Goal: Register for event/course

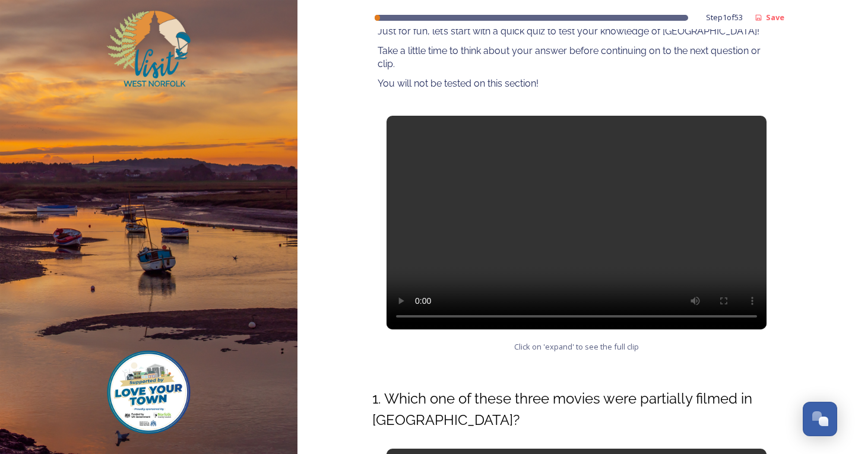
click at [554, 226] on video at bounding box center [577, 223] width 380 height 214
click at [812, 78] on div "Step 1 of 53 Save West Norfolk Tourism Ambassadors Course Introductory Quiz Jus…" at bounding box center [577, 377] width 558 height 1111
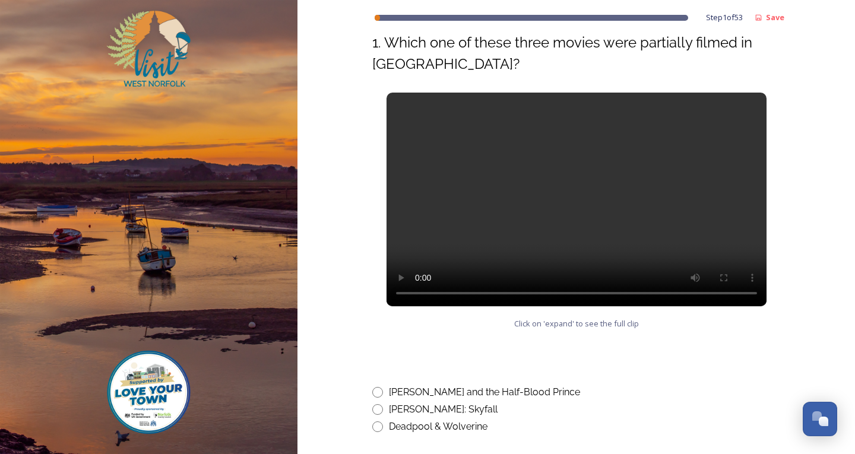
scroll to position [649, 0]
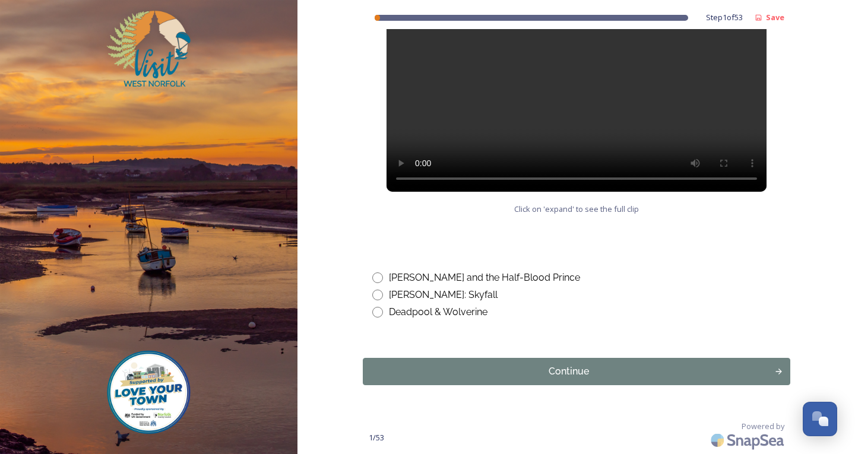
click at [377, 294] on input "radio" at bounding box center [377, 295] width 11 height 11
radio input "true"
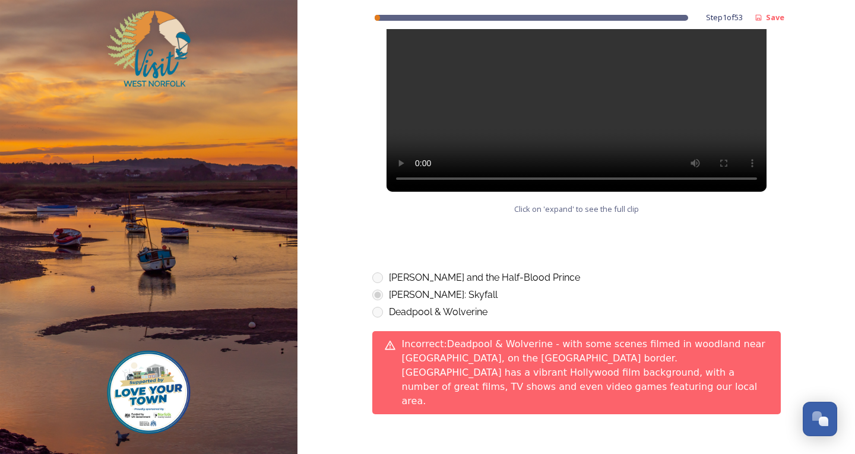
scroll to position [709, 0]
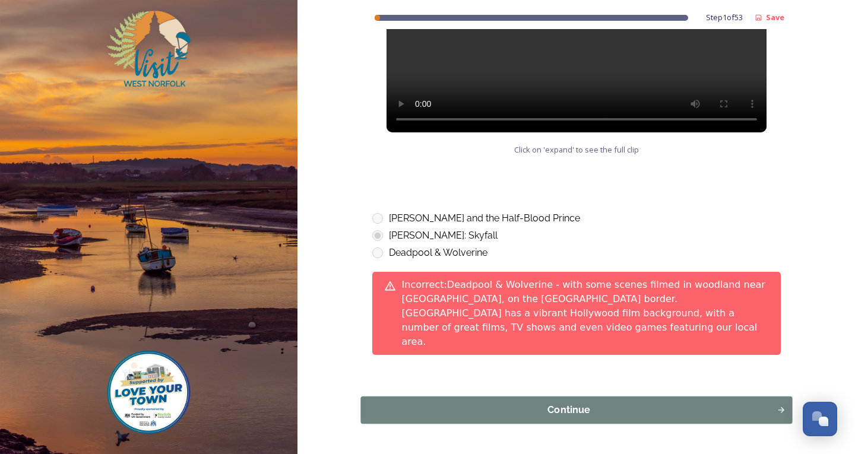
click at [527, 403] on div "Continue" at bounding box center [568, 410] width 403 height 14
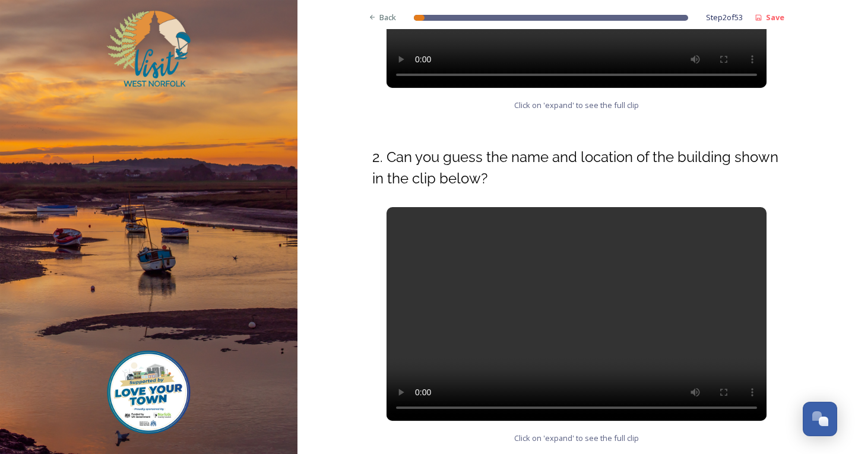
scroll to position [475, 0]
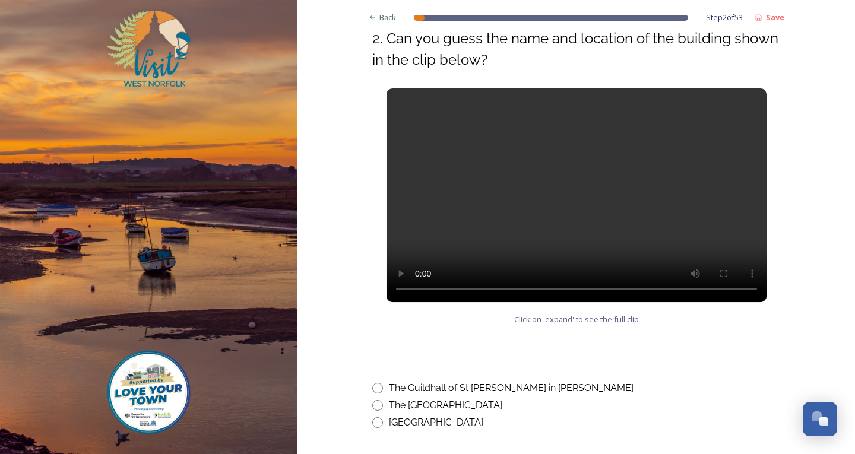
click at [372, 392] on input "radio" at bounding box center [377, 388] width 11 height 11
radio input "true"
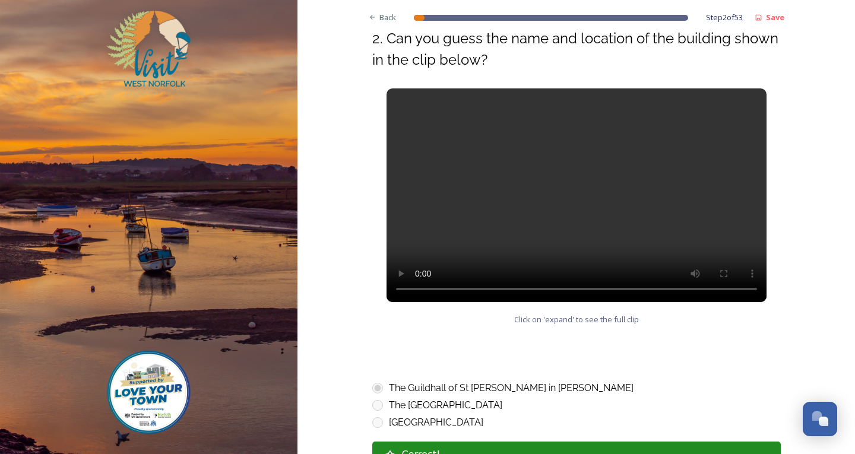
scroll to position [594, 0]
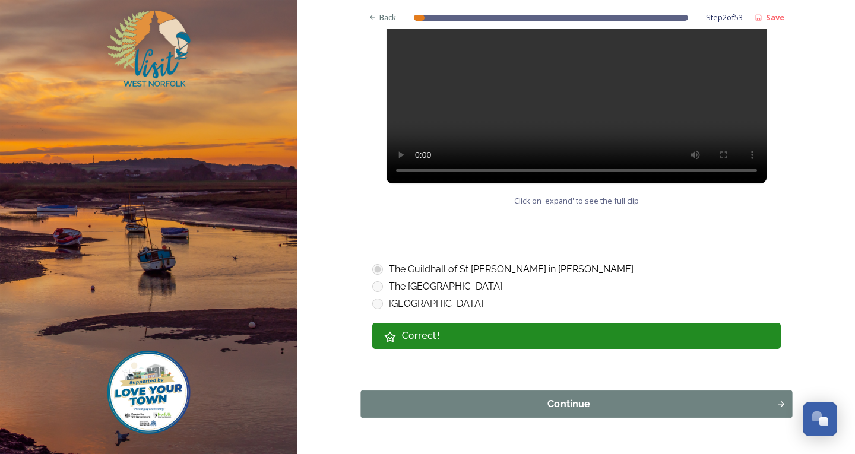
click at [504, 401] on div "Continue" at bounding box center [568, 404] width 403 height 14
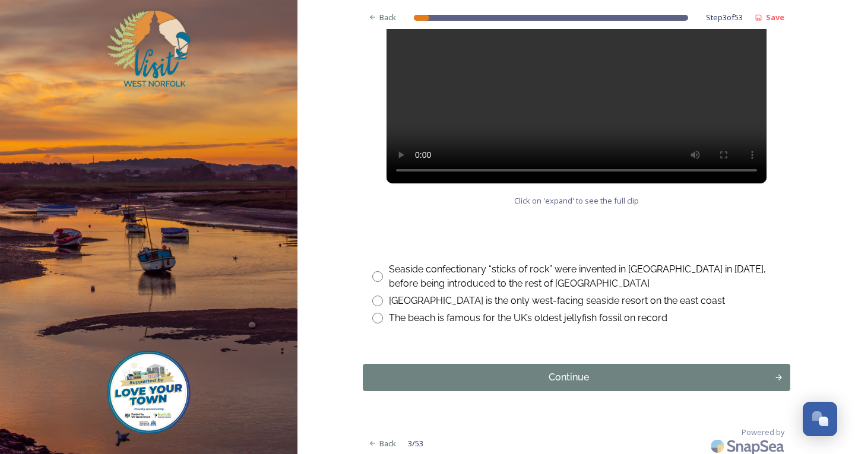
scroll to position [535, 0]
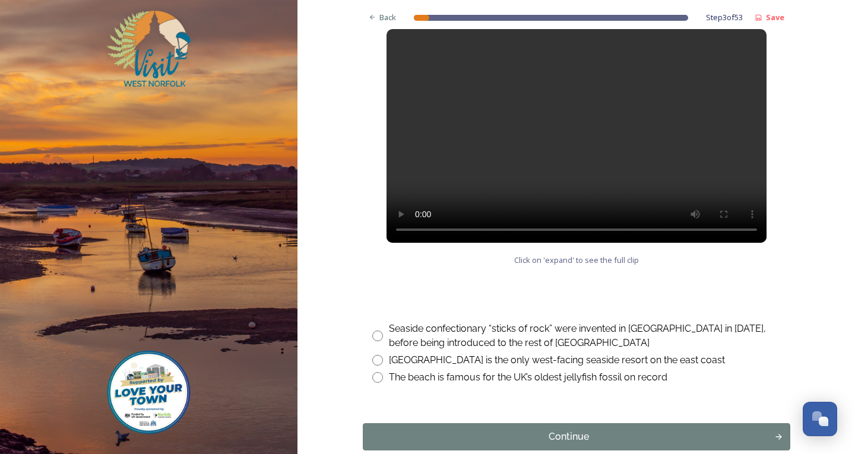
click at [372, 340] on input "radio" at bounding box center [377, 336] width 11 height 11
radio input "true"
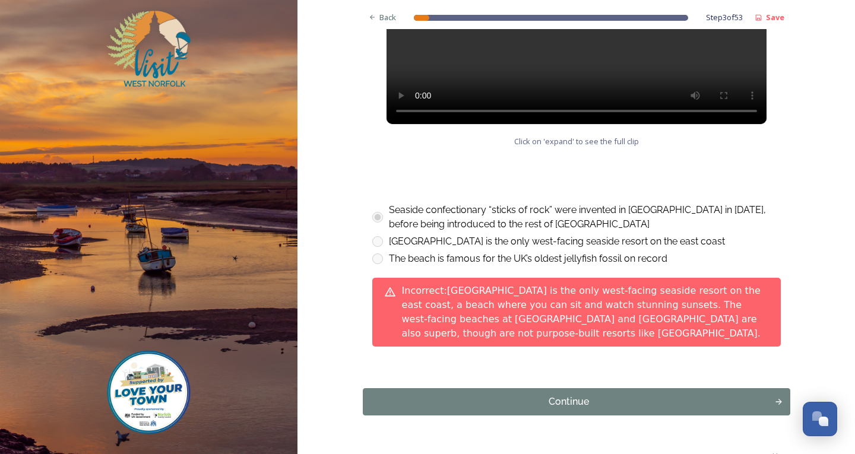
scroll to position [669, 0]
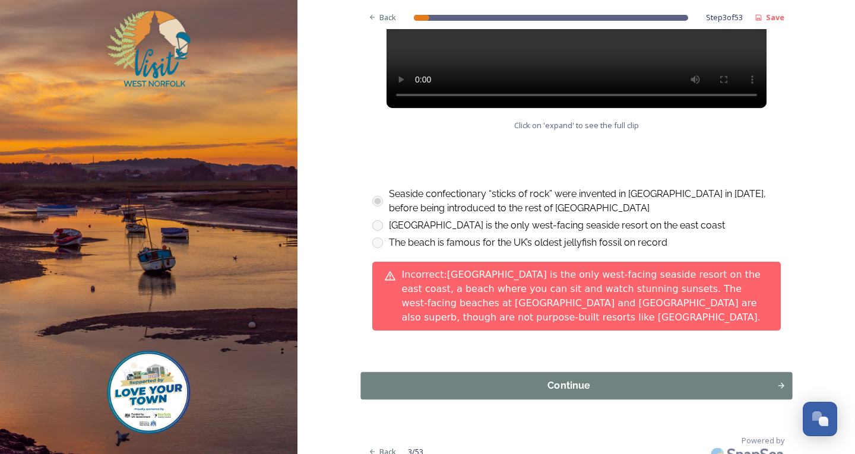
click at [466, 379] on div "Continue" at bounding box center [568, 386] width 403 height 14
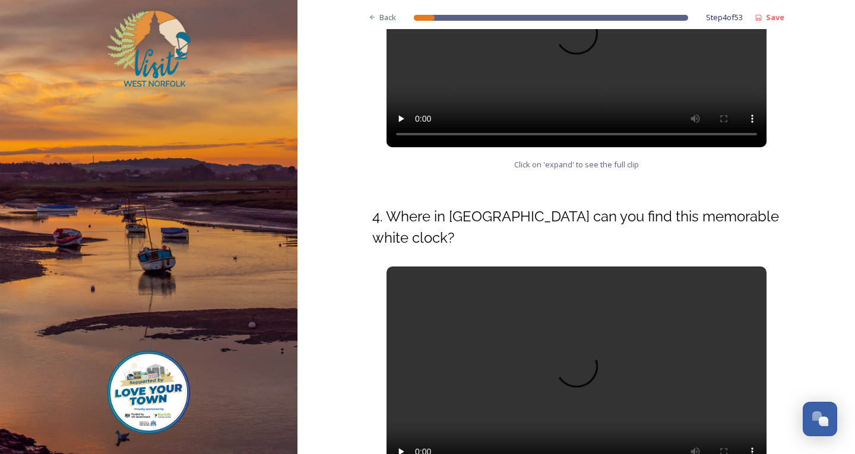
scroll to position [475, 0]
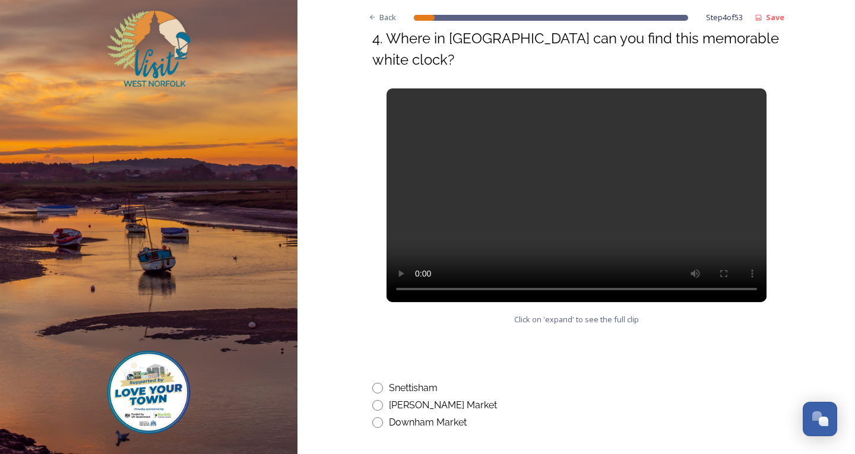
click at [459, 249] on video at bounding box center [577, 196] width 380 height 214
click at [379, 420] on div "Downham Market" at bounding box center [576, 423] width 409 height 14
radio input "true"
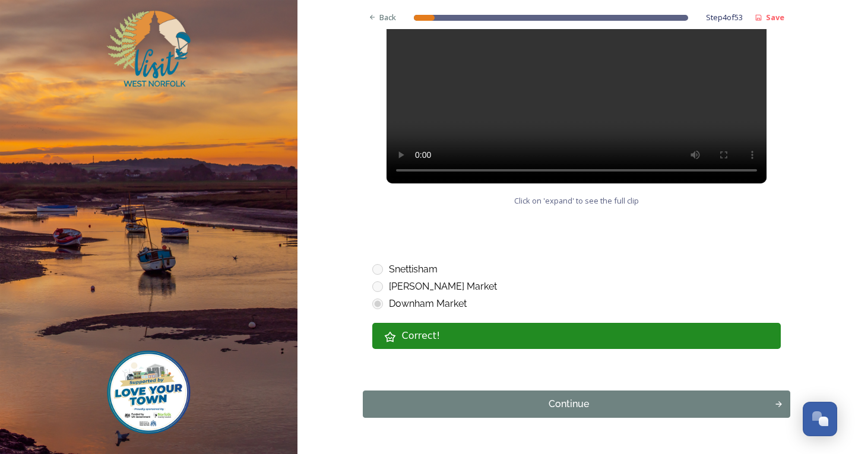
scroll to position [627, 0]
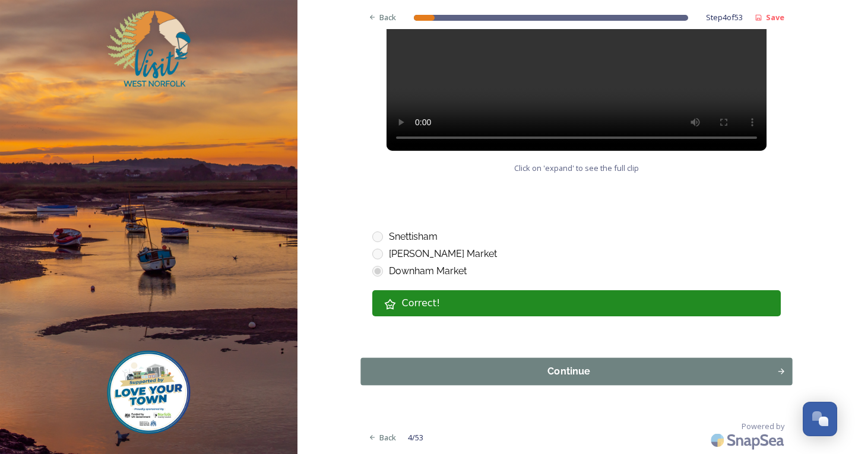
click at [438, 381] on button "Continue" at bounding box center [577, 371] width 432 height 27
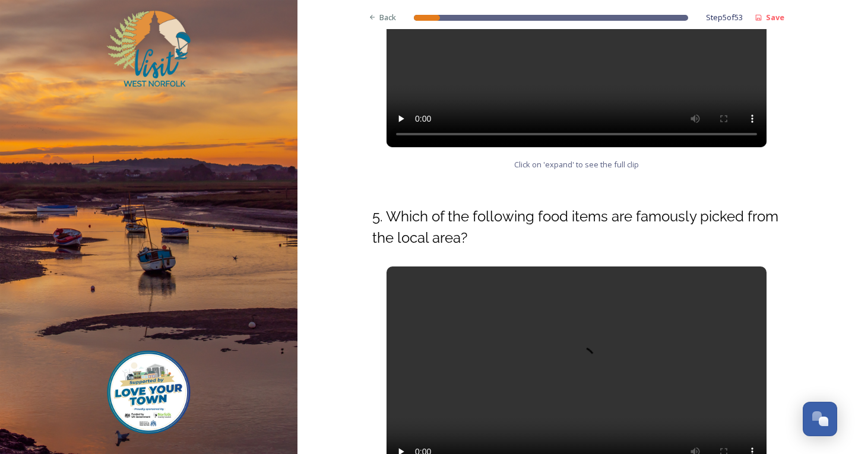
scroll to position [475, 0]
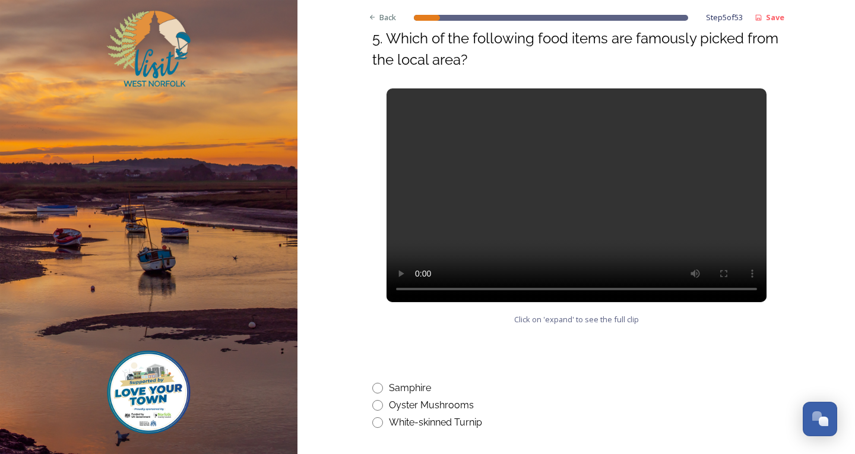
click at [372, 387] on input "radio" at bounding box center [377, 388] width 11 height 11
radio input "true"
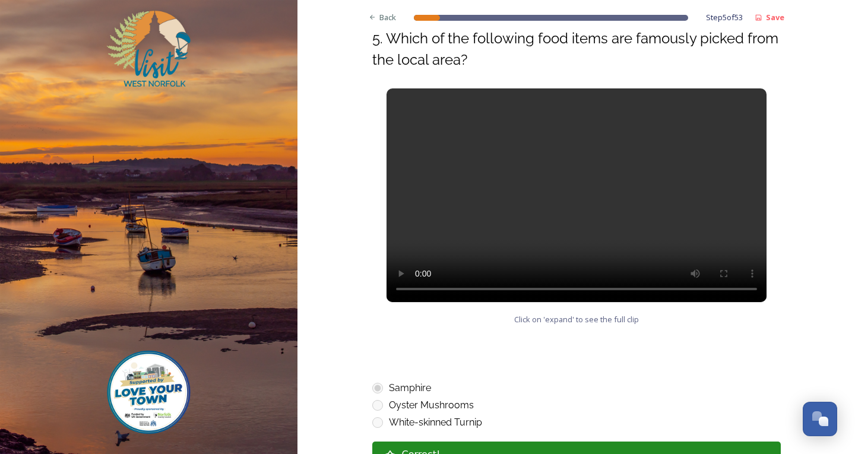
scroll to position [627, 0]
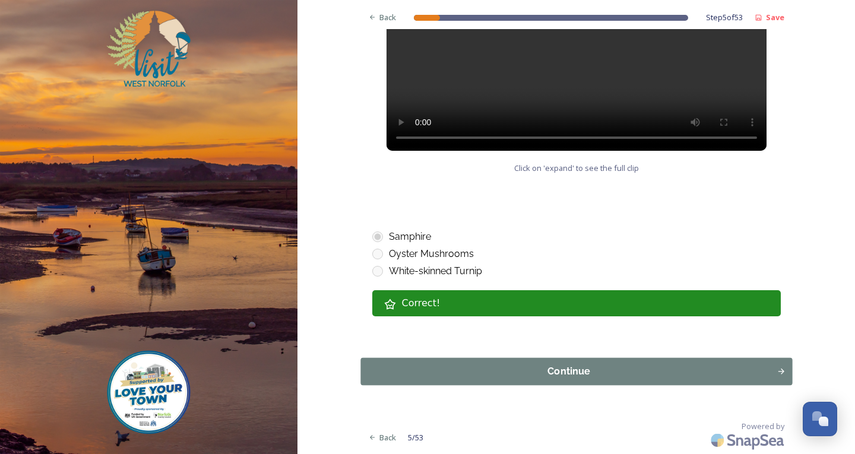
click at [399, 369] on div "Continue" at bounding box center [568, 372] width 403 height 14
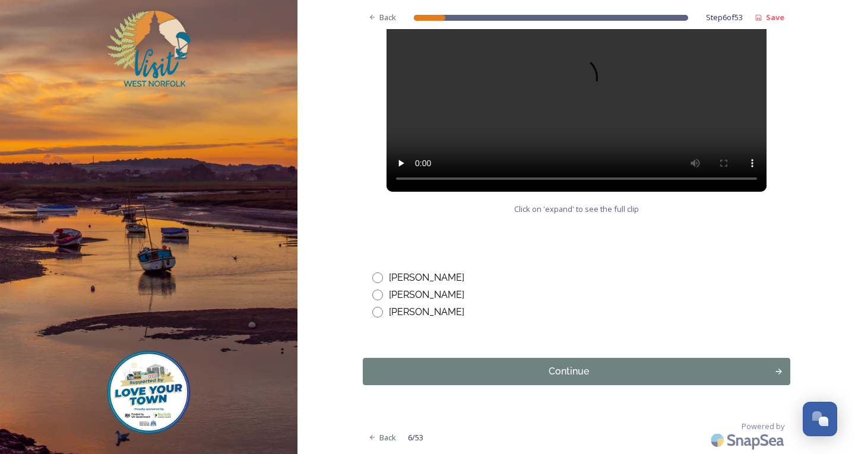
scroll to position [488, 0]
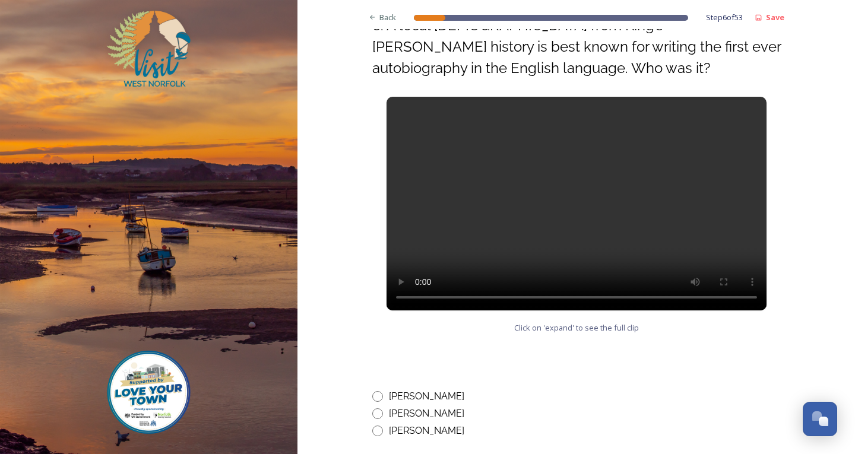
click at [434, 249] on video at bounding box center [577, 204] width 380 height 214
click at [375, 398] on input "radio" at bounding box center [377, 396] width 11 height 11
radio input "true"
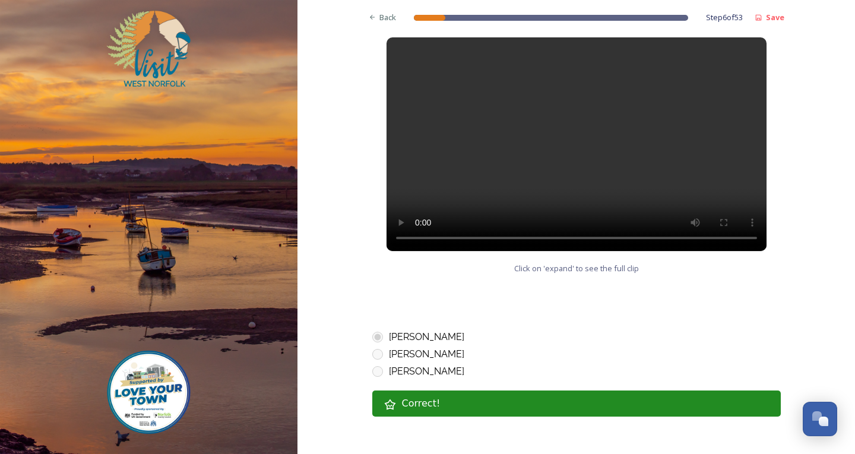
scroll to position [648, 0]
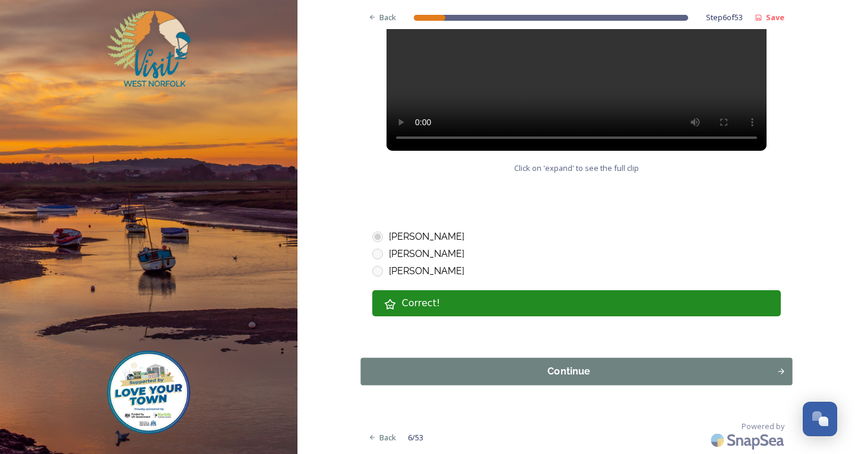
click at [420, 375] on div "Continue" at bounding box center [568, 372] width 403 height 14
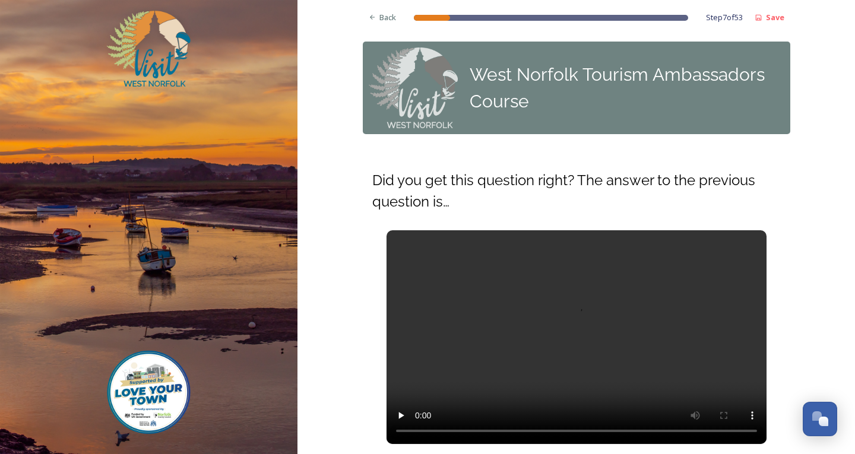
scroll to position [119, 0]
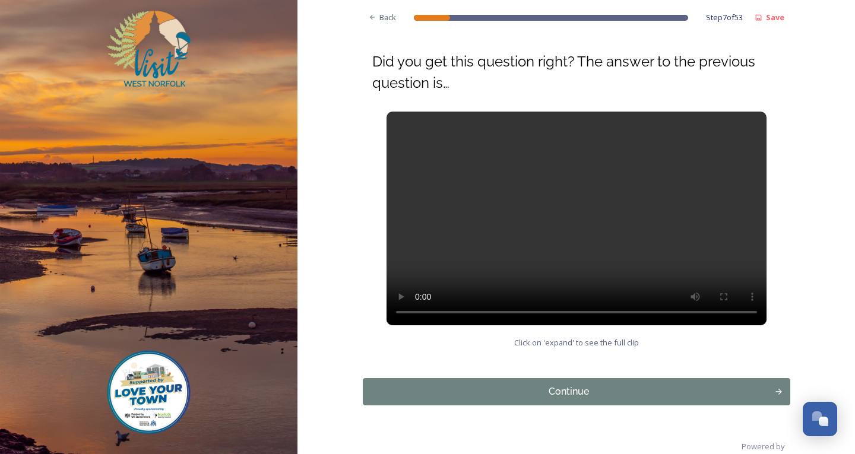
click at [407, 377] on div "Back Step 7 of 53 Save West Norfolk Tourism Ambassadors Course Did you get this…" at bounding box center [577, 177] width 428 height 593
click at [431, 386] on div "Continue" at bounding box center [568, 392] width 403 height 14
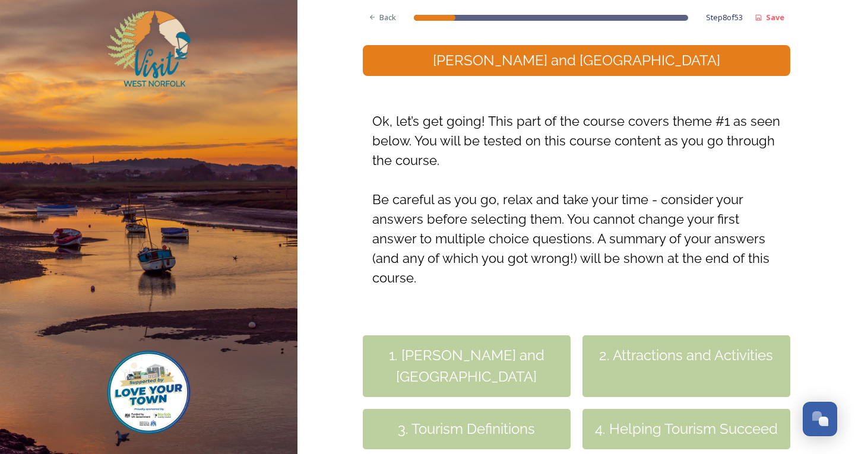
scroll to position [292, 0]
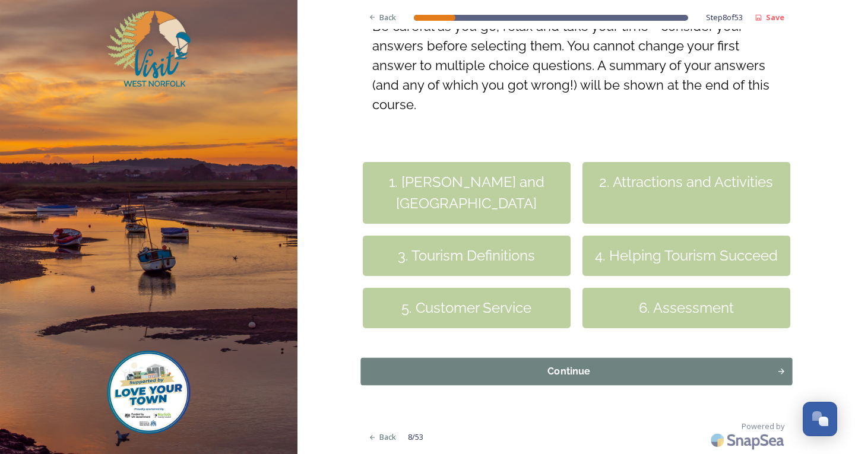
click at [456, 362] on button "Continue" at bounding box center [577, 371] width 432 height 27
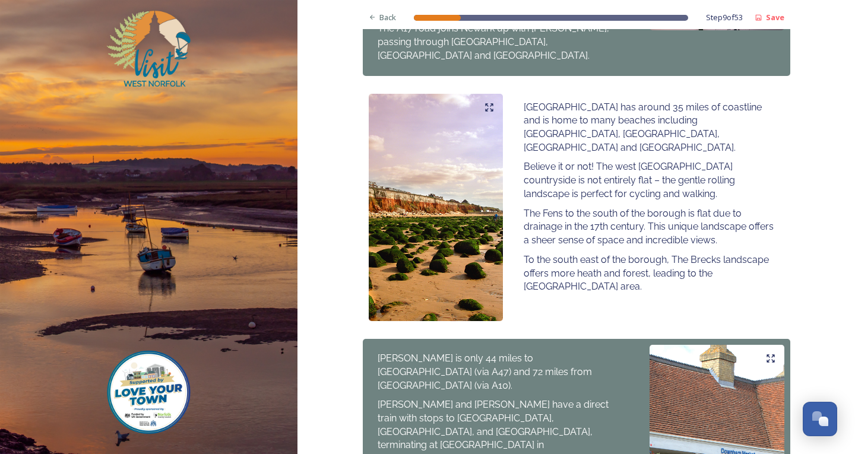
scroll to position [846, 0]
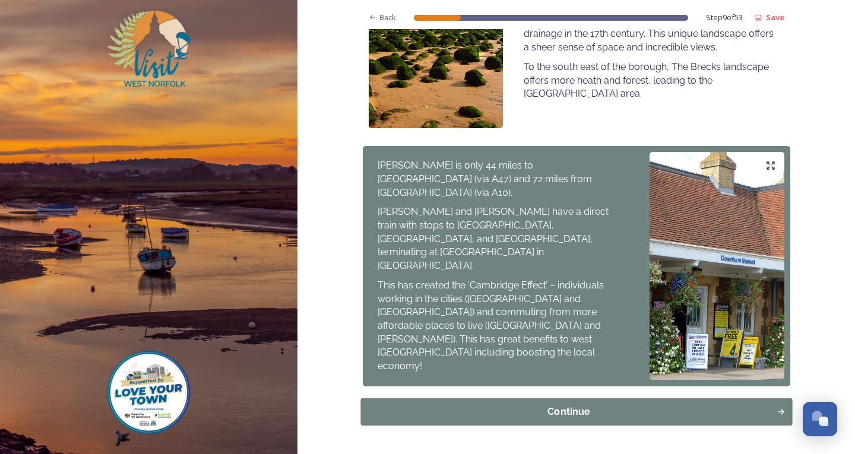
click at [422, 405] on div "Continue" at bounding box center [568, 412] width 403 height 14
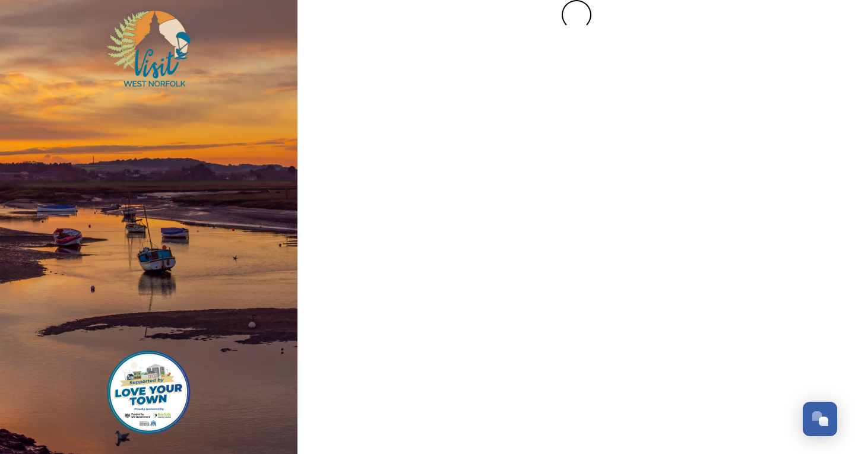
scroll to position [0, 0]
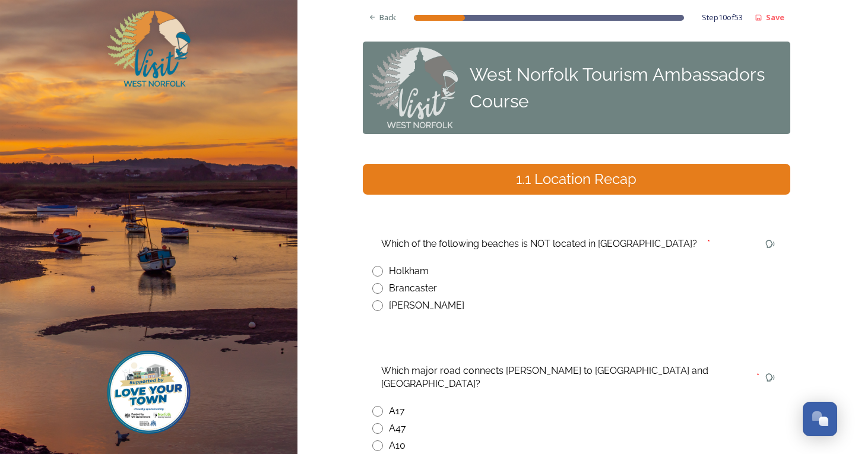
click at [378, 287] on input "radio" at bounding box center [377, 288] width 11 height 11
radio input "true"
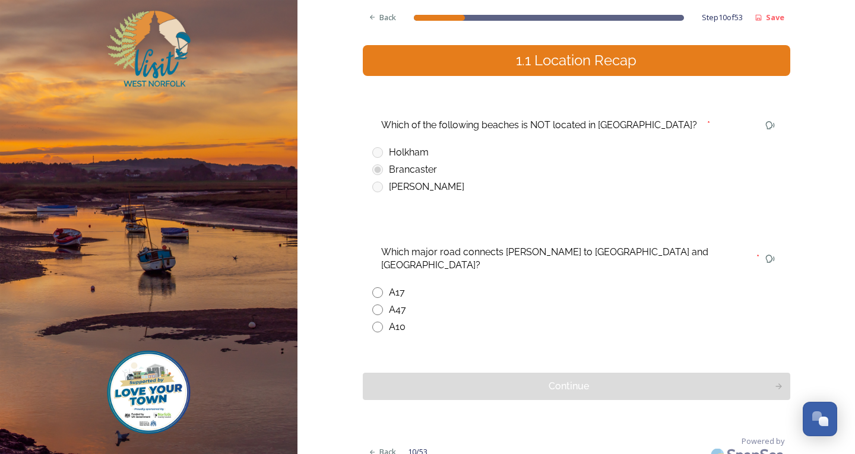
click at [372, 322] on input "radio" at bounding box center [377, 327] width 11 height 11
radio input "true"
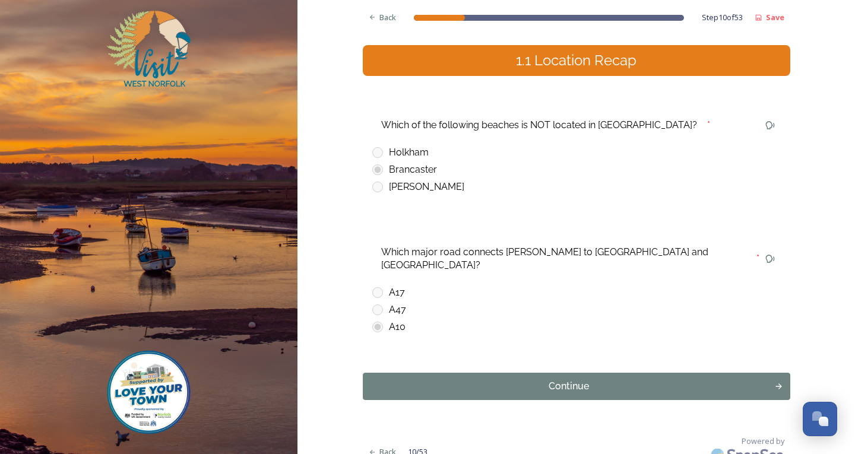
click at [406, 358] on div "Back Step 10 of 53 Save West Norfolk Tourism Ambassadors Course 1.1 Location Re…" at bounding box center [577, 175] width 428 height 588
click at [406, 380] on div "Continue" at bounding box center [568, 387] width 403 height 14
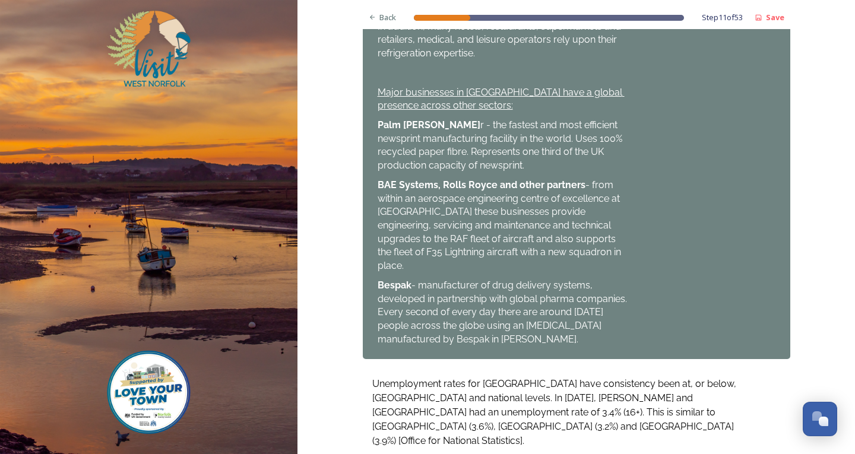
scroll to position [858, 0]
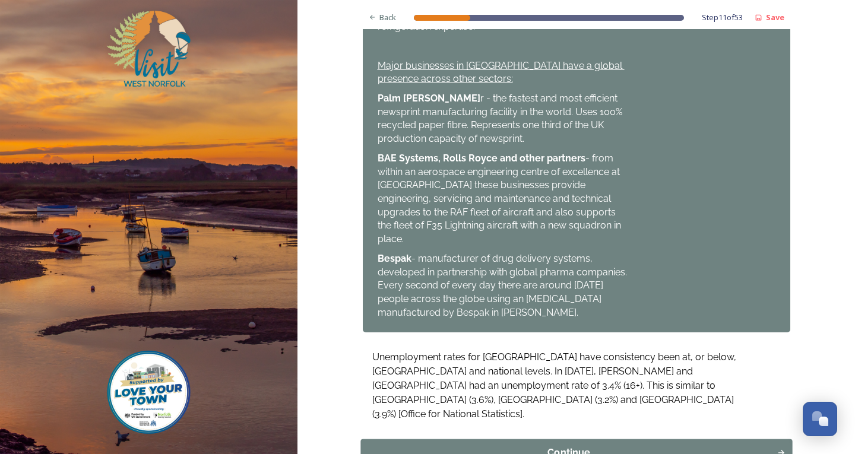
click at [519, 446] on div "Continue" at bounding box center [568, 453] width 403 height 14
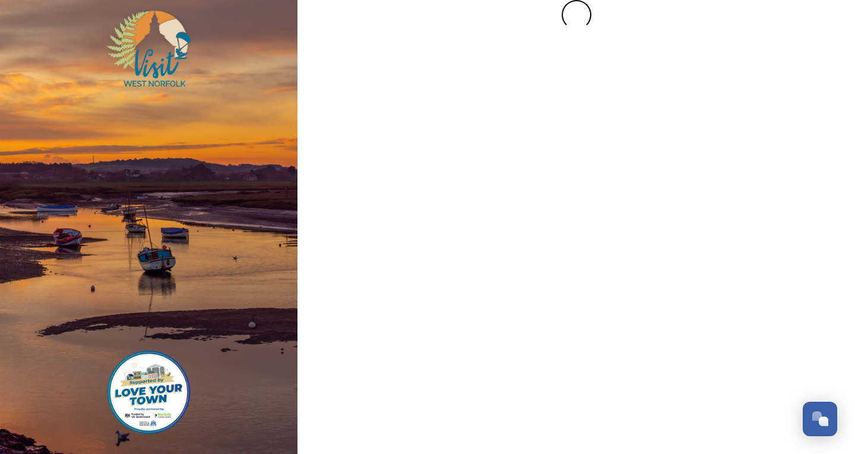
scroll to position [0, 0]
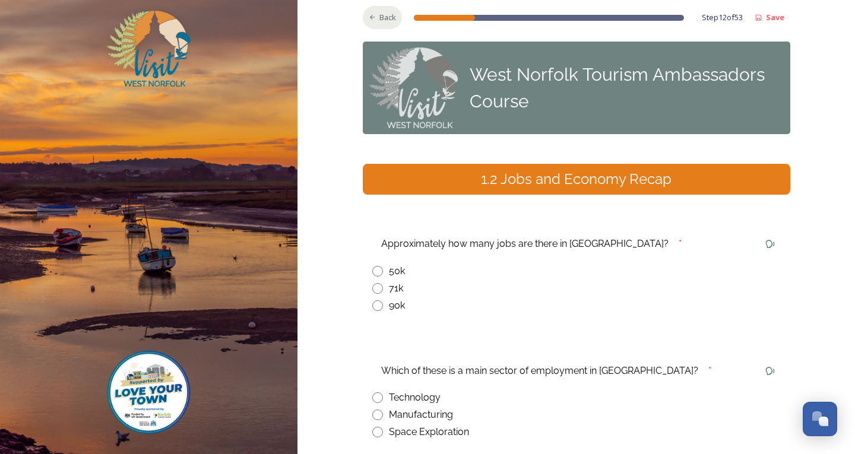
click at [363, 17] on div "Back" at bounding box center [383, 17] width 40 height 23
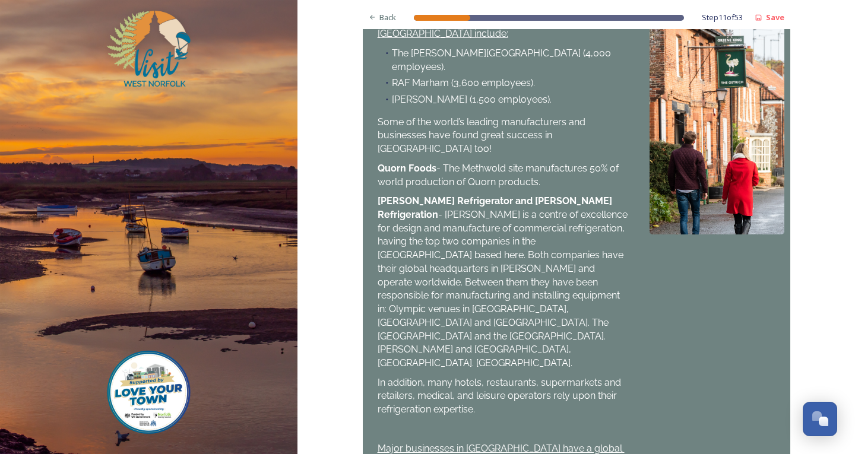
scroll to position [858, 0]
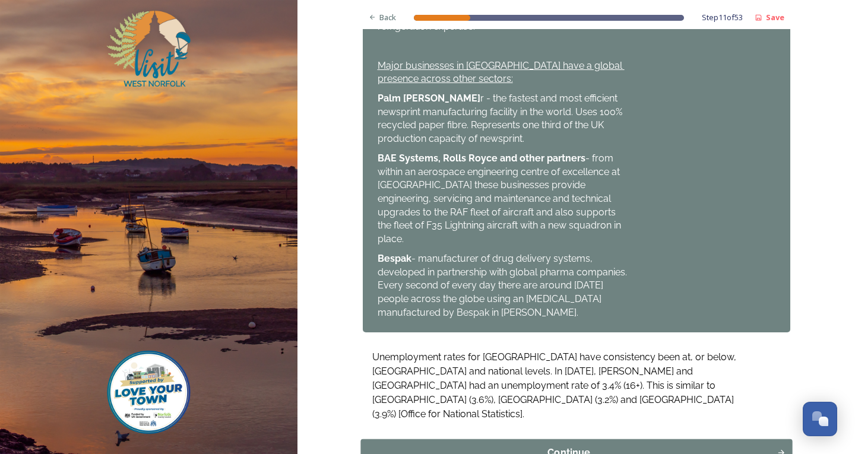
click at [564, 440] on button "Continue" at bounding box center [577, 453] width 432 height 27
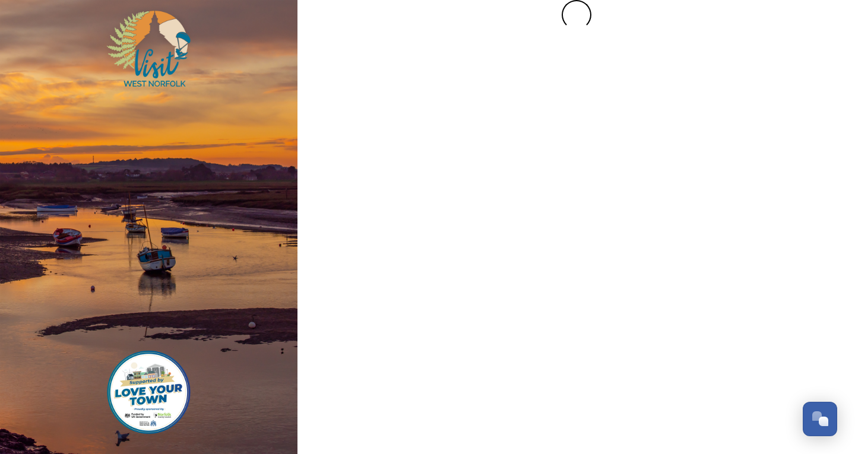
scroll to position [0, 0]
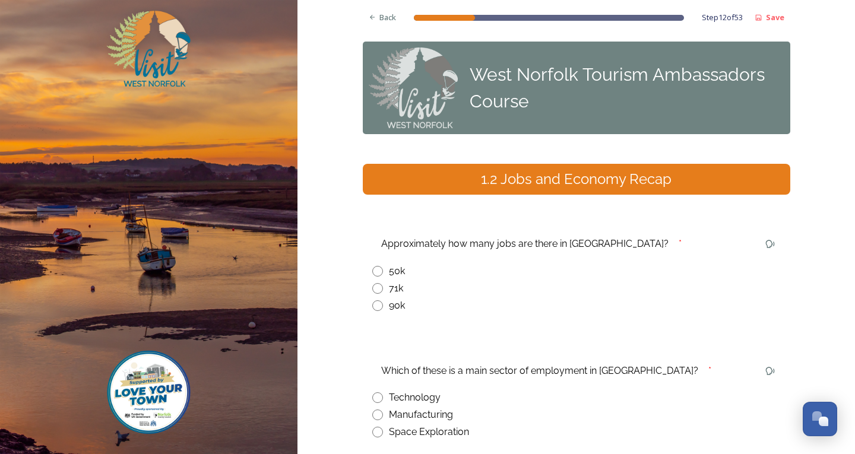
click at [374, 291] on input "radio" at bounding box center [377, 288] width 11 height 11
radio input "true"
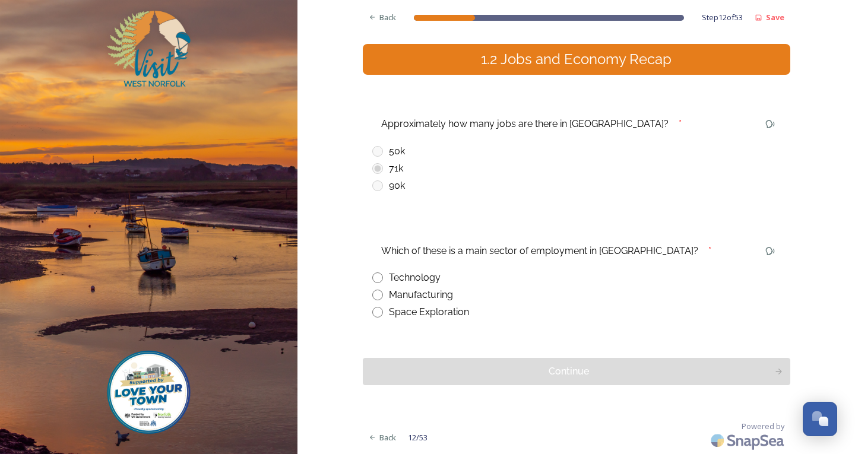
scroll to position [1, 0]
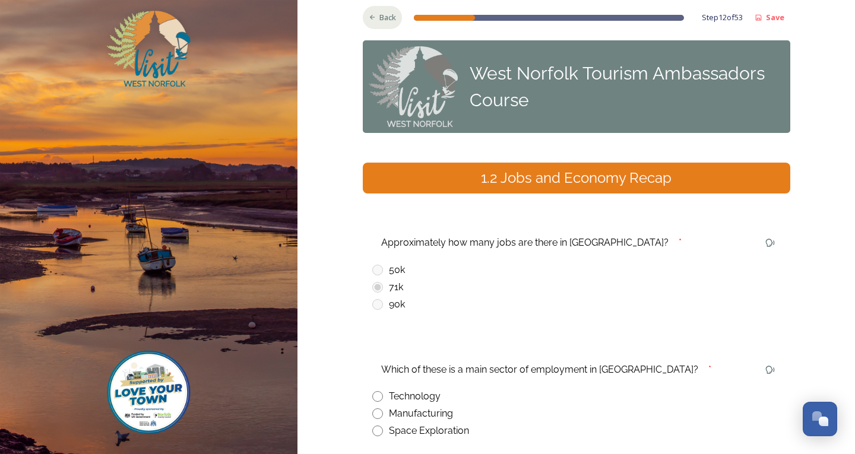
click at [386, 24] on div "Back" at bounding box center [383, 17] width 40 height 23
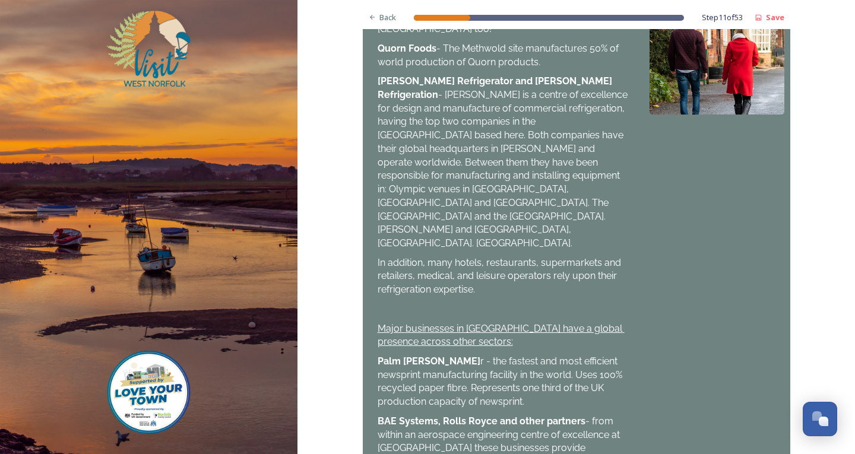
scroll to position [858, 0]
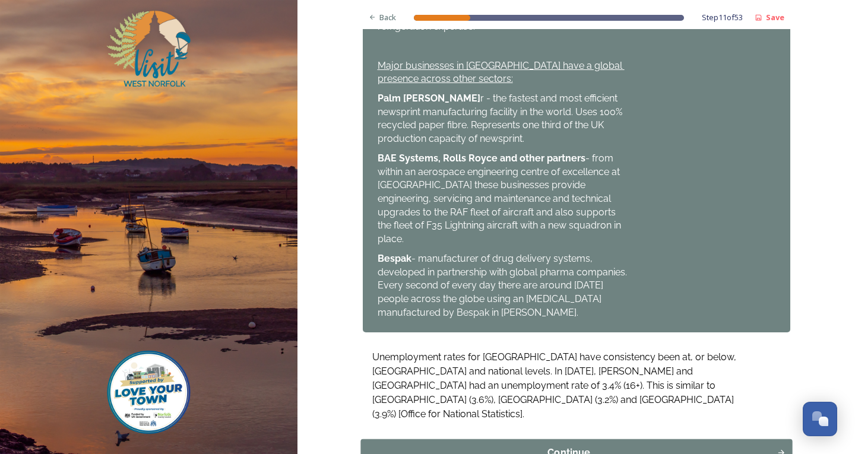
click at [519, 446] on div "Continue" at bounding box center [568, 453] width 403 height 14
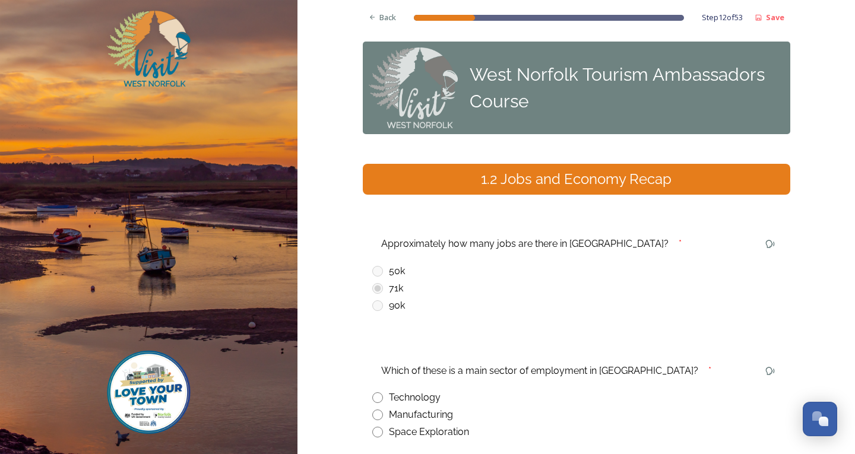
scroll to position [59, 0]
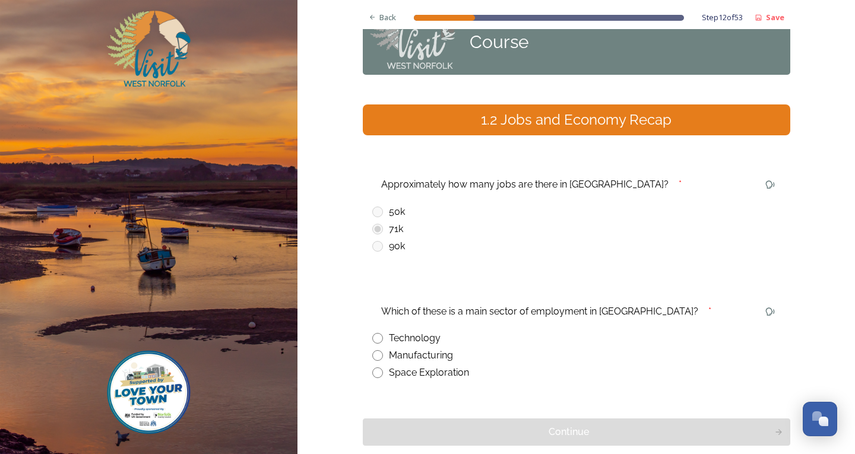
click at [372, 353] on input "radio" at bounding box center [377, 355] width 11 height 11
radio input "true"
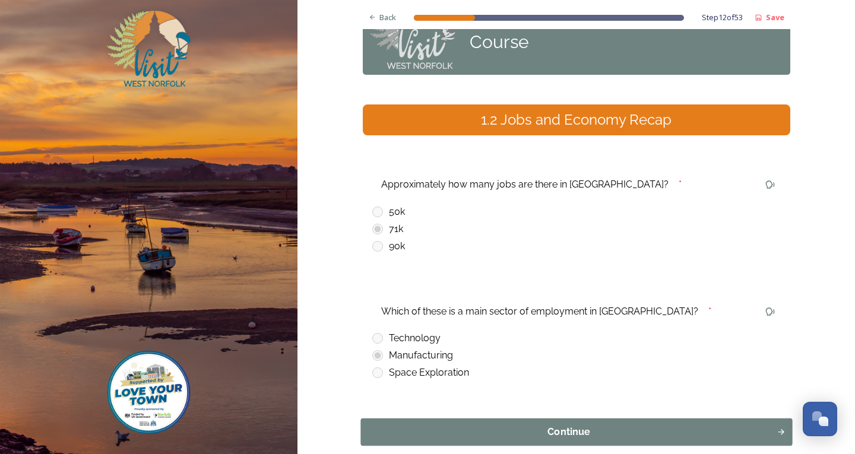
click at [427, 426] on div "Continue" at bounding box center [568, 432] width 403 height 14
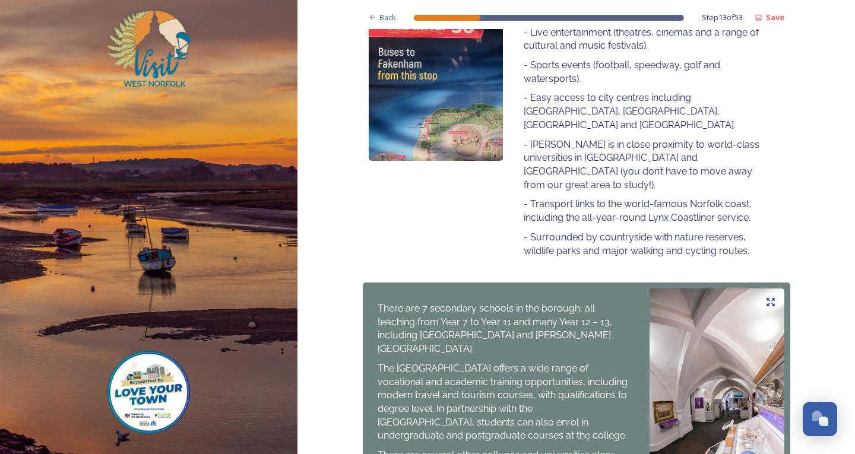
scroll to position [698, 0]
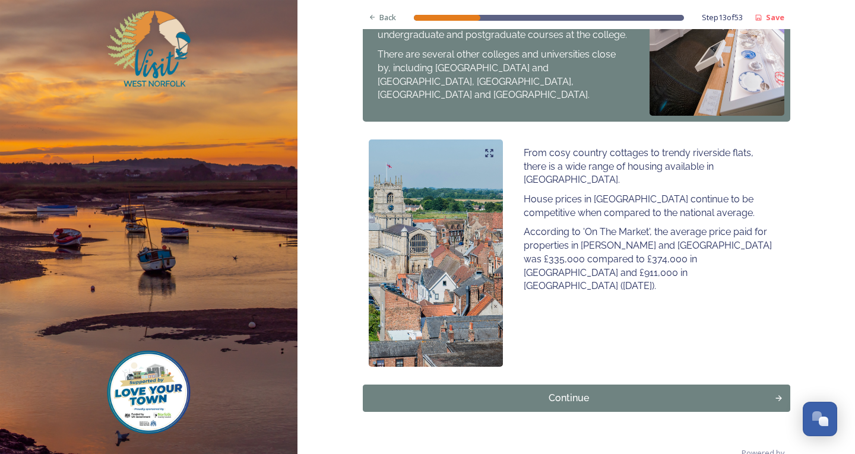
click at [603, 391] on div "Continue" at bounding box center [569, 398] width 400 height 14
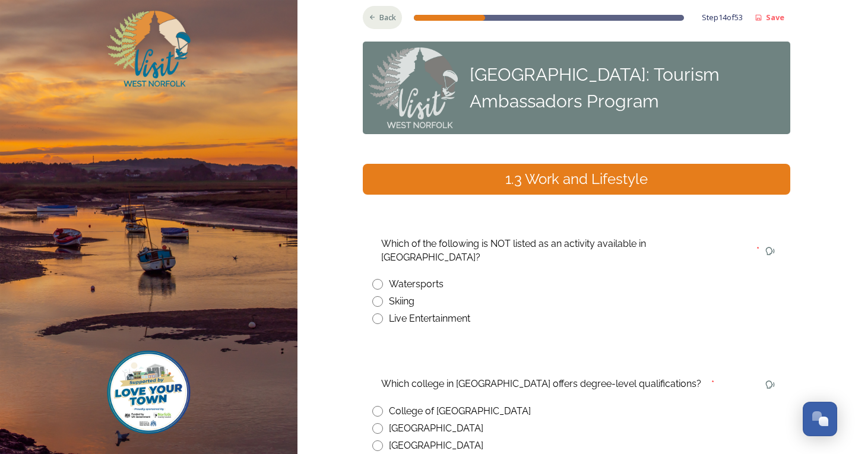
click at [369, 15] on icon at bounding box center [373, 18] width 8 height 8
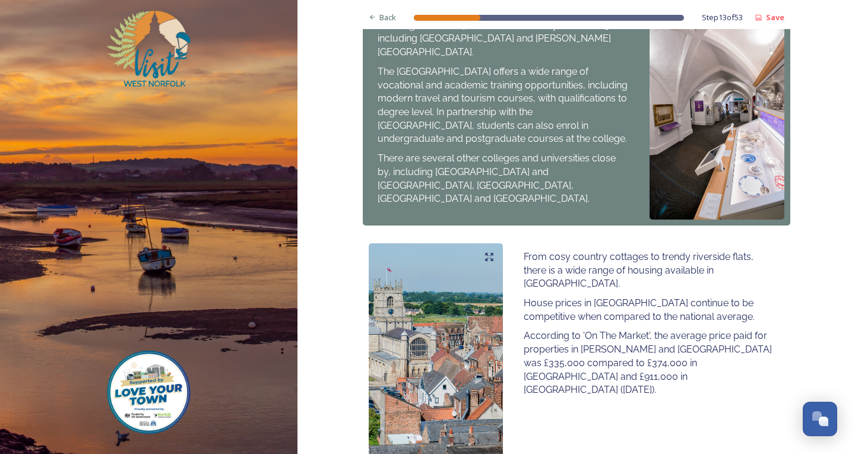
scroll to position [698, 0]
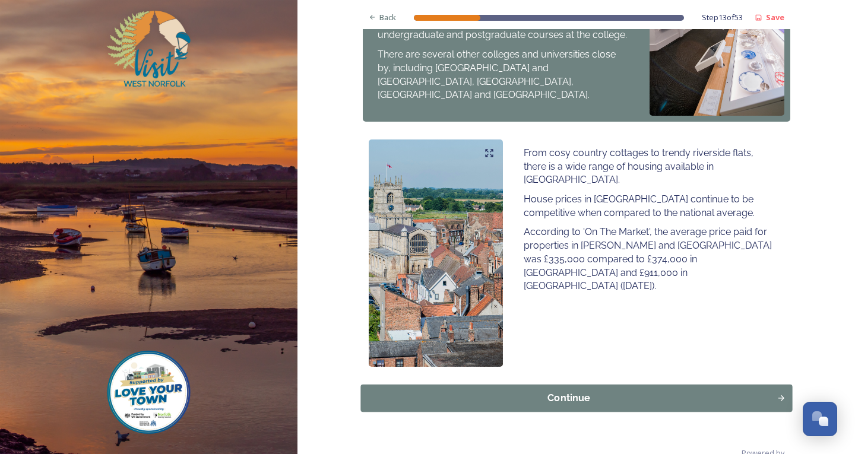
click at [471, 391] on div "Continue" at bounding box center [568, 398] width 403 height 14
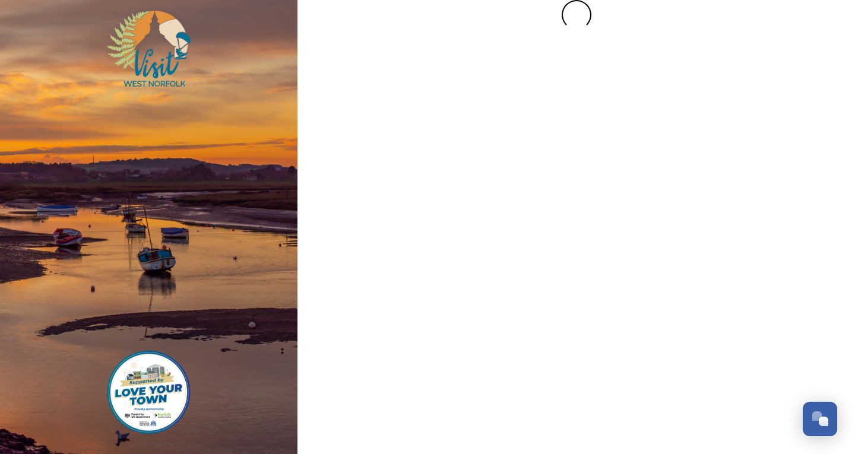
scroll to position [0, 0]
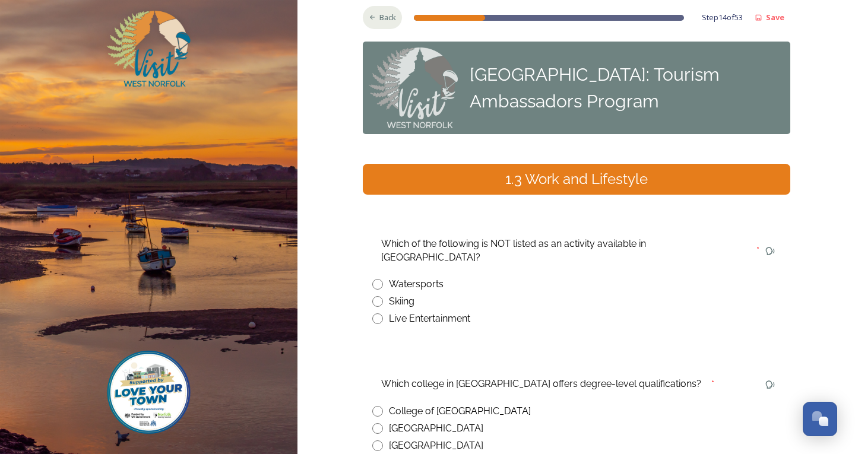
click at [363, 11] on div "Back" at bounding box center [383, 17] width 40 height 23
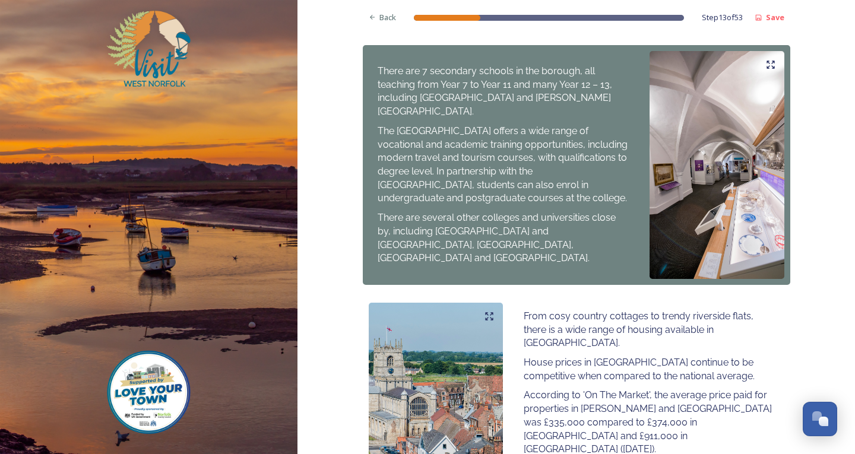
scroll to position [698, 0]
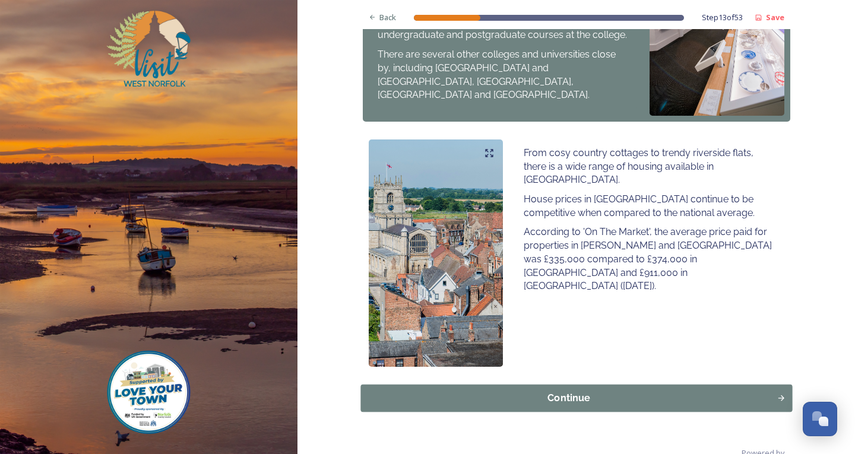
click at [542, 391] on div "Continue" at bounding box center [568, 398] width 403 height 14
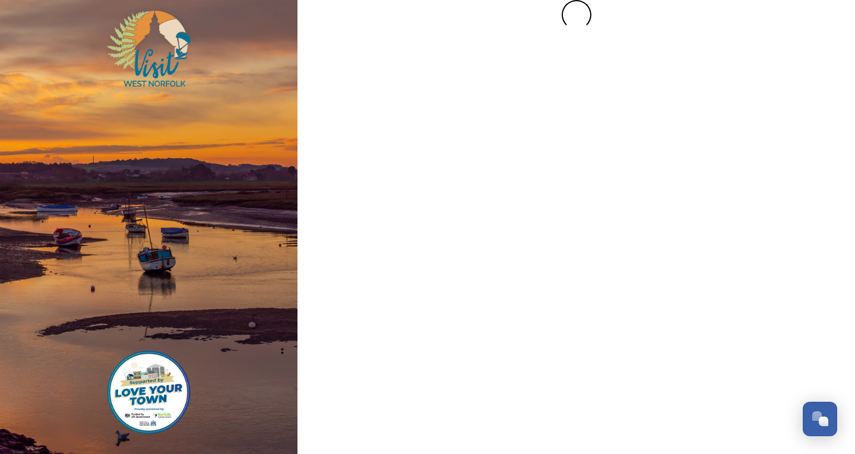
scroll to position [0, 0]
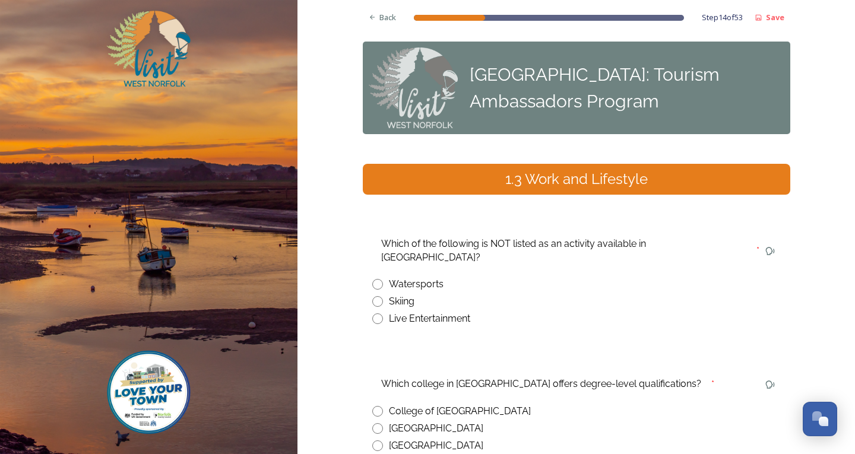
click at [374, 279] on input "radio" at bounding box center [377, 284] width 11 height 11
radio input "true"
click at [384, 23] on span "Back" at bounding box center [388, 17] width 17 height 11
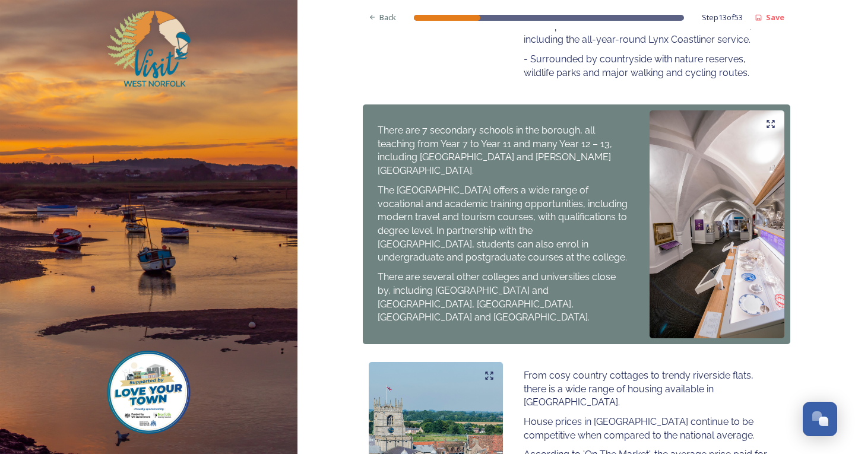
scroll to position [698, 0]
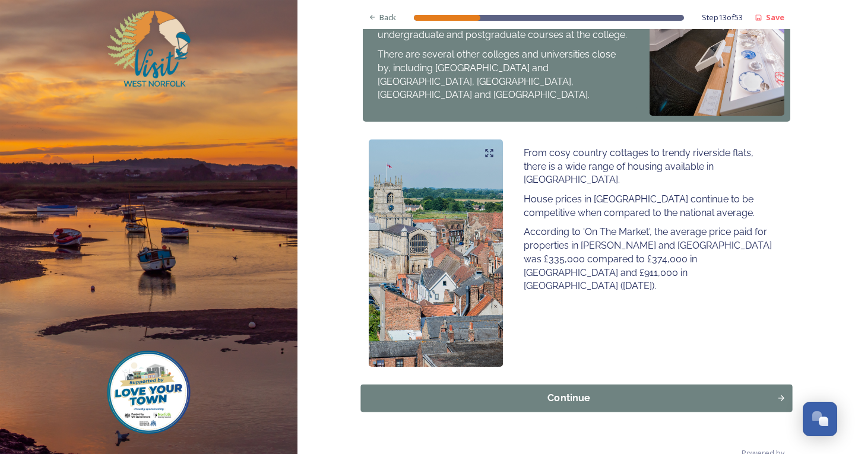
click at [606, 391] on div "Continue" at bounding box center [568, 398] width 403 height 14
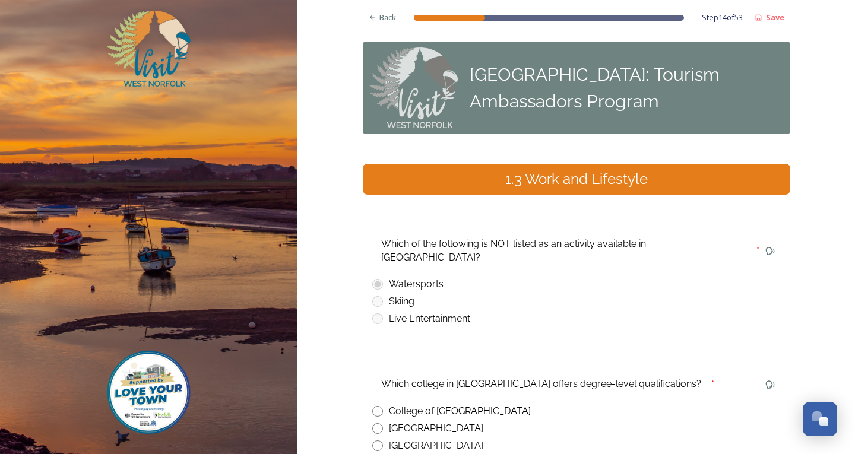
click at [379, 296] on div "Which of the following is NOT listed as an activity available in [GEOGRAPHIC_DA…" at bounding box center [577, 280] width 428 height 110
drag, startPoint x: 770, startPoint y: 244, endPoint x: 347, endPoint y: 291, distance: 426.2
click at [347, 291] on div "Back Step 14 of 53 Save [GEOGRAPHIC_DATA]: Tourism Ambassadors Program 1.3 Work…" at bounding box center [577, 294] width 558 height 588
click at [382, 280] on div "Which of the following is NOT listed as an activity available in [GEOGRAPHIC_DA…" at bounding box center [577, 280] width 428 height 110
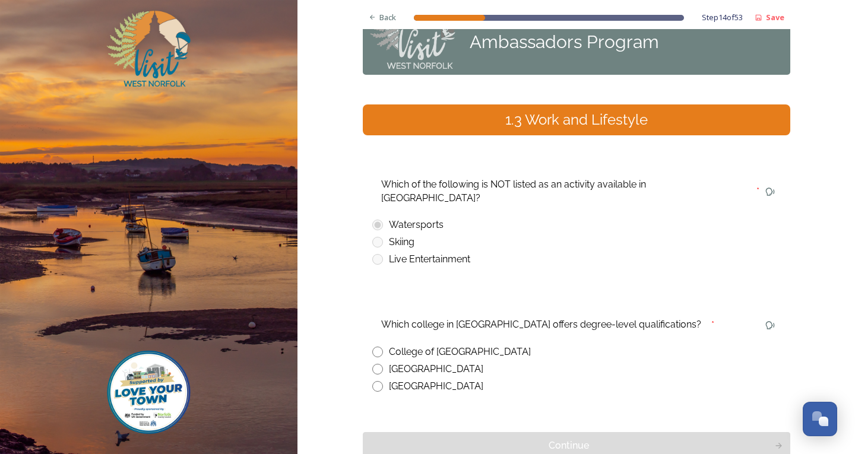
click at [372, 347] on input "radio" at bounding box center [377, 352] width 11 height 11
radio input "true"
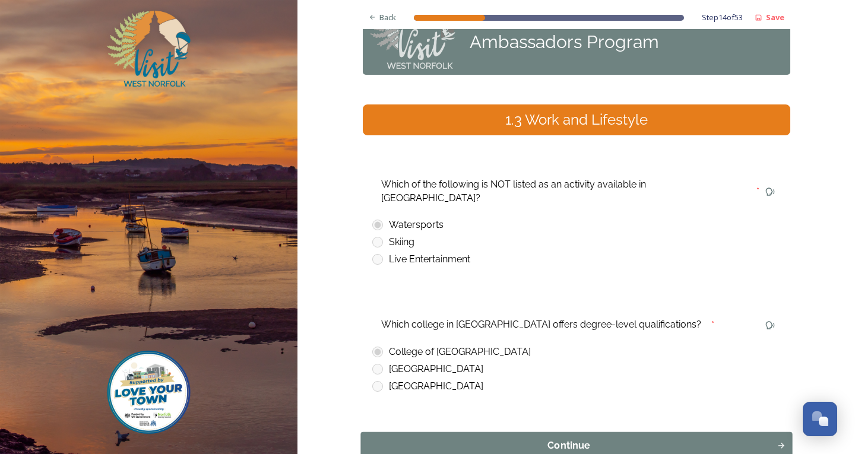
click at [435, 432] on button "Continue" at bounding box center [577, 445] width 432 height 27
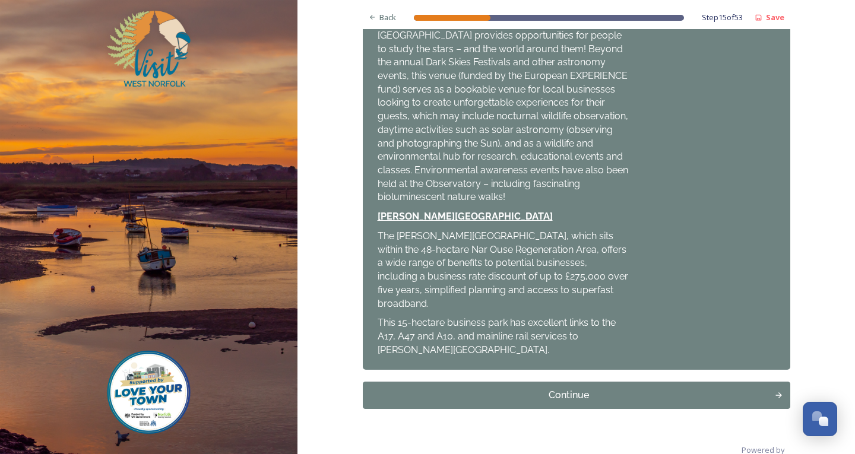
scroll to position [486, 0]
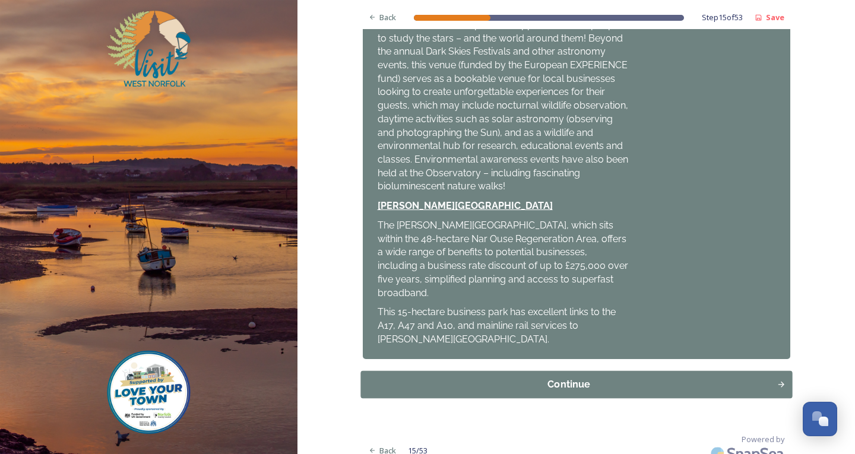
click at [559, 378] on div "Continue" at bounding box center [568, 385] width 403 height 14
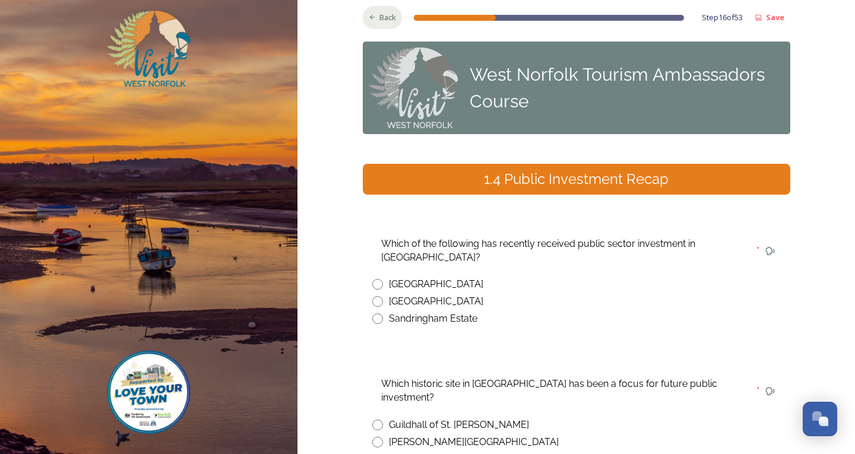
click at [363, 20] on div "Back" at bounding box center [383, 17] width 40 height 23
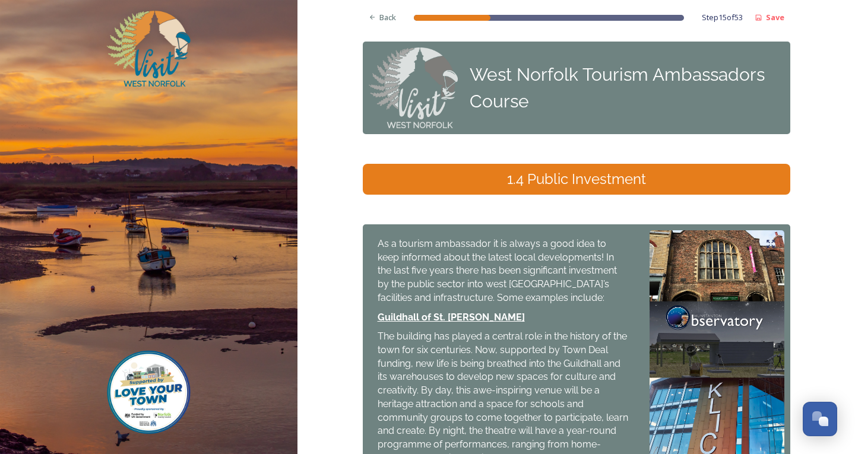
scroll to position [416, 0]
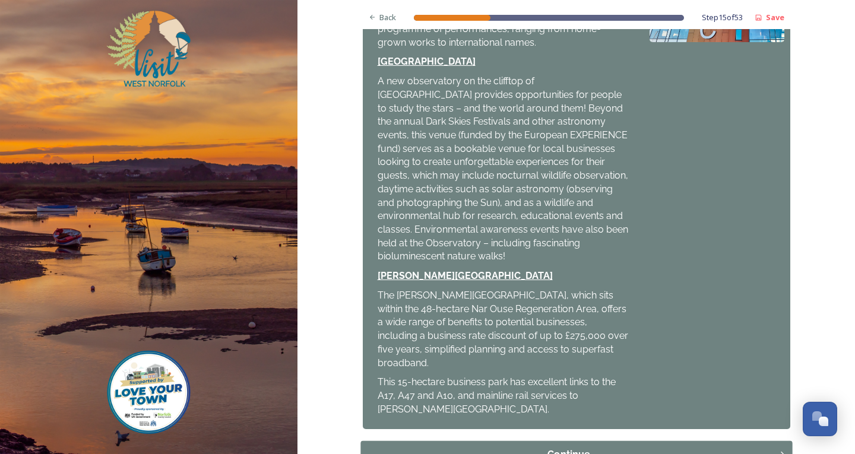
click at [468, 448] on div "Continue" at bounding box center [568, 455] width 403 height 14
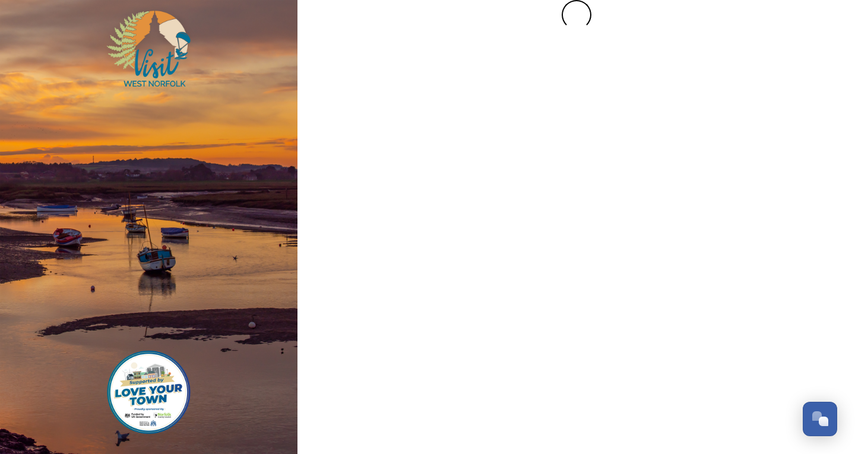
scroll to position [0, 0]
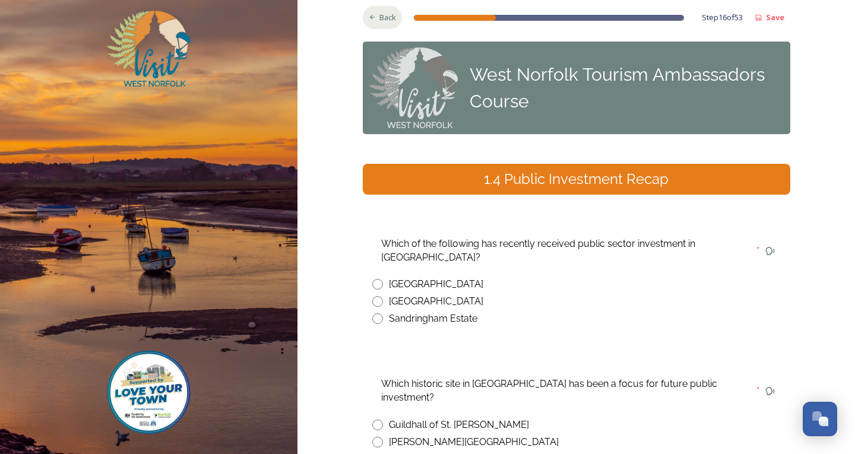
click at [369, 21] on icon at bounding box center [373, 18] width 8 height 8
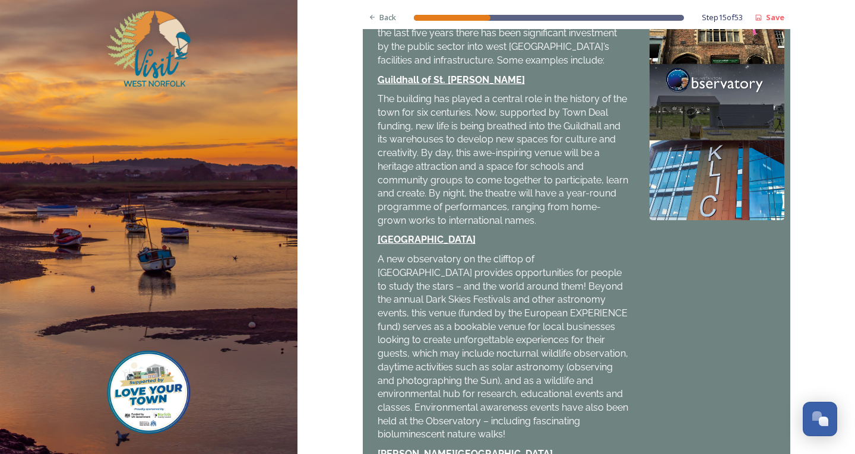
scroll to position [486, 0]
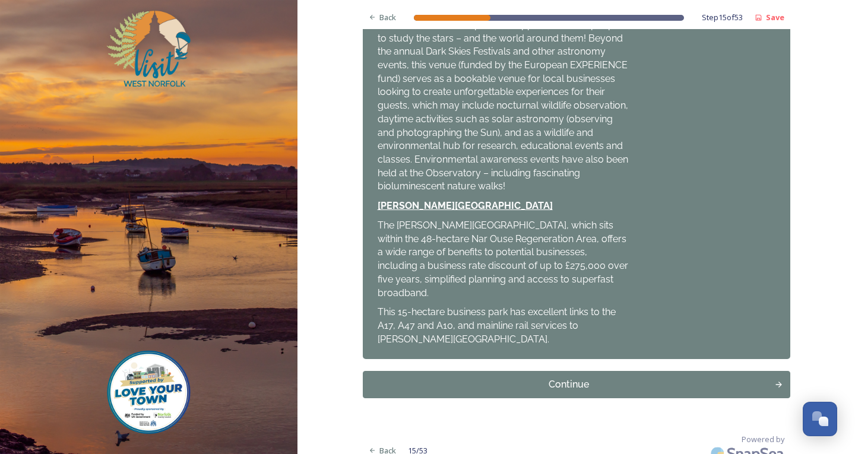
click at [496, 378] on div "Continue" at bounding box center [569, 385] width 400 height 14
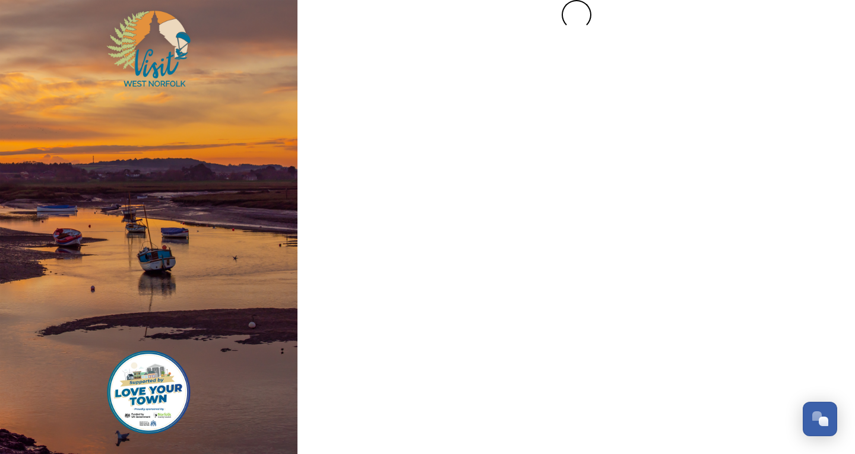
scroll to position [0, 0]
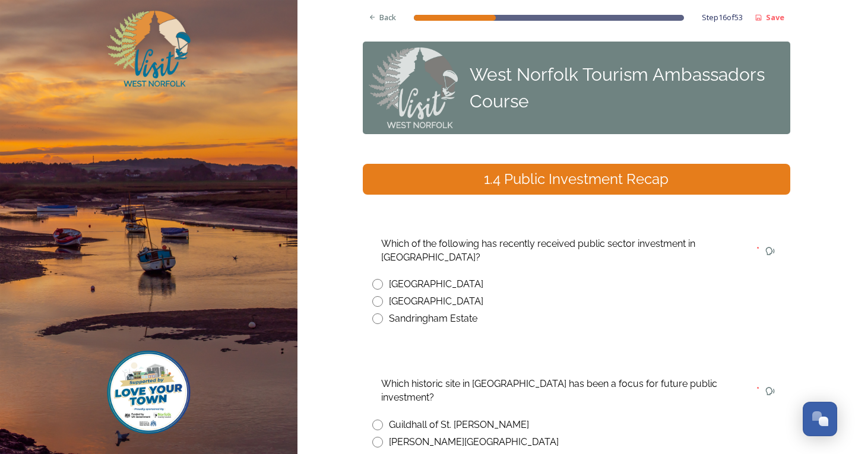
click at [377, 285] on input "radio" at bounding box center [377, 284] width 11 height 11
radio input "true"
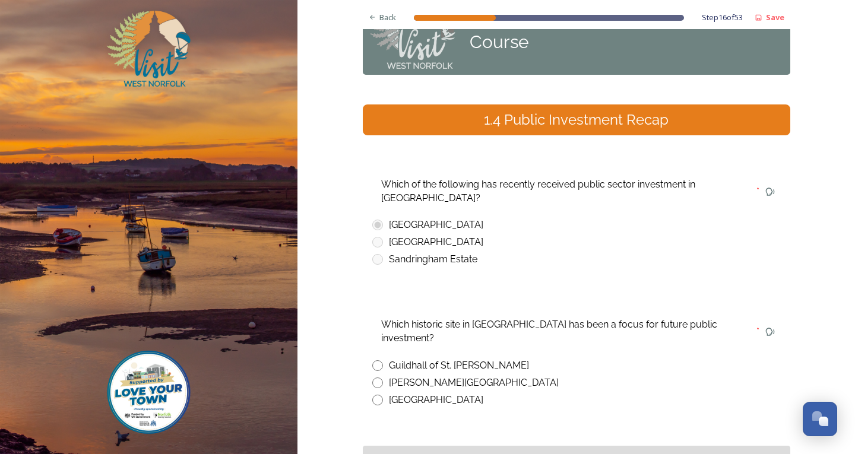
click at [372, 361] on input "radio" at bounding box center [377, 366] width 11 height 11
radio input "true"
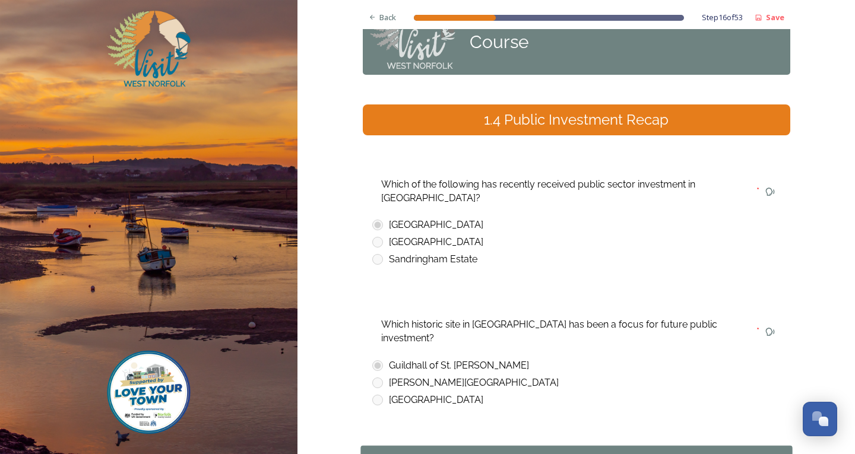
click at [450, 453] on div "Continue" at bounding box center [568, 460] width 403 height 14
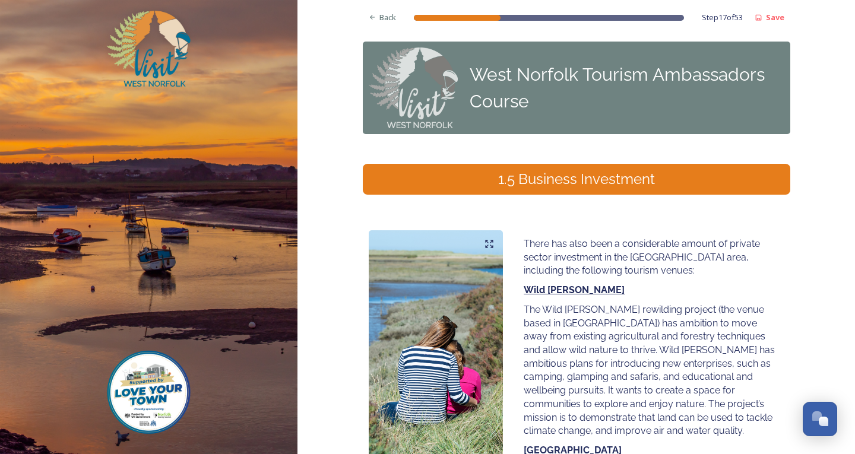
drag, startPoint x: 542, startPoint y: 286, endPoint x: 311, endPoint y: 482, distance: 302.9
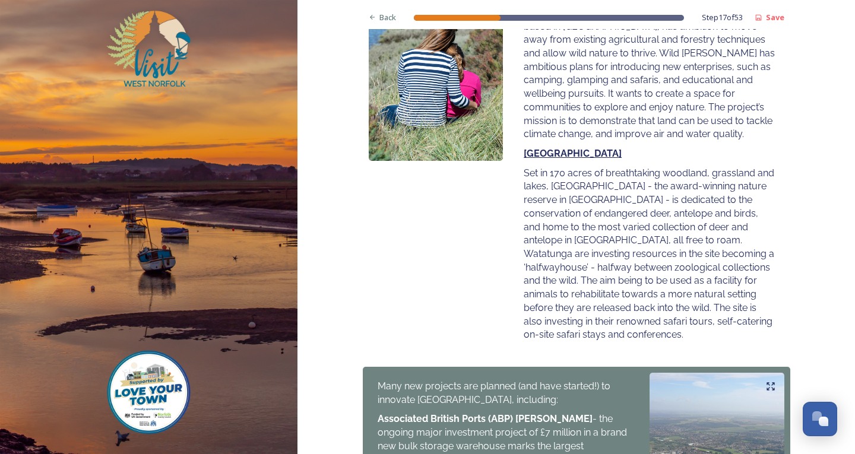
scroll to position [544, 0]
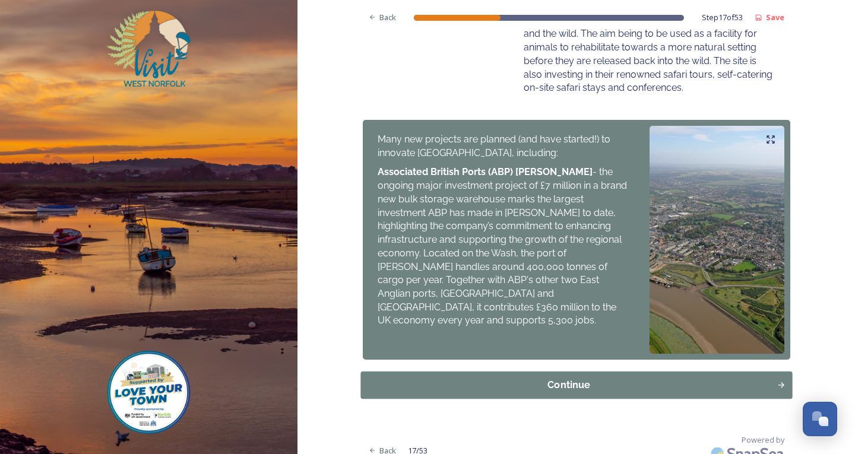
click at [431, 381] on button "Continue" at bounding box center [577, 384] width 432 height 27
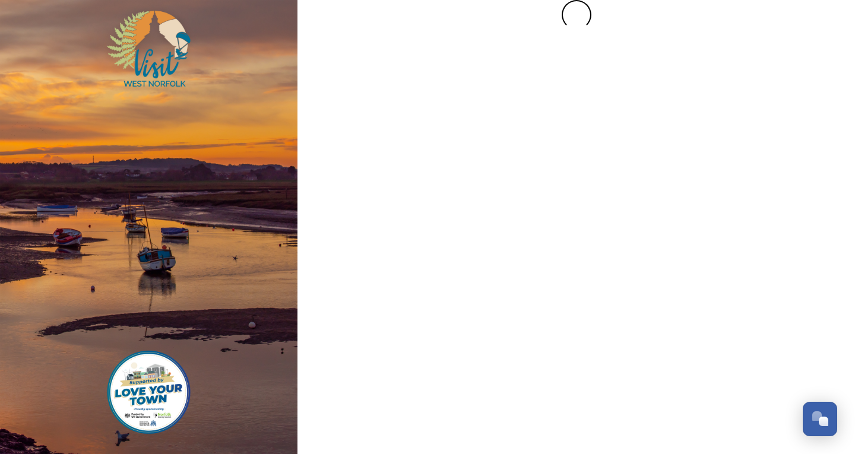
scroll to position [0, 0]
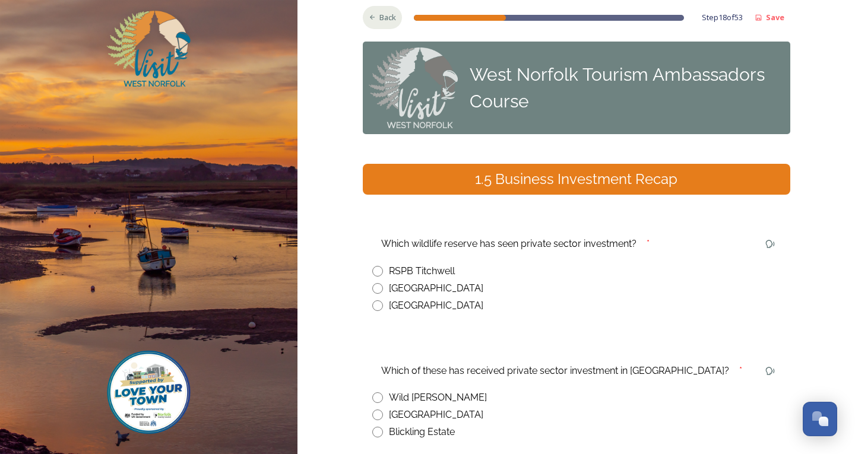
click at [363, 16] on div "Back" at bounding box center [383, 17] width 40 height 23
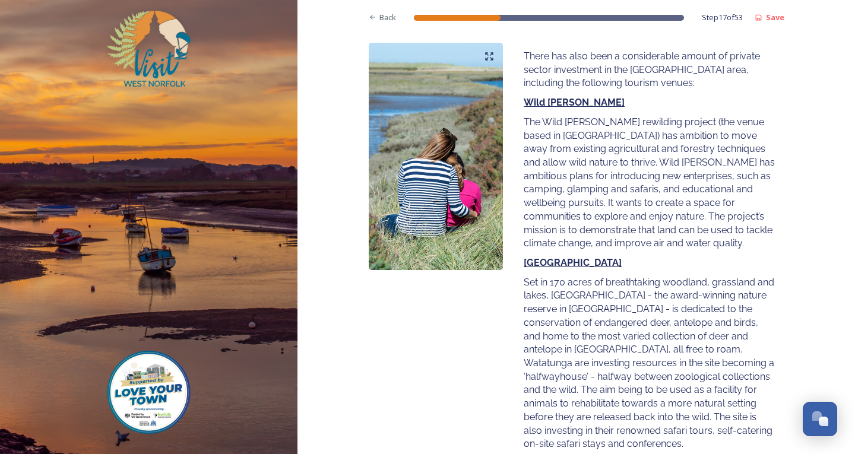
scroll to position [544, 0]
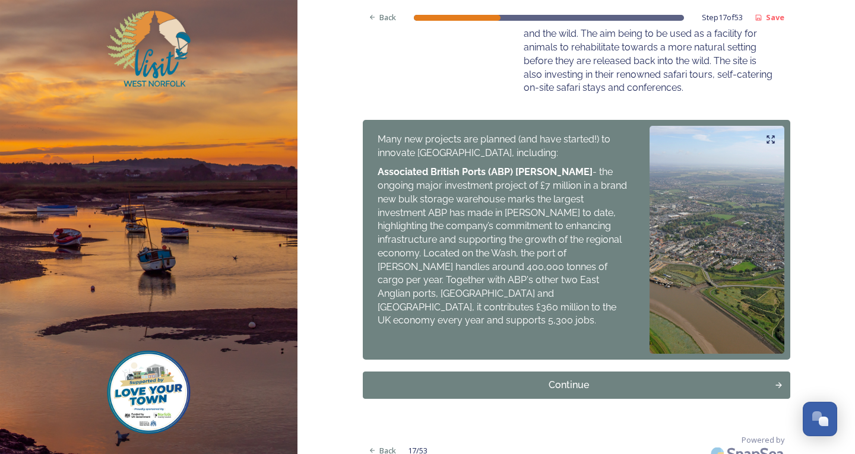
click at [524, 378] on div "Continue" at bounding box center [568, 385] width 403 height 14
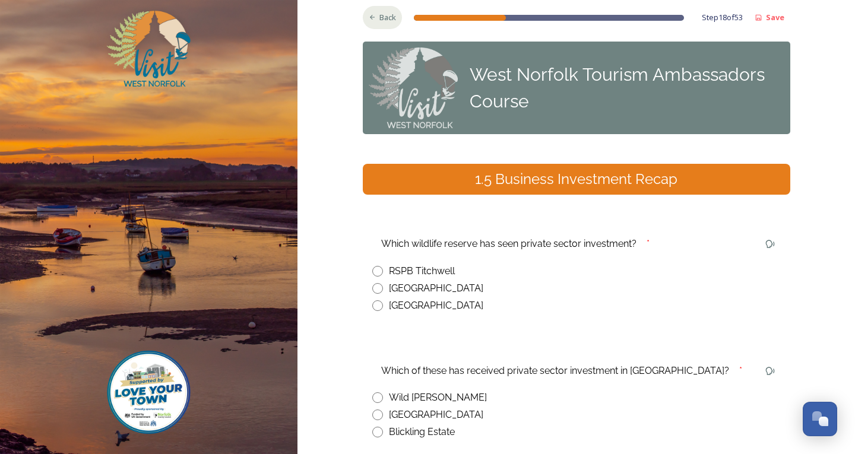
click at [386, 20] on span "Back" at bounding box center [388, 17] width 17 height 11
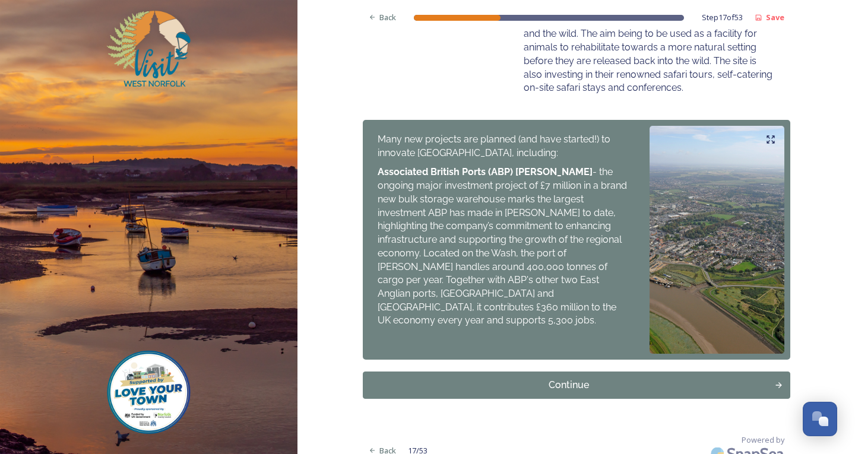
scroll to position [485, 0]
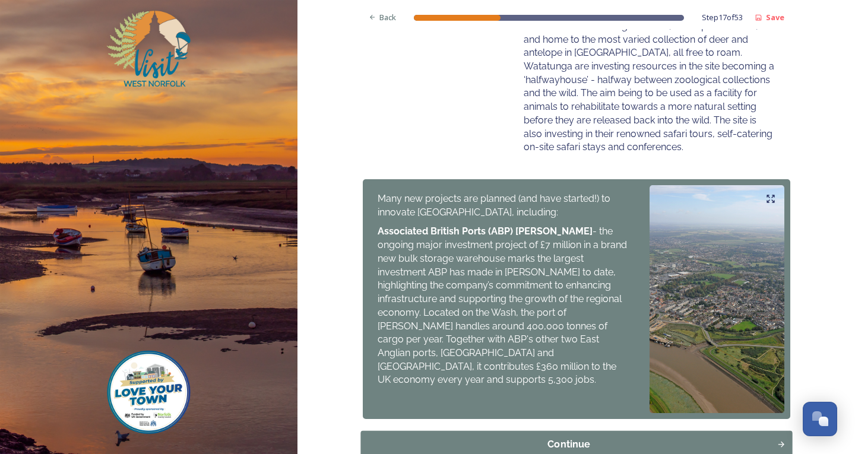
click at [533, 431] on button "Continue" at bounding box center [577, 444] width 432 height 27
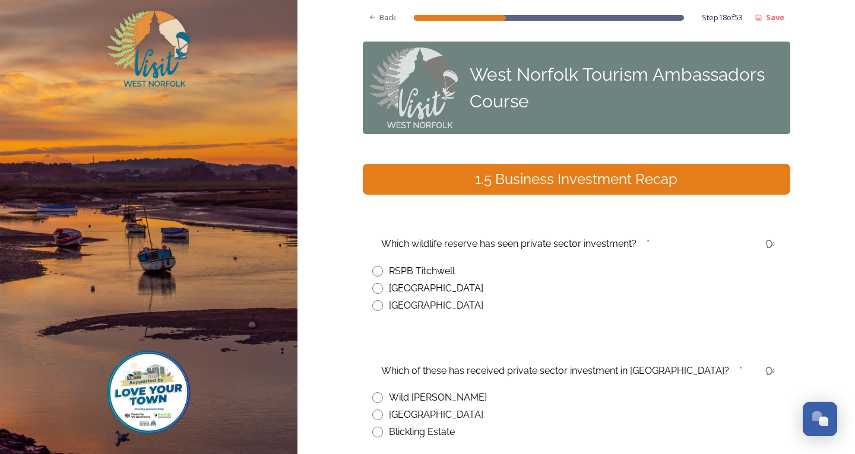
click at [373, 293] on input "radio" at bounding box center [377, 288] width 11 height 11
radio input "true"
click at [383, 21] on span "Back" at bounding box center [388, 17] width 17 height 11
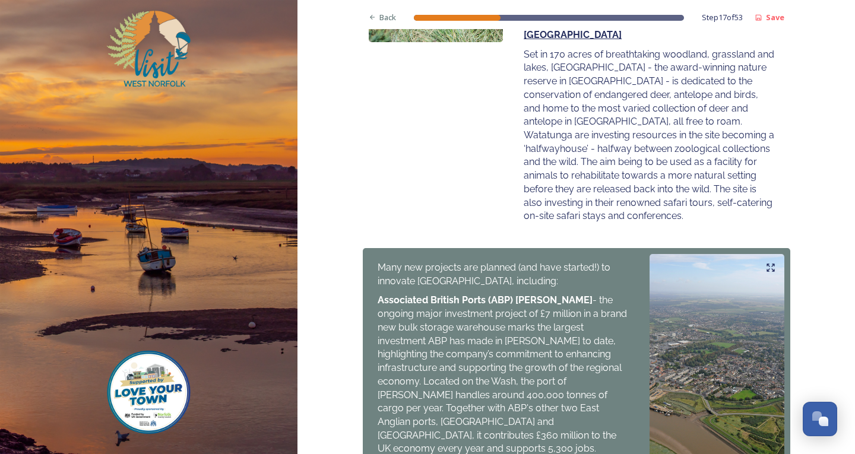
scroll to position [544, 0]
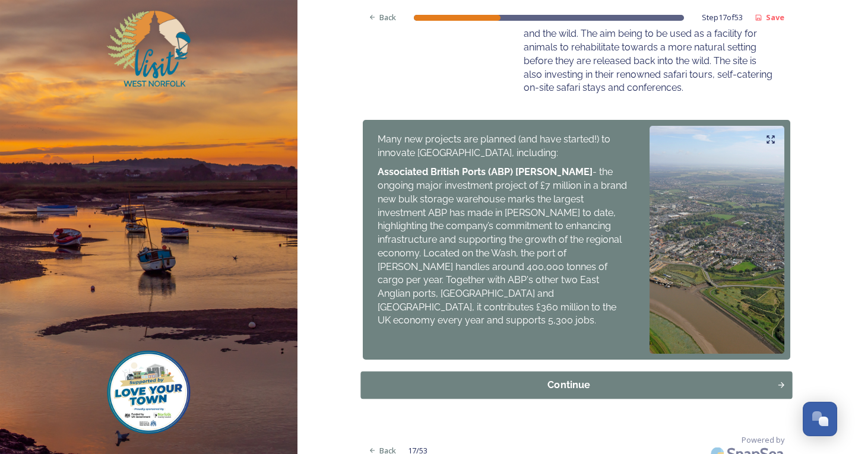
click at [604, 378] on div "Continue" at bounding box center [568, 385] width 403 height 14
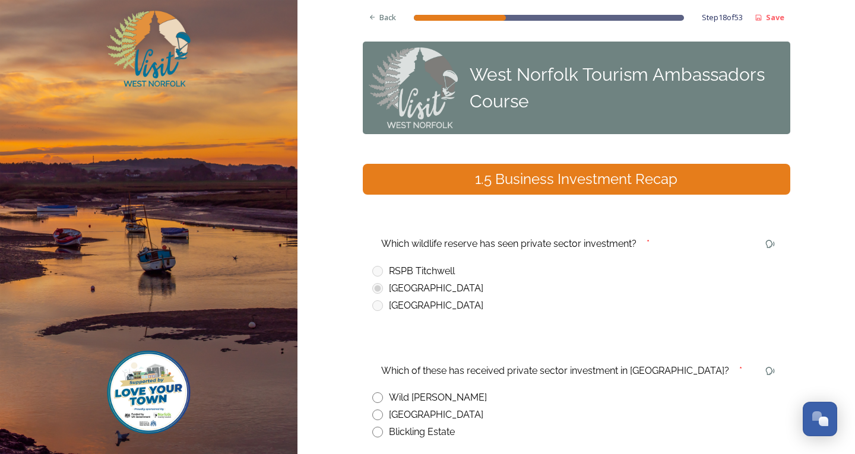
scroll to position [119, 0]
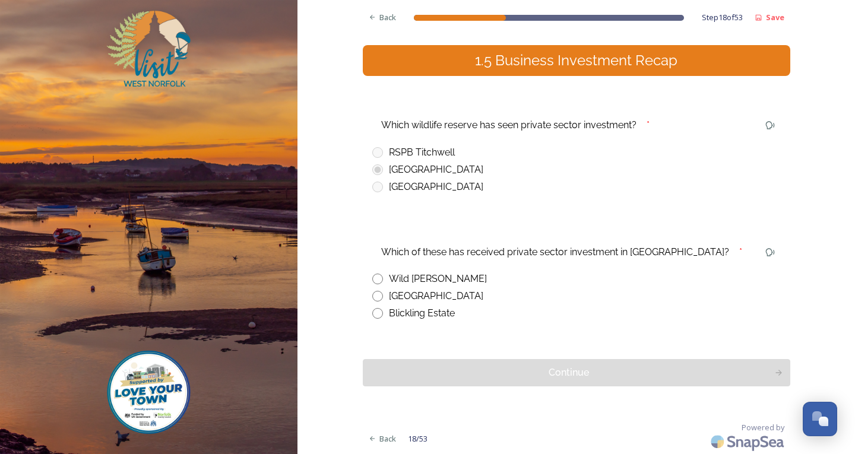
click at [374, 283] on input "radio" at bounding box center [377, 279] width 11 height 11
radio input "true"
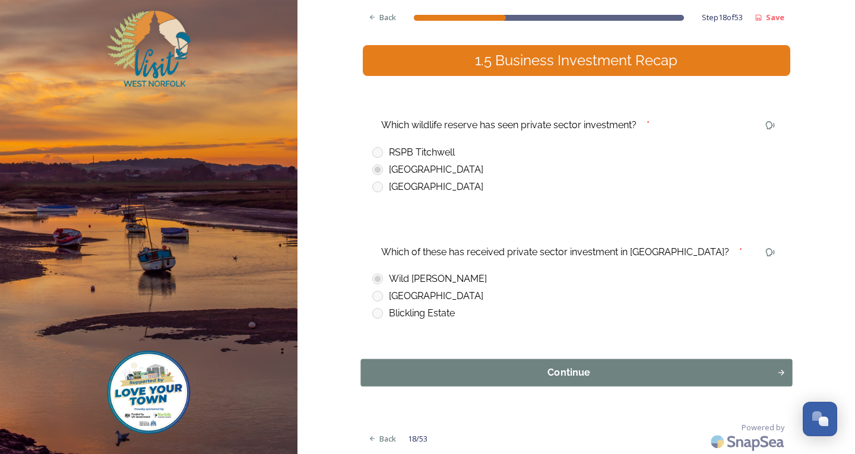
click at [428, 368] on div "Continue" at bounding box center [568, 373] width 403 height 14
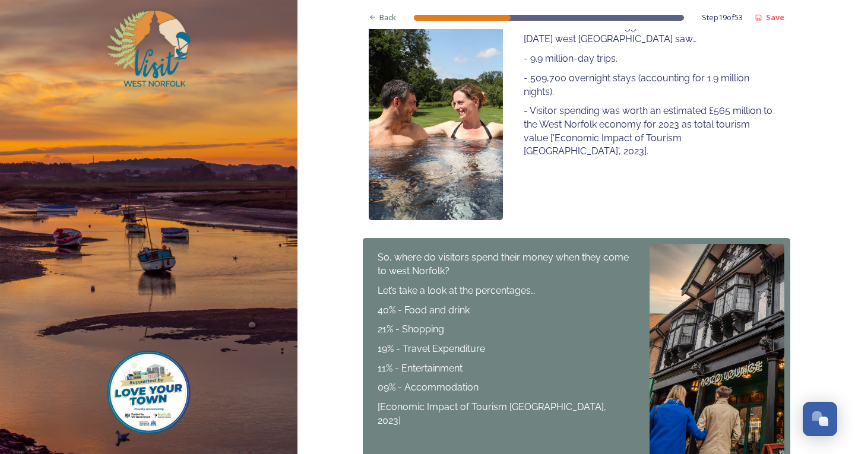
scroll to position [297, 0]
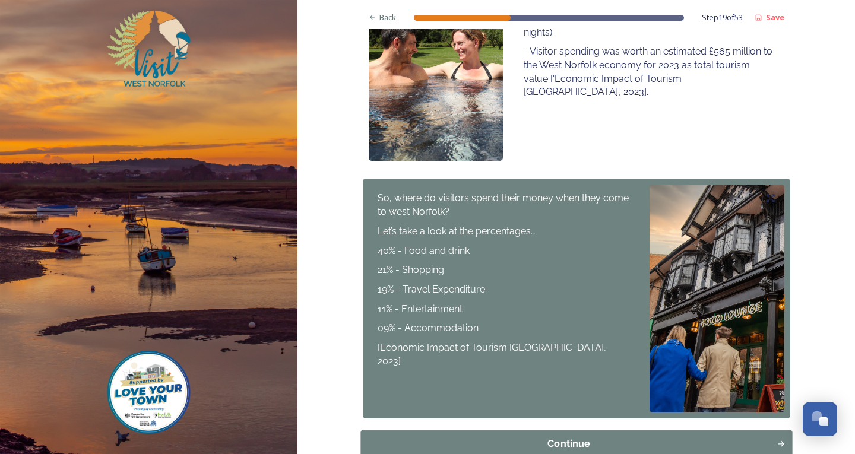
click at [652, 440] on div "Continue" at bounding box center [568, 444] width 403 height 14
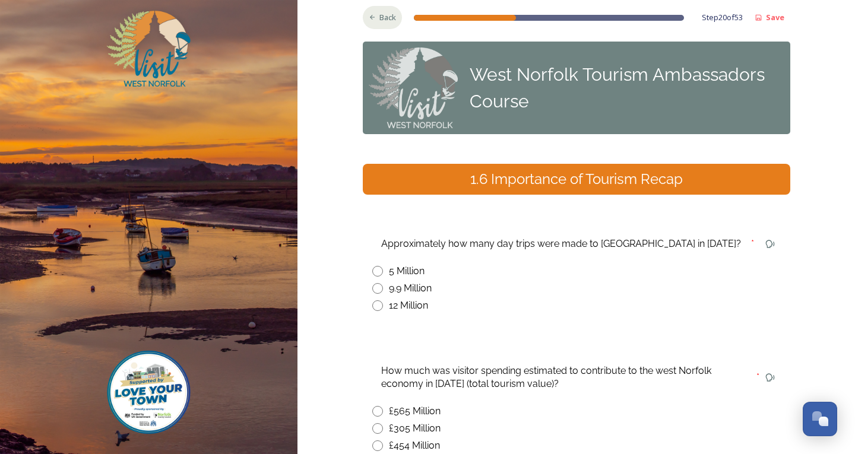
click at [371, 12] on div "Back" at bounding box center [383, 17] width 40 height 23
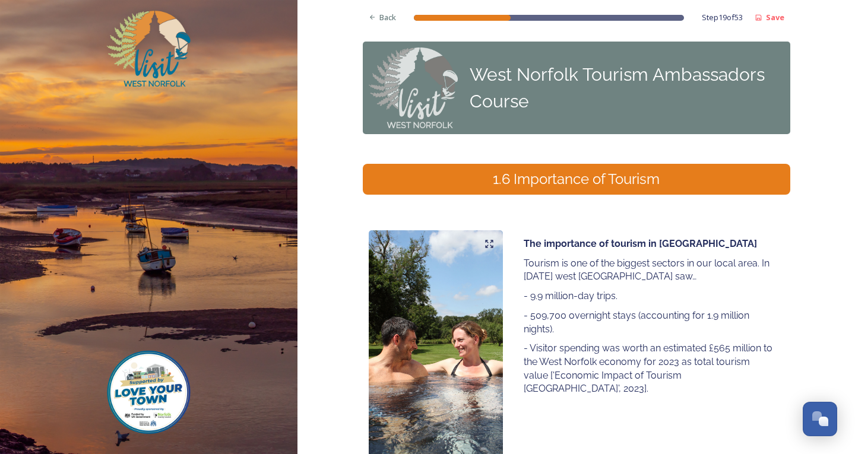
scroll to position [297, 0]
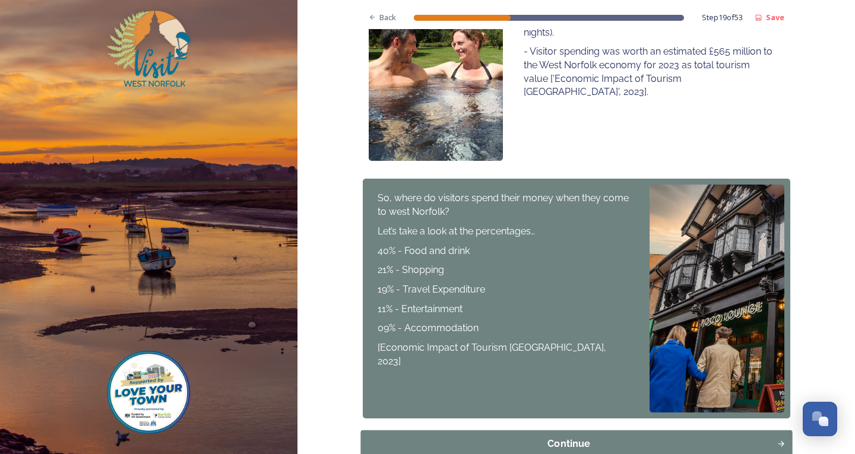
click at [558, 447] on div "Continue" at bounding box center [568, 444] width 403 height 14
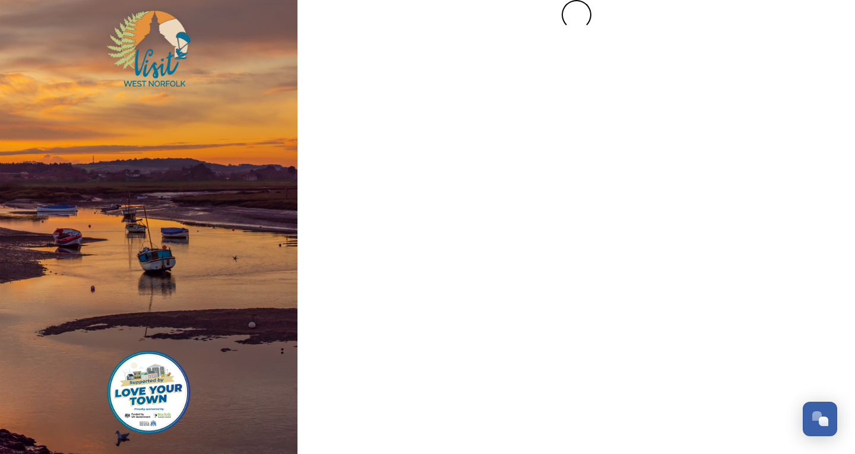
scroll to position [0, 0]
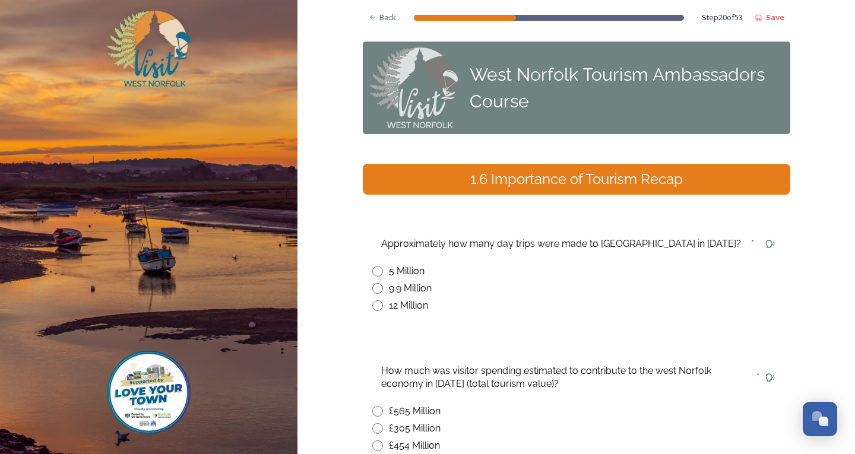
click at [375, 286] on input "radio" at bounding box center [377, 288] width 11 height 11
radio input "true"
click at [382, 24] on div "Back" at bounding box center [383, 17] width 40 height 23
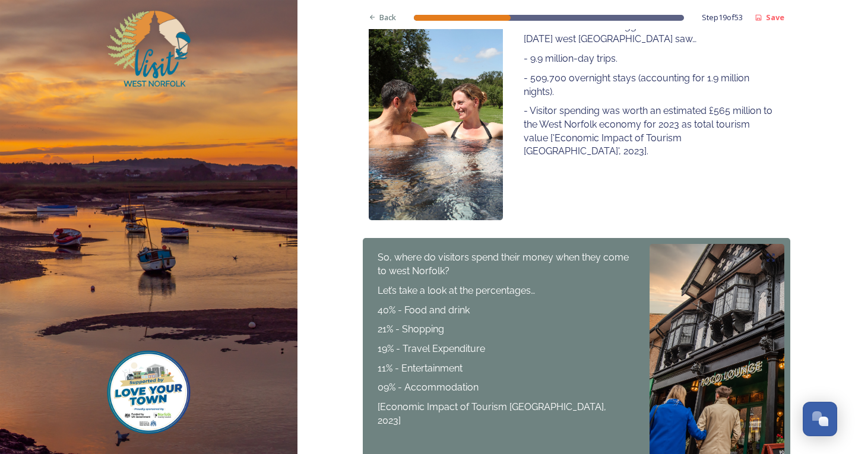
scroll to position [369, 0]
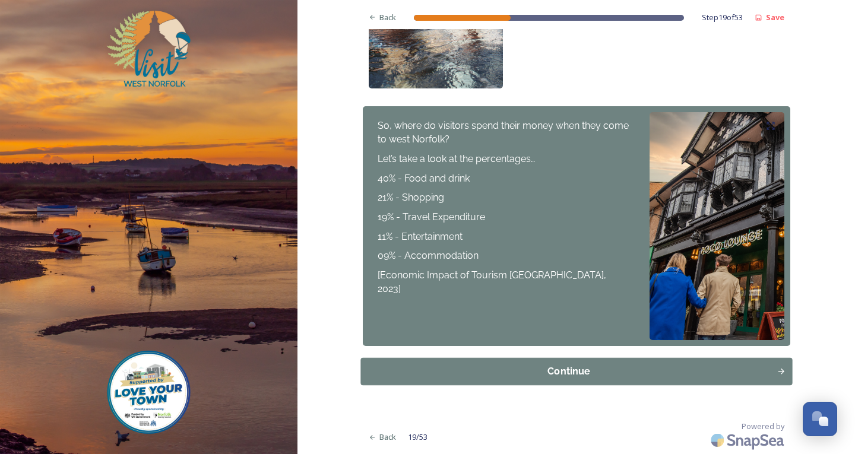
click at [580, 384] on button "Continue" at bounding box center [577, 371] width 432 height 27
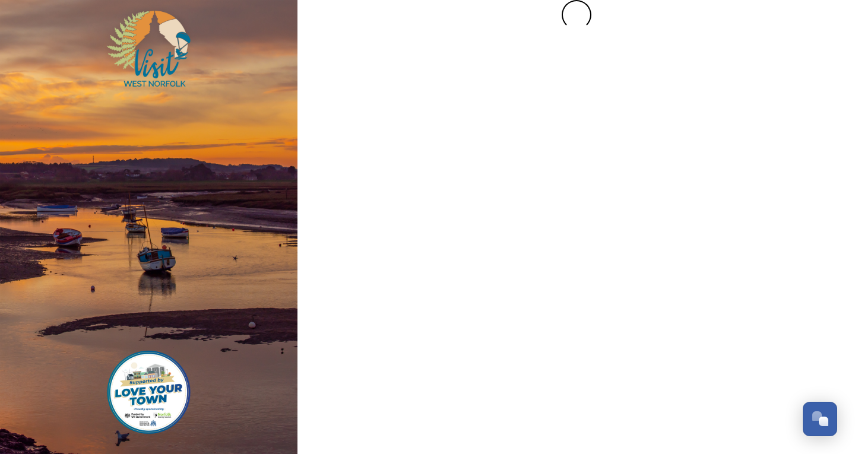
scroll to position [0, 0]
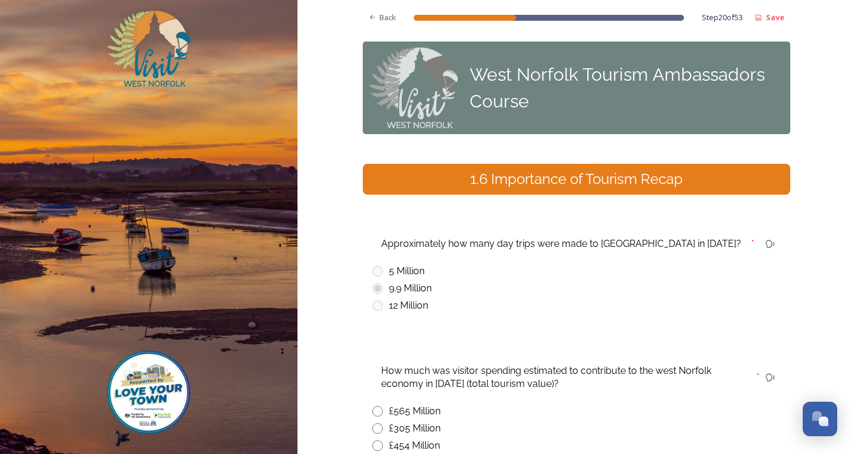
click at [372, 415] on input "radio" at bounding box center [377, 411] width 11 height 11
radio input "true"
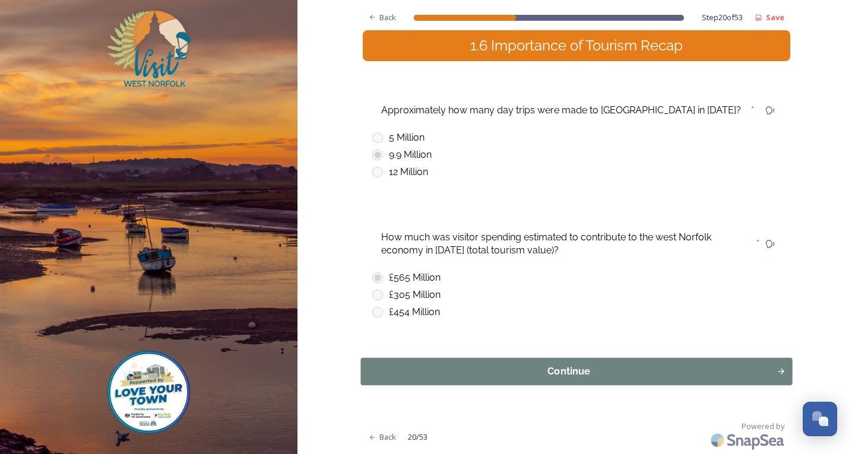
click at [510, 370] on div "Continue" at bounding box center [568, 372] width 403 height 14
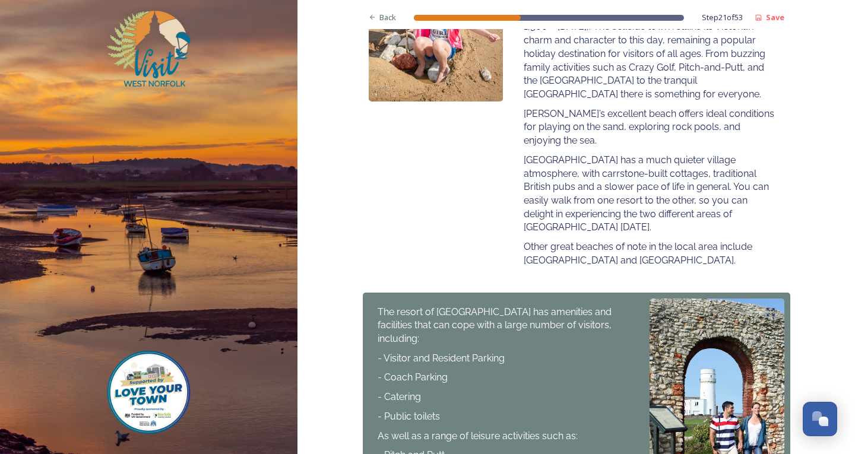
scroll to position [475, 0]
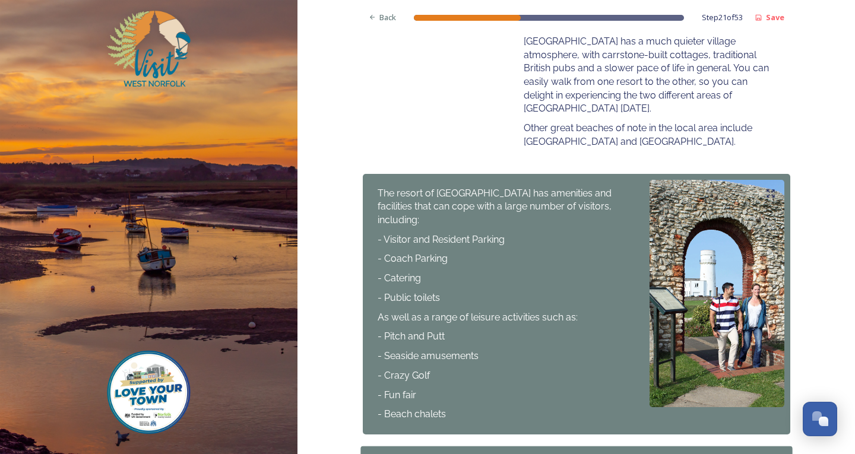
click at [554, 453] on div "Continue" at bounding box center [568, 460] width 403 height 14
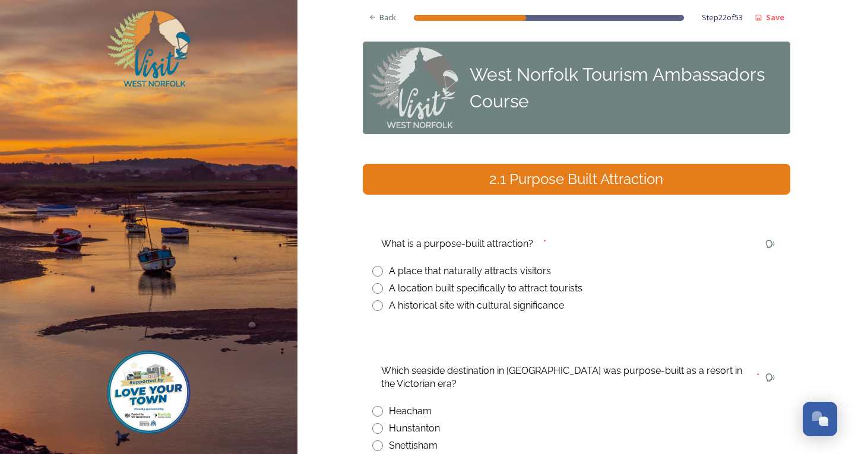
click at [374, 296] on div "What is a purpose-built attraction? * A place that naturally attracts visitors …" at bounding box center [577, 273] width 428 height 97
click at [372, 284] on input "radio" at bounding box center [377, 288] width 11 height 11
radio input "true"
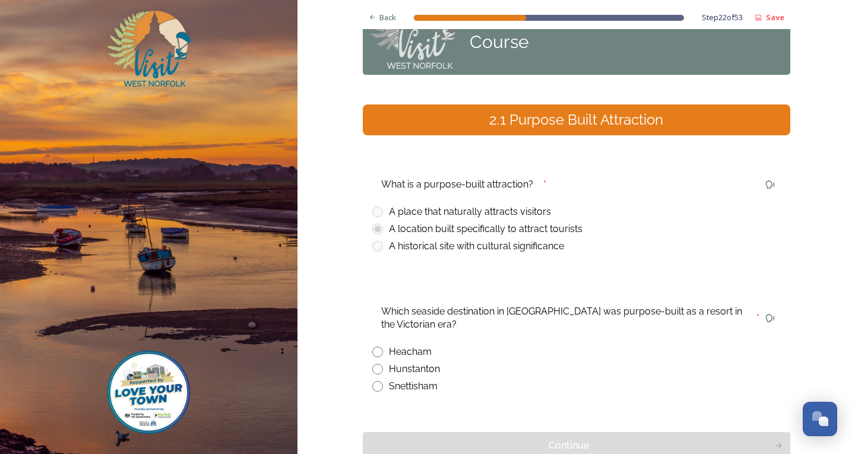
click at [372, 369] on input "radio" at bounding box center [377, 369] width 11 height 11
radio input "true"
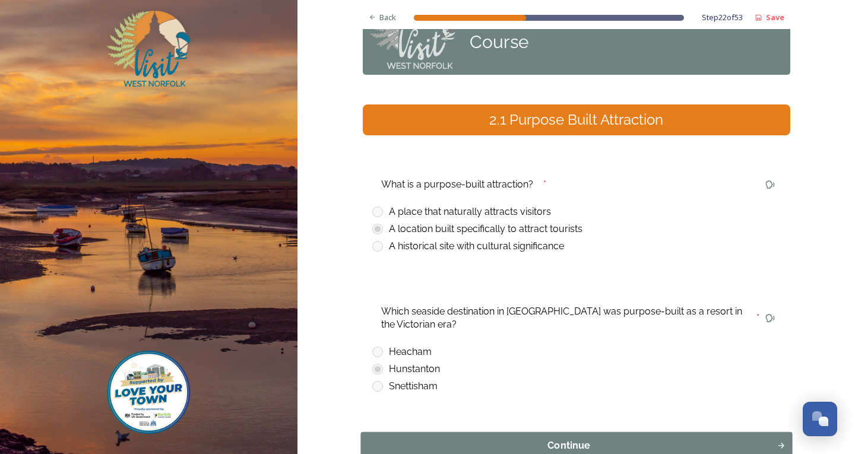
click at [408, 445] on div "Continue" at bounding box center [568, 446] width 403 height 14
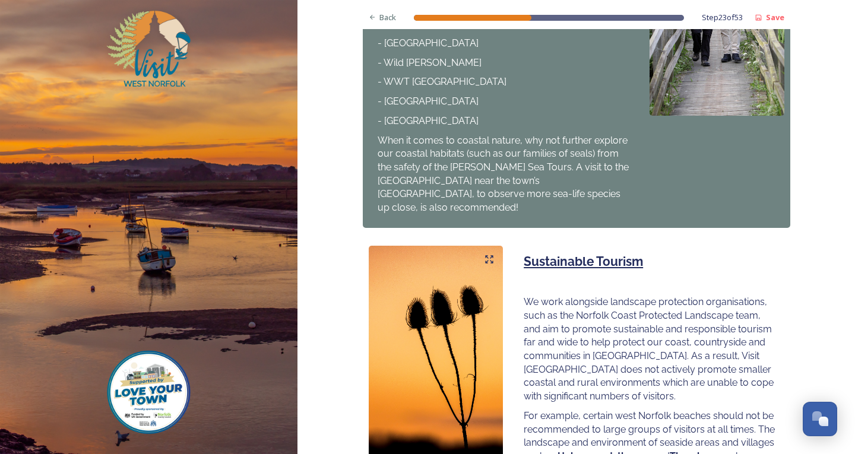
scroll to position [653, 0]
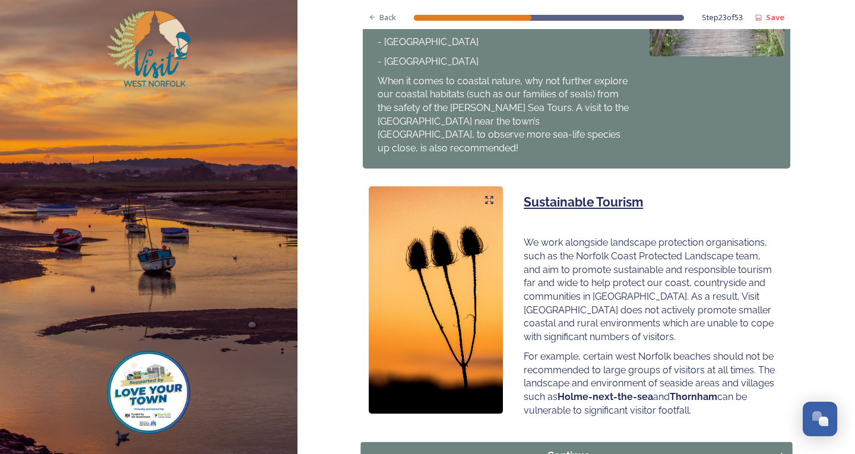
click at [491, 449] on div "Continue" at bounding box center [568, 456] width 403 height 14
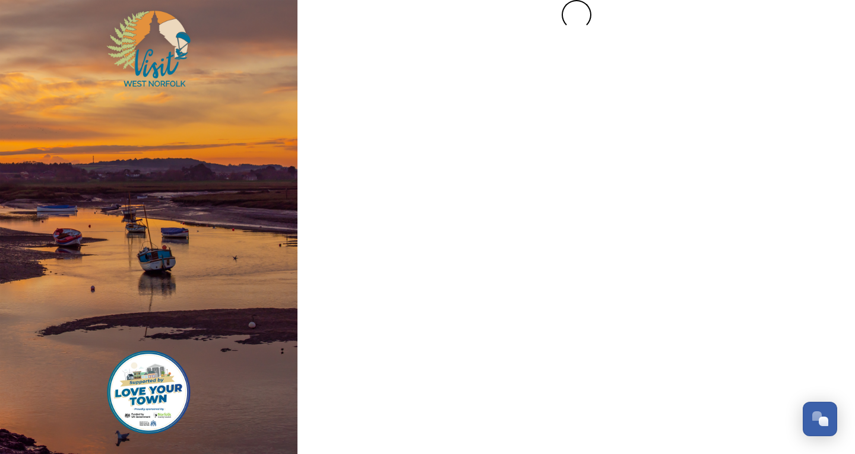
scroll to position [0, 0]
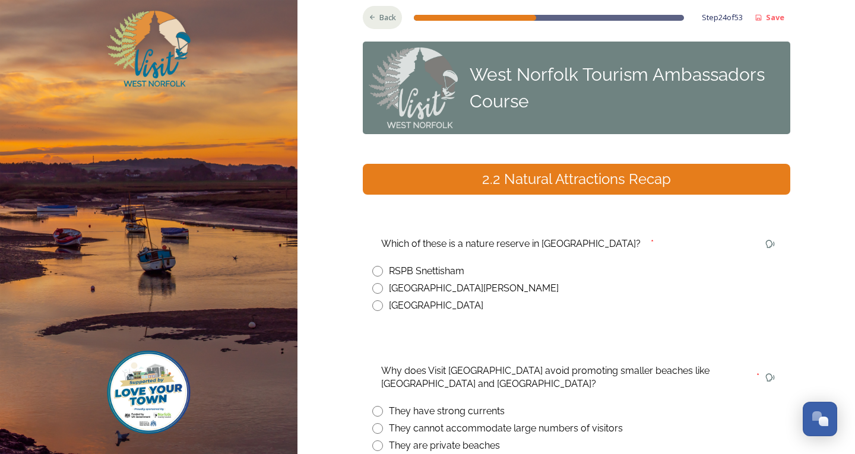
click at [388, 11] on div "Back" at bounding box center [383, 17] width 40 height 23
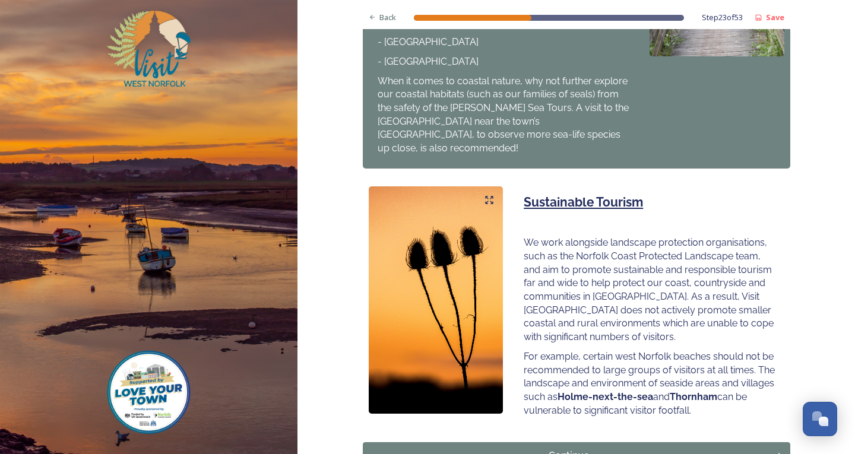
scroll to position [713, 0]
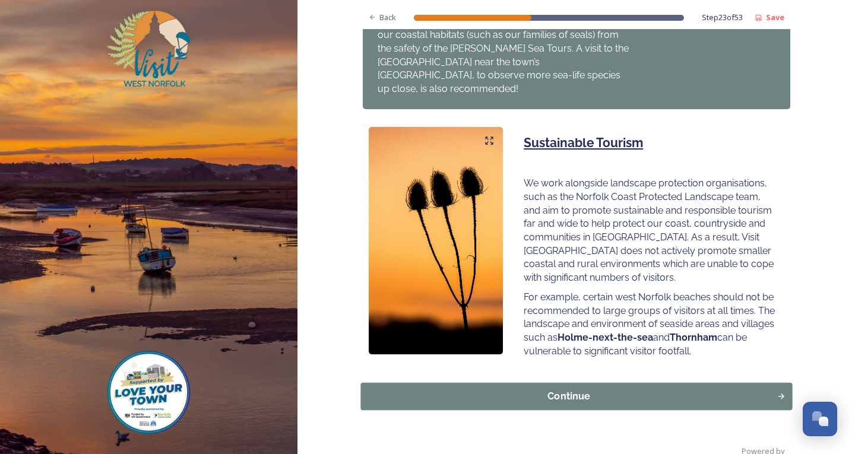
click at [539, 383] on button "Continue" at bounding box center [577, 396] width 432 height 27
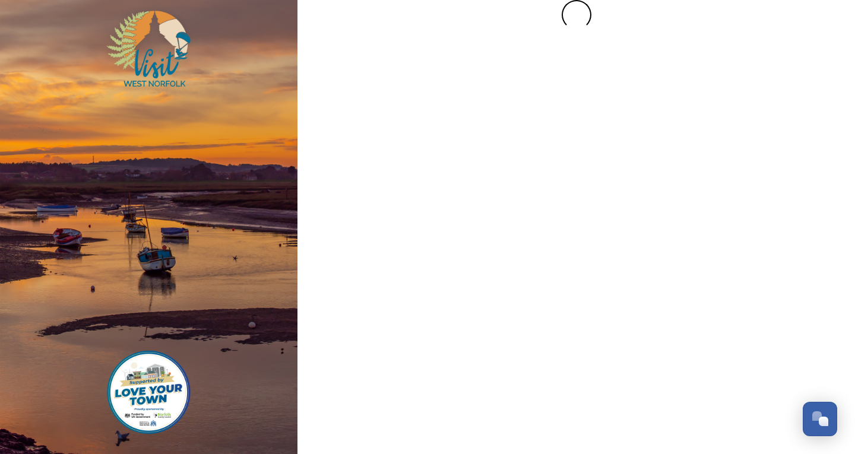
scroll to position [0, 0]
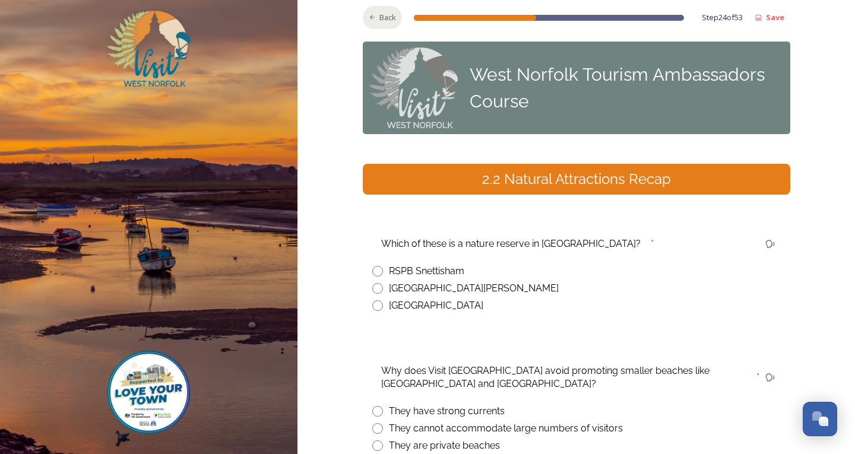
click at [380, 14] on span "Back" at bounding box center [388, 17] width 17 height 11
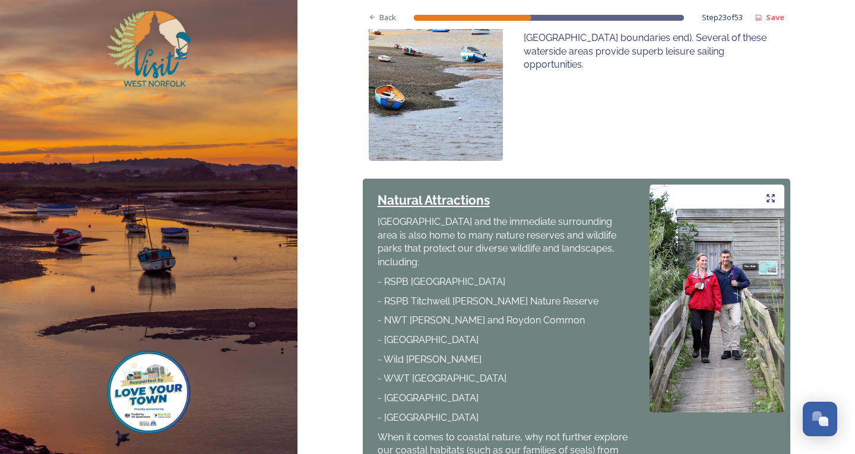
scroll to position [653, 0]
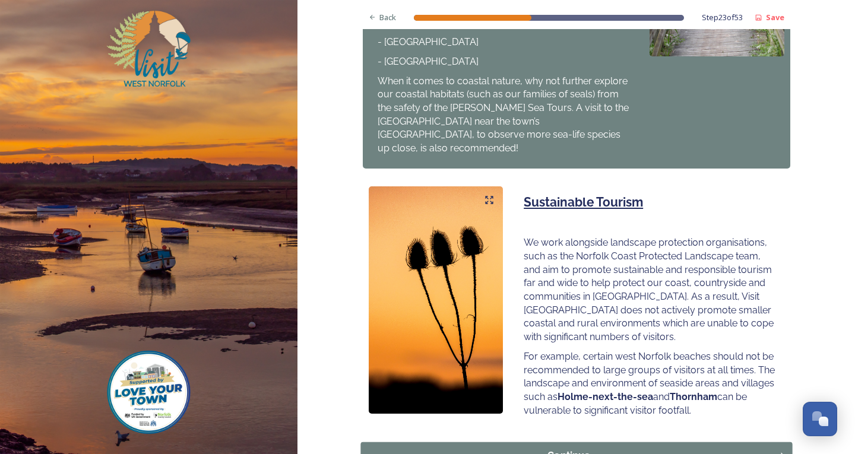
click at [492, 449] on div "Continue" at bounding box center [568, 456] width 403 height 14
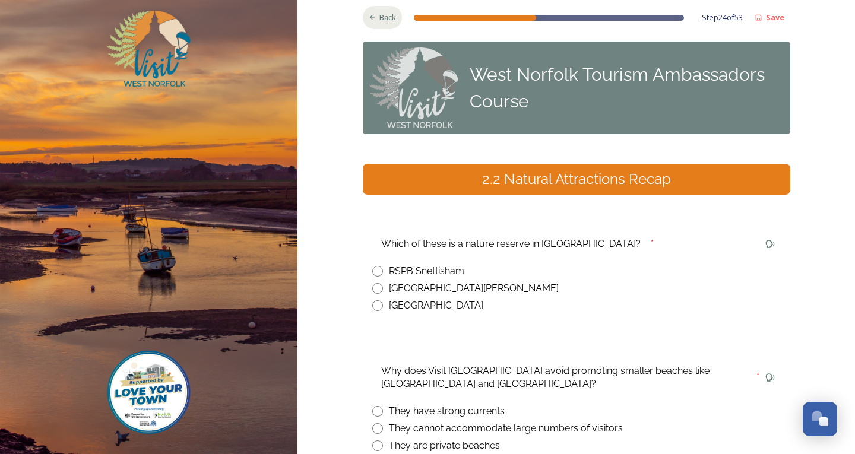
click at [386, 16] on span "Back" at bounding box center [388, 17] width 17 height 11
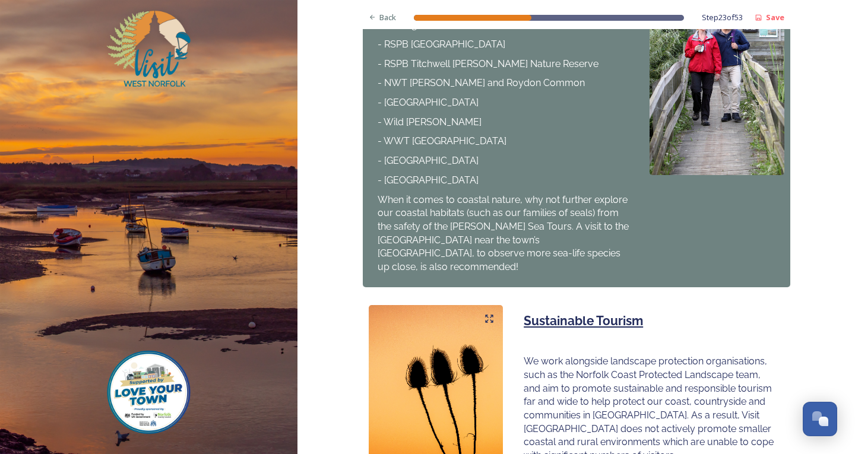
scroll to position [725, 0]
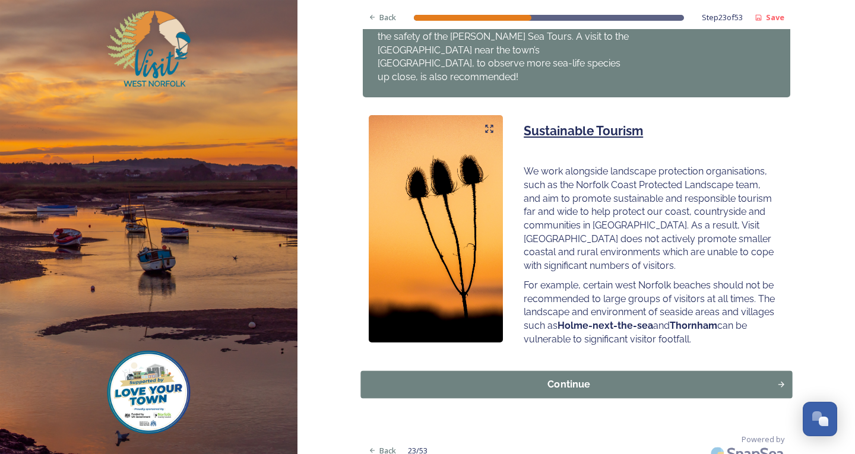
click at [498, 378] on div "Continue" at bounding box center [568, 385] width 403 height 14
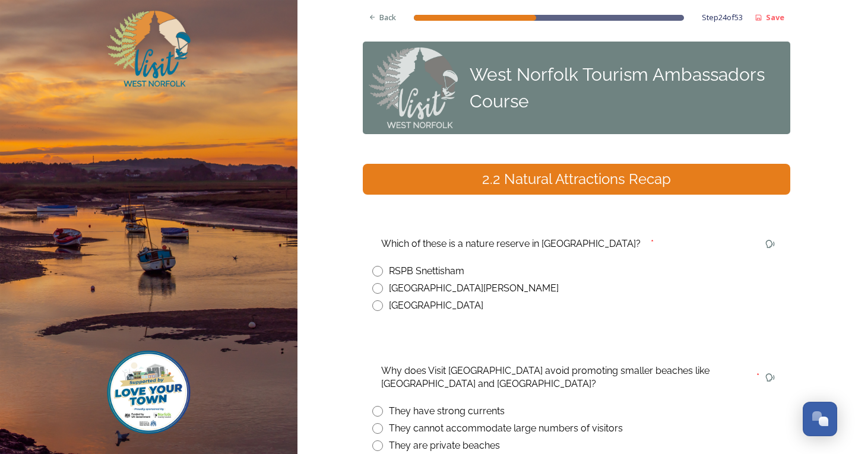
click at [375, 270] on input "radio" at bounding box center [377, 271] width 11 height 11
radio input "true"
click at [365, 21] on div "Back" at bounding box center [383, 17] width 40 height 23
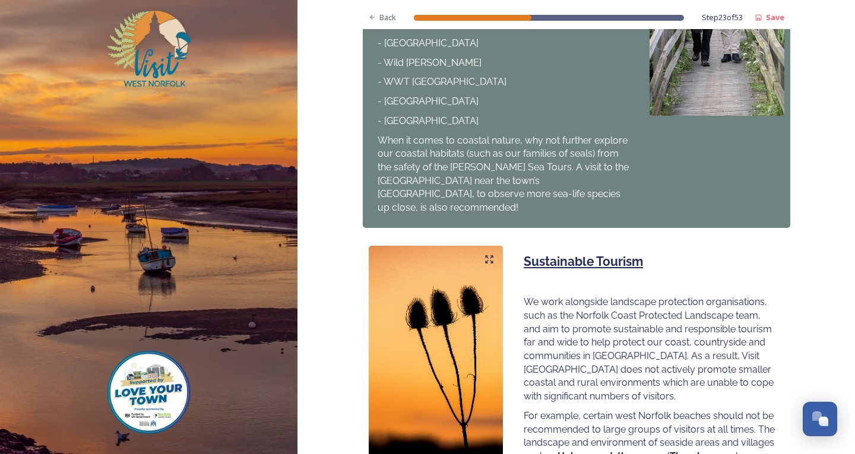
scroll to position [725, 0]
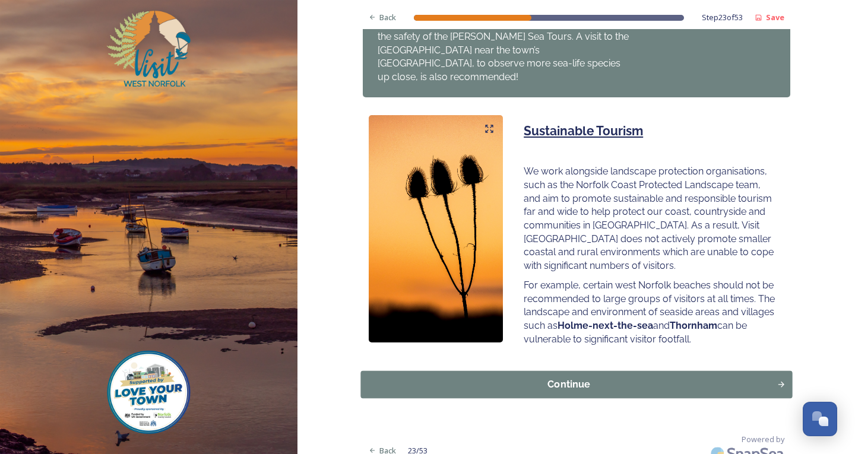
click at [530, 378] on div "Continue" at bounding box center [568, 385] width 403 height 14
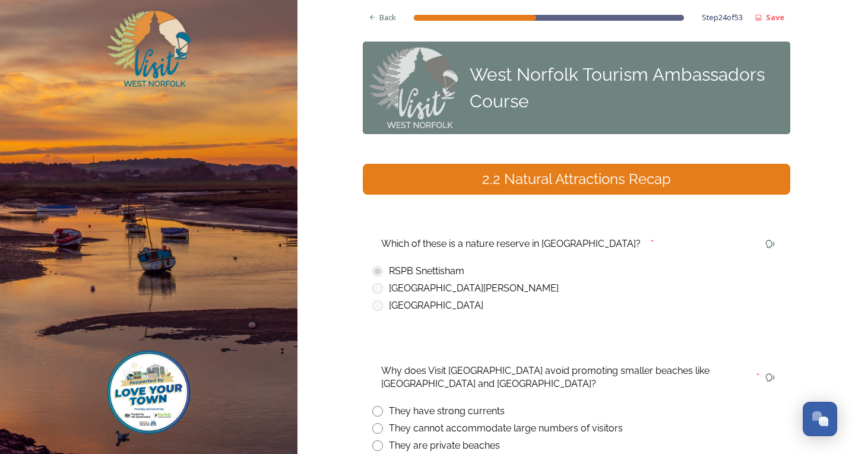
scroll to position [119, 0]
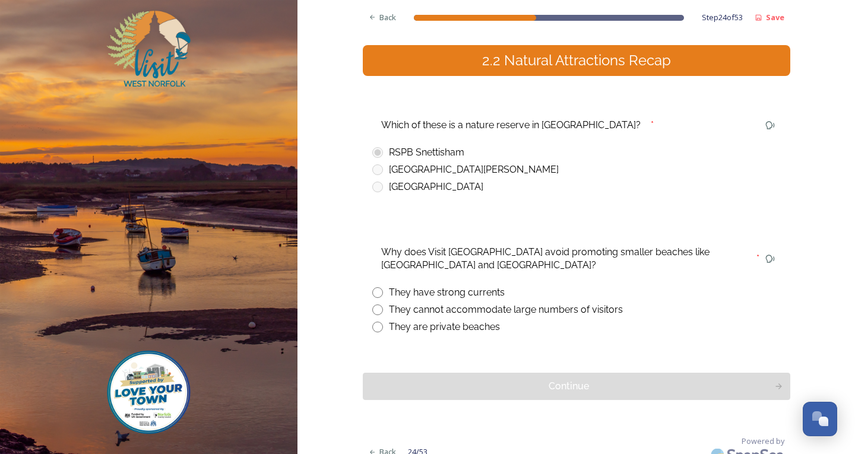
click at [376, 309] on input "radio" at bounding box center [377, 310] width 11 height 11
radio input "true"
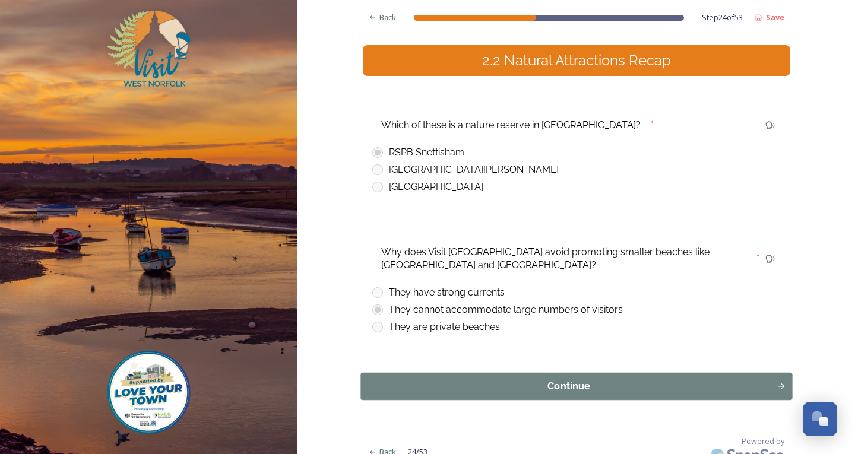
click at [452, 380] on div "Continue" at bounding box center [568, 387] width 403 height 14
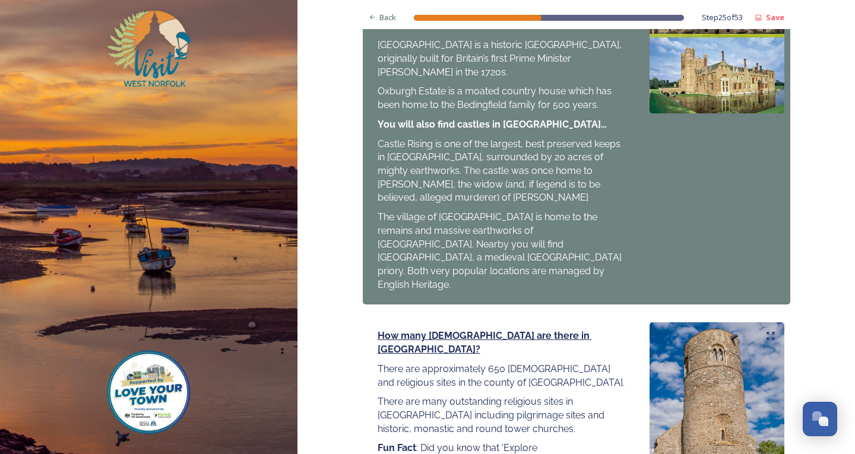
scroll to position [1327, 0]
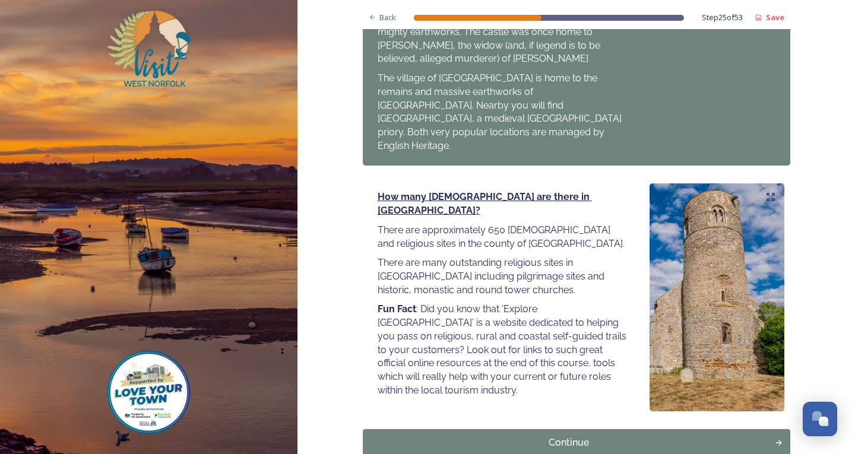
click at [552, 436] on div "Continue" at bounding box center [569, 443] width 400 height 14
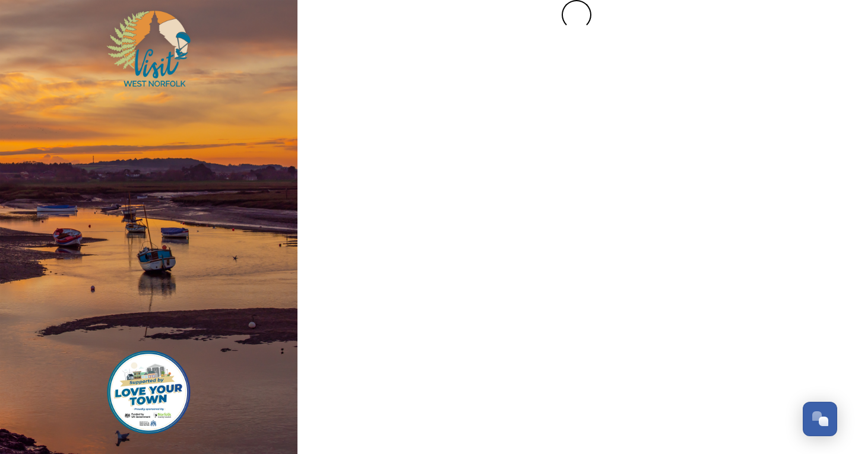
scroll to position [0, 0]
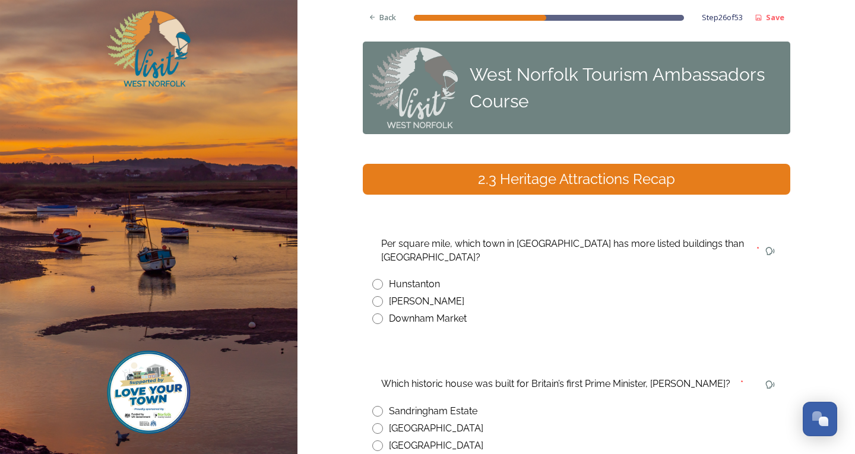
click at [375, 296] on input "radio" at bounding box center [377, 301] width 11 height 11
radio input "true"
click at [391, 22] on span "Back" at bounding box center [388, 17] width 17 height 11
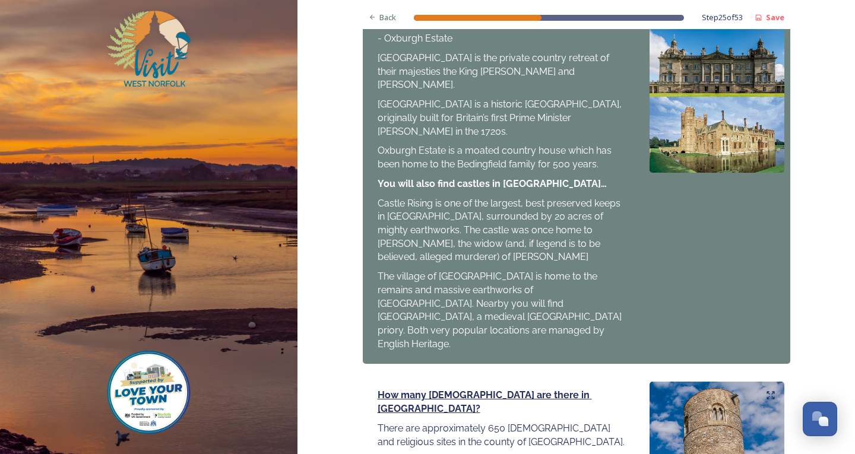
scroll to position [1327, 0]
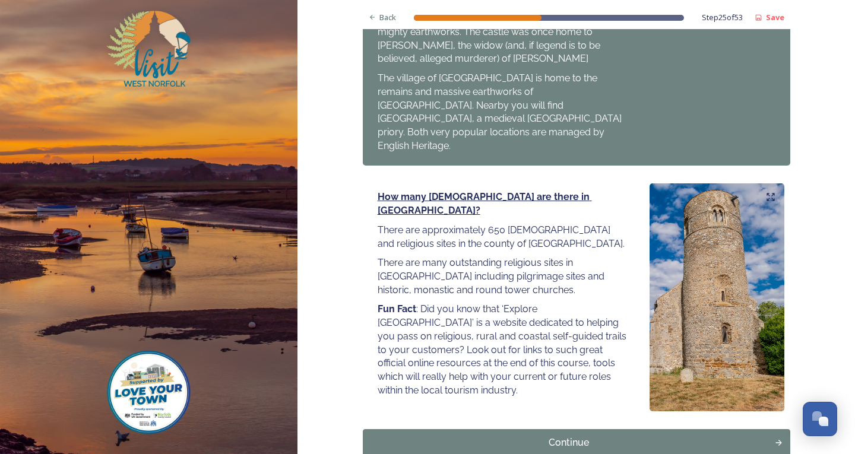
click at [482, 429] on button "Continue" at bounding box center [577, 442] width 432 height 27
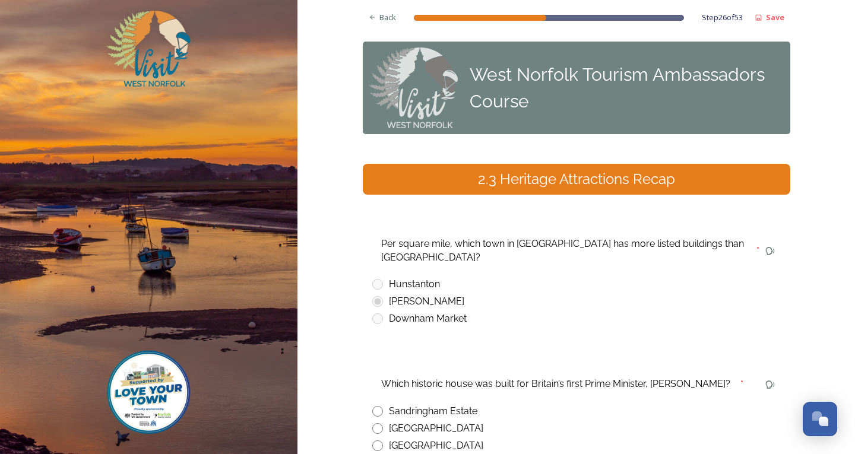
scroll to position [120, 0]
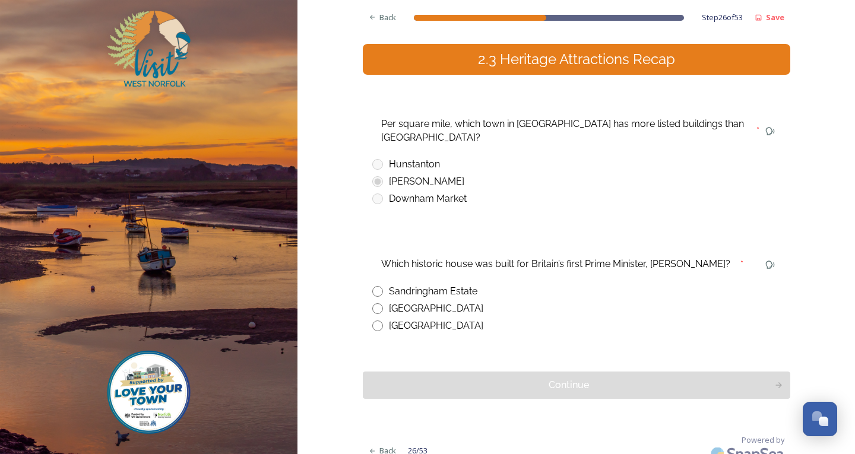
click at [378, 321] on input "radio" at bounding box center [377, 326] width 11 height 11
radio input "true"
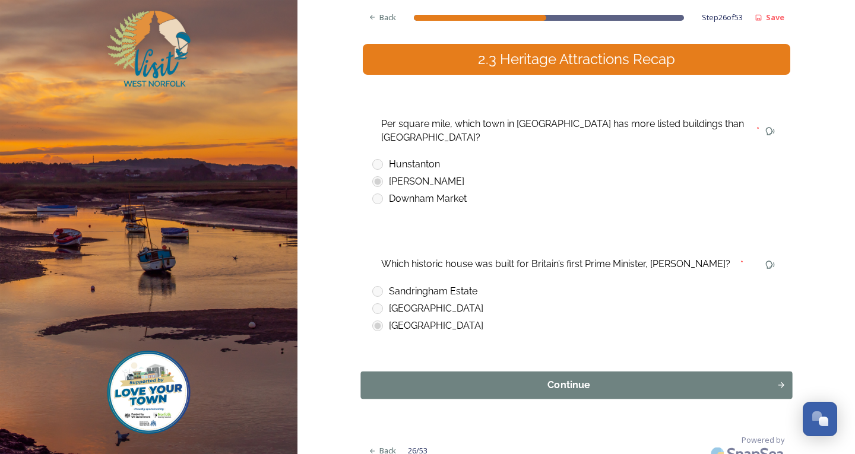
click at [428, 378] on div "Continue" at bounding box center [568, 385] width 403 height 14
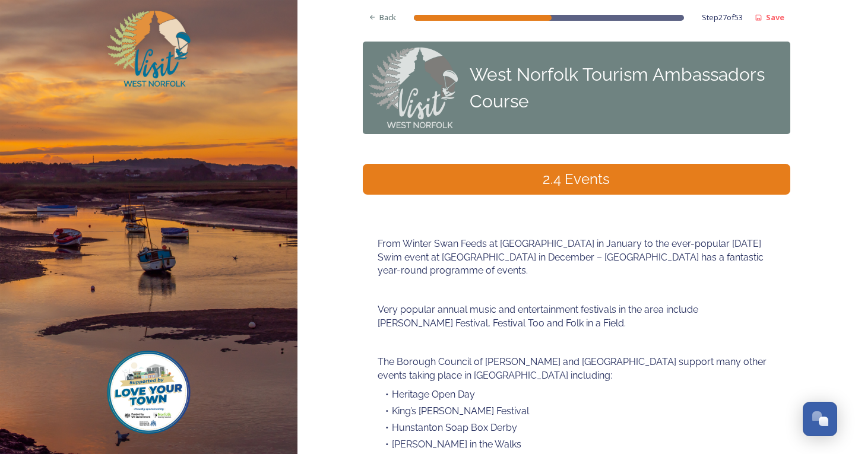
scroll to position [168, 0]
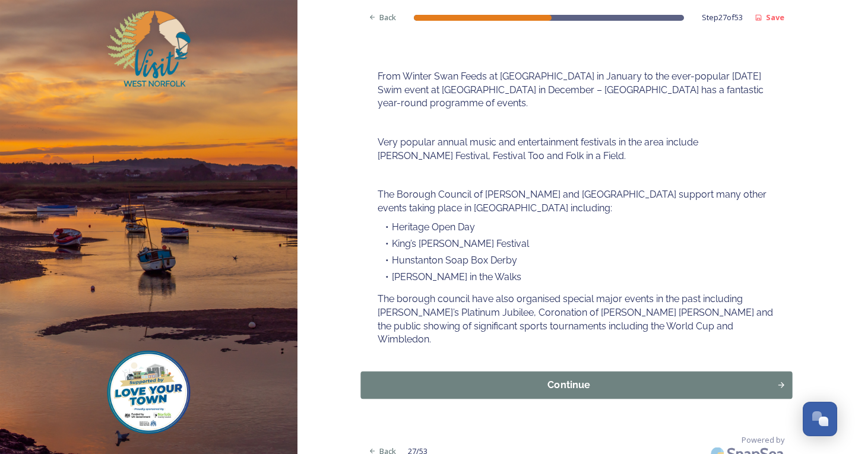
click at [503, 378] on div "Continue" at bounding box center [568, 385] width 403 height 14
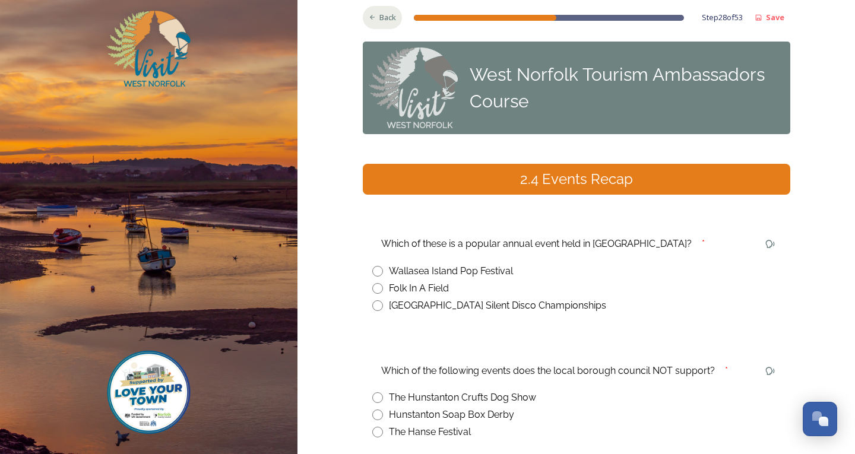
click at [372, 21] on div "Back" at bounding box center [383, 17] width 40 height 23
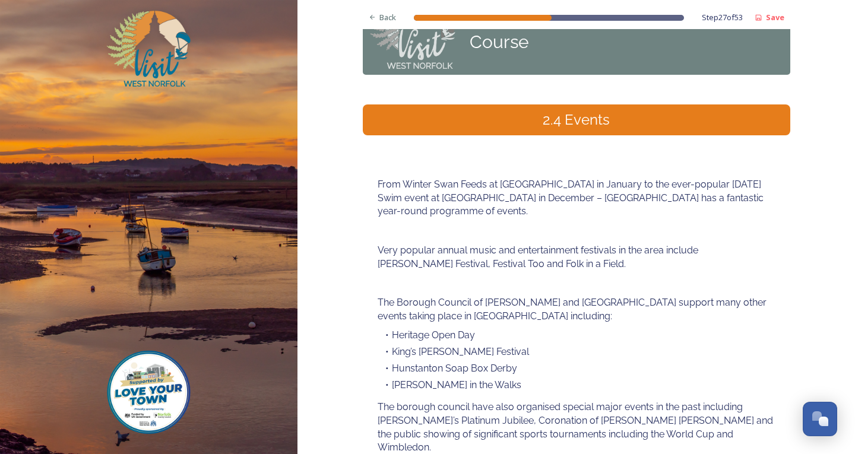
scroll to position [168, 0]
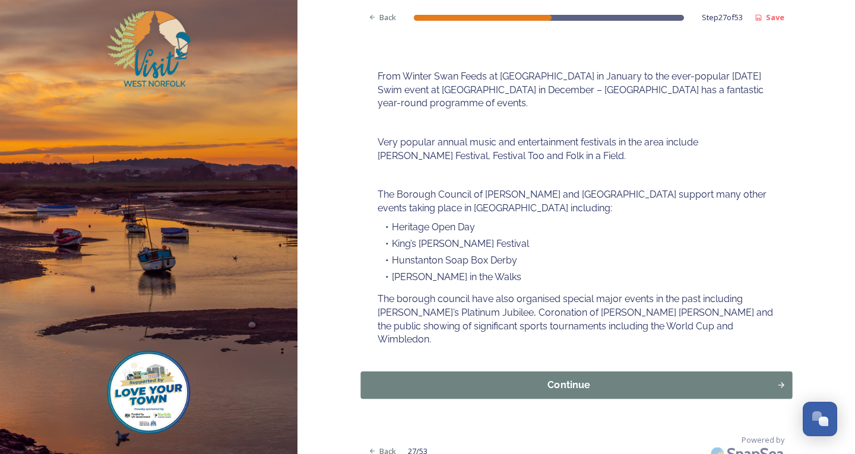
click at [621, 382] on button "Continue" at bounding box center [577, 385] width 432 height 27
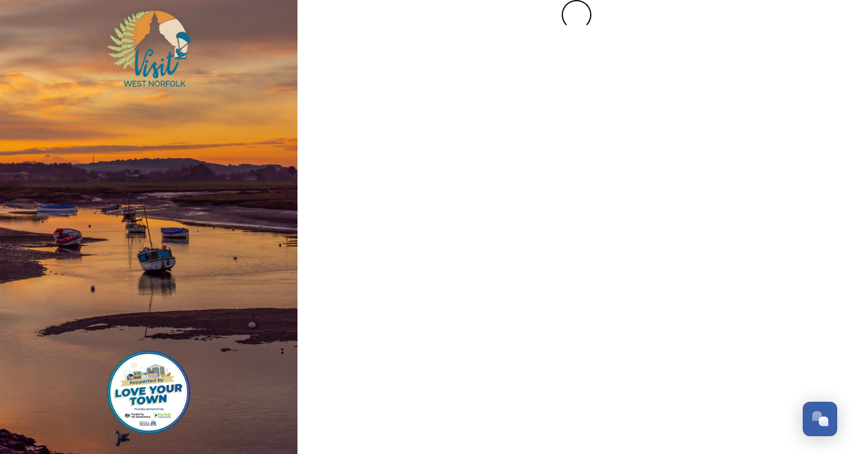
scroll to position [0, 0]
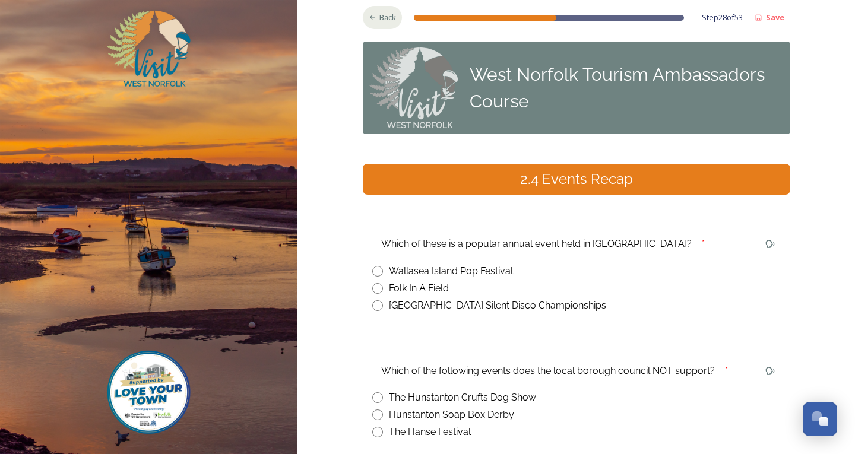
click at [369, 19] on icon at bounding box center [373, 18] width 8 height 8
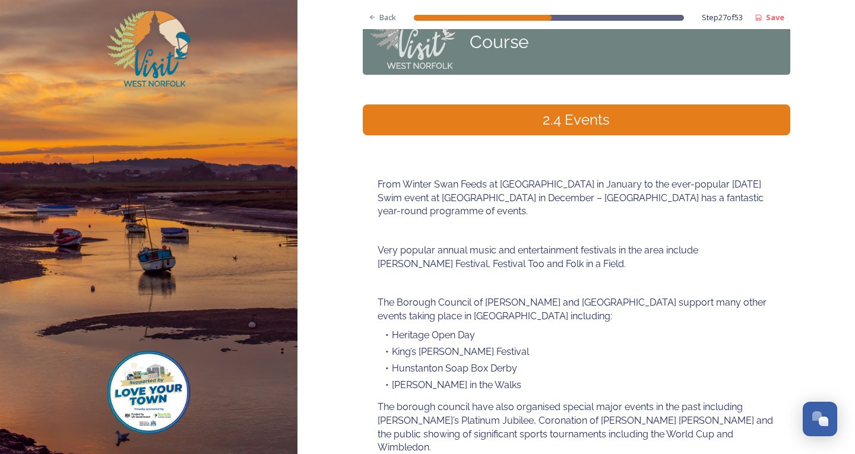
scroll to position [119, 0]
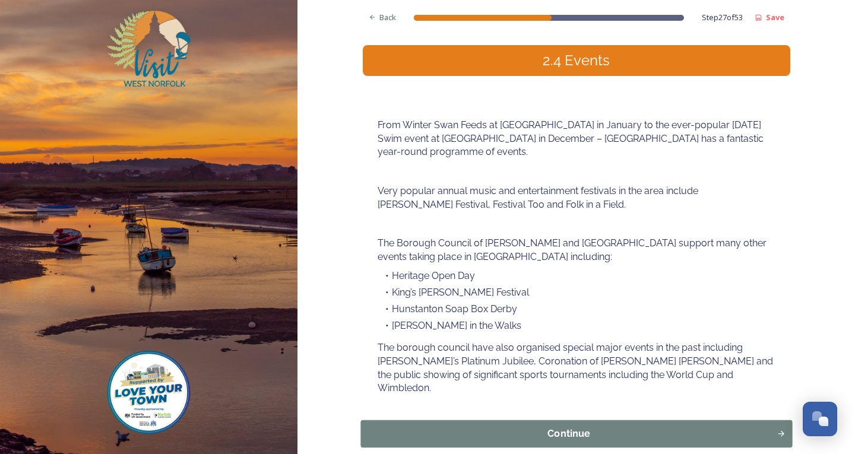
click at [668, 427] on div "Continue" at bounding box center [568, 434] width 403 height 14
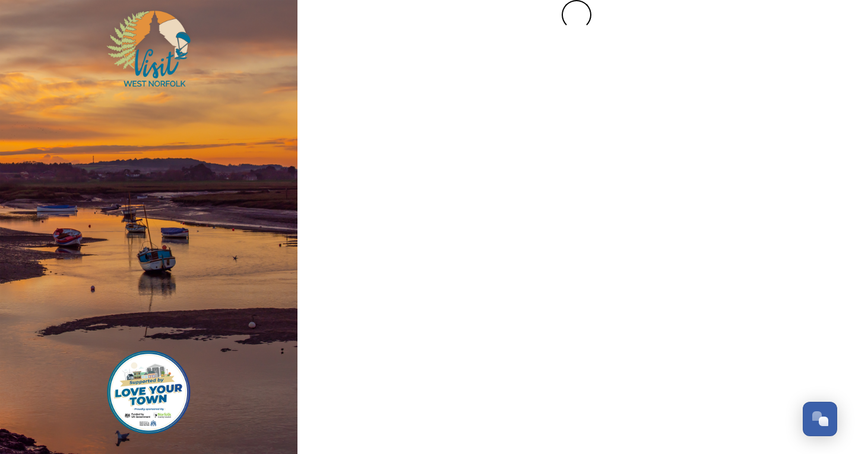
scroll to position [0, 0]
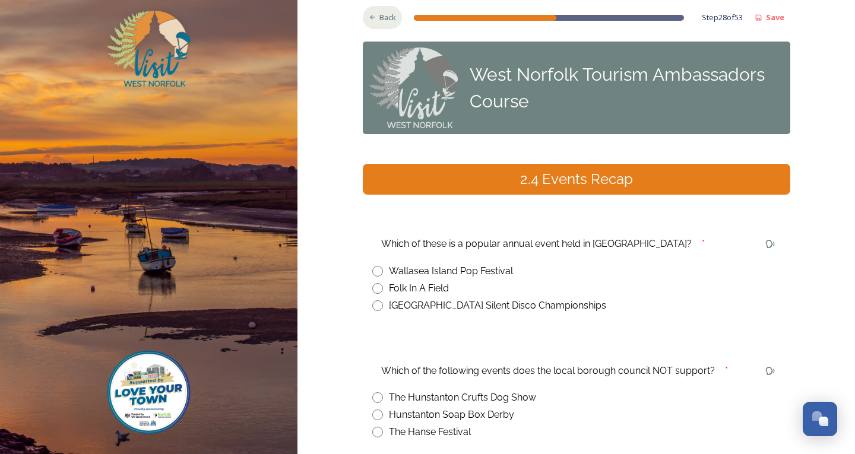
click at [369, 21] on icon at bounding box center [373, 18] width 8 height 8
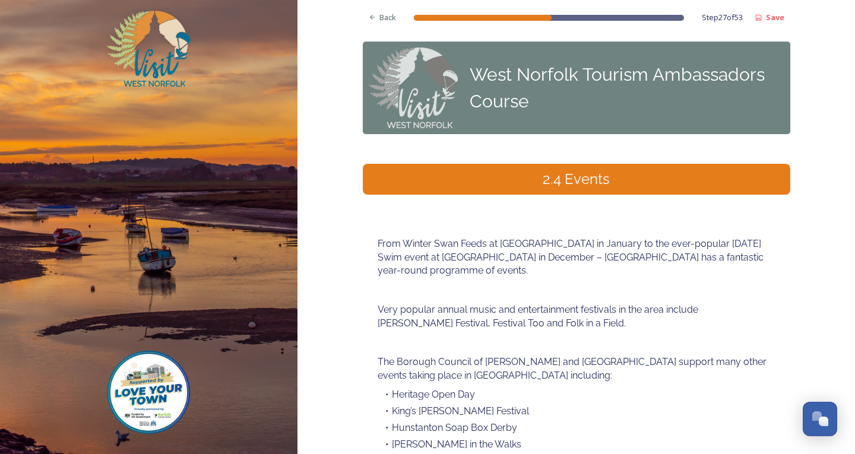
scroll to position [168, 0]
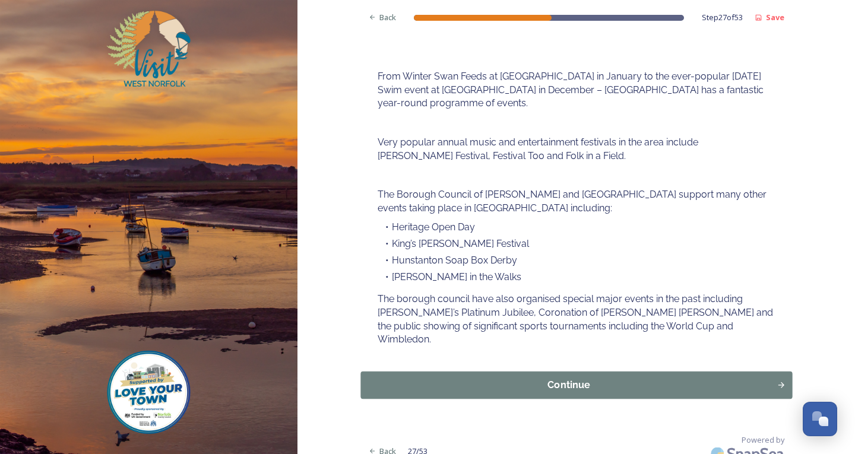
click at [575, 379] on div "Continue" at bounding box center [568, 385] width 403 height 14
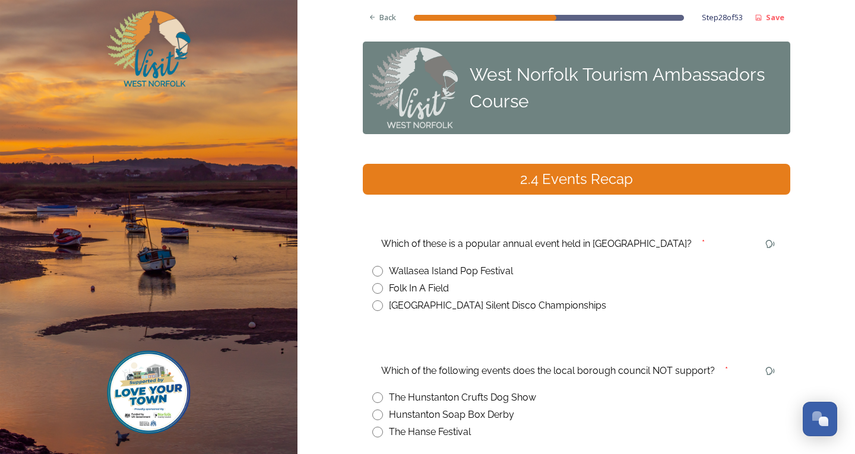
click at [372, 291] on input "radio" at bounding box center [377, 288] width 11 height 11
radio input "true"
click at [381, 23] on span "Back" at bounding box center [388, 17] width 17 height 11
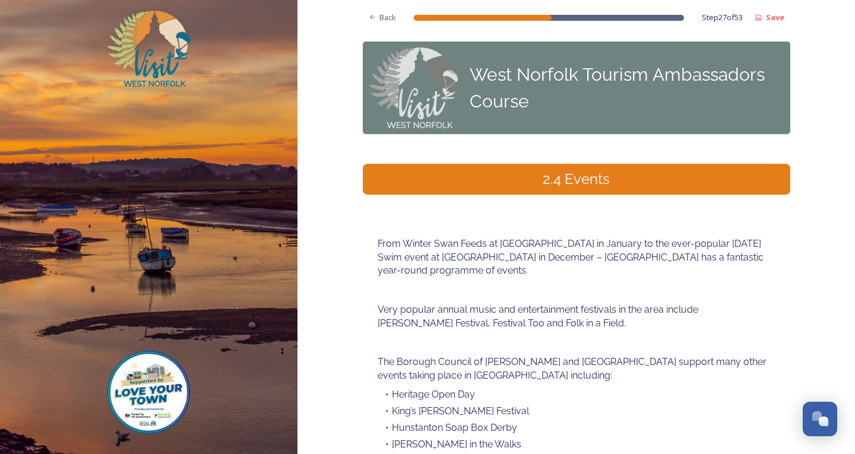
scroll to position [168, 0]
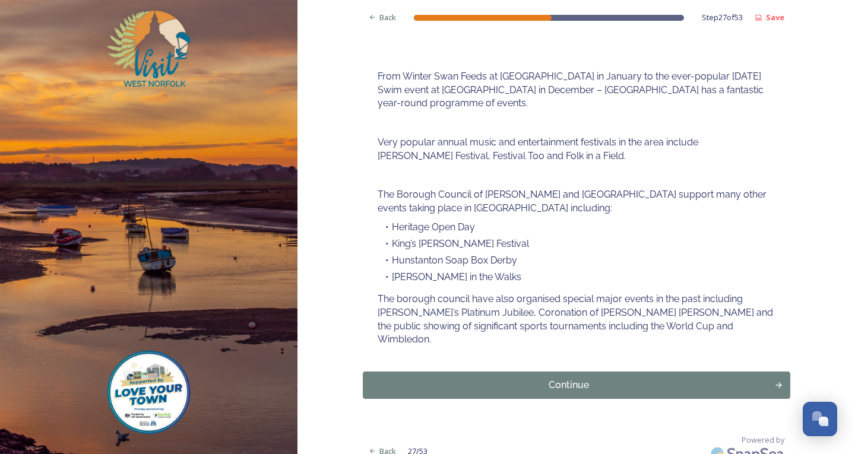
click at [541, 380] on button "Continue" at bounding box center [577, 385] width 428 height 27
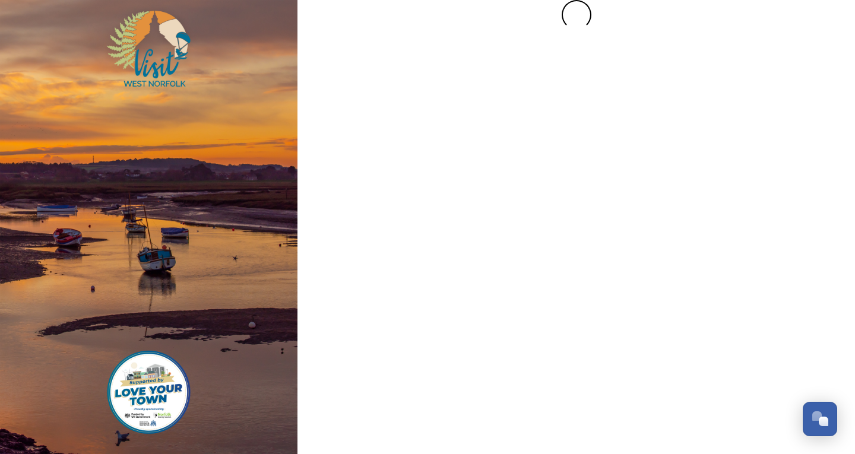
scroll to position [0, 0]
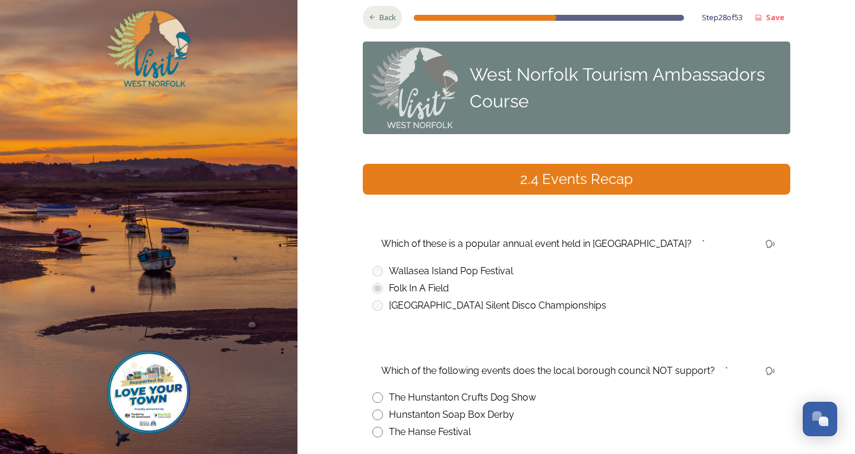
click at [380, 19] on span "Back" at bounding box center [388, 17] width 17 height 11
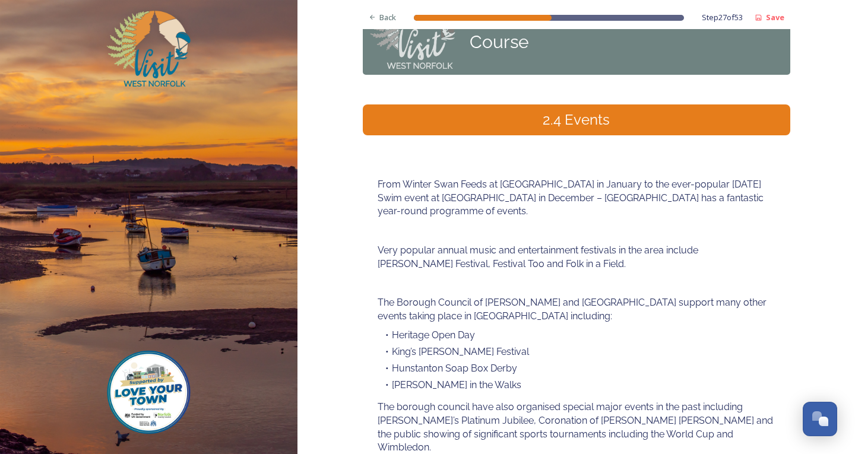
scroll to position [168, 0]
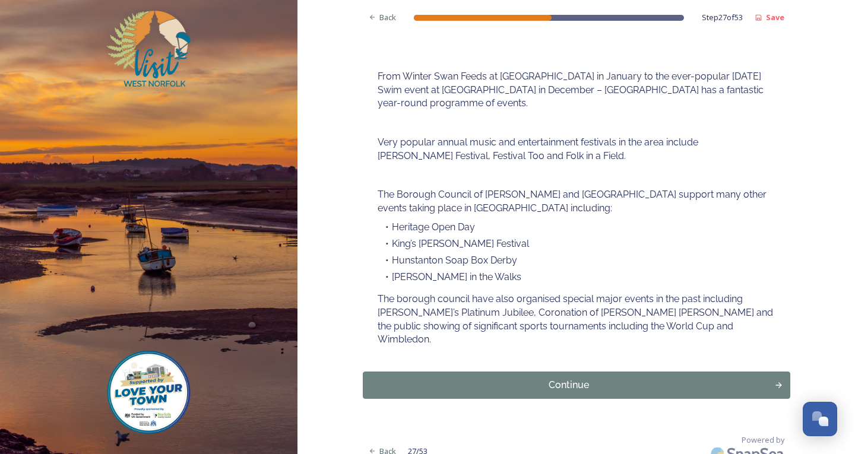
drag, startPoint x: 572, startPoint y: 372, endPoint x: 566, endPoint y: 368, distance: 7.3
click at [572, 378] on div "Continue" at bounding box center [569, 385] width 400 height 14
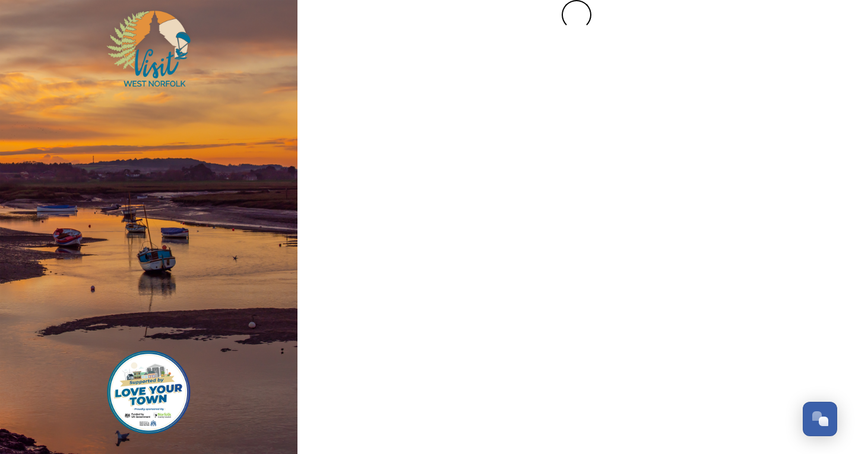
scroll to position [0, 0]
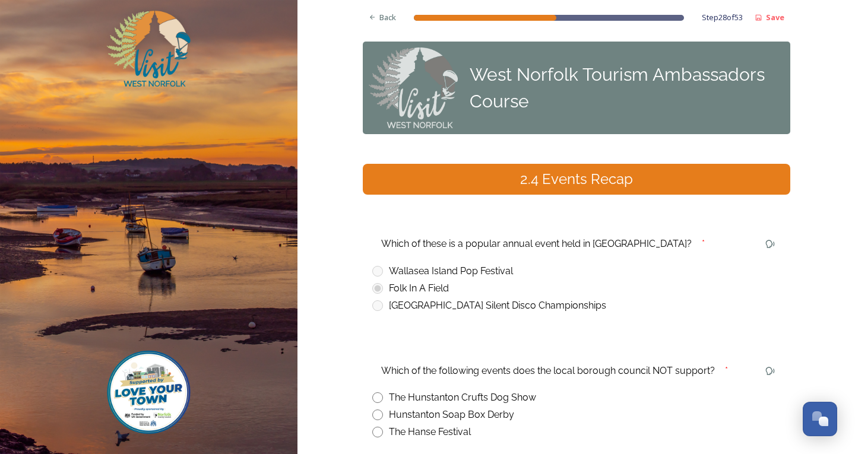
click at [374, 430] on input "radio" at bounding box center [377, 432] width 11 height 11
radio input "true"
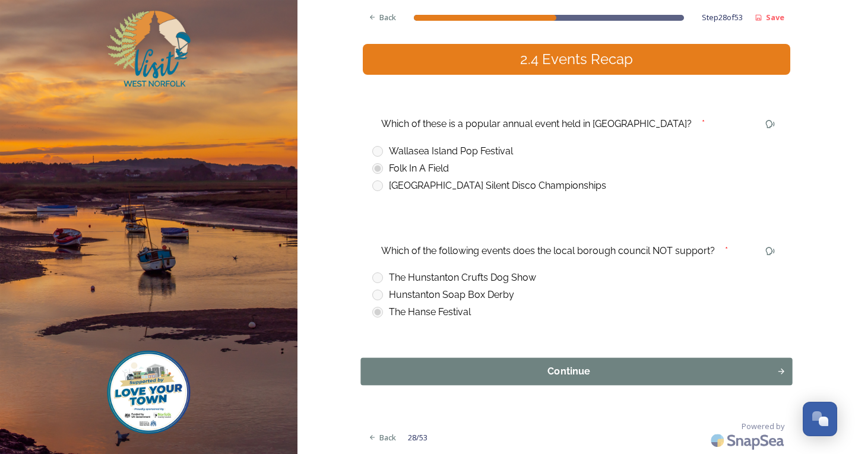
click at [492, 371] on div "Continue" at bounding box center [568, 372] width 403 height 14
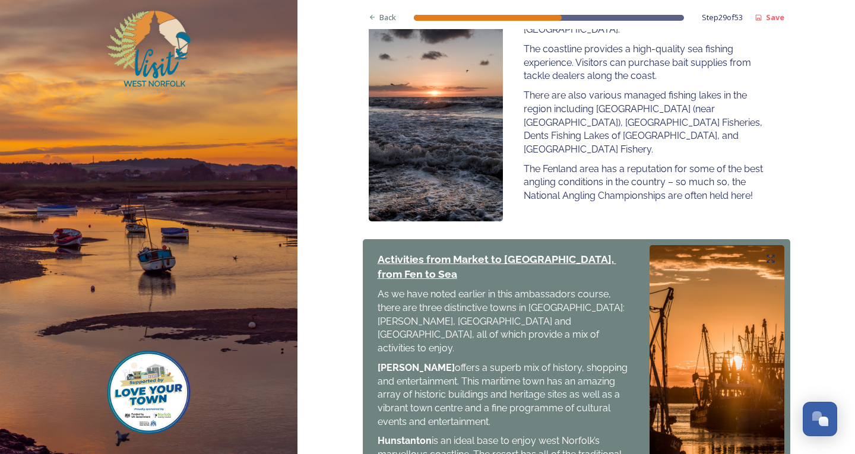
scroll to position [1272, 0]
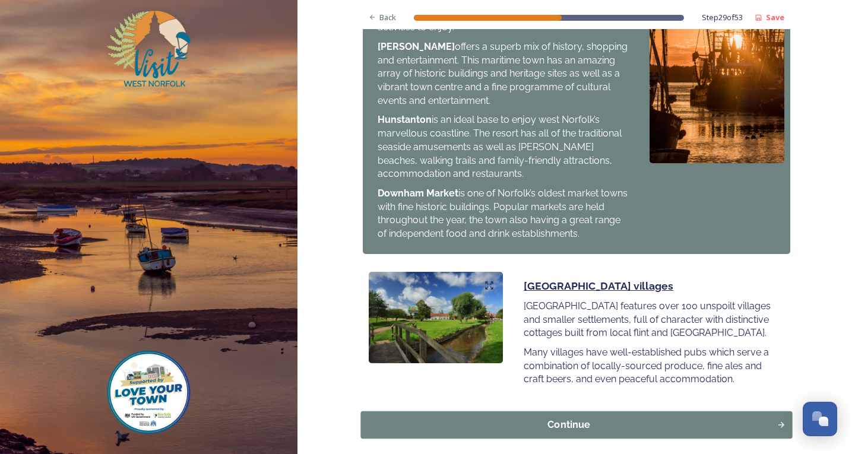
click at [624, 412] on button "Continue" at bounding box center [577, 425] width 432 height 27
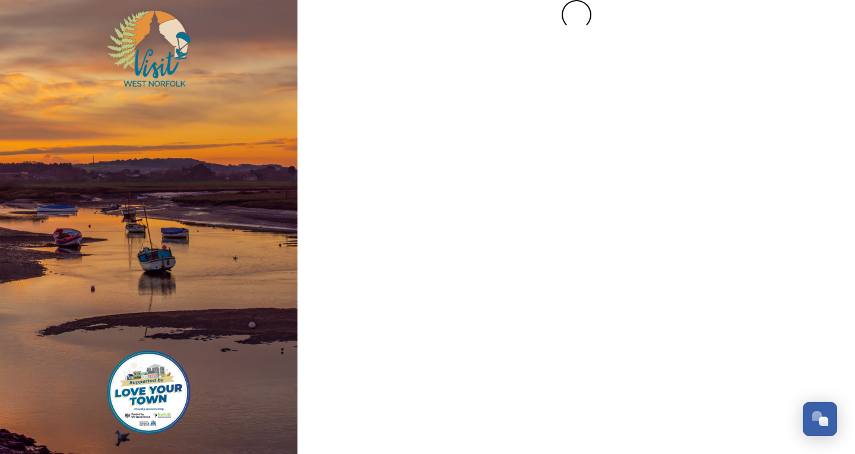
scroll to position [0, 0]
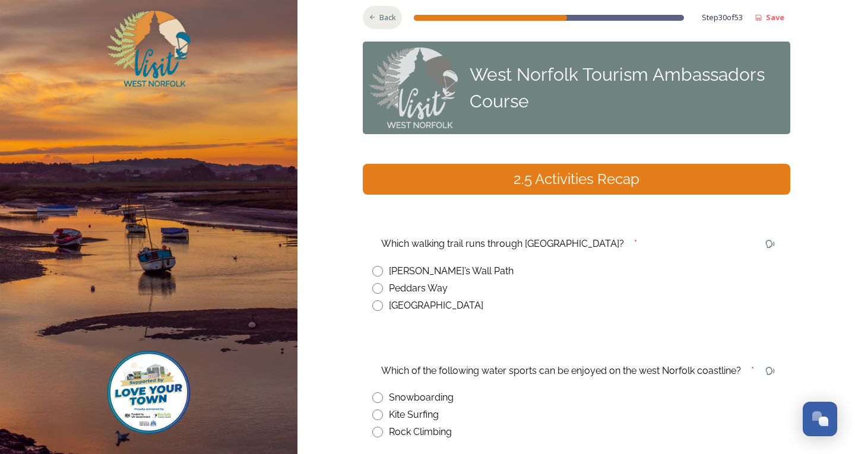
click at [380, 6] on div "Back" at bounding box center [383, 17] width 40 height 23
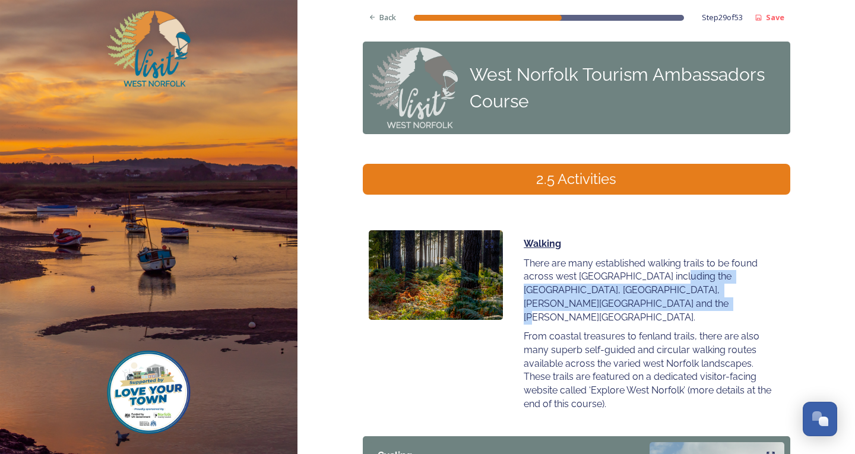
drag, startPoint x: 605, startPoint y: 301, endPoint x: 670, endPoint y: 273, distance: 70.5
click at [670, 273] on p "There are many established walking trails to be found across west [GEOGRAPHIC_D…" at bounding box center [649, 291] width 251 height 68
drag, startPoint x: 670, startPoint y: 273, endPoint x: 465, endPoint y: 278, distance: 205.6
click at [465, 278] on img at bounding box center [436, 275] width 135 height 90
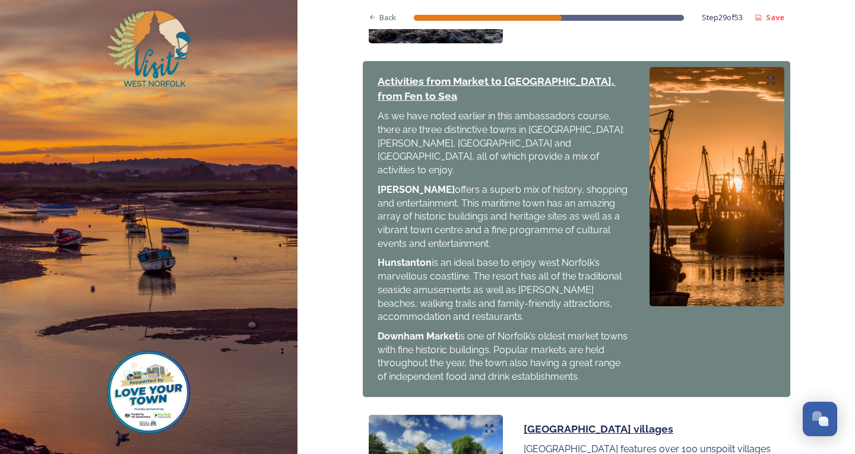
scroll to position [1272, 0]
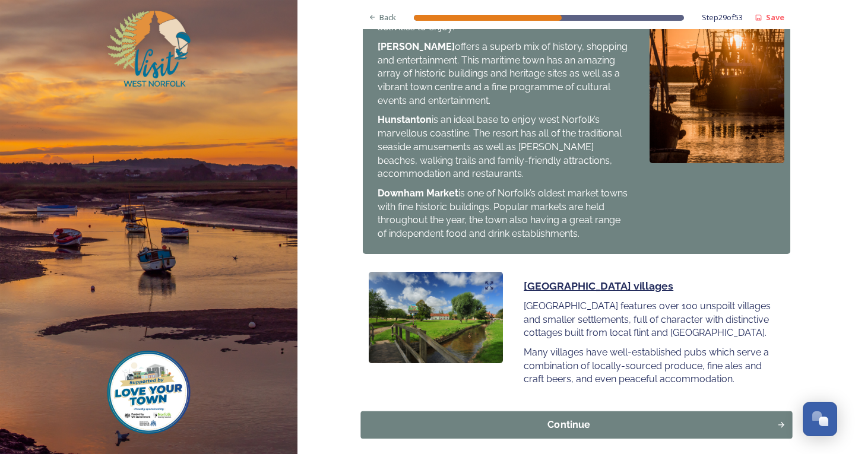
click at [546, 418] on div "Continue" at bounding box center [568, 425] width 403 height 14
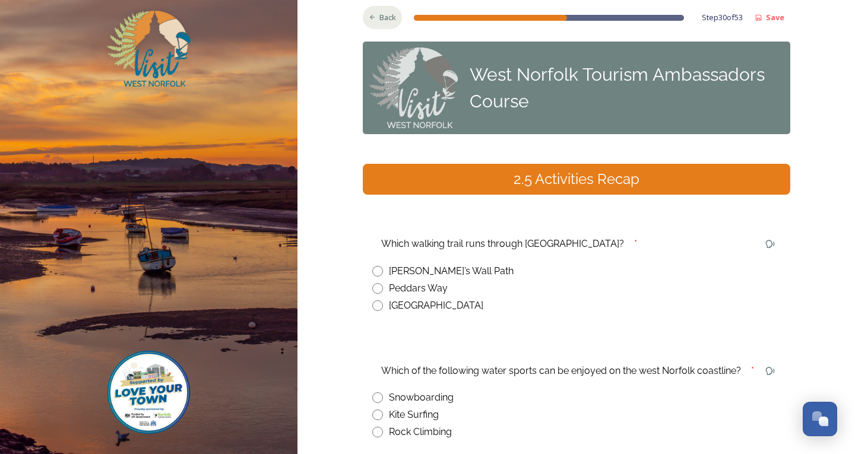
click at [380, 23] on span "Back" at bounding box center [388, 17] width 17 height 11
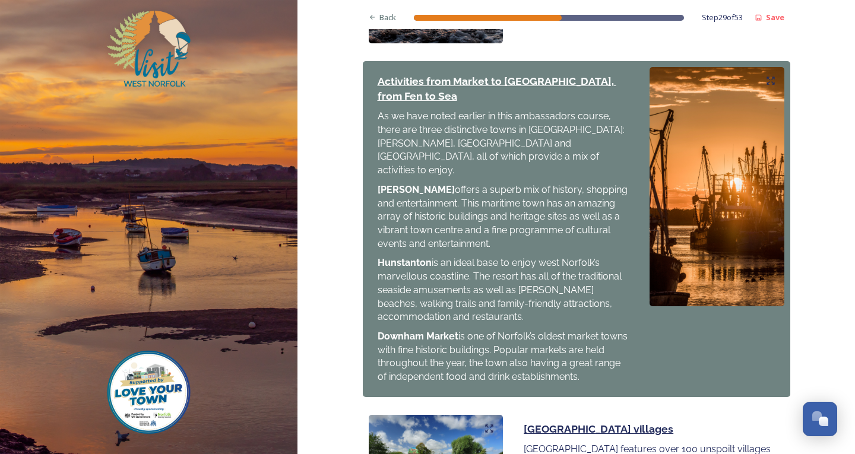
scroll to position [1272, 0]
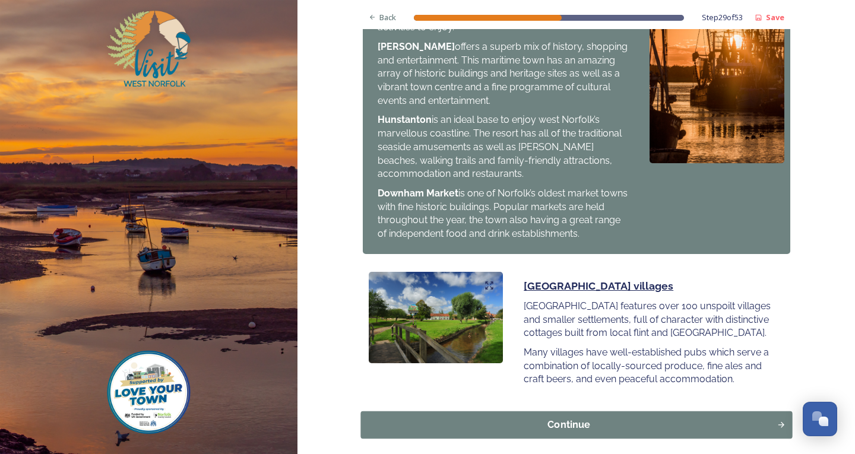
click at [492, 418] on div "Continue" at bounding box center [568, 425] width 403 height 14
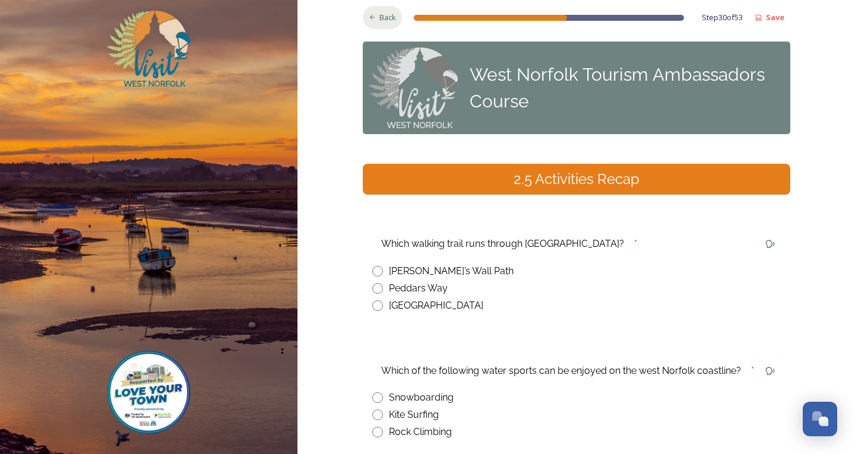
click at [377, 25] on div "Back" at bounding box center [383, 17] width 40 height 23
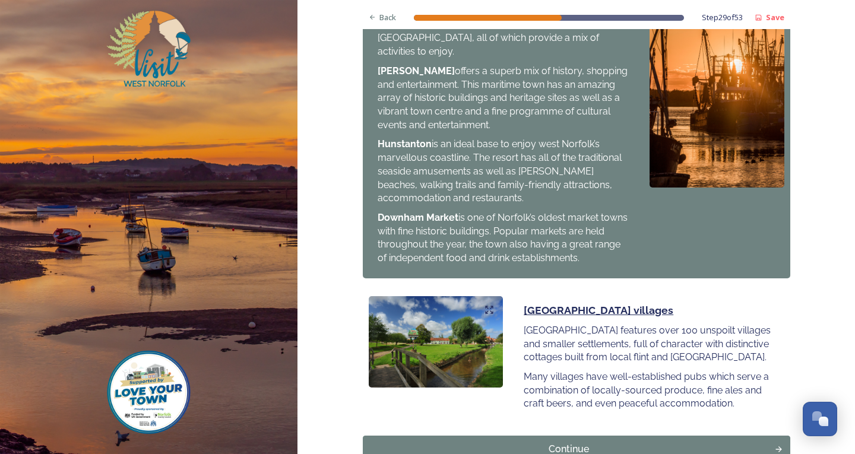
scroll to position [1272, 0]
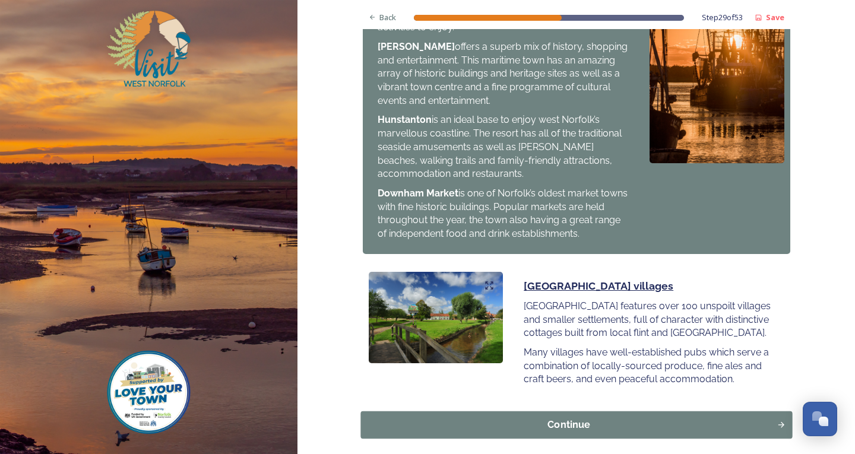
click at [579, 418] on div "Continue" at bounding box center [568, 425] width 403 height 14
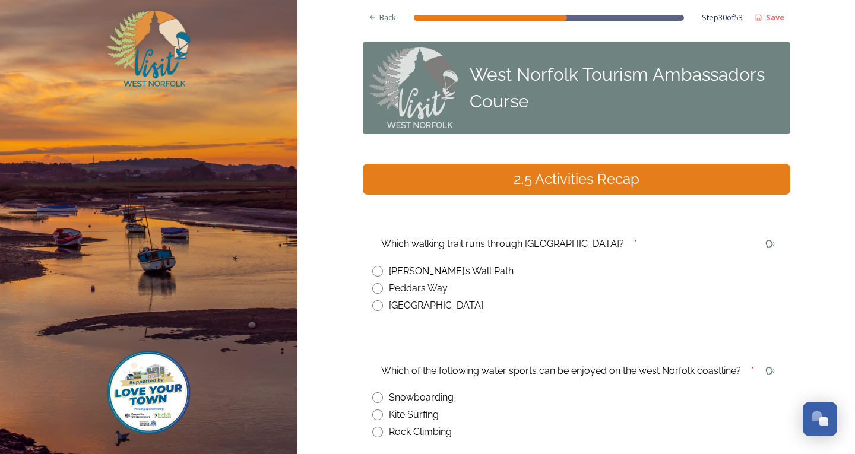
click at [372, 303] on input "radio" at bounding box center [377, 306] width 11 height 11
radio input "true"
click at [380, 21] on span "Back" at bounding box center [388, 17] width 17 height 11
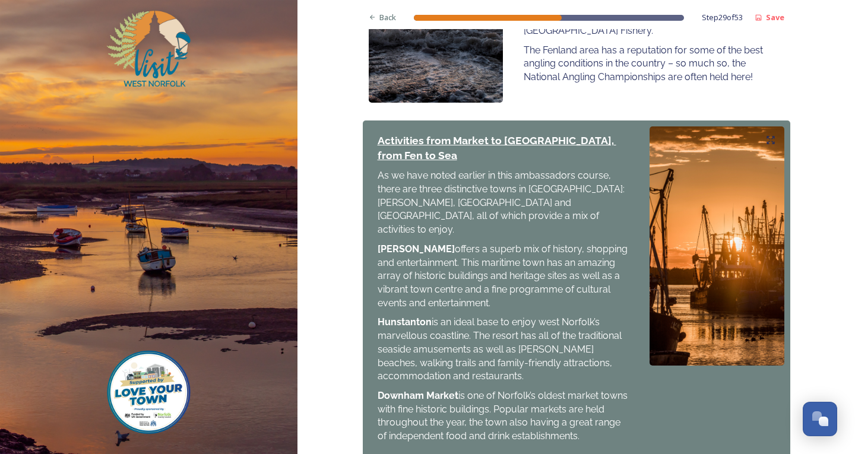
scroll to position [1272, 0]
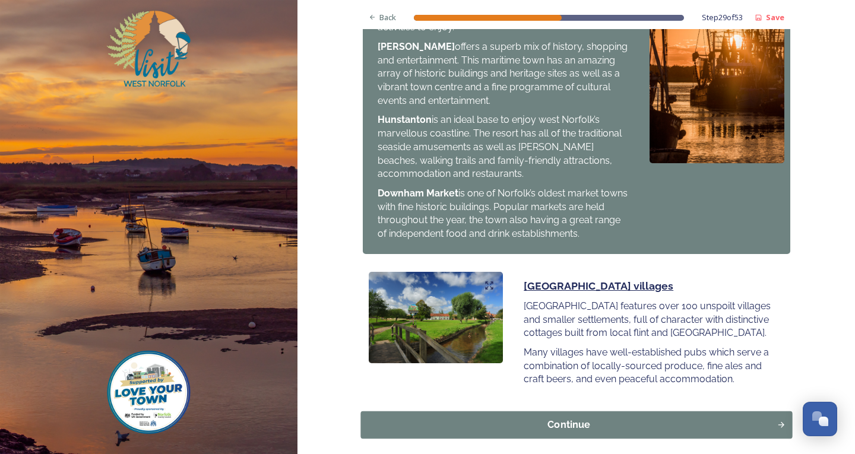
click at [619, 418] on div "Continue" at bounding box center [568, 425] width 403 height 14
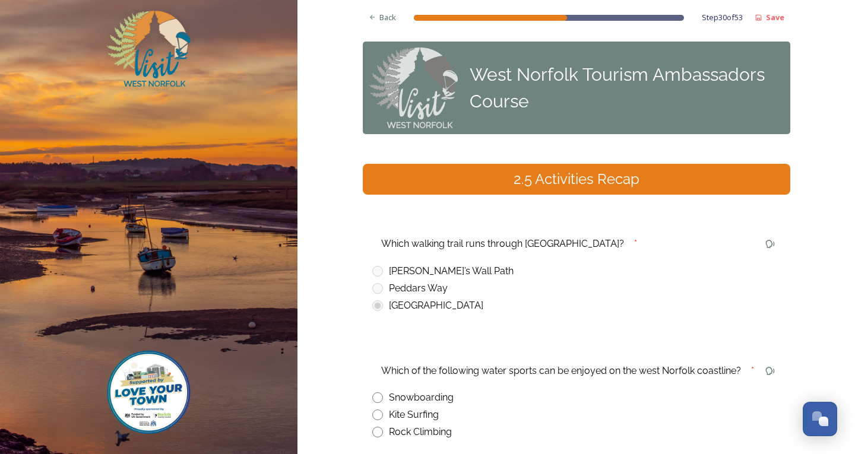
click at [375, 413] on input "radio" at bounding box center [377, 415] width 11 height 11
radio input "true"
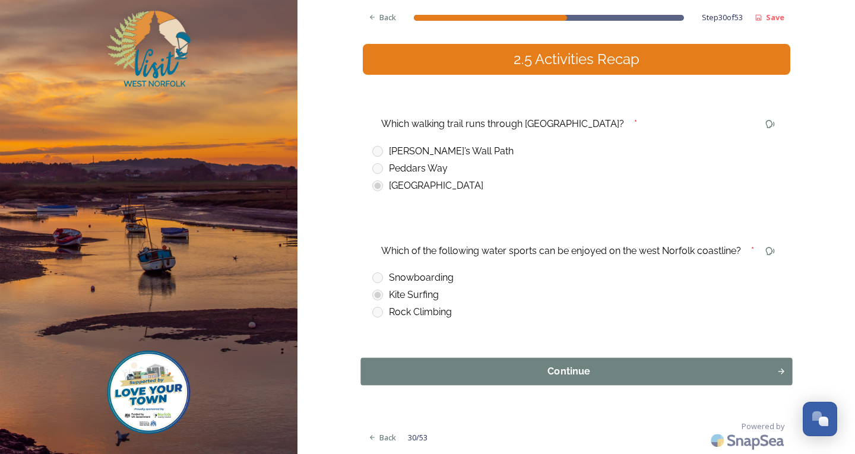
click at [482, 372] on div "Continue" at bounding box center [568, 372] width 403 height 14
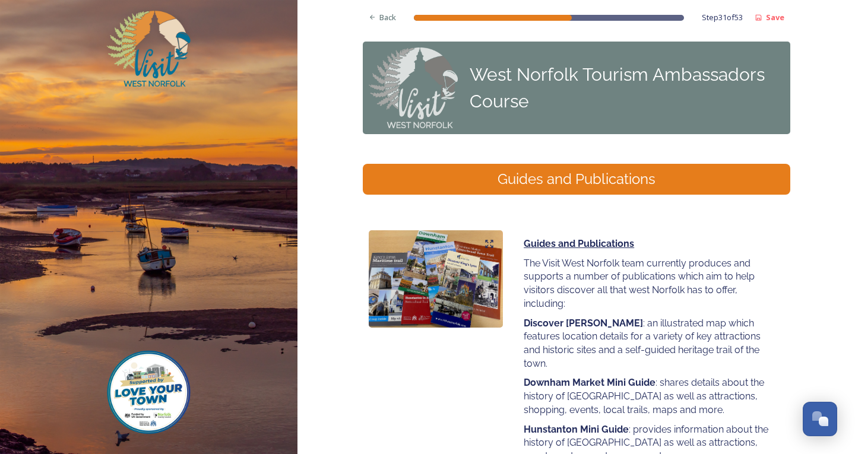
scroll to position [191, 0]
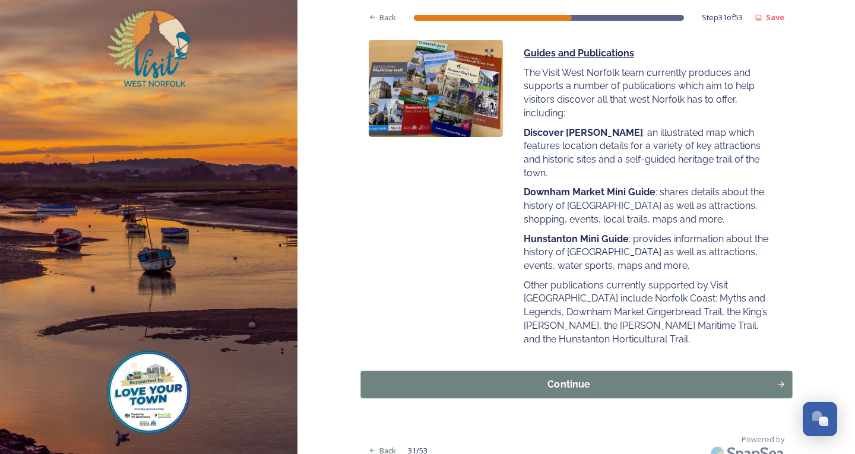
click at [593, 378] on div "Continue" at bounding box center [568, 385] width 403 height 14
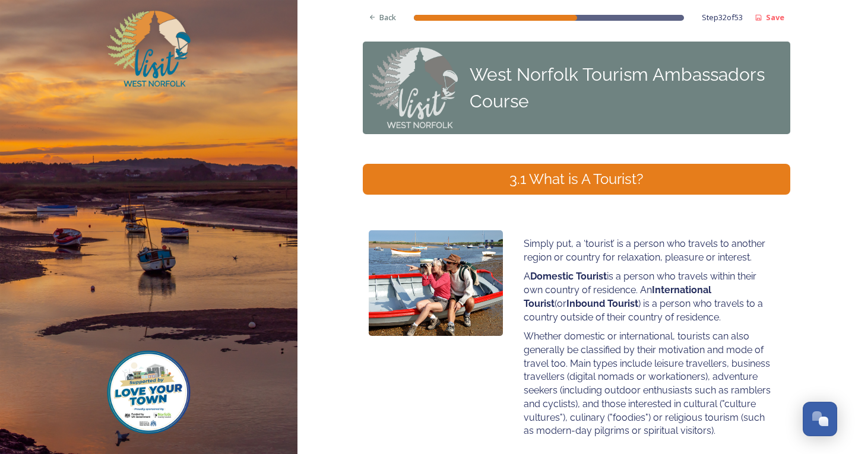
scroll to position [105, 0]
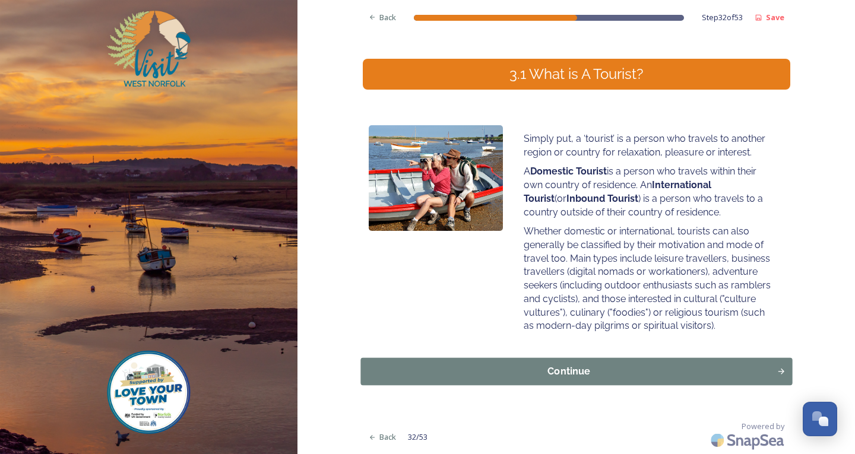
click at [575, 375] on div "Continue" at bounding box center [568, 372] width 403 height 14
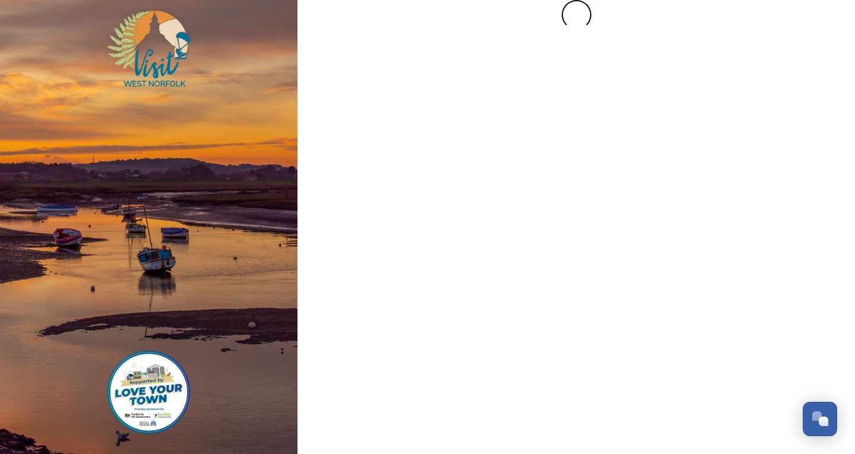
scroll to position [0, 0]
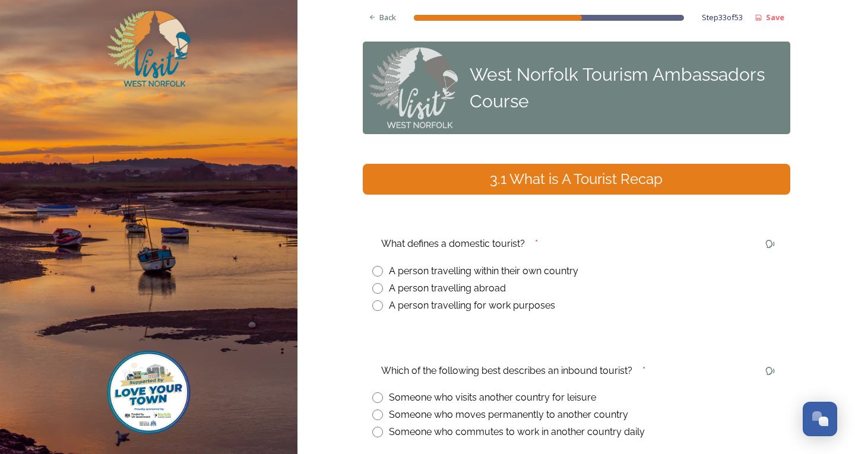
click at [389, 61] on img at bounding box center [413, 88] width 89 height 81
click at [384, 15] on span "Back" at bounding box center [388, 17] width 17 height 11
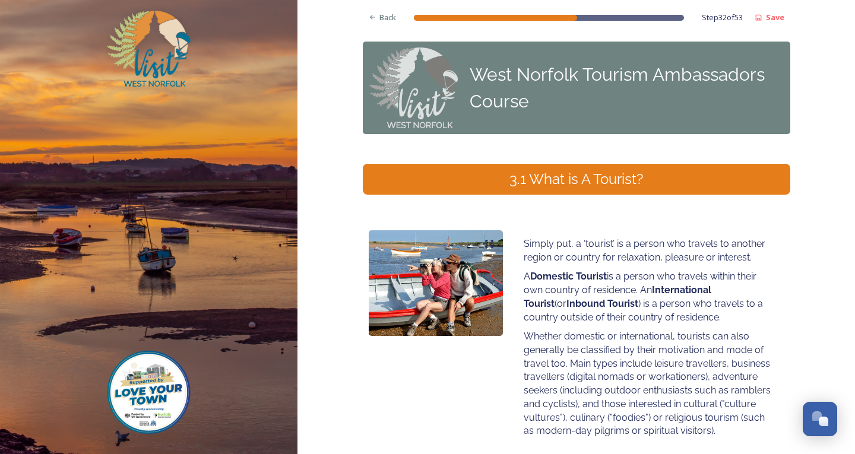
scroll to position [105, 0]
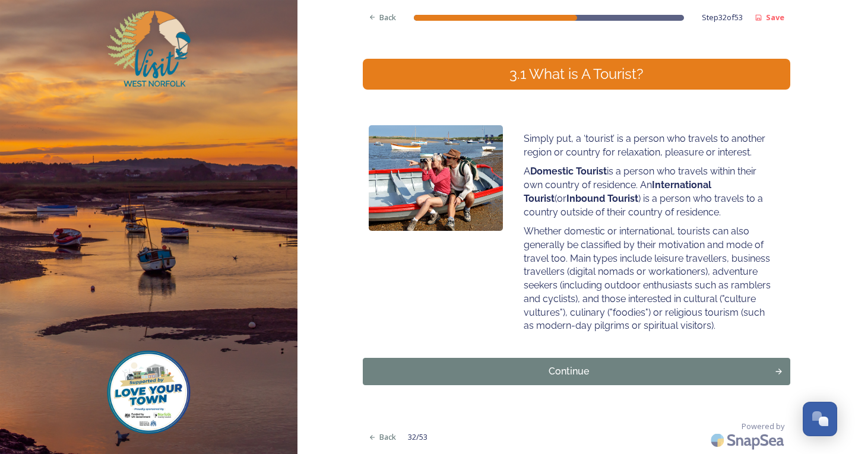
drag, startPoint x: 598, startPoint y: 381, endPoint x: 579, endPoint y: 371, distance: 21.5
click at [597, 380] on button "Continue" at bounding box center [577, 371] width 428 height 27
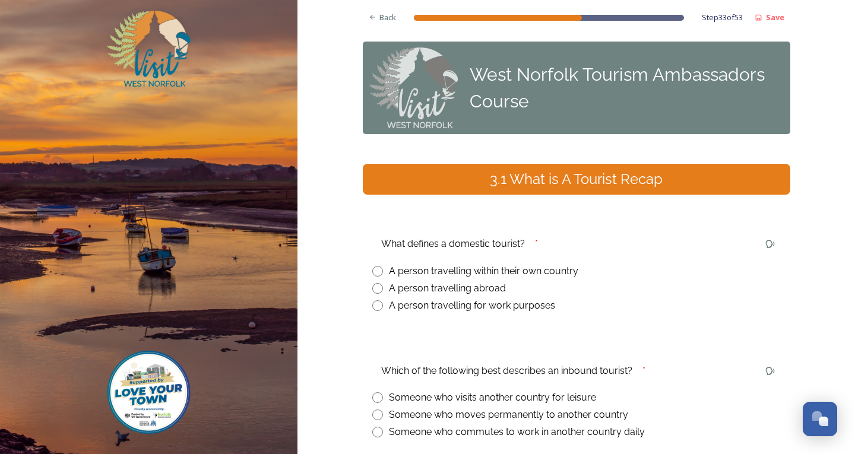
click at [379, 271] on div "A person travelling within their own country" at bounding box center [576, 271] width 409 height 14
radio input "true"
click at [380, 15] on span "Back" at bounding box center [388, 17] width 17 height 11
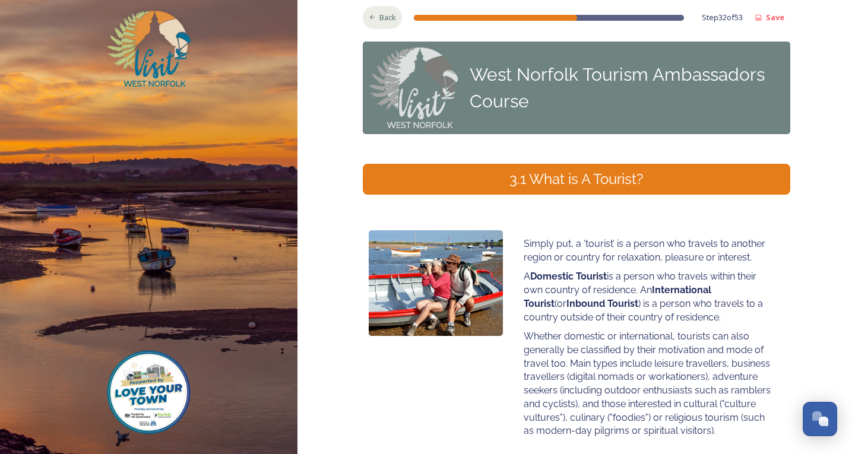
click at [363, 15] on div "Back" at bounding box center [383, 17] width 40 height 23
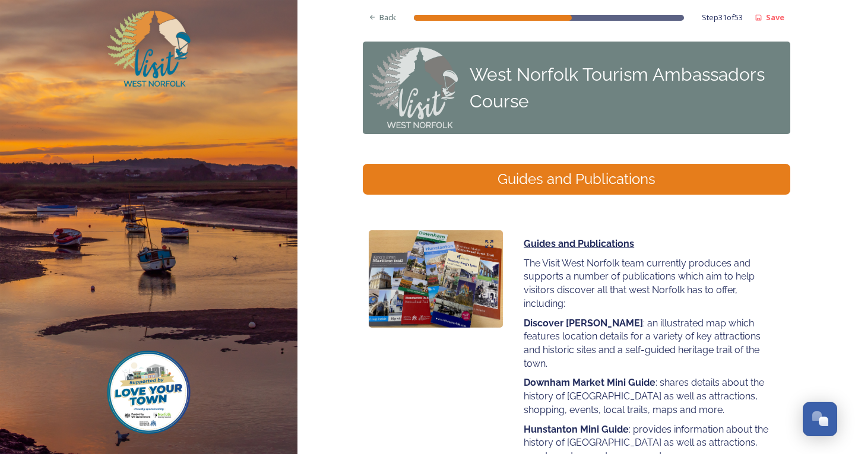
scroll to position [178, 0]
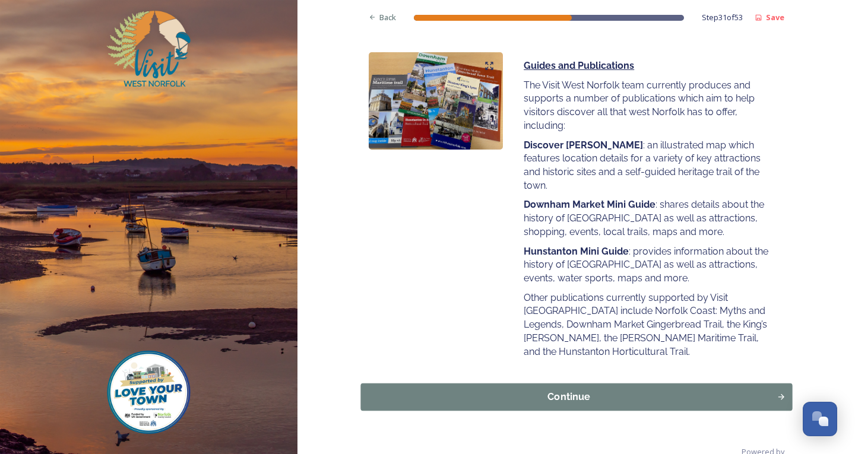
click at [598, 390] on div "Continue" at bounding box center [568, 397] width 403 height 14
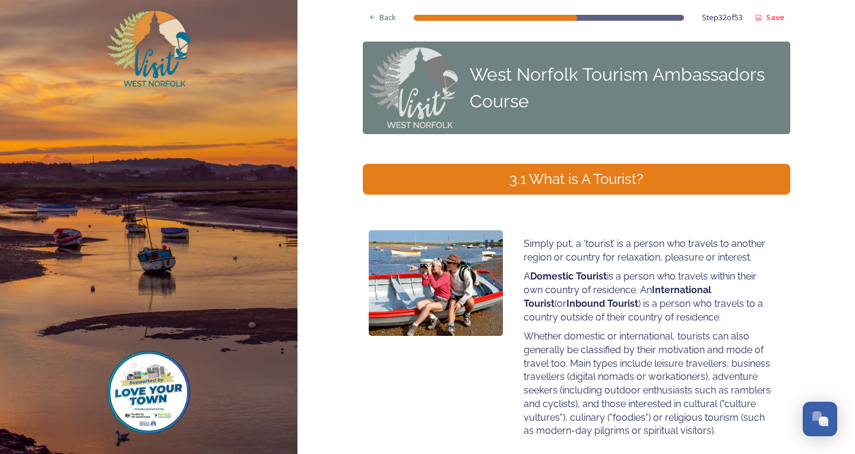
scroll to position [105, 0]
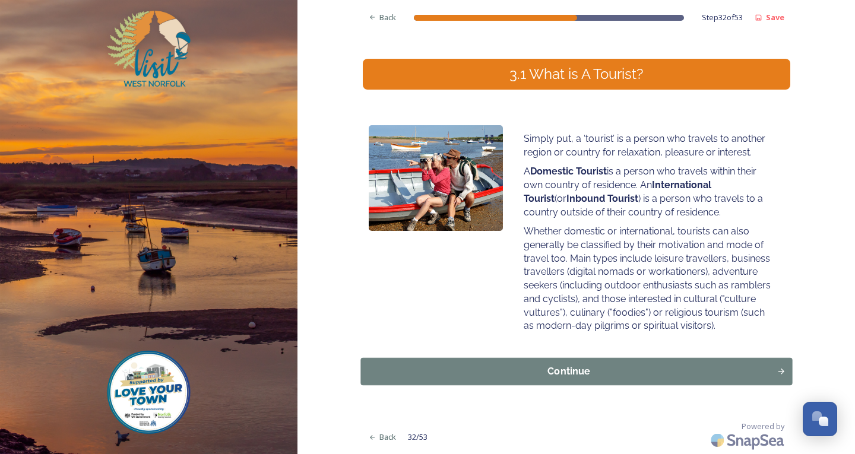
click at [599, 371] on div "Continue" at bounding box center [568, 372] width 403 height 14
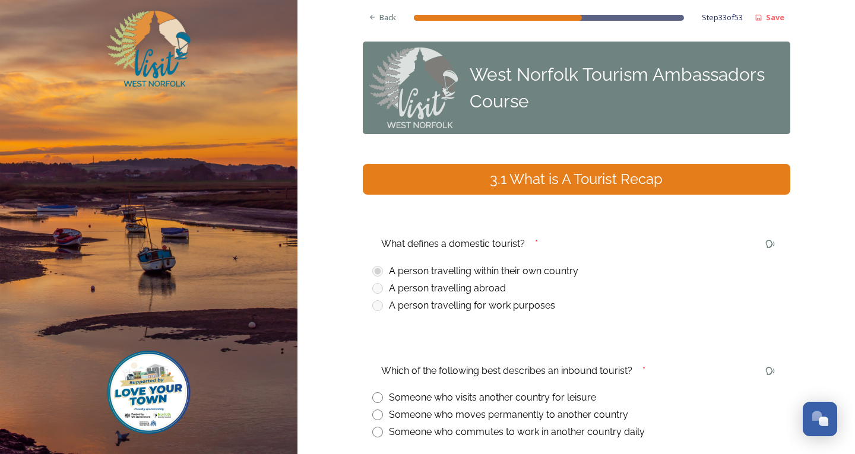
scroll to position [120, 0]
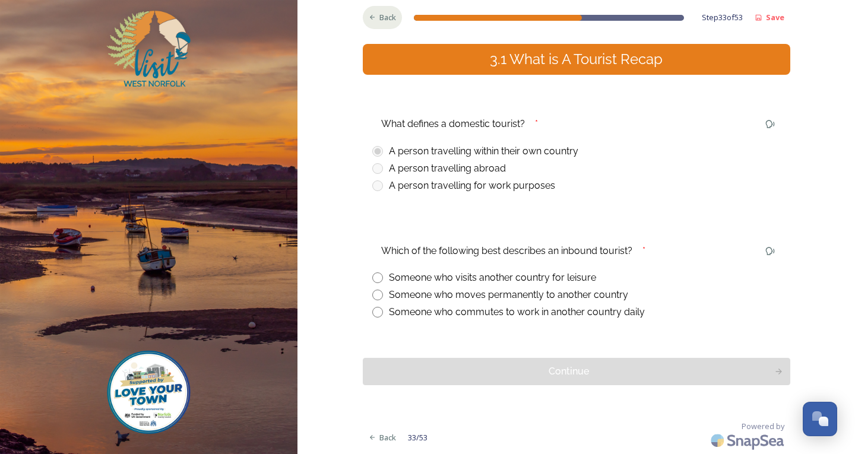
click at [363, 16] on div "Back" at bounding box center [383, 17] width 40 height 23
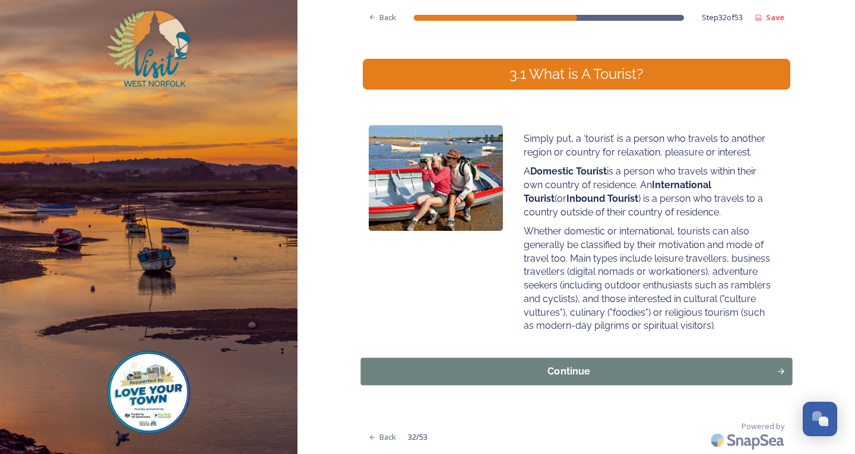
click at [647, 381] on button "Continue" at bounding box center [577, 371] width 432 height 27
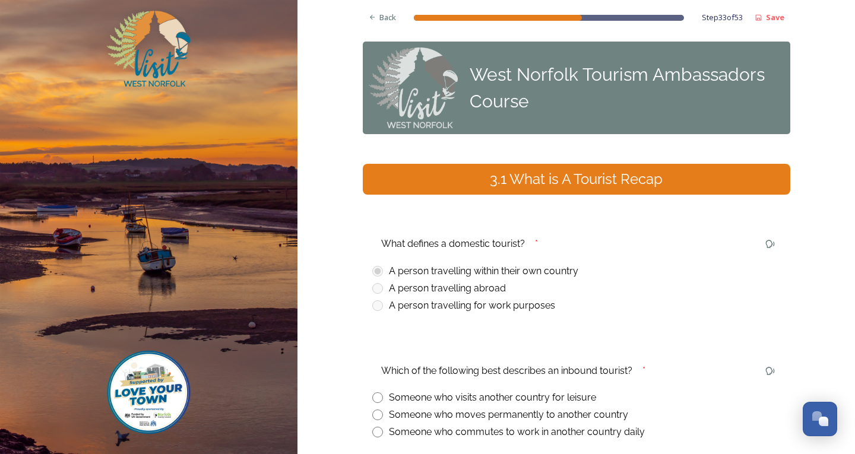
scroll to position [120, 0]
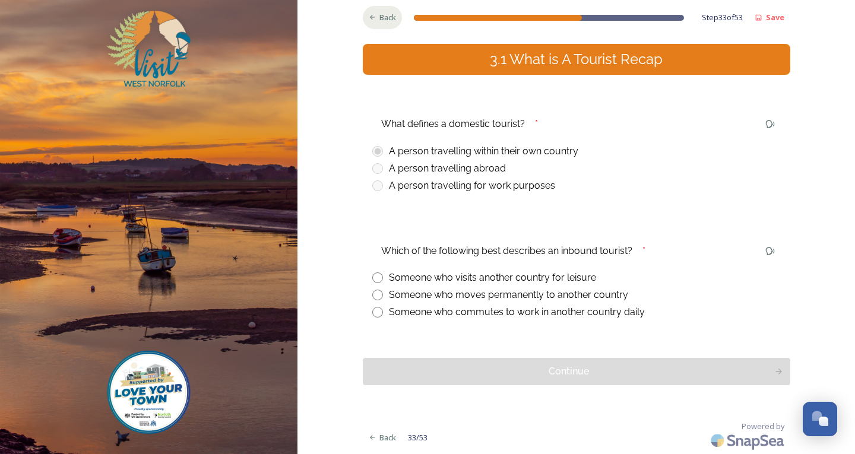
click at [370, 16] on icon at bounding box center [372, 17] width 5 height 5
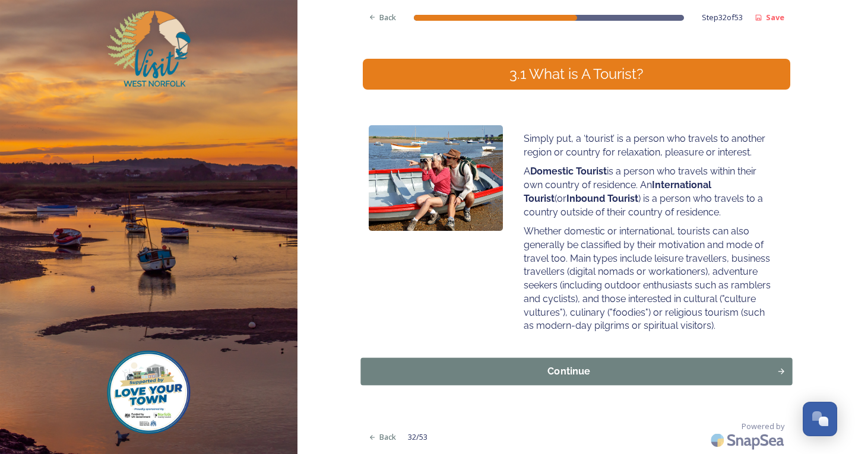
click at [595, 373] on div "Continue" at bounding box center [568, 372] width 403 height 14
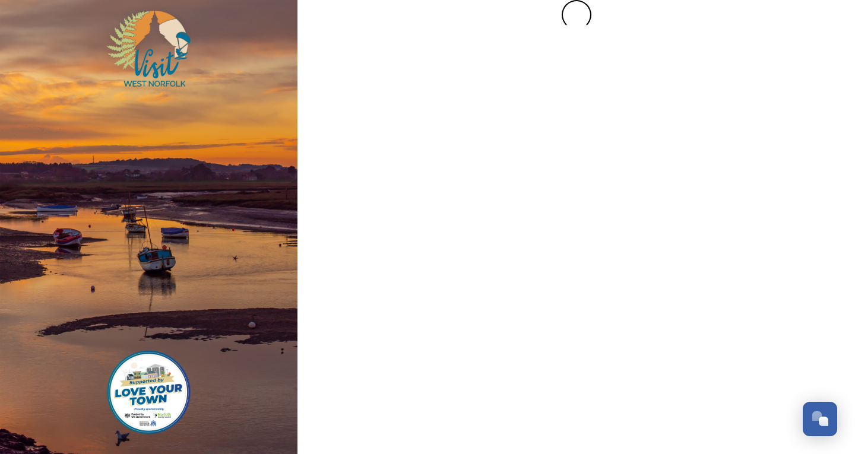
scroll to position [0, 0]
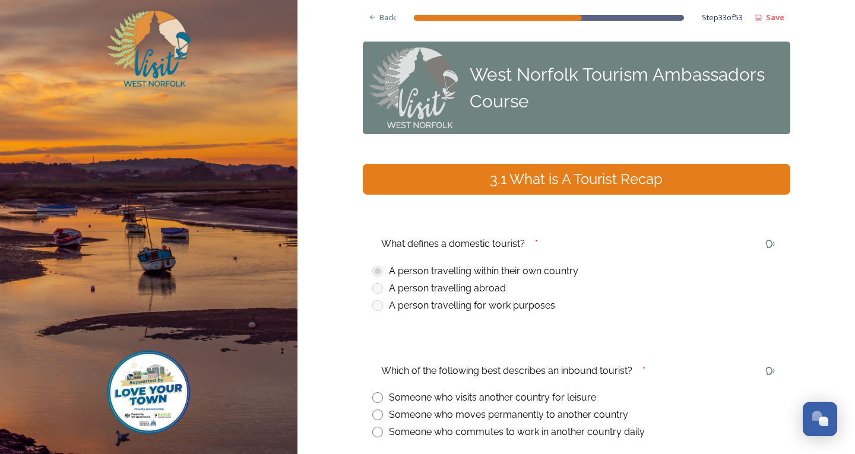
click at [367, 395] on div "Which of the following best describes an inbound tourist? * Someone who visits …" at bounding box center [577, 400] width 428 height 97
drag, startPoint x: 367, startPoint y: 395, endPoint x: 387, endPoint y: 399, distance: 19.9
click at [387, 399] on div "Which of the following best describes an inbound tourist? * Someone who visits …" at bounding box center [577, 400] width 428 height 97
click at [380, 397] on div "Someone who visits another country for leisure" at bounding box center [576, 398] width 409 height 14
radio input "true"
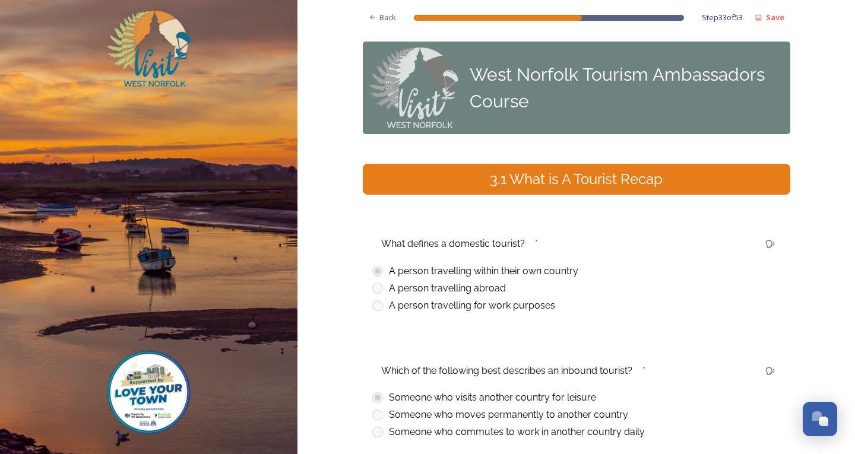
scroll to position [120, 0]
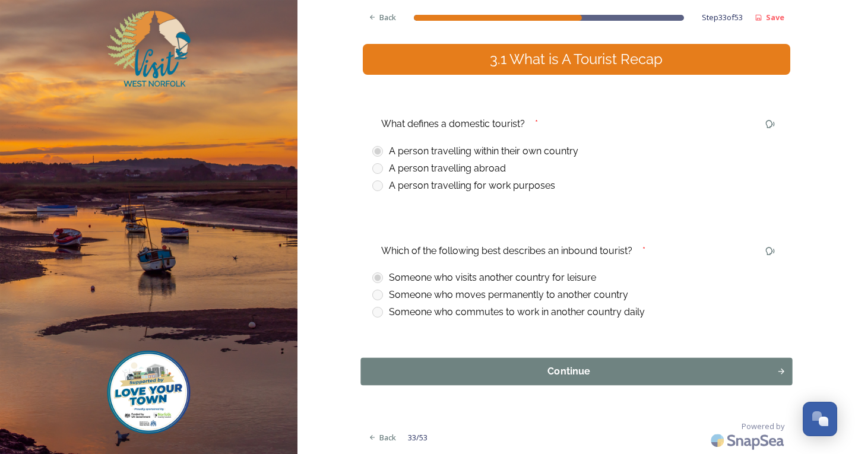
click at [510, 377] on div "Continue" at bounding box center [568, 372] width 403 height 14
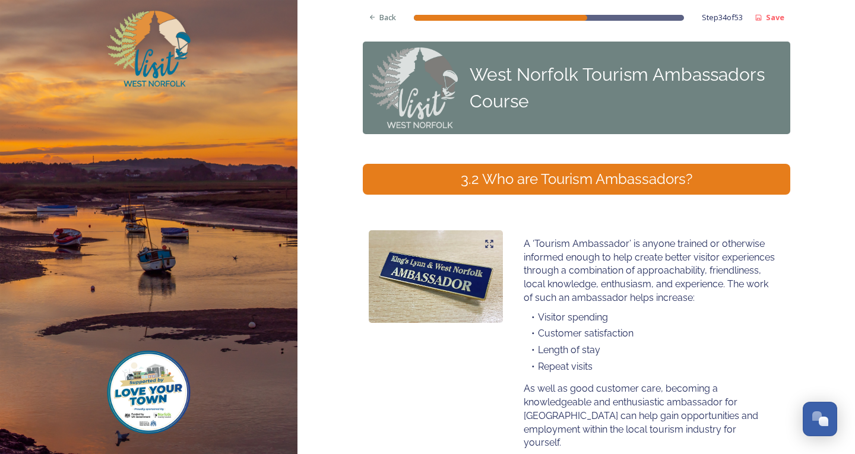
scroll to position [223, 0]
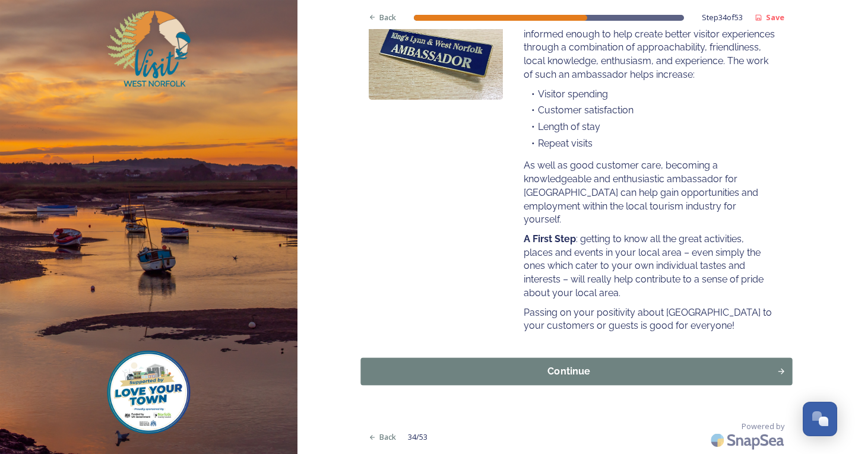
click at [605, 361] on button "Continue" at bounding box center [577, 371] width 432 height 27
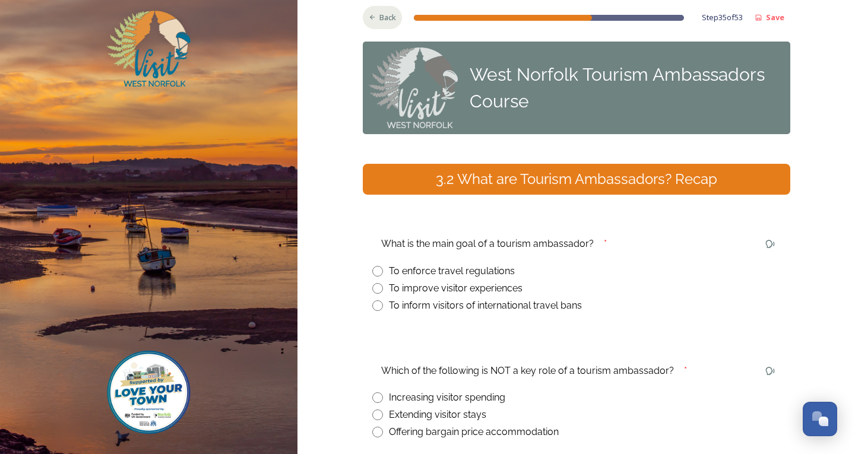
click at [371, 18] on icon at bounding box center [373, 18] width 8 height 8
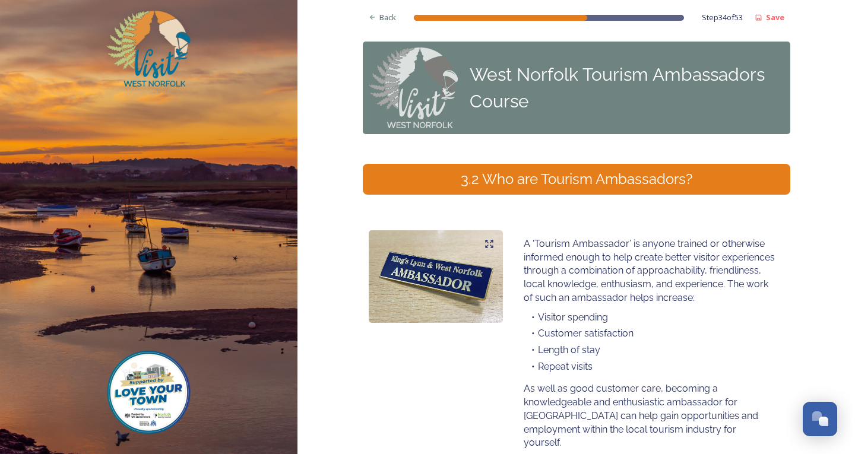
scroll to position [223, 0]
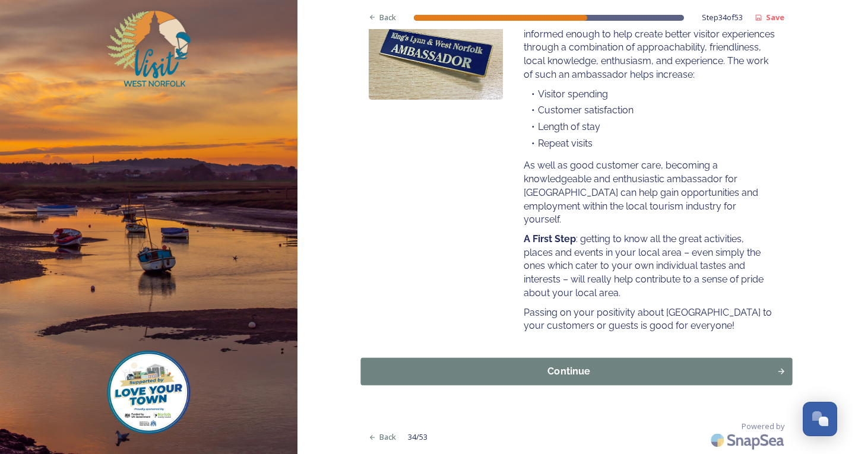
click at [568, 369] on div "Continue" at bounding box center [568, 372] width 403 height 14
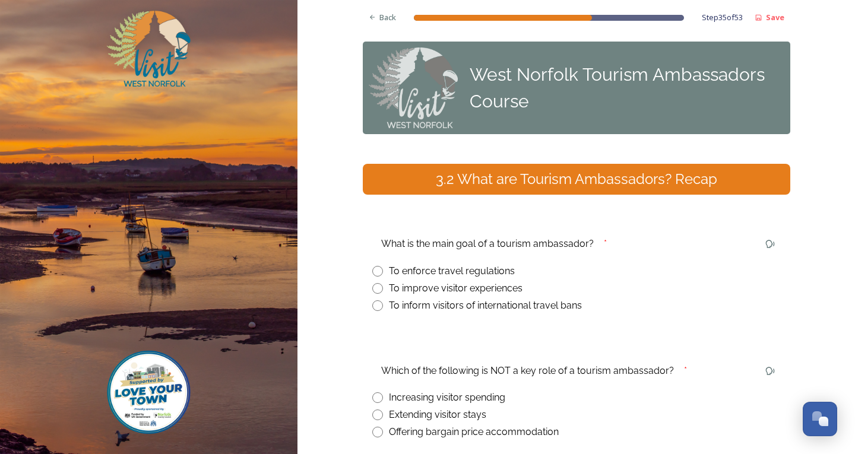
click at [376, 287] on input "radio" at bounding box center [377, 288] width 11 height 11
radio input "true"
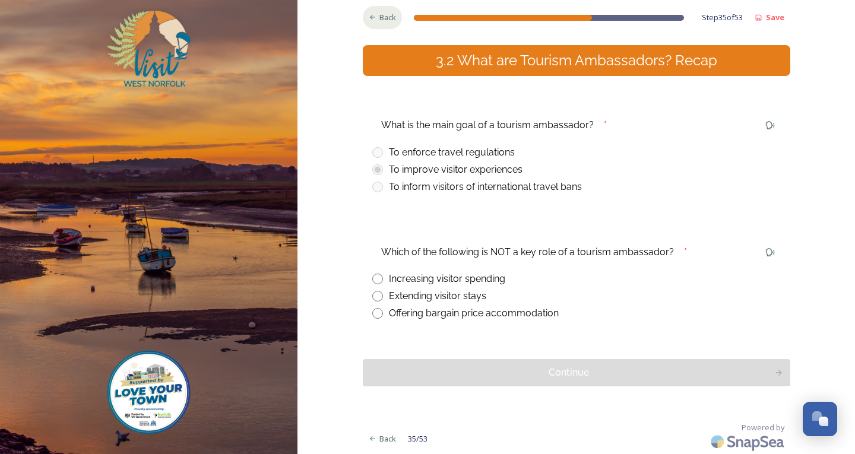
click at [393, 10] on div "Back" at bounding box center [383, 17] width 40 height 23
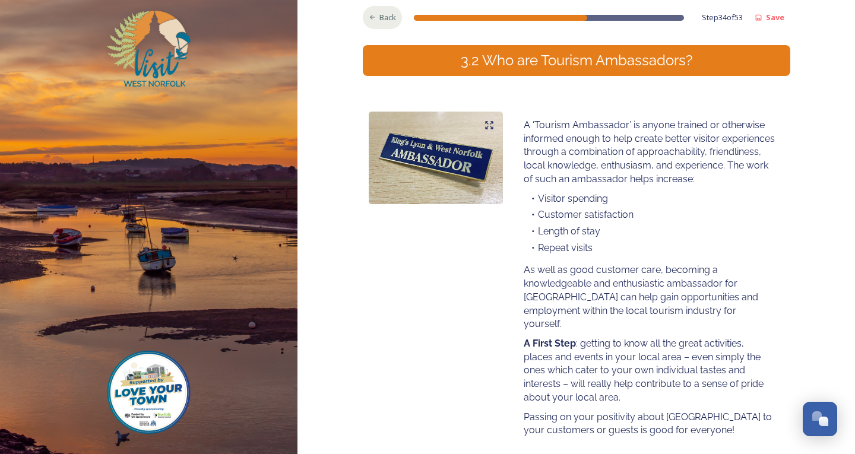
scroll to position [222, 0]
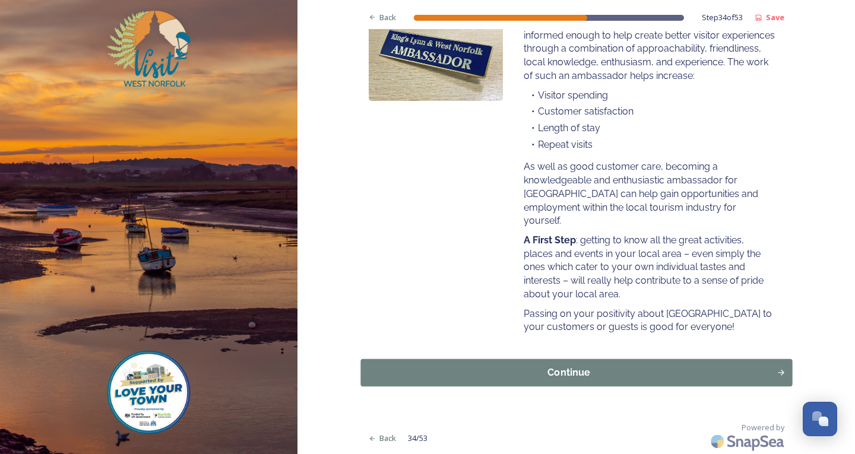
click at [618, 362] on button "Continue" at bounding box center [577, 372] width 432 height 27
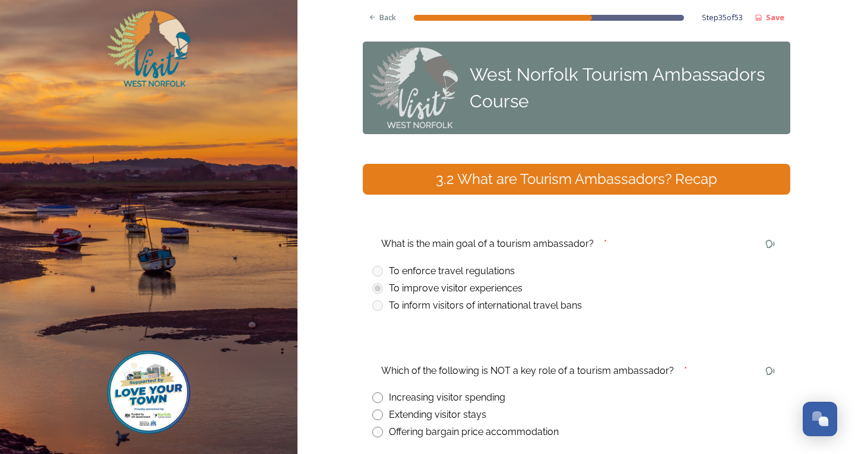
click at [372, 431] on input "radio" at bounding box center [377, 432] width 11 height 11
radio input "true"
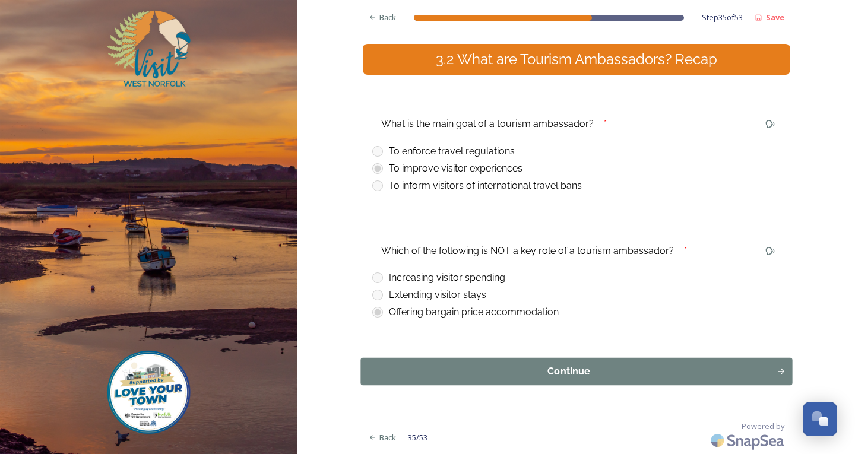
drag, startPoint x: 456, startPoint y: 403, endPoint x: 446, endPoint y: 384, distance: 21.8
click at [453, 400] on div "Back Step 35 of 53 Save West Norfolk Tourism Ambassadors Course 3.2 What are To…" at bounding box center [577, 167] width 428 height 574
click at [446, 384] on button "Continue" at bounding box center [577, 371] width 432 height 27
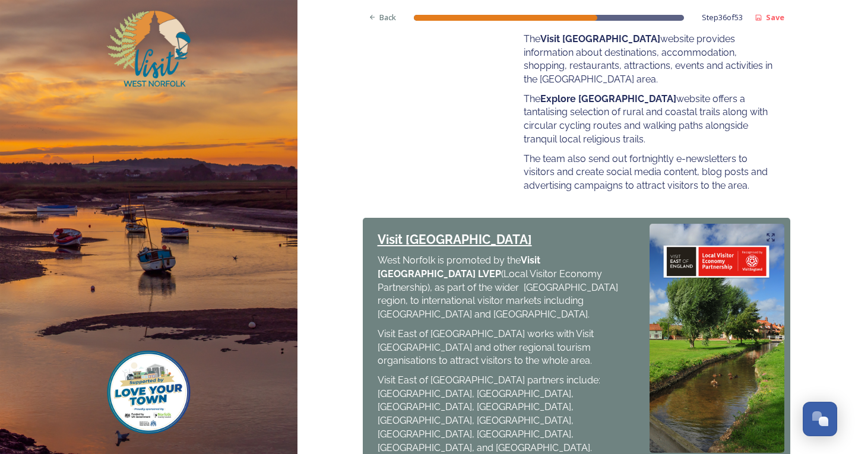
scroll to position [557, 0]
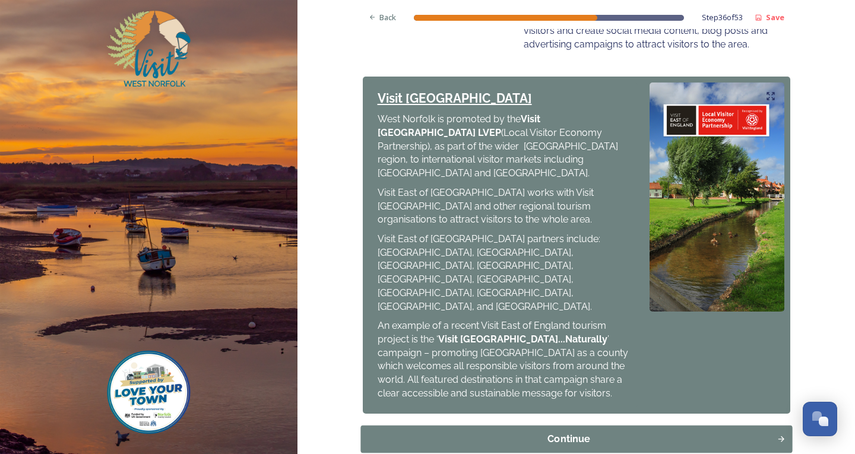
click at [494, 432] on div "Continue" at bounding box center [568, 439] width 403 height 14
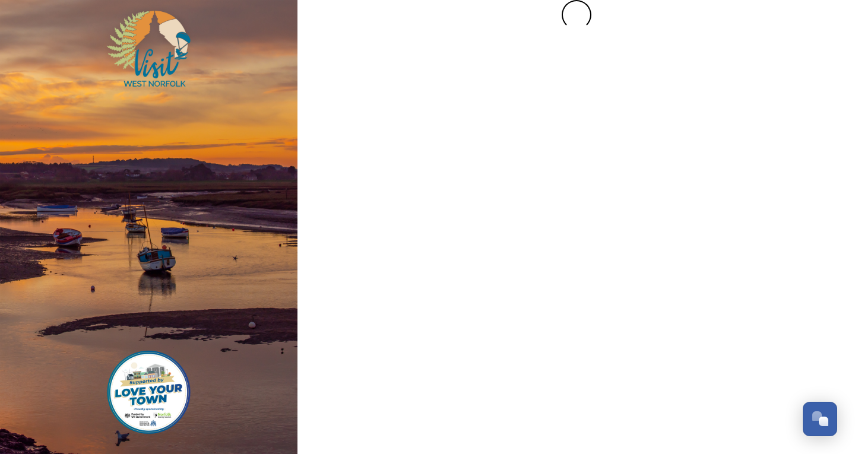
scroll to position [0, 0]
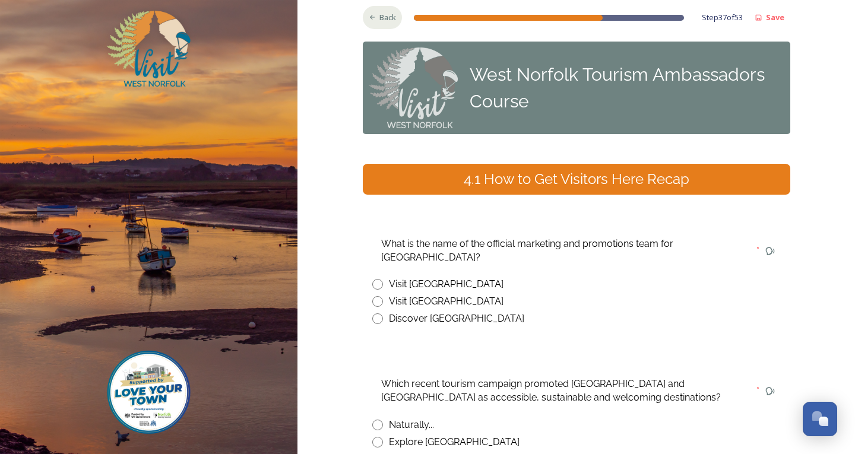
click at [383, 27] on div "Back" at bounding box center [383, 17] width 40 height 23
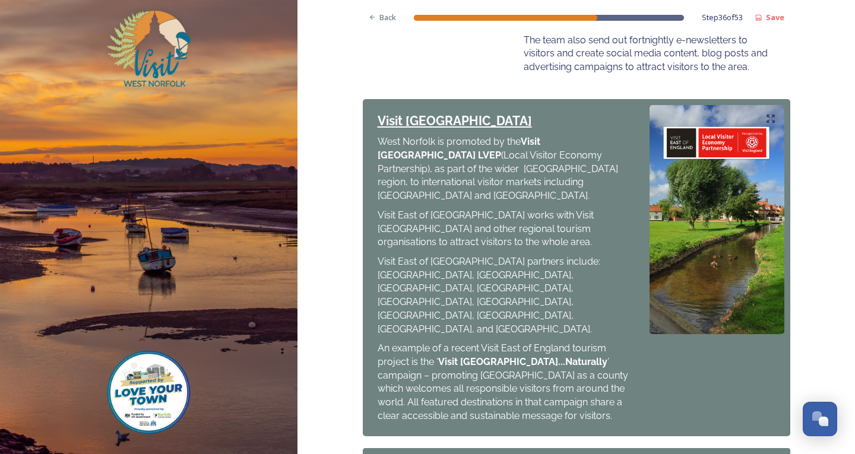
scroll to position [557, 0]
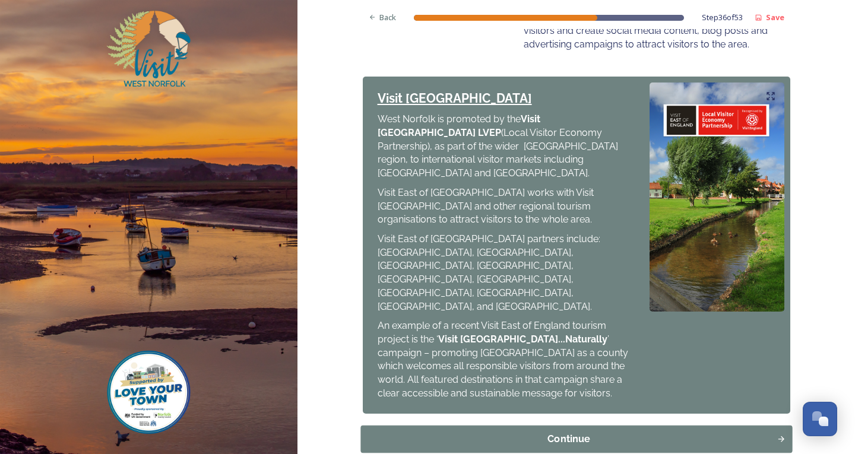
click at [551, 432] on div "Continue" at bounding box center [568, 439] width 403 height 14
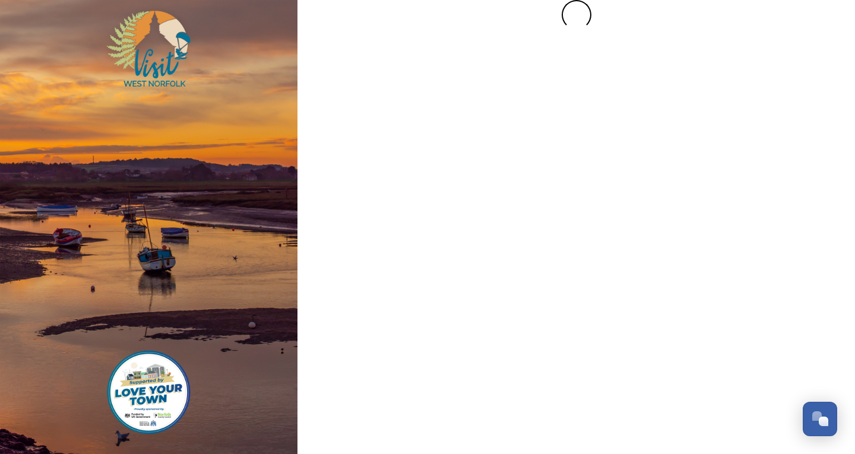
scroll to position [0, 0]
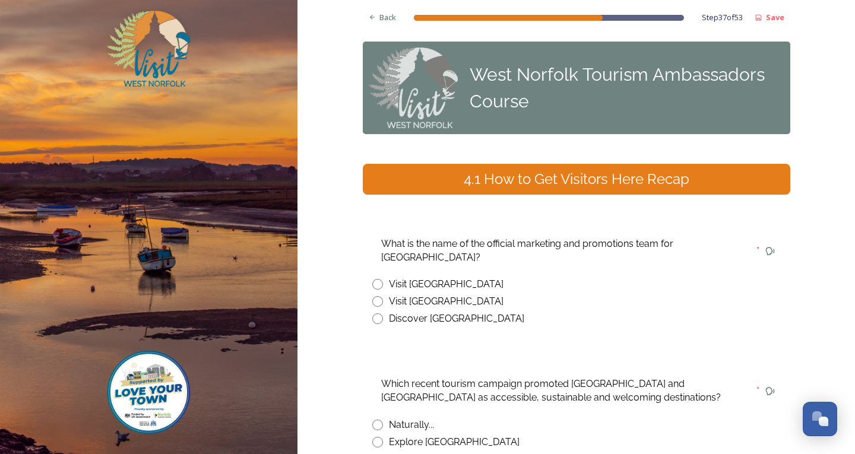
click at [374, 296] on input "radio" at bounding box center [377, 301] width 11 height 11
radio input "true"
click at [386, 21] on span "Back" at bounding box center [388, 17] width 17 height 11
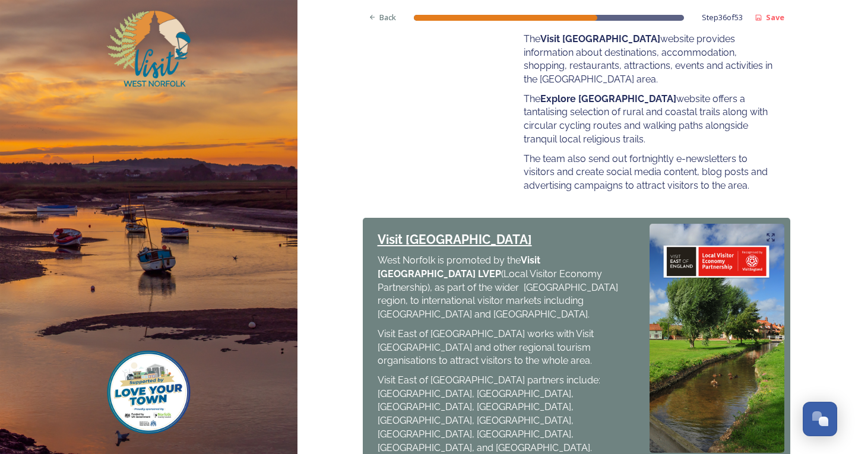
scroll to position [557, 0]
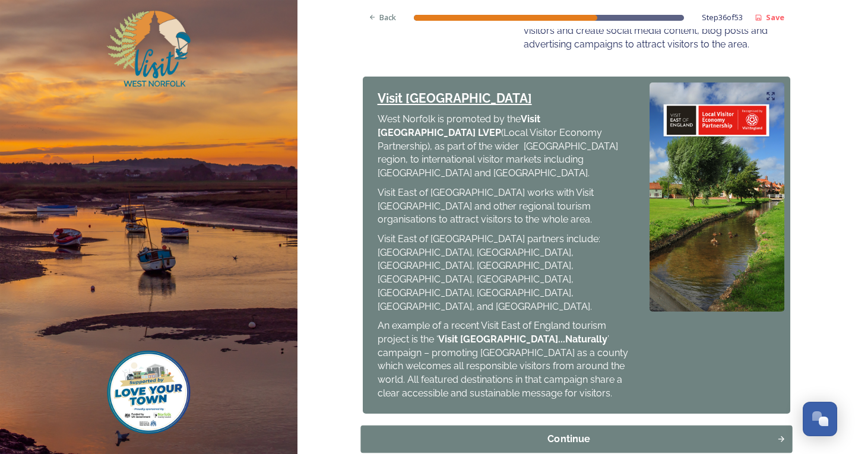
click at [460, 432] on div "Continue" at bounding box center [568, 439] width 403 height 14
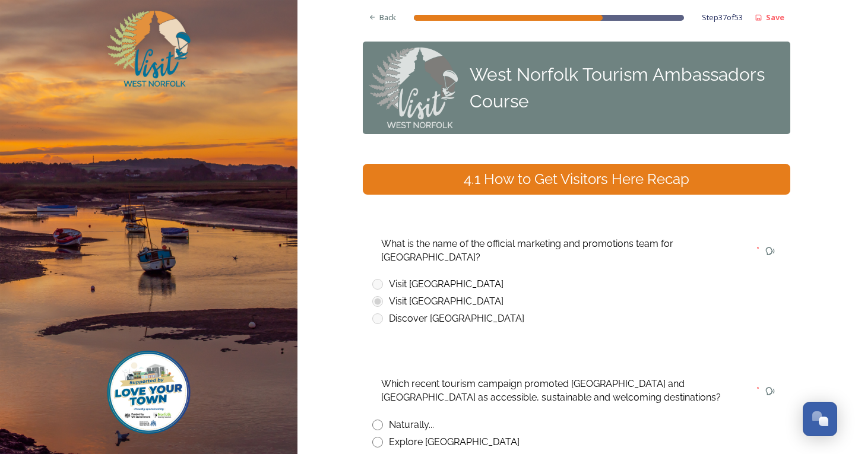
scroll to position [119, 0]
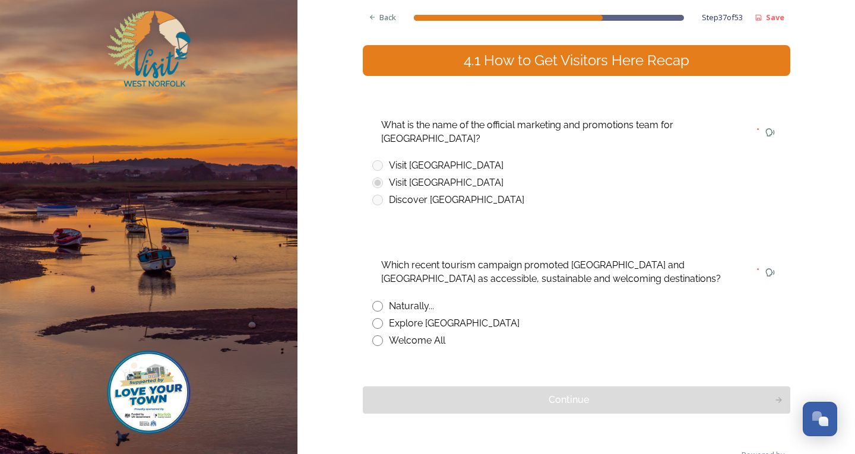
click at [372, 318] on input "radio" at bounding box center [377, 323] width 11 height 11
radio input "true"
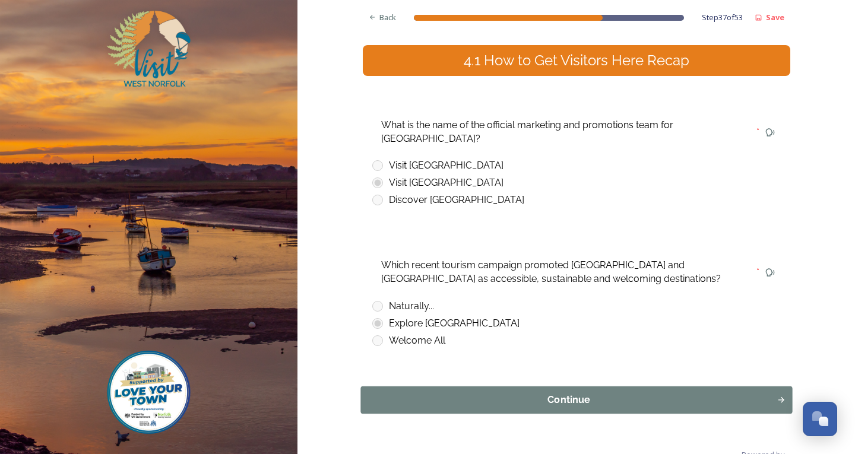
click at [453, 394] on div "Continue" at bounding box center [568, 400] width 403 height 14
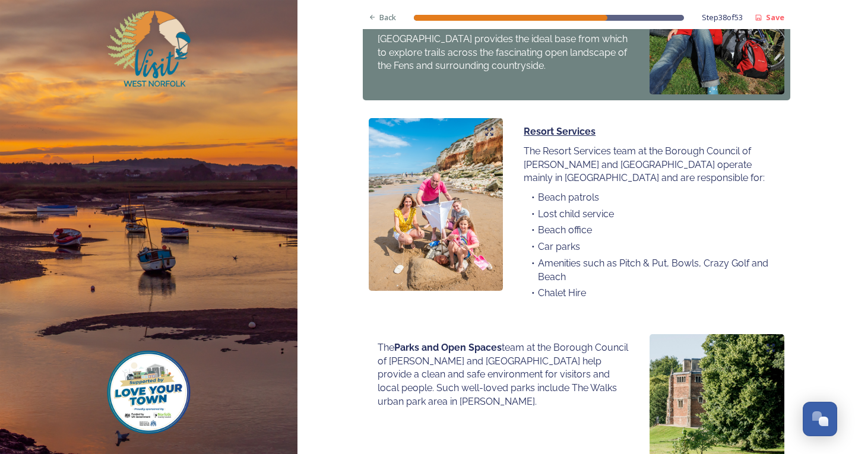
scroll to position [839, 0]
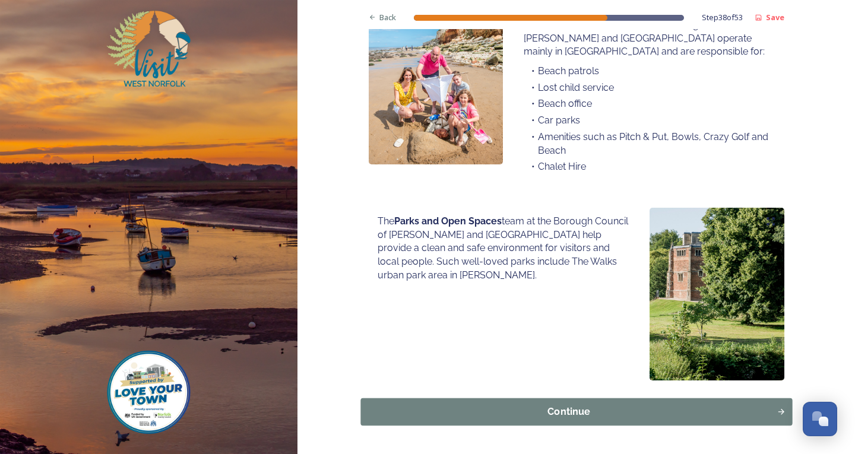
click at [534, 405] on div "Continue" at bounding box center [568, 412] width 403 height 14
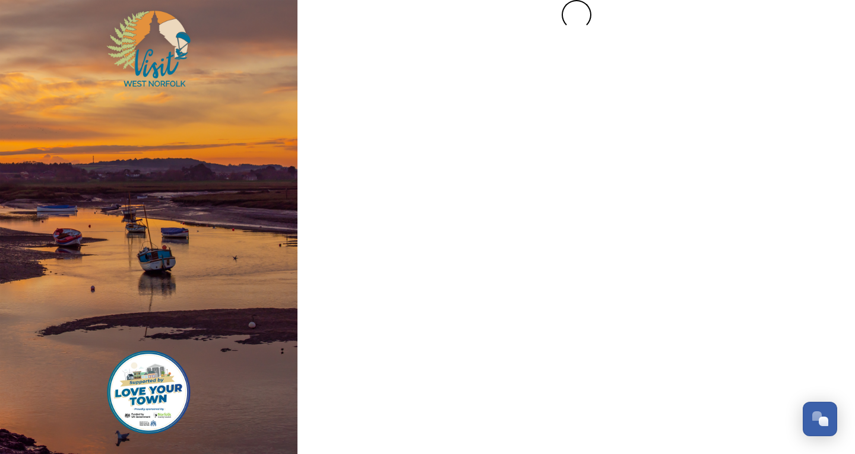
scroll to position [0, 0]
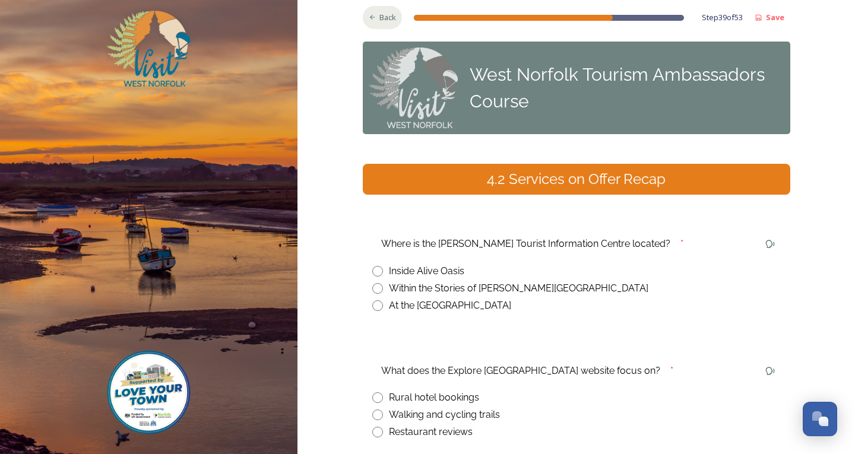
click at [390, 23] on span "Back" at bounding box center [388, 17] width 17 height 11
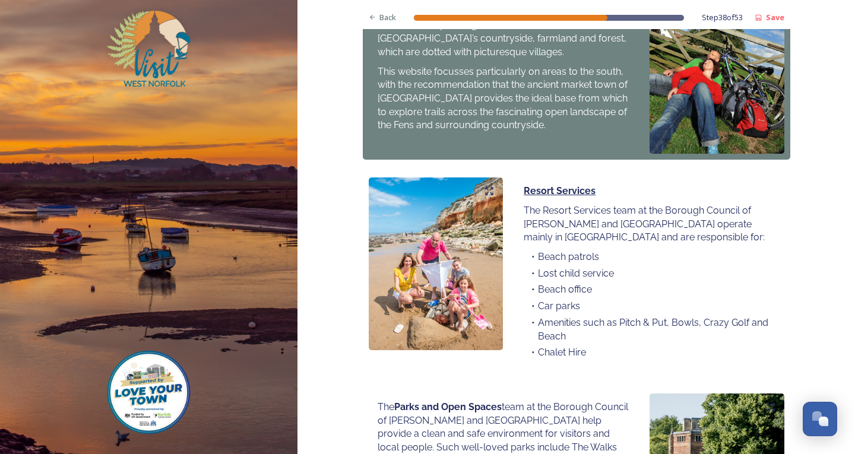
scroll to position [839, 0]
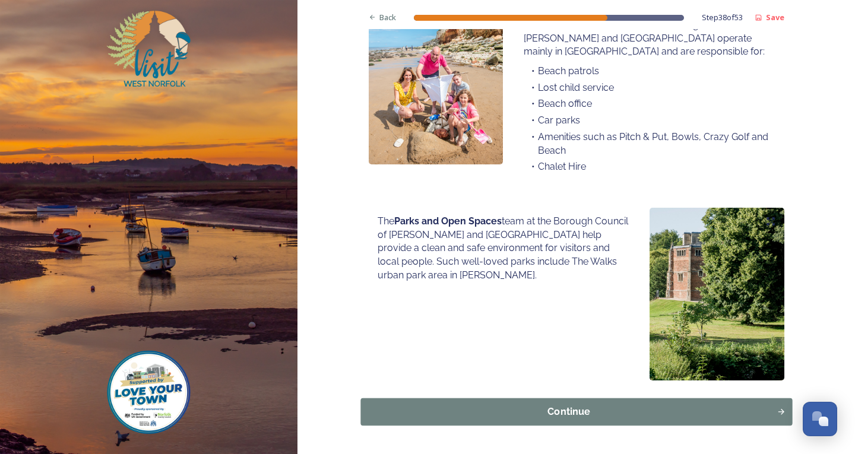
click at [579, 405] on div "Continue" at bounding box center [568, 412] width 403 height 14
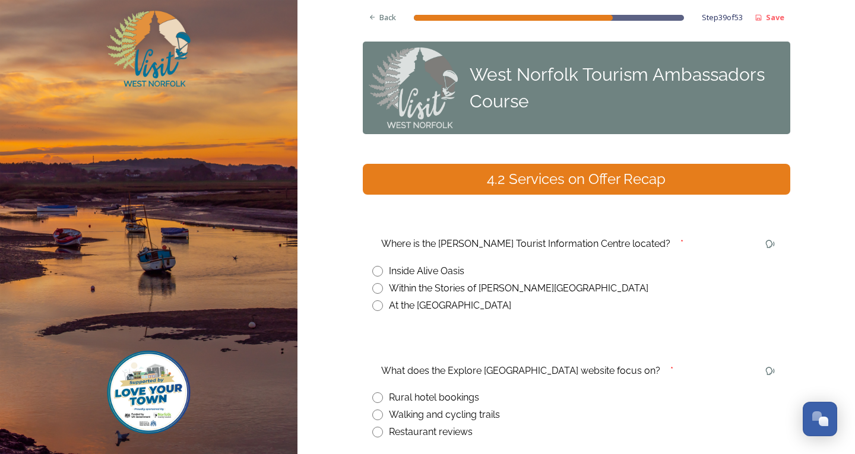
click at [366, 284] on div "Where is the [PERSON_NAME] Tourist Information Centre located? * Inside Alive O…" at bounding box center [577, 273] width 428 height 97
click at [374, 293] on input "radio" at bounding box center [377, 288] width 11 height 11
radio input "true"
click at [369, 18] on icon at bounding box center [373, 18] width 8 height 8
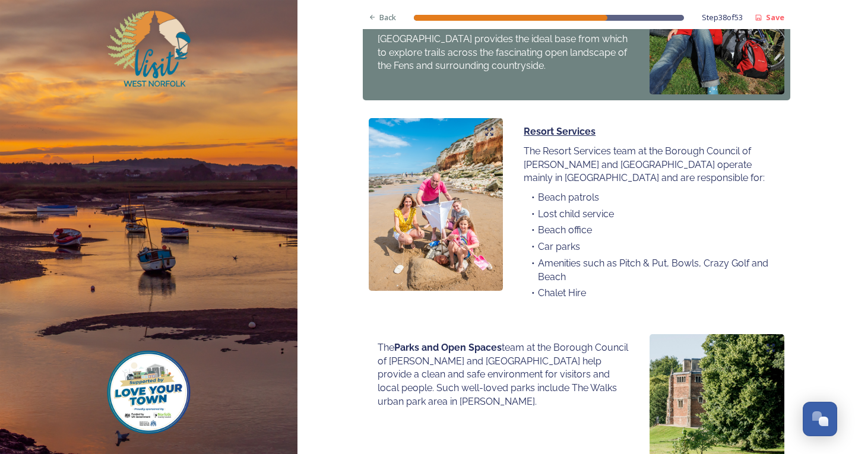
scroll to position [839, 0]
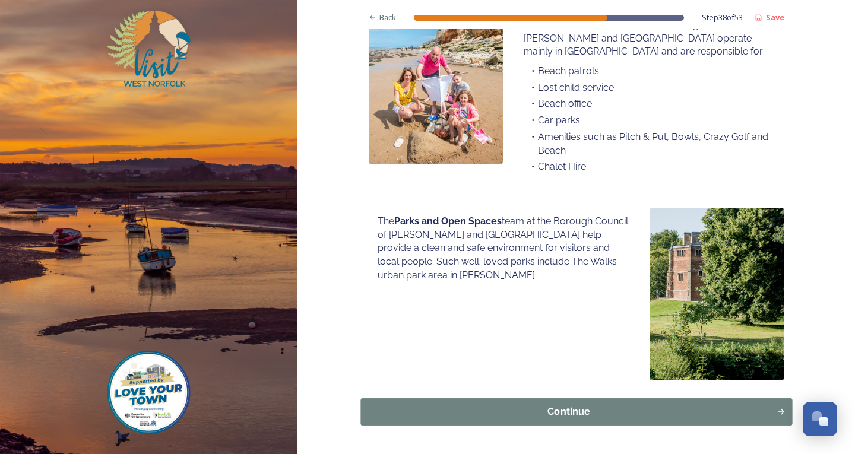
click at [545, 405] on div "Continue" at bounding box center [568, 412] width 403 height 14
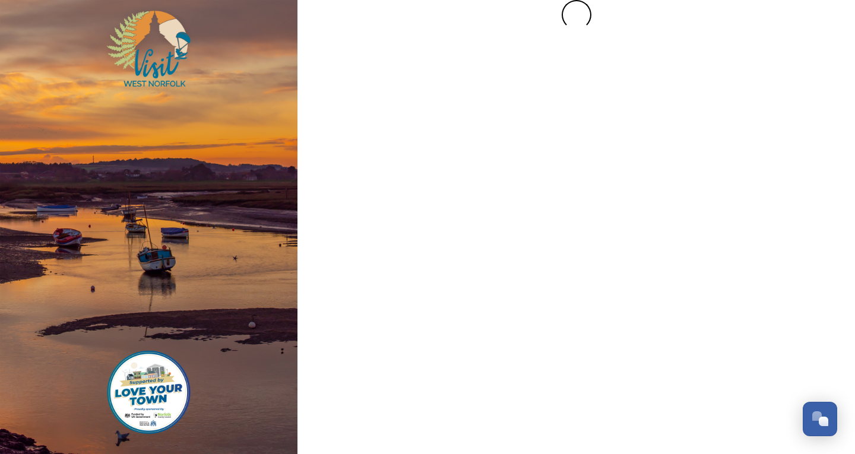
scroll to position [0, 0]
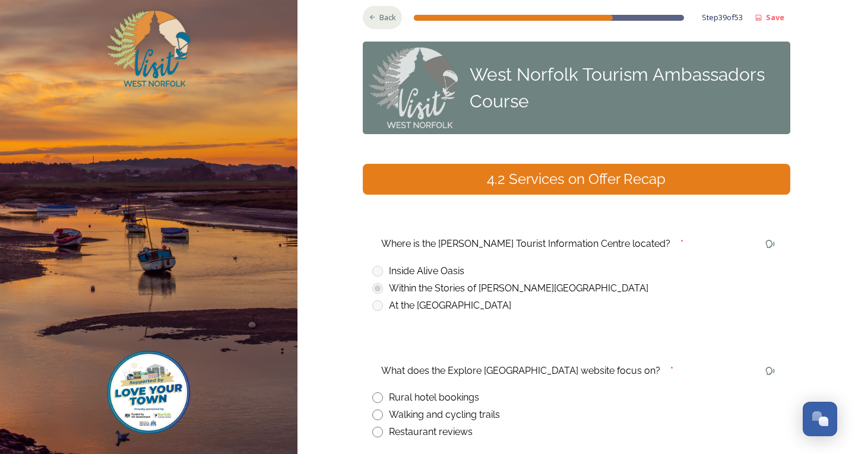
click at [372, 25] on div "Back" at bounding box center [383, 17] width 40 height 23
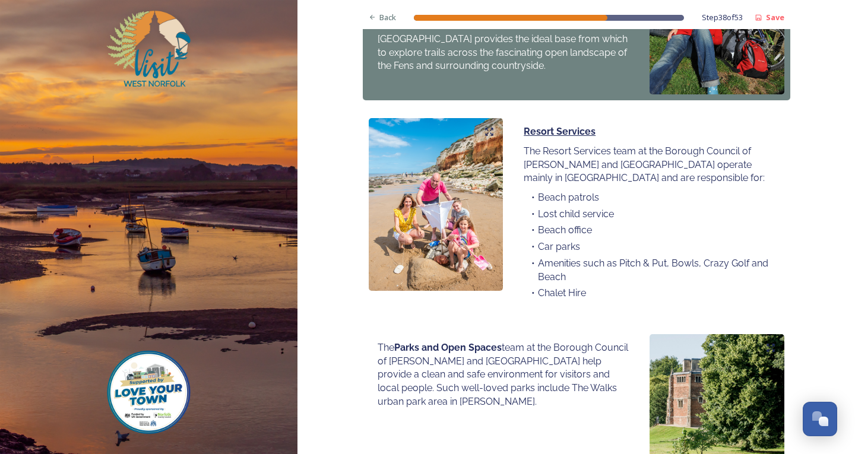
scroll to position [839, 0]
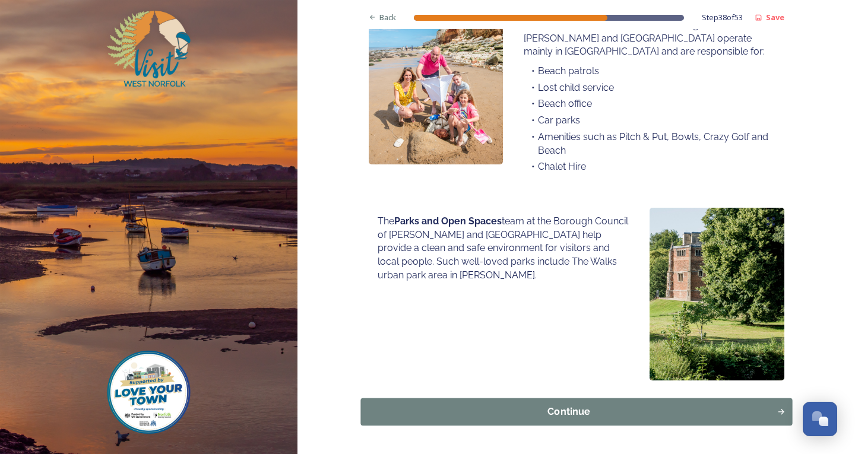
click at [485, 405] on div "Continue" at bounding box center [568, 412] width 403 height 14
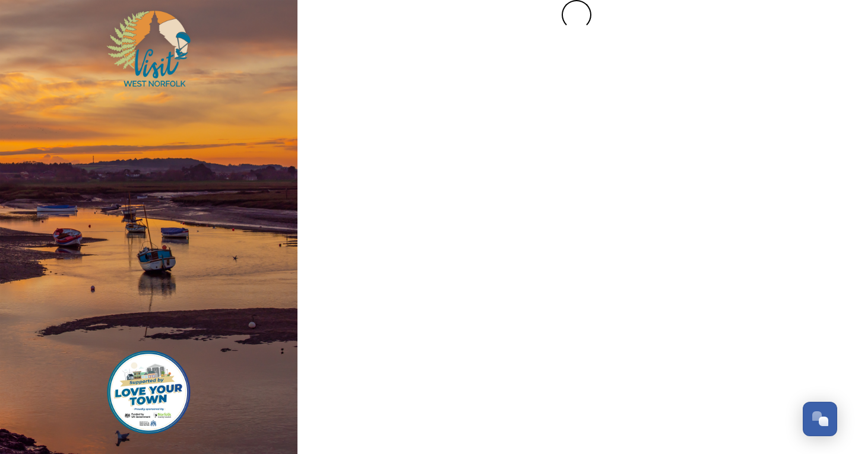
scroll to position [0, 0]
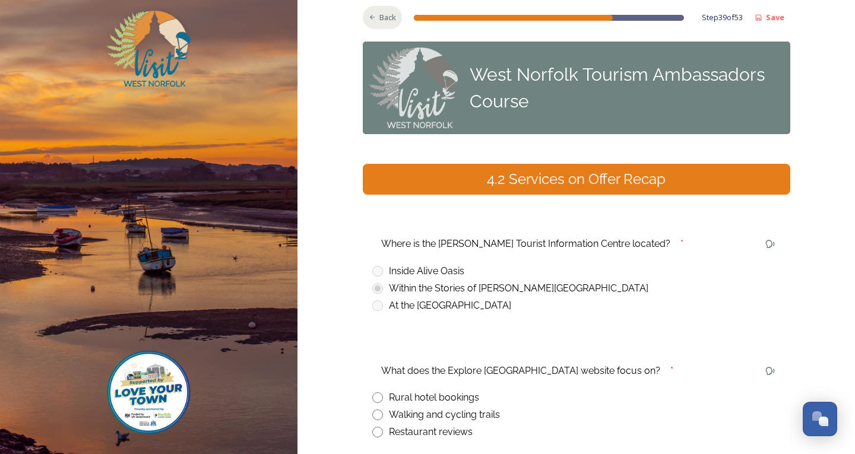
click at [389, 27] on div "Back" at bounding box center [383, 17] width 40 height 23
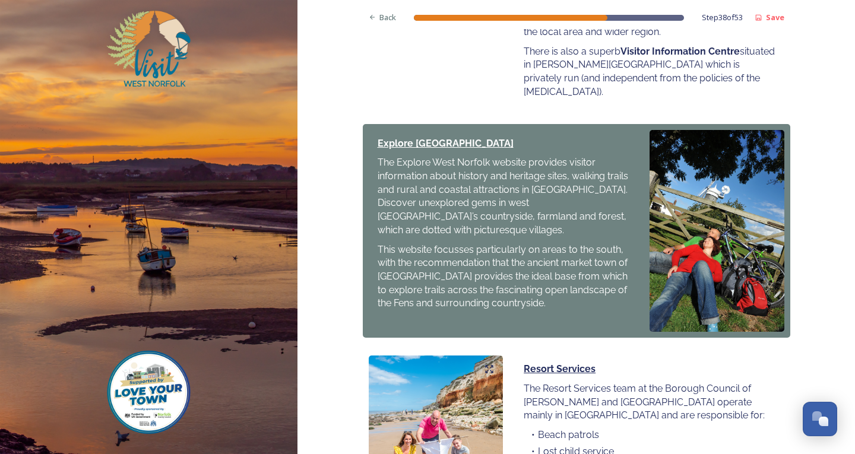
scroll to position [839, 0]
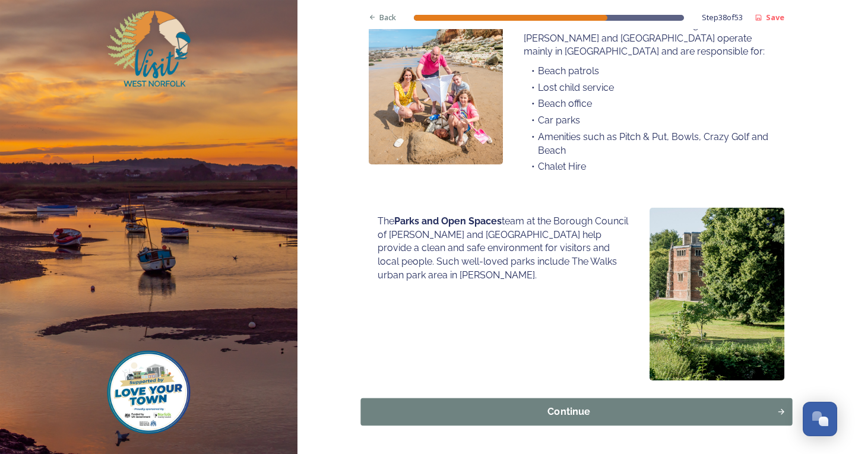
click at [583, 405] on div "Continue" at bounding box center [568, 412] width 403 height 14
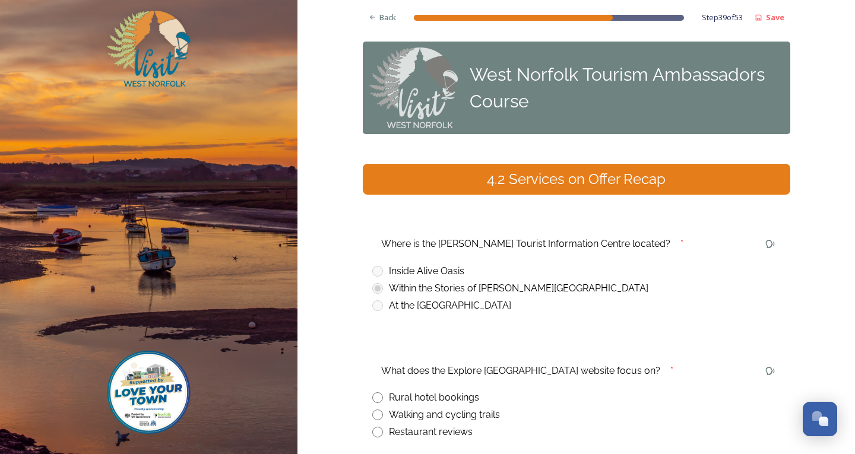
click at [377, 413] on input "radio" at bounding box center [377, 415] width 11 height 11
radio input "true"
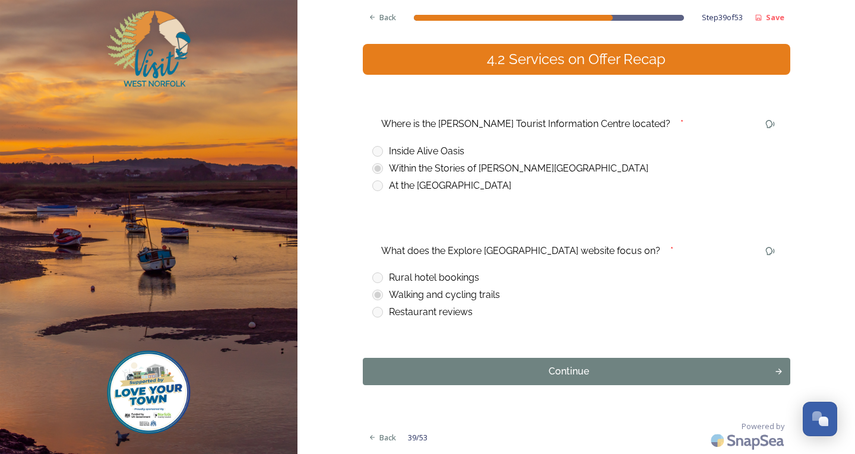
scroll to position [61, 0]
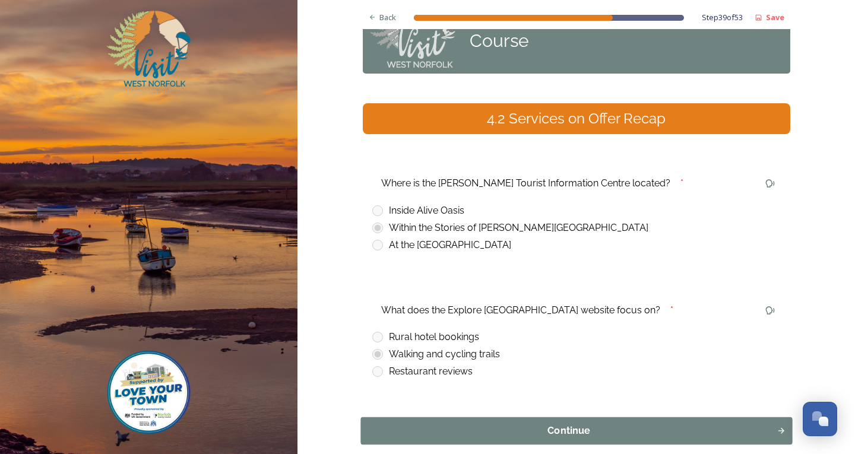
click at [443, 436] on div "Continue" at bounding box center [568, 431] width 403 height 14
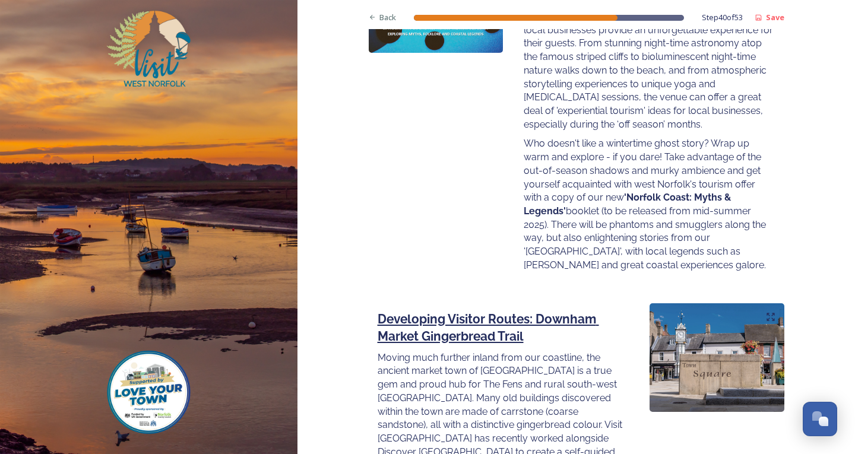
scroll to position [1625, 0]
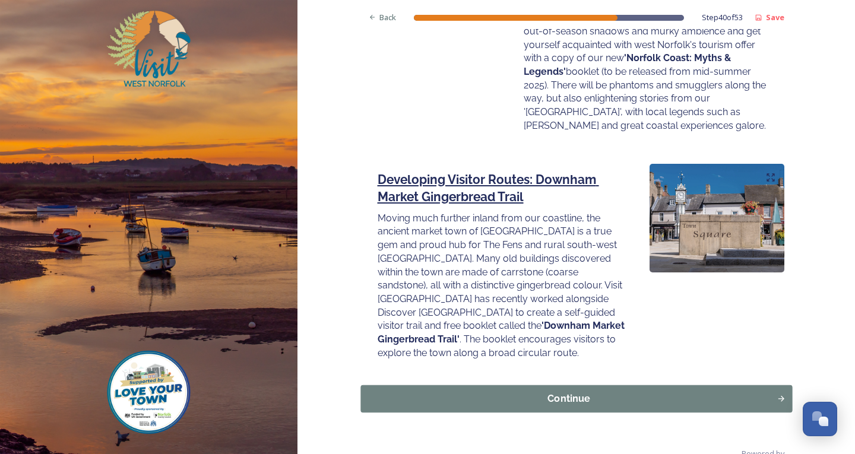
click at [560, 385] on button "Continue" at bounding box center [577, 398] width 432 height 27
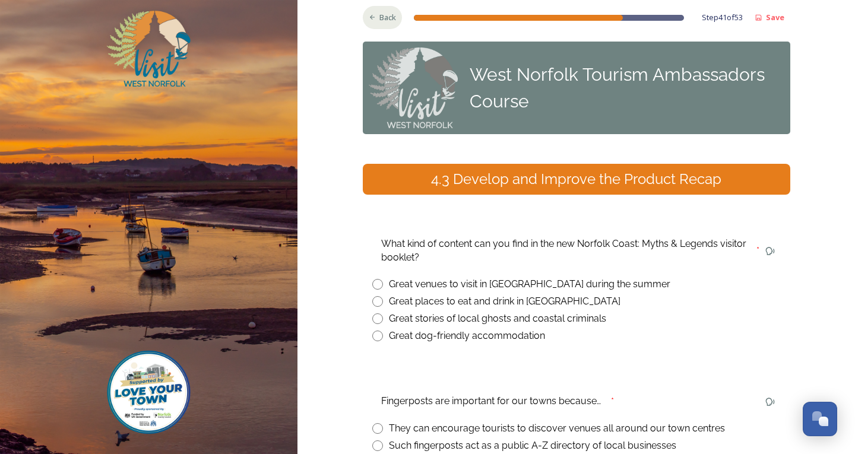
click at [369, 21] on icon at bounding box center [373, 18] width 8 height 8
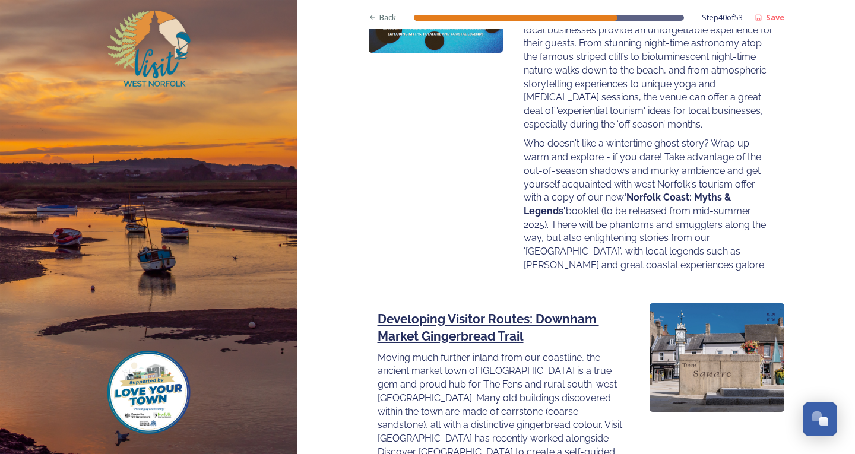
scroll to position [1625, 0]
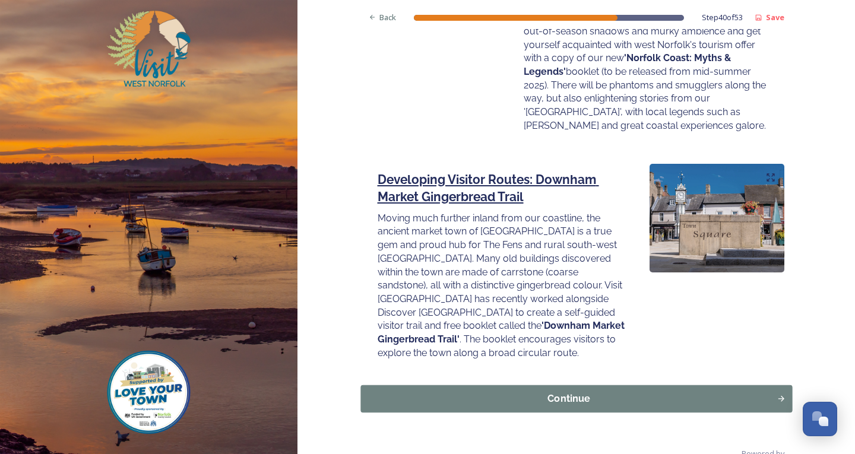
click at [538, 391] on div "Continue" at bounding box center [568, 398] width 403 height 14
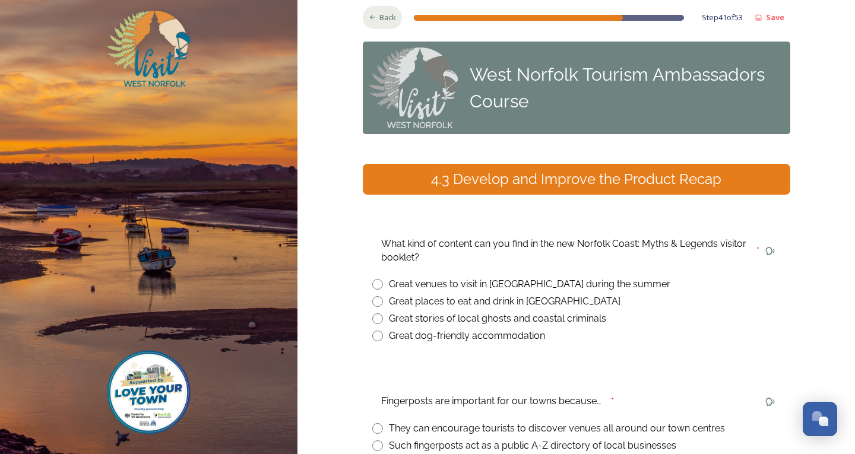
click at [369, 15] on icon at bounding box center [373, 18] width 8 height 8
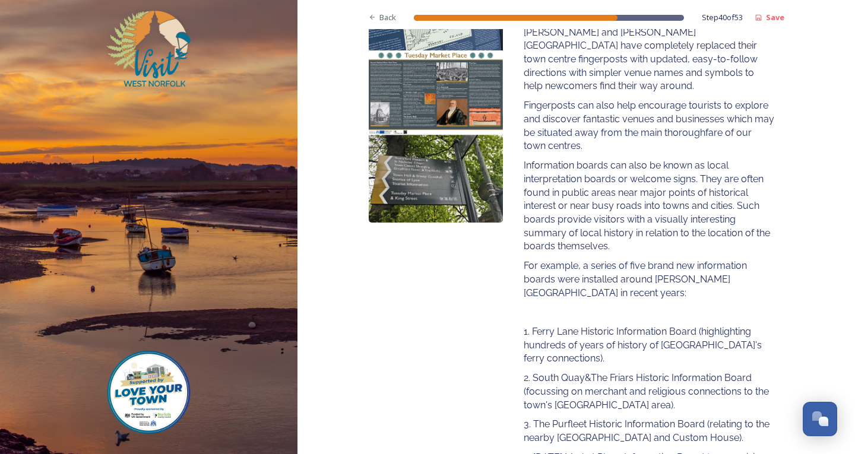
scroll to position [59, 0]
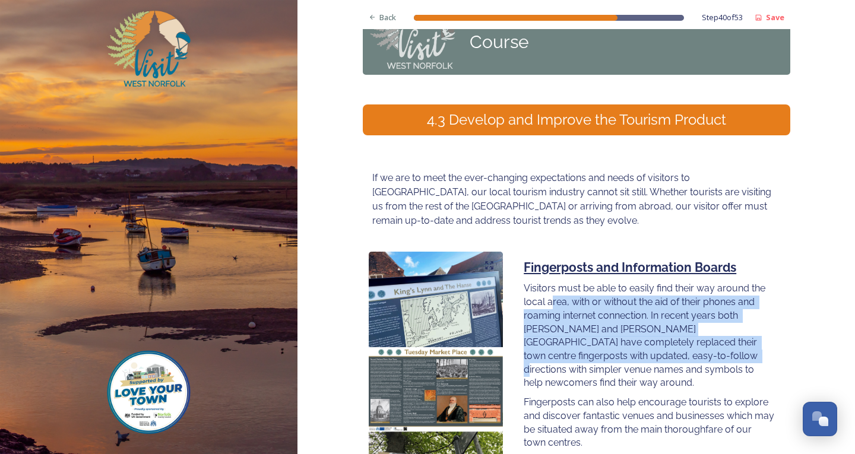
drag, startPoint x: 549, startPoint y: 297, endPoint x: 628, endPoint y: 360, distance: 100.6
click at [628, 360] on p "Visitors must be able to easily find their way around the local area, with or w…" at bounding box center [649, 336] width 251 height 108
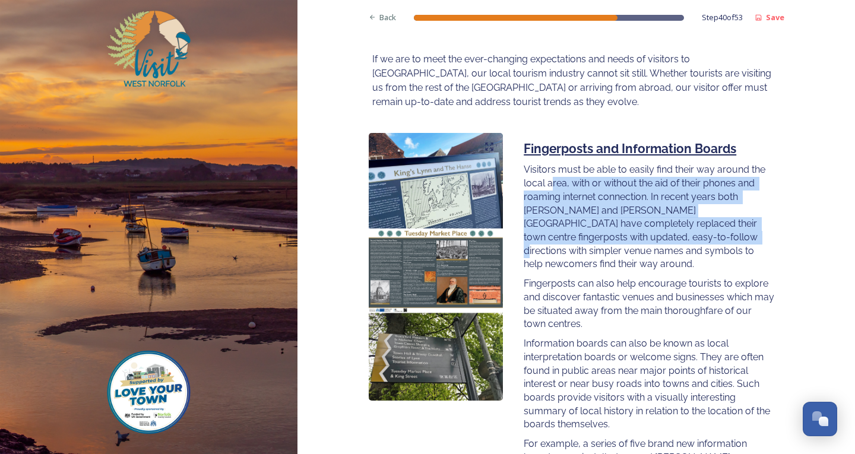
scroll to position [356, 0]
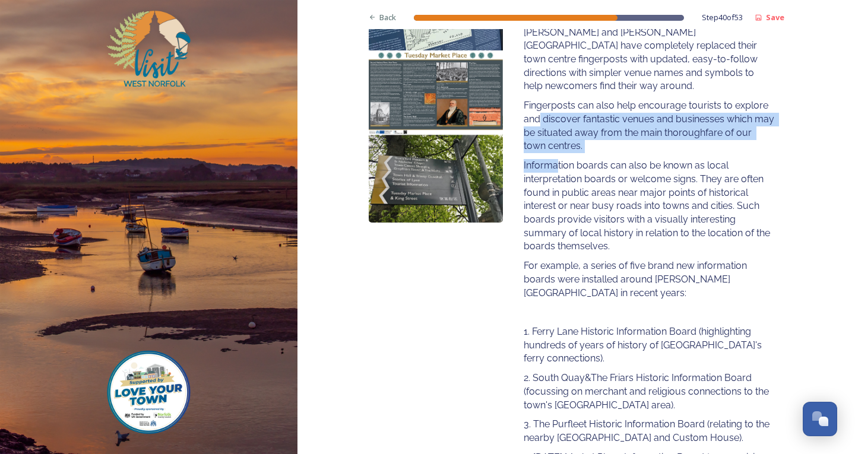
drag, startPoint x: 537, startPoint y: 110, endPoint x: 553, endPoint y: 147, distance: 40.2
click at [553, 147] on div "Fingerposts and Information Boards Visitors must be able to easily find their w…" at bounding box center [649, 290] width 269 height 670
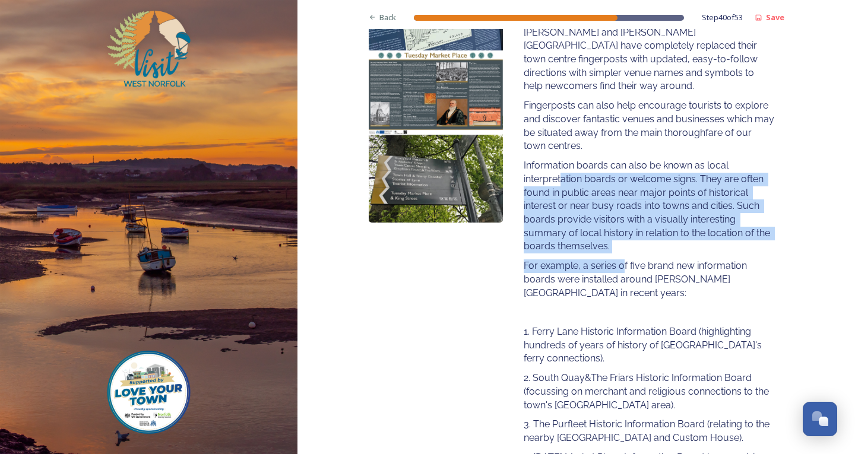
drag, startPoint x: 557, startPoint y: 172, endPoint x: 620, endPoint y: 247, distance: 97.9
click at [620, 247] on div "Fingerposts and Information Boards Visitors must be able to easily find their w…" at bounding box center [649, 290] width 269 height 670
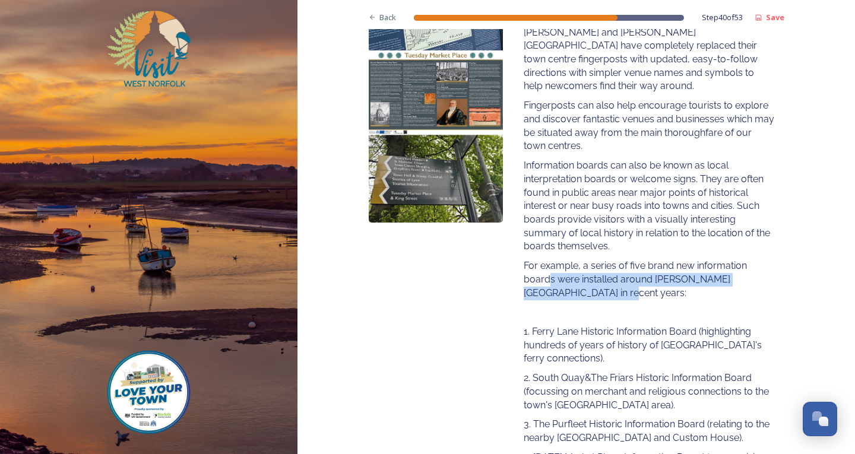
drag, startPoint x: 546, startPoint y: 261, endPoint x: 561, endPoint y: 287, distance: 30.1
click at [561, 287] on div "Fingerposts and Information Boards Visitors must be able to easily find their w…" at bounding box center [649, 290] width 269 height 670
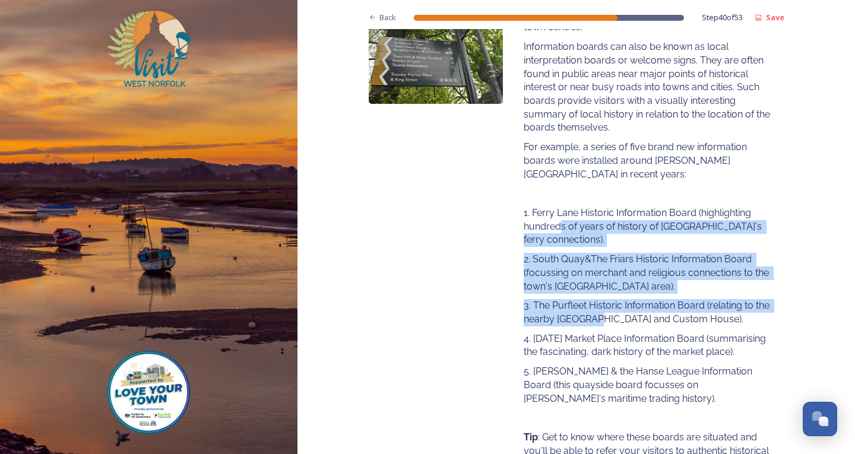
drag, startPoint x: 559, startPoint y: 217, endPoint x: 587, endPoint y: 298, distance: 85.5
click at [587, 298] on div "Fingerposts and Information Boards Visitors must be able to easily find their w…" at bounding box center [649, 171] width 269 height 670
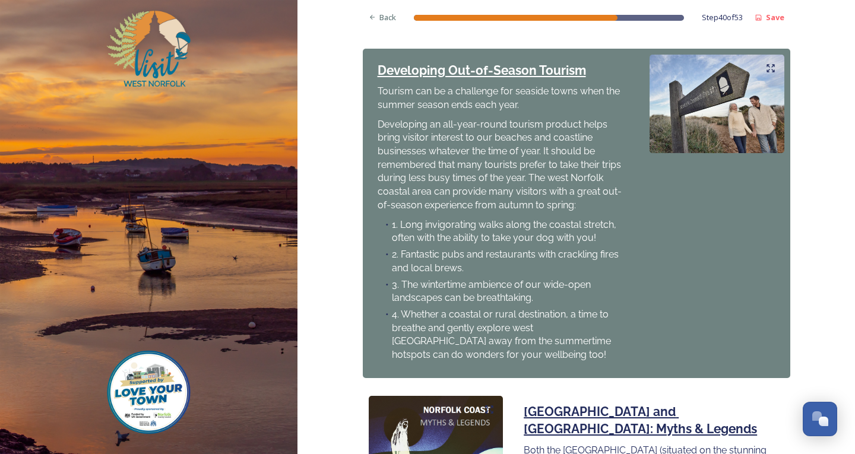
scroll to position [1307, 0]
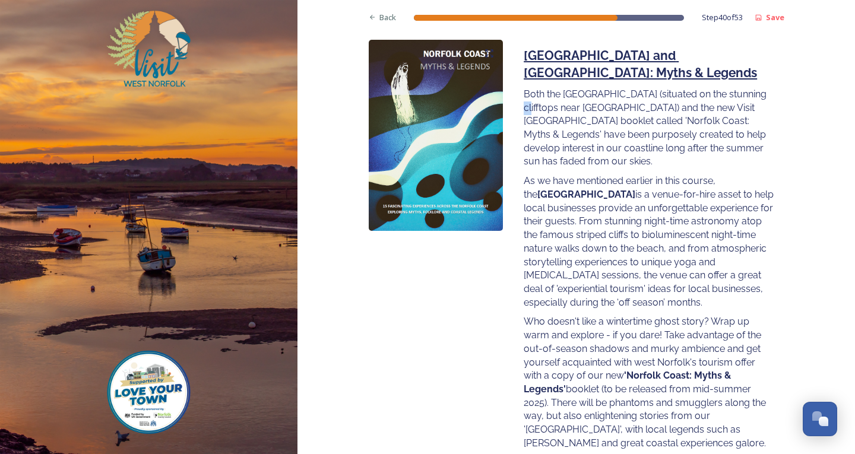
drag, startPoint x: 541, startPoint y: 77, endPoint x: 545, endPoint y: 86, distance: 9.3
click at [545, 88] on p "Both the [GEOGRAPHIC_DATA] (situated on the stunning clifftops near [GEOGRAPHIC…" at bounding box center [649, 128] width 251 height 81
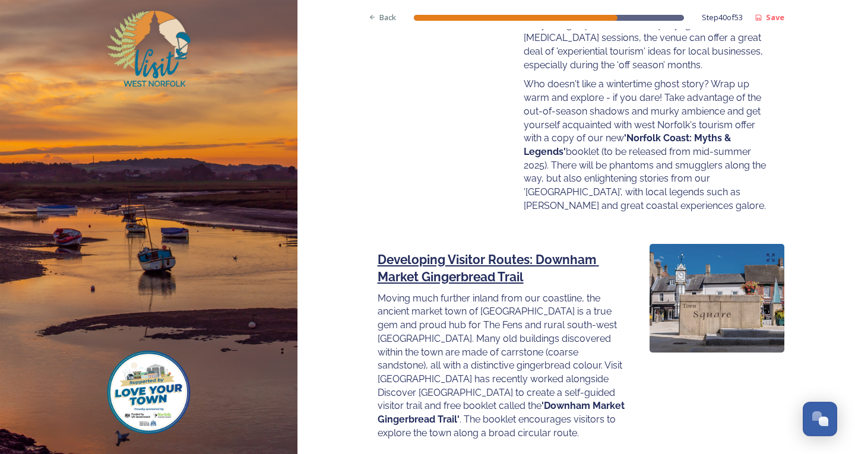
scroll to position [1625, 0]
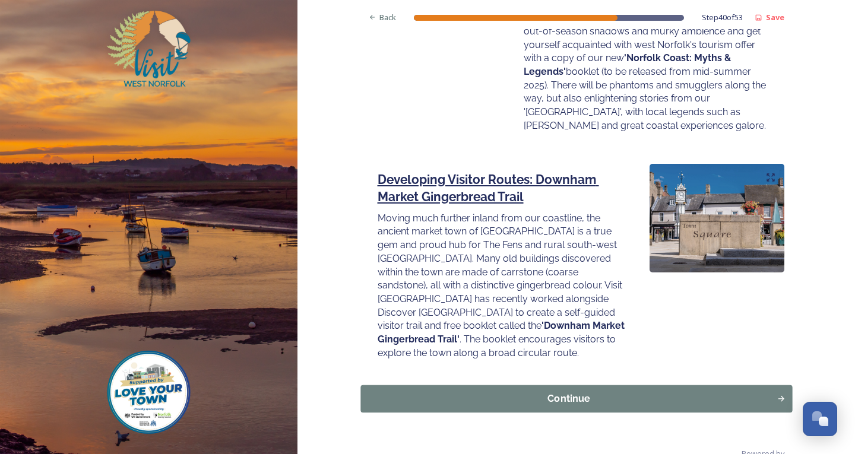
click at [530, 391] on div "Continue" at bounding box center [568, 398] width 403 height 14
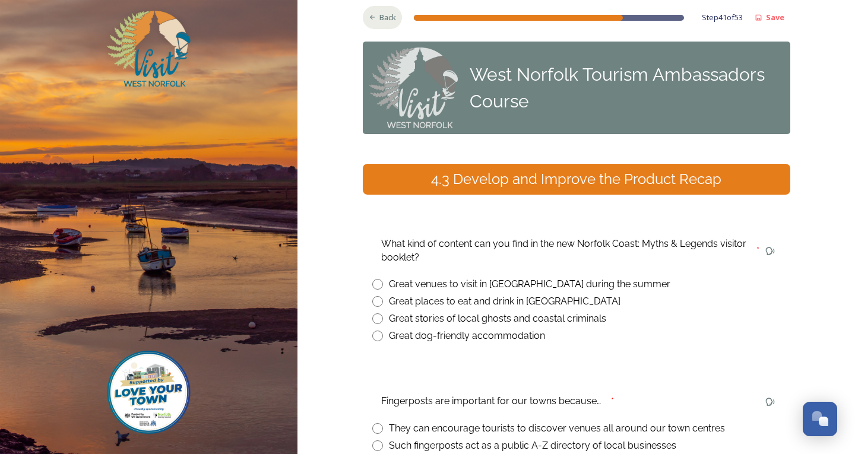
click at [393, 15] on div "Back" at bounding box center [383, 17] width 40 height 23
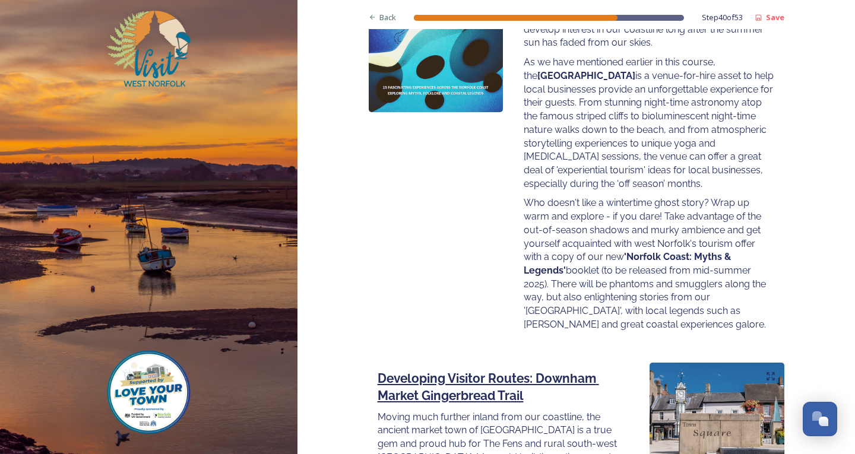
scroll to position [1625, 0]
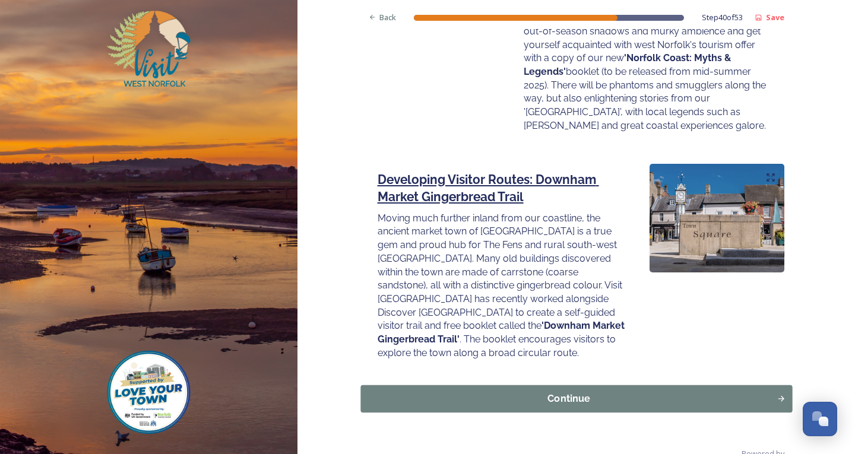
click at [598, 385] on button "Continue" at bounding box center [577, 398] width 432 height 27
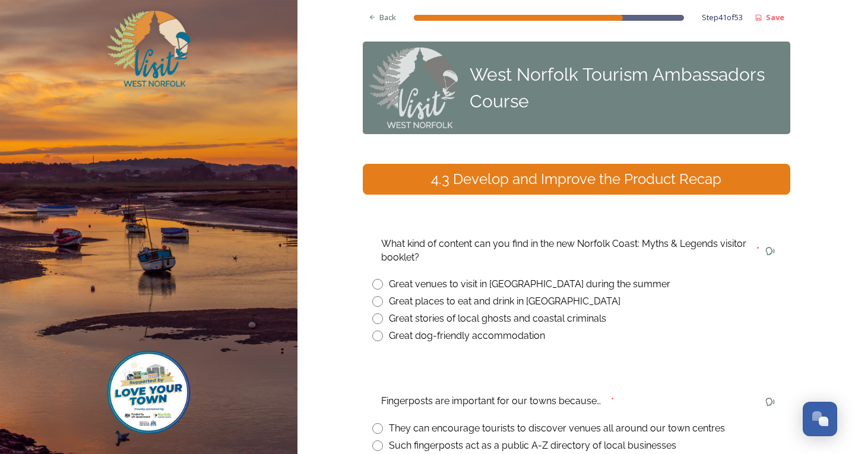
click at [372, 282] on input "radio" at bounding box center [377, 284] width 11 height 11
radio input "true"
click at [369, 23] on div "Back" at bounding box center [383, 17] width 40 height 23
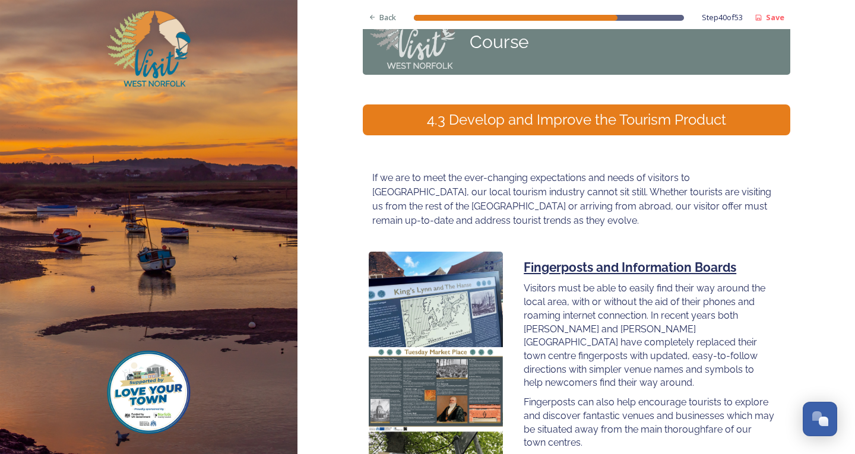
scroll to position [119, 0]
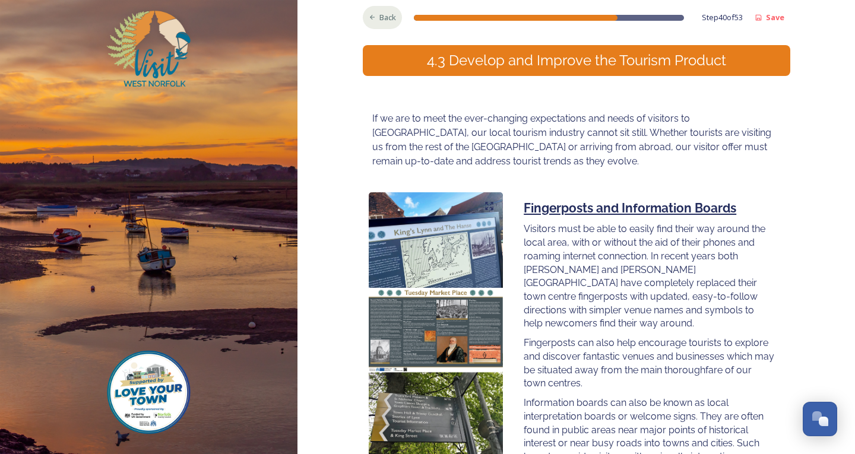
click at [393, 20] on div "Back" at bounding box center [383, 17] width 40 height 23
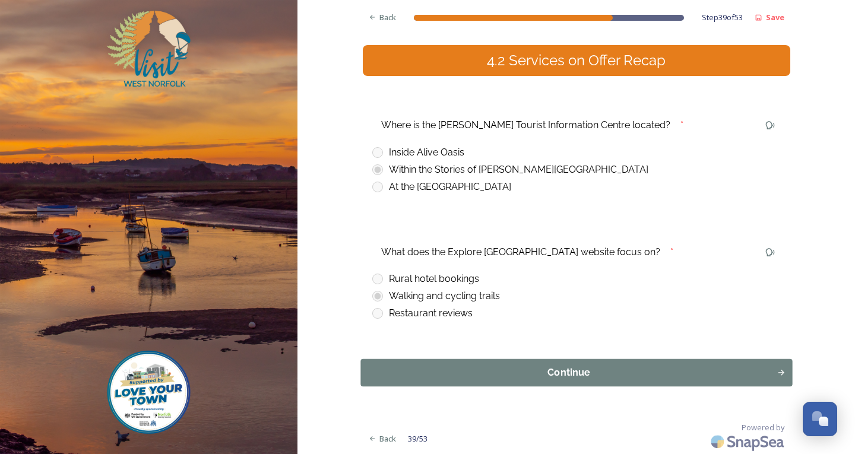
click at [505, 375] on div "Continue" at bounding box center [568, 373] width 403 height 14
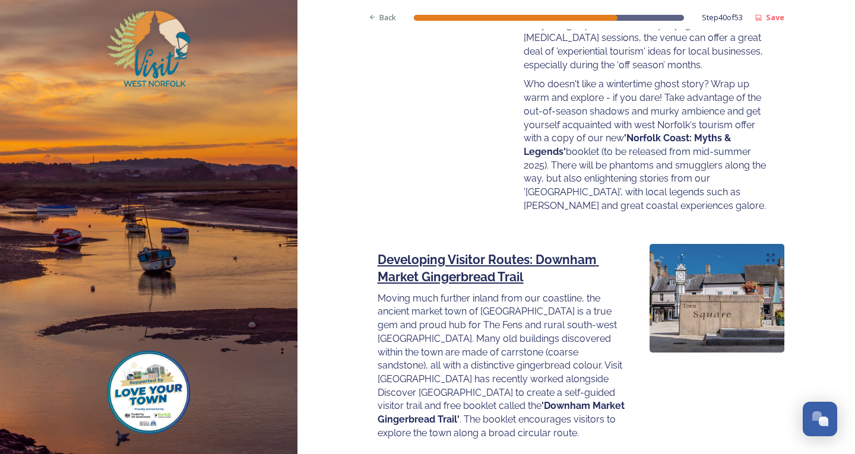
scroll to position [1625, 0]
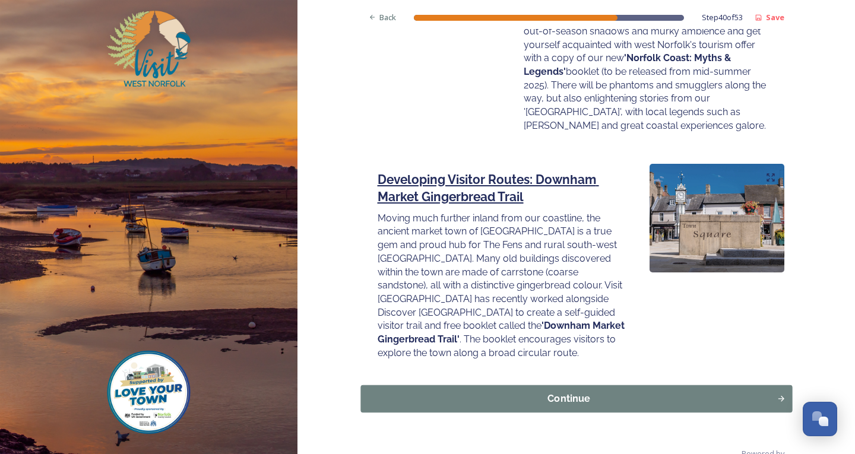
click at [547, 391] on div "Continue" at bounding box center [568, 398] width 403 height 14
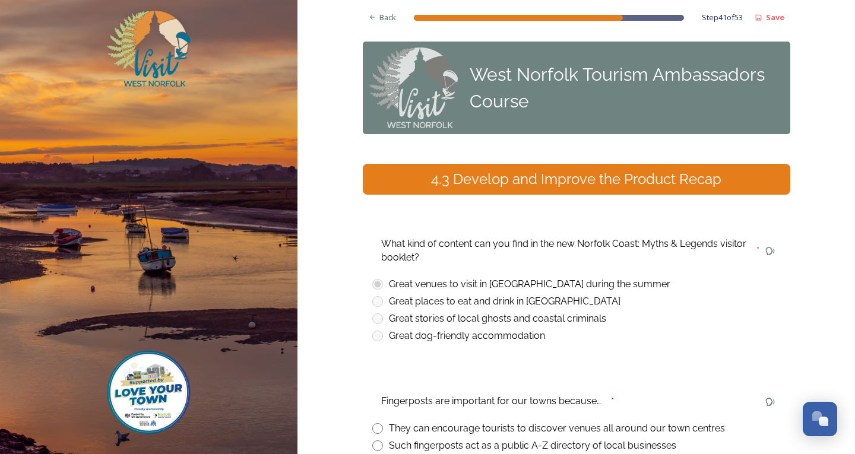
scroll to position [59, 0]
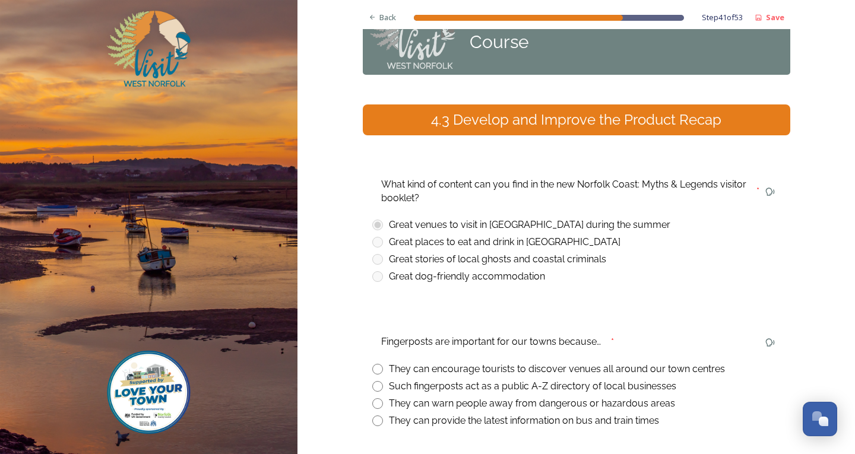
click at [378, 372] on input "radio" at bounding box center [377, 369] width 11 height 11
radio input "true"
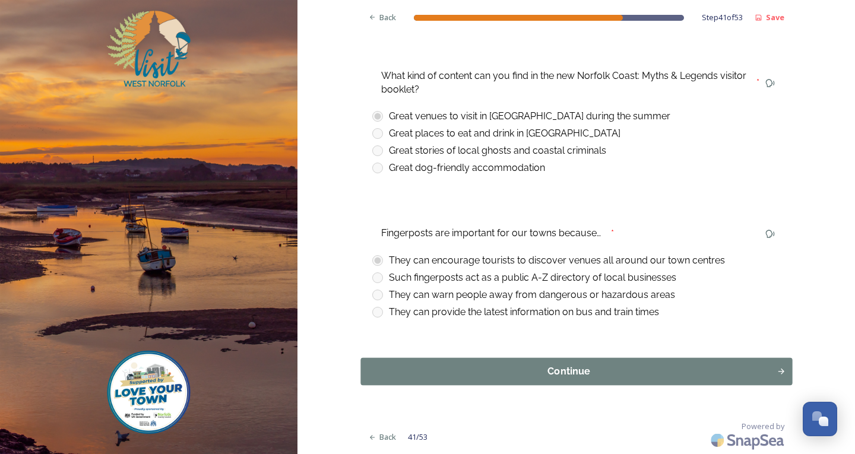
click at [498, 381] on button "Continue" at bounding box center [577, 371] width 432 height 27
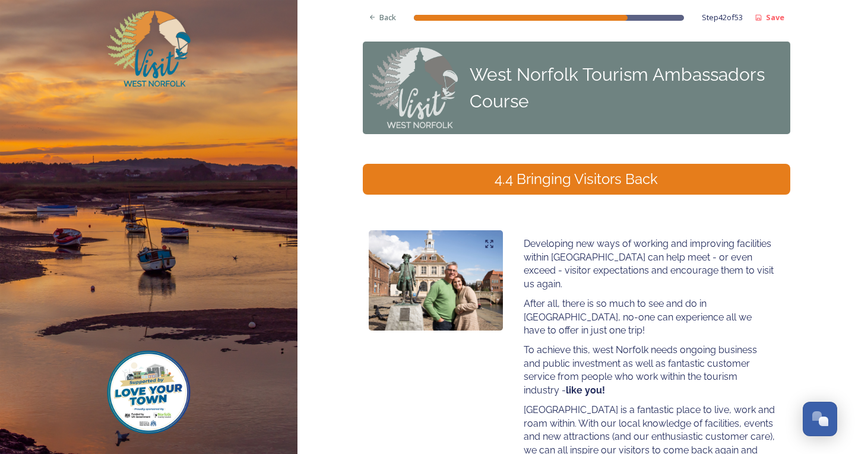
scroll to position [111, 0]
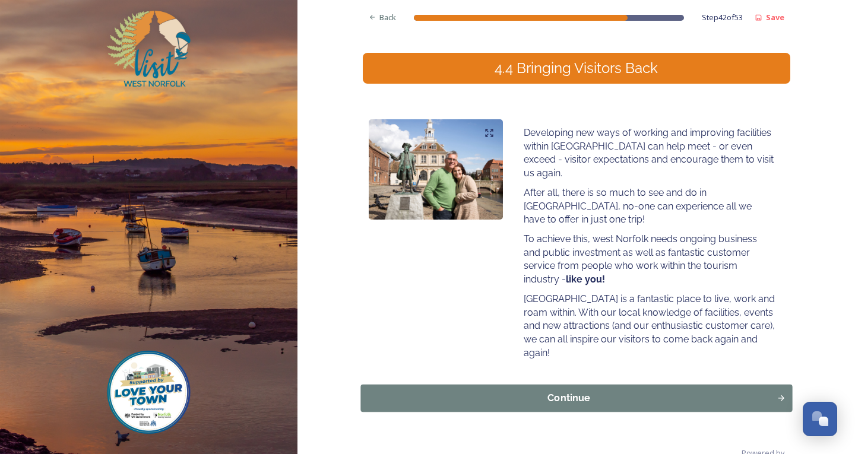
click at [588, 385] on button "Continue" at bounding box center [577, 398] width 432 height 27
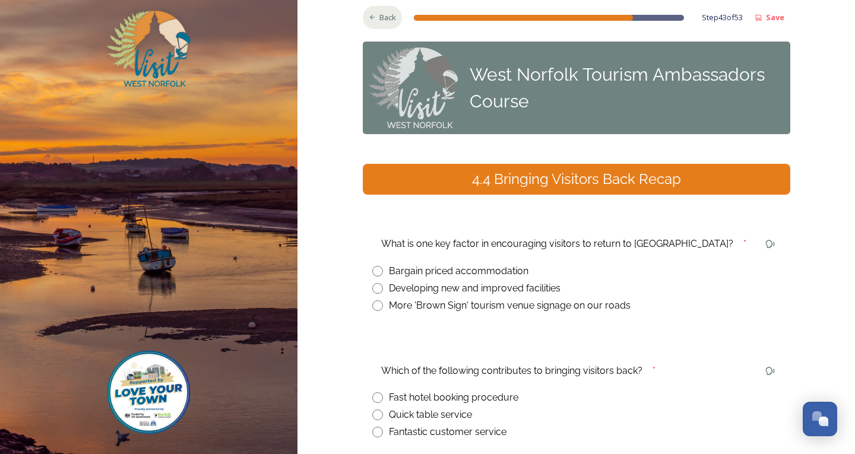
click at [382, 20] on span "Back" at bounding box center [388, 17] width 17 height 11
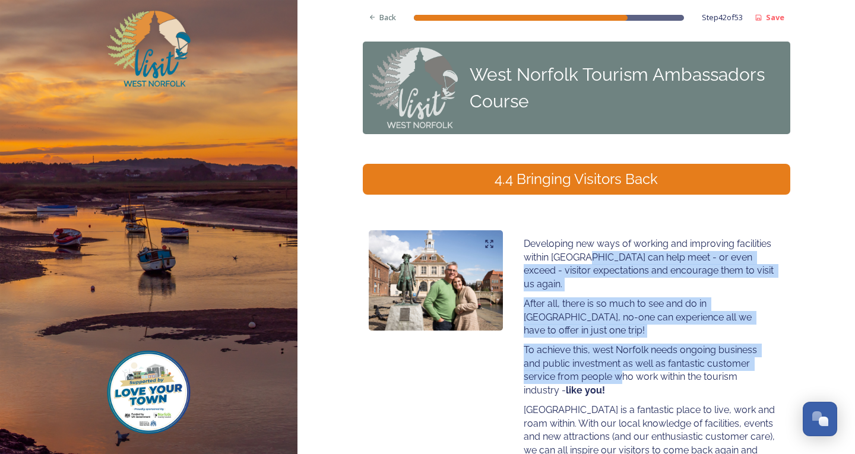
drag, startPoint x: 585, startPoint y: 258, endPoint x: 618, endPoint y: 371, distance: 116.9
click at [618, 371] on div "Developing new ways of working and improving facilities within [GEOGRAPHIC_DATA…" at bounding box center [649, 354] width 269 height 248
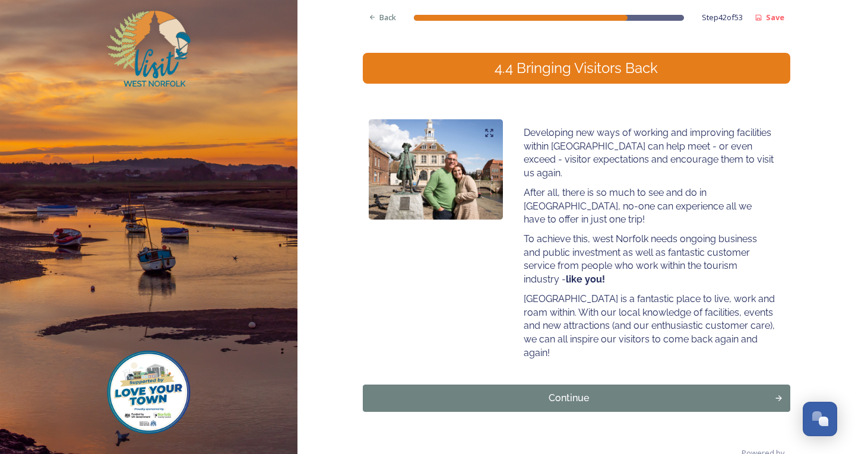
click at [548, 136] on p "Developing new ways of working and improving facilities within [GEOGRAPHIC_DATA…" at bounding box center [649, 154] width 251 height 54
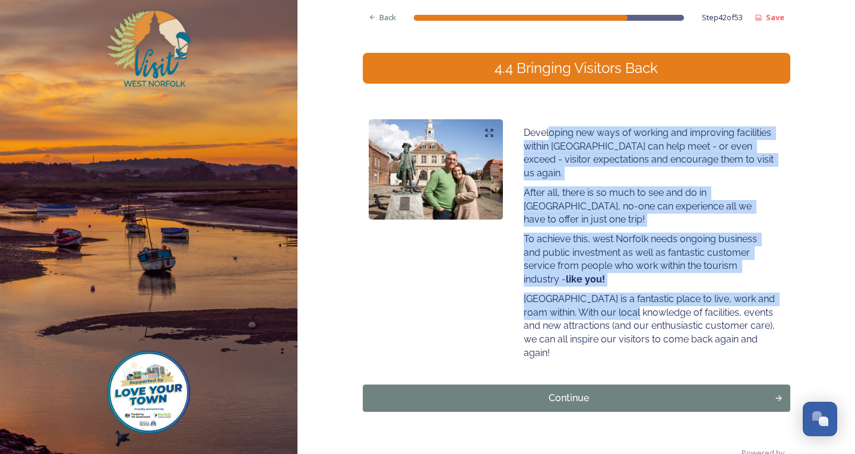
drag, startPoint x: 548, startPoint y: 136, endPoint x: 617, endPoint y: 312, distance: 189.4
click at [636, 298] on div "Developing new ways of working and improving facilities within [GEOGRAPHIC_DATA…" at bounding box center [649, 243] width 269 height 248
click at [586, 391] on div "Continue" at bounding box center [568, 398] width 403 height 14
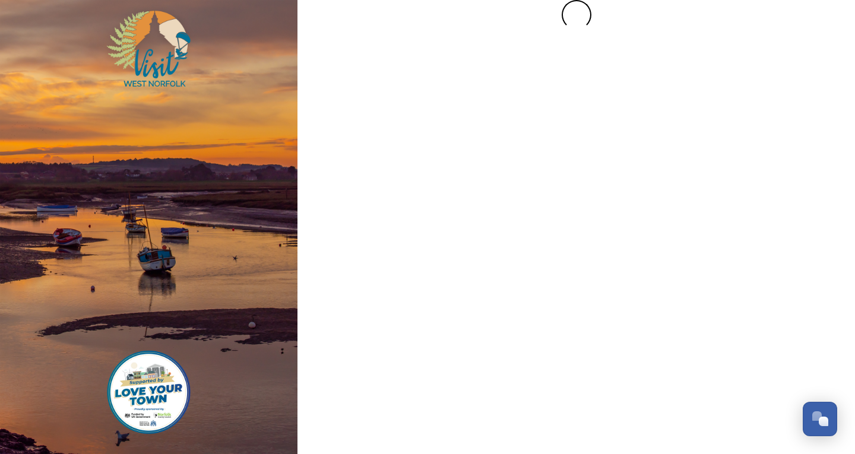
scroll to position [0, 0]
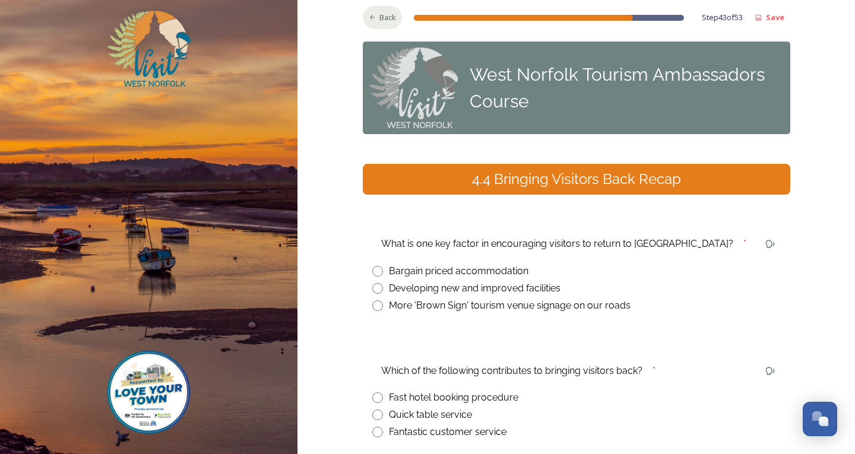
click at [370, 15] on icon at bounding box center [372, 17] width 5 height 5
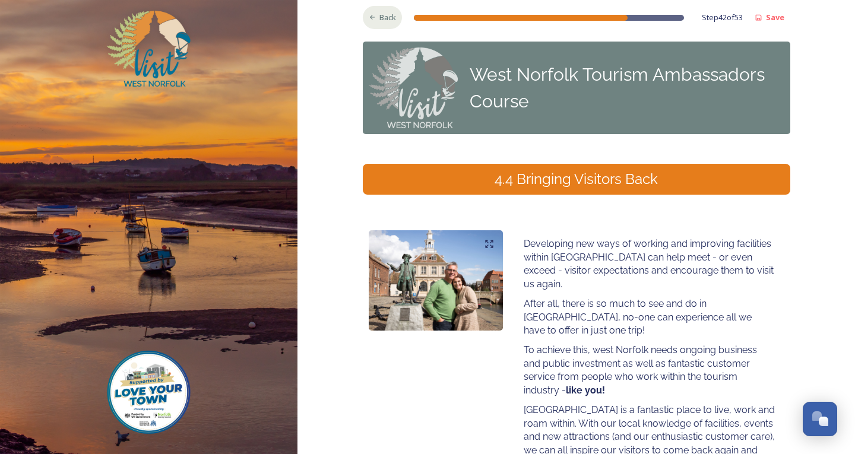
click at [380, 20] on span "Back" at bounding box center [388, 17] width 17 height 11
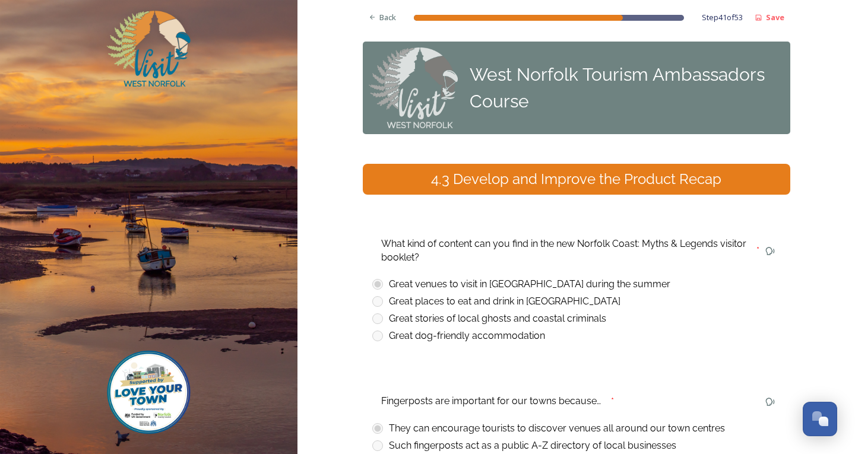
scroll to position [168, 0]
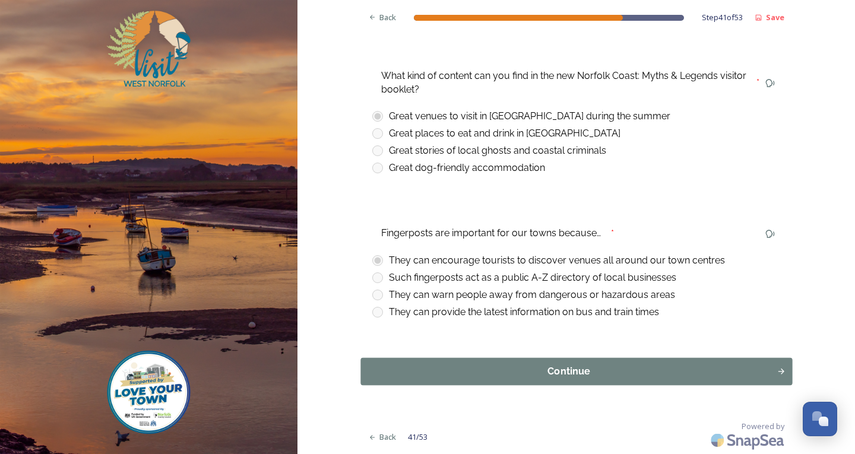
click at [519, 369] on div "Continue" at bounding box center [568, 372] width 403 height 14
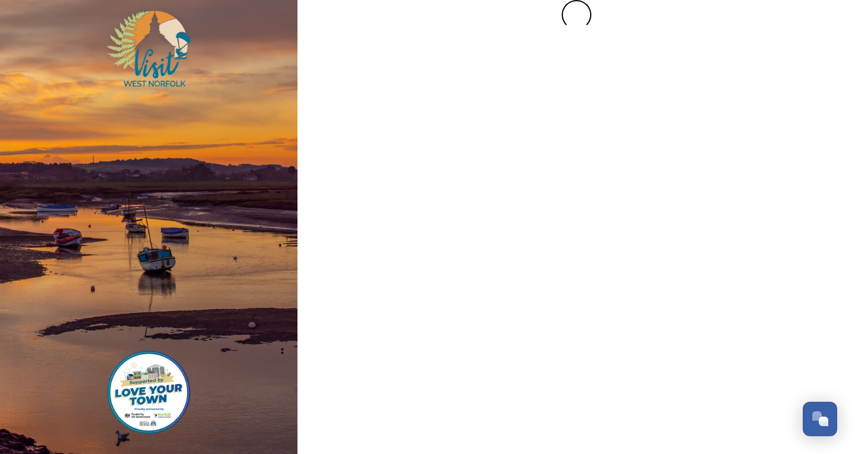
scroll to position [0, 0]
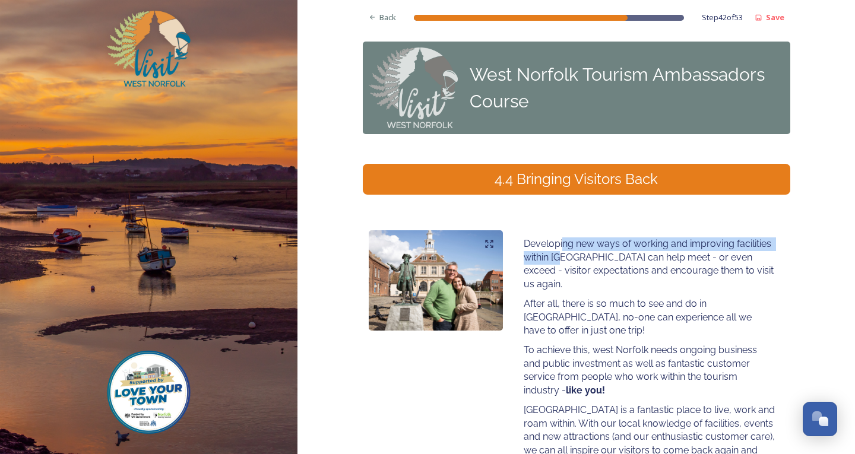
drag, startPoint x: 559, startPoint y: 245, endPoint x: 563, endPoint y: 258, distance: 14.3
click at [563, 258] on p "Developing new ways of working and improving facilities within [GEOGRAPHIC_DATA…" at bounding box center [649, 265] width 251 height 54
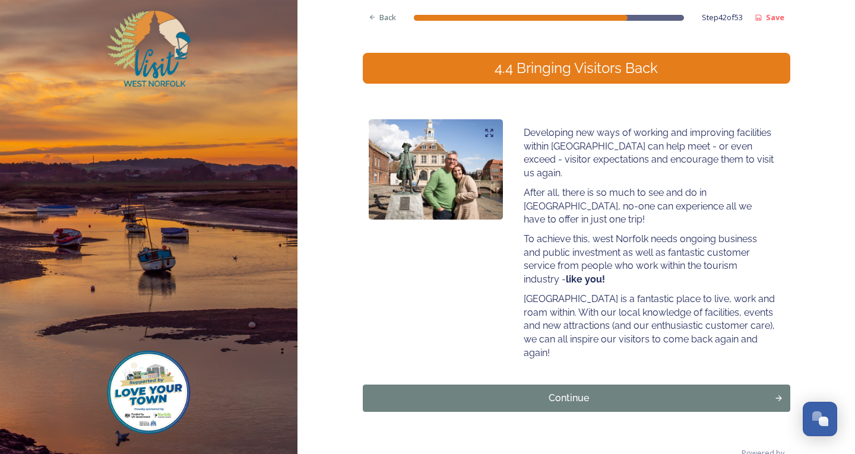
click at [585, 346] on div "Back Step 42 of 53 Save West Norfolk Tourism Ambassadors Course 4.4 Bringing Vi…" at bounding box center [577, 185] width 428 height 592
click at [582, 385] on button "Continue" at bounding box center [577, 398] width 432 height 27
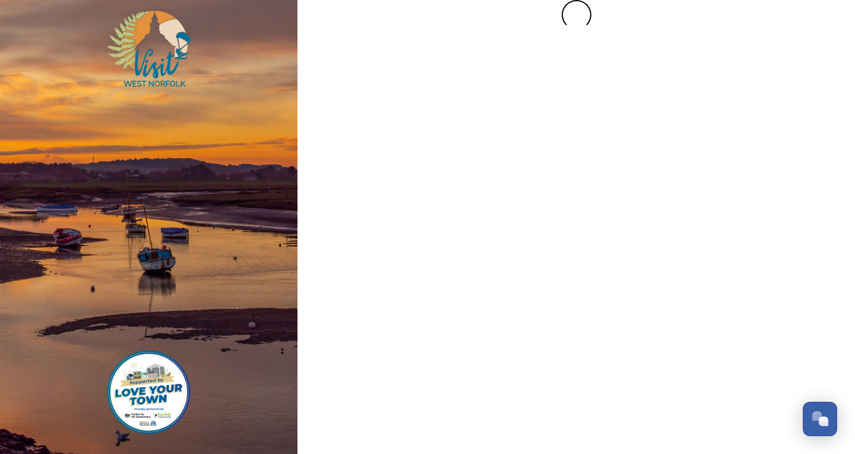
scroll to position [0, 0]
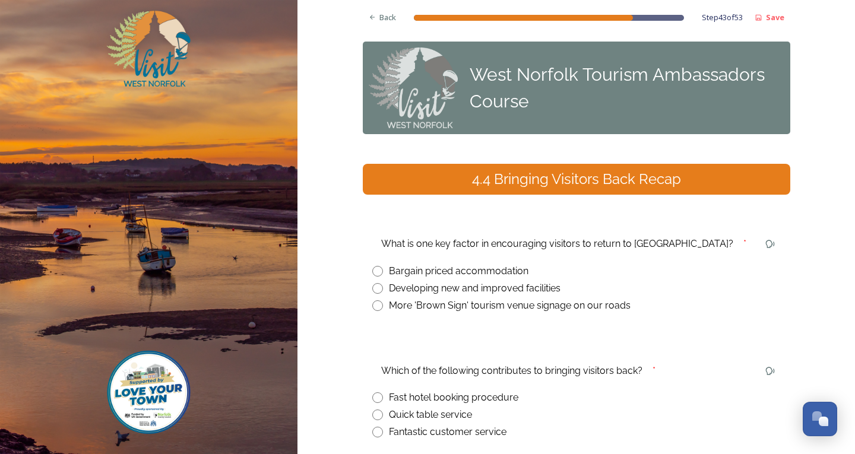
click at [372, 288] on input "radio" at bounding box center [377, 288] width 11 height 11
radio input "true"
click at [390, 17] on span "Back" at bounding box center [388, 17] width 17 height 11
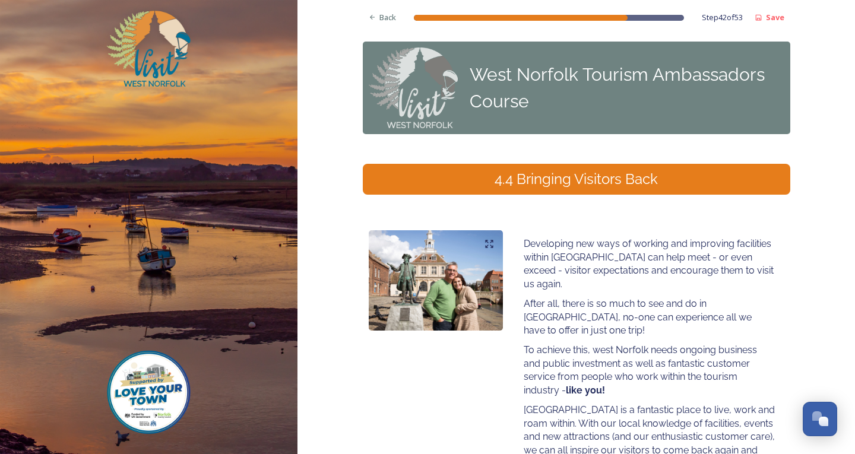
scroll to position [59, 0]
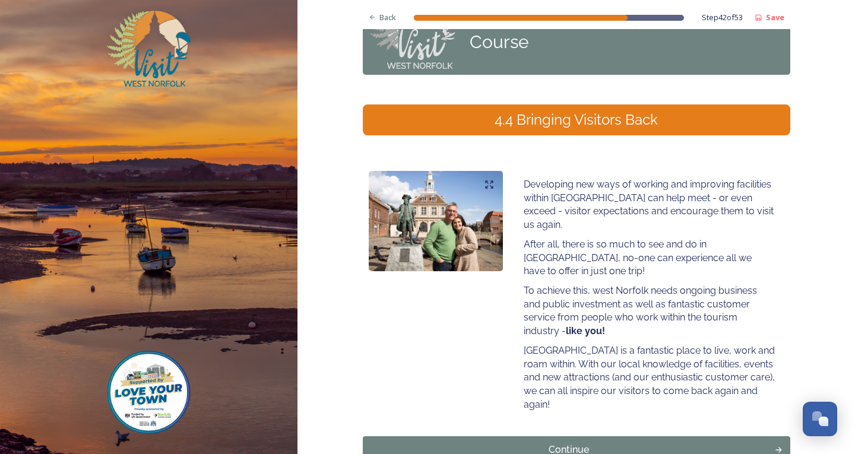
drag, startPoint x: 550, startPoint y: 291, endPoint x: 547, endPoint y: 302, distance: 11.7
drag, startPoint x: 547, startPoint y: 302, endPoint x: 400, endPoint y: 342, distance: 152.6
click at [400, 342] on div "Developing new ways of working and improving facilities within [GEOGRAPHIC_DATA…" at bounding box center [577, 295] width 428 height 260
click at [552, 437] on button "Continue" at bounding box center [577, 450] width 428 height 27
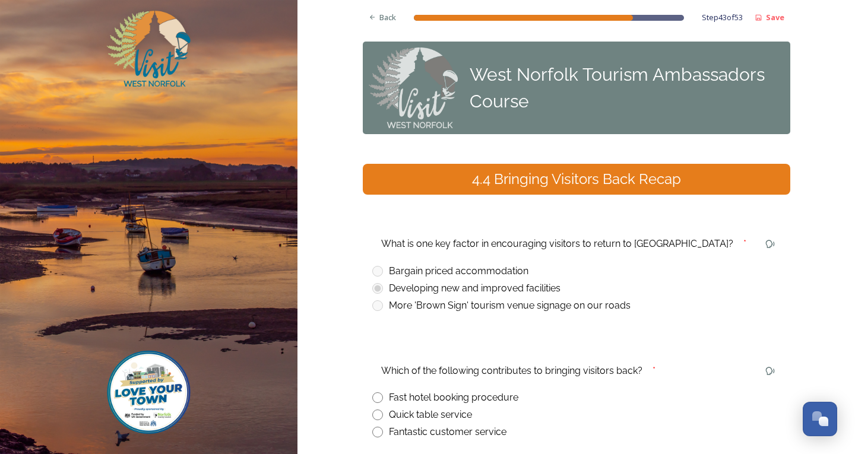
scroll to position [119, 0]
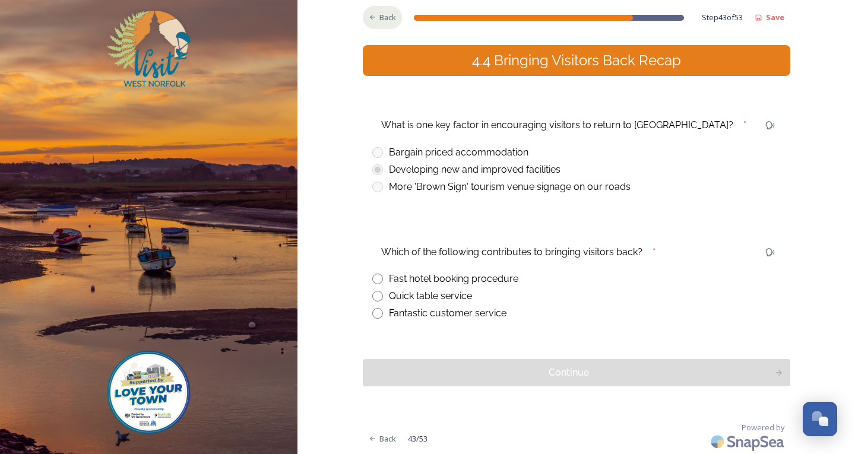
click at [366, 25] on div "Back" at bounding box center [383, 17] width 40 height 23
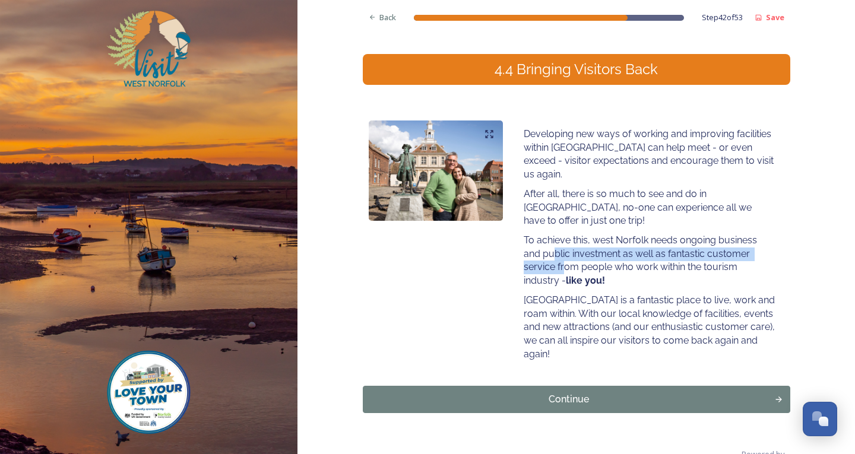
drag, startPoint x: 552, startPoint y: 237, endPoint x: 559, endPoint y: 252, distance: 16.2
click at [559, 252] on p "To achieve this, west Norfolk needs ongoing business and public investment as w…" at bounding box center [649, 261] width 251 height 54
click at [549, 393] on div "Continue" at bounding box center [568, 400] width 403 height 14
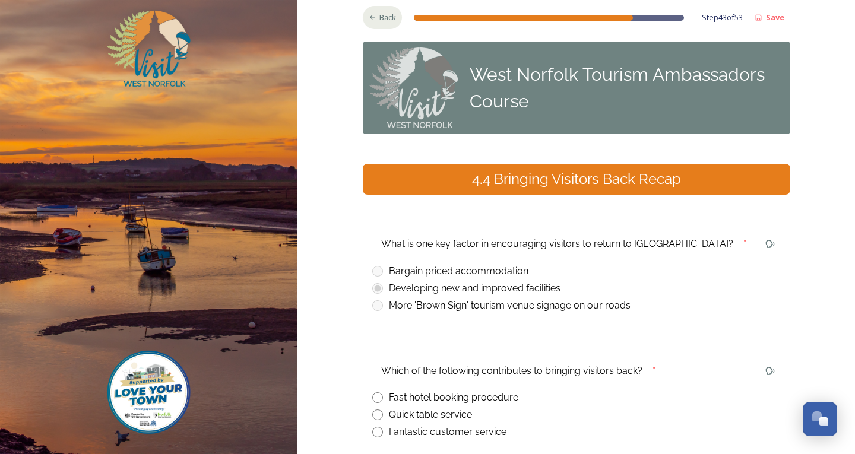
click at [373, 17] on div "Back" at bounding box center [383, 17] width 40 height 23
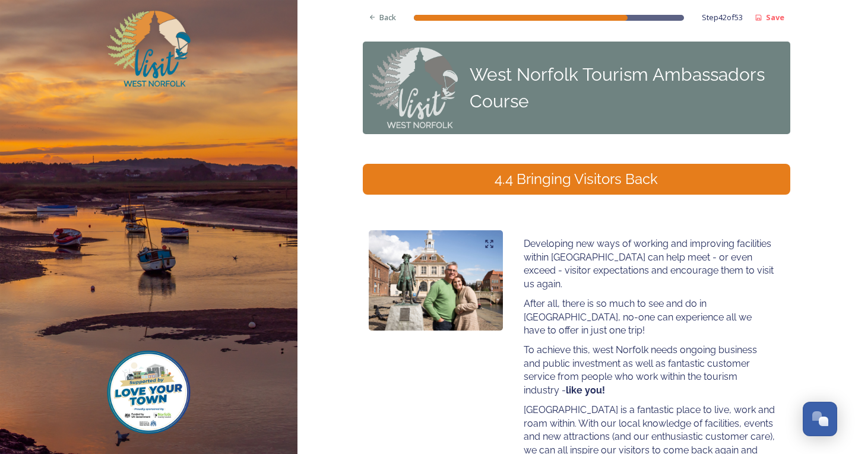
scroll to position [111, 0]
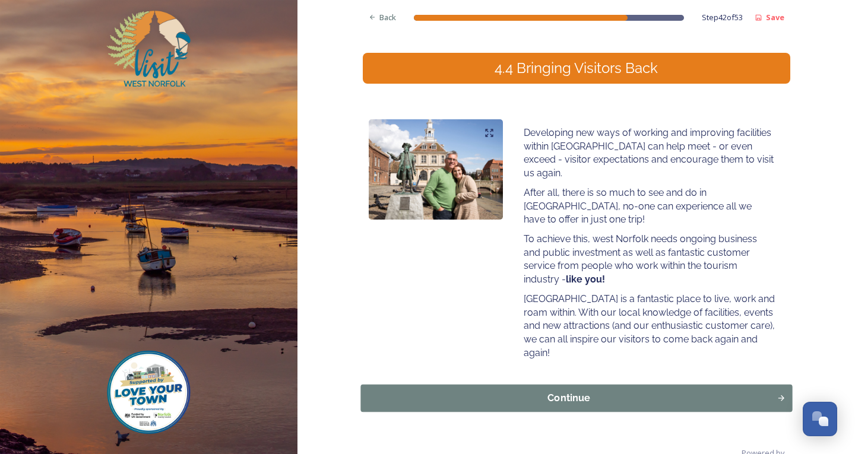
click at [623, 391] on div "Continue" at bounding box center [568, 398] width 403 height 14
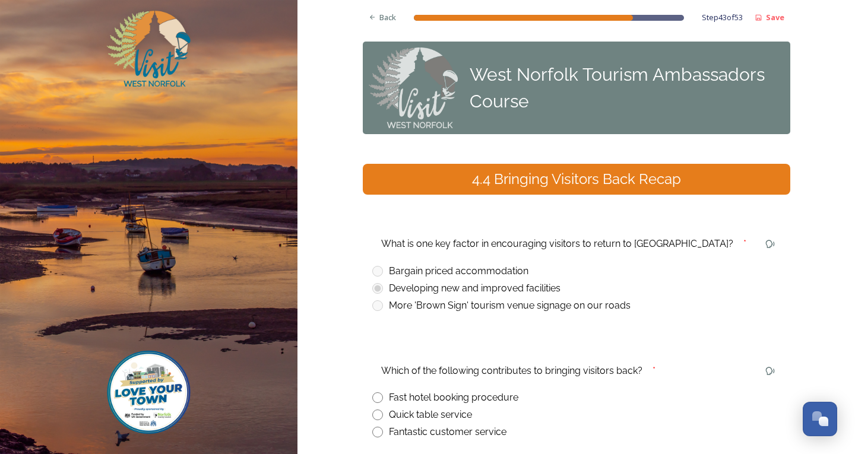
scroll to position [119, 0]
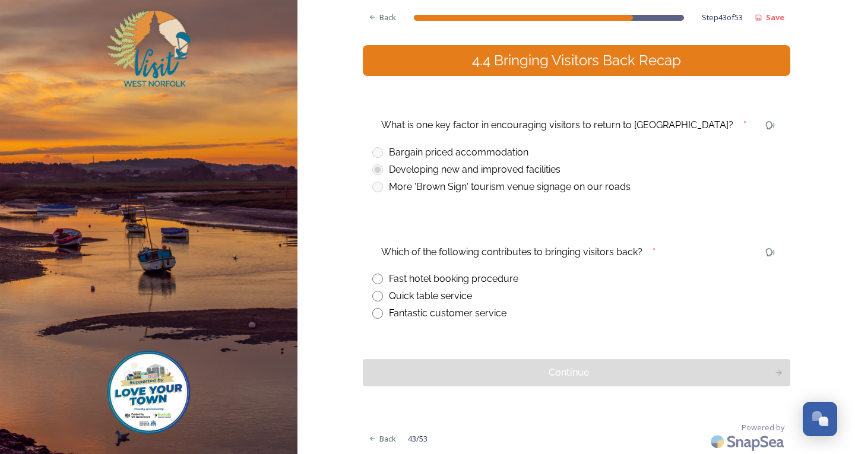
click at [375, 308] on div "Fantastic customer service" at bounding box center [576, 314] width 409 height 14
radio input "true"
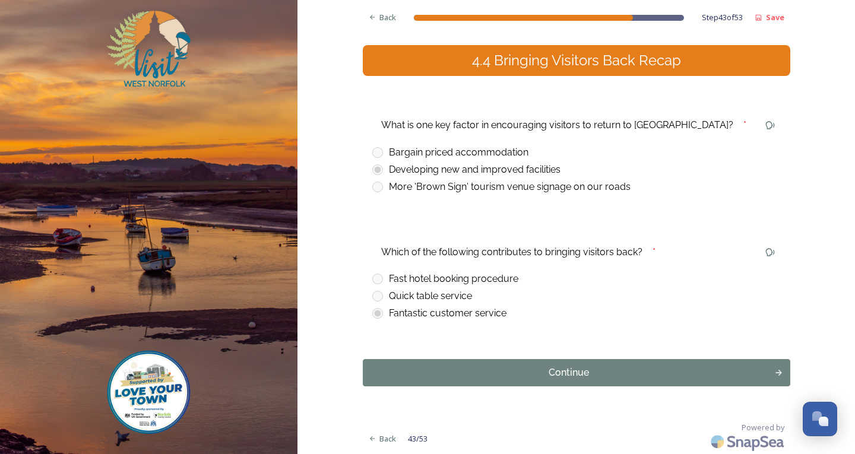
click at [421, 375] on div "Continue" at bounding box center [569, 373] width 400 height 14
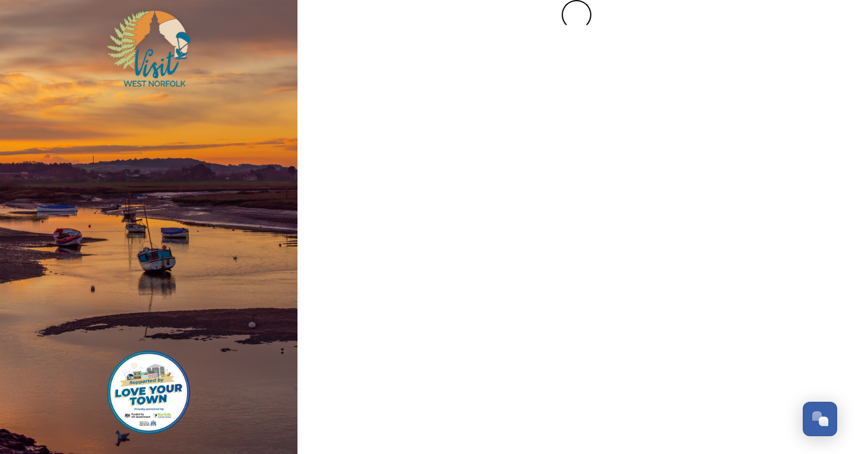
scroll to position [0, 0]
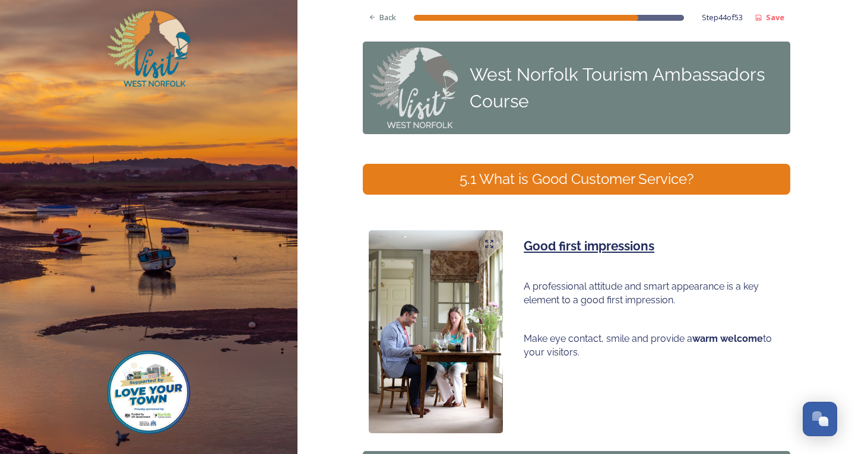
drag, startPoint x: 419, startPoint y: 375, endPoint x: 419, endPoint y: 368, distance: 7.2
drag, startPoint x: 419, startPoint y: 368, endPoint x: 656, endPoint y: 238, distance: 270.9
click at [656, 238] on h3 "Good first impressions" at bounding box center [649, 247] width 251 height 18
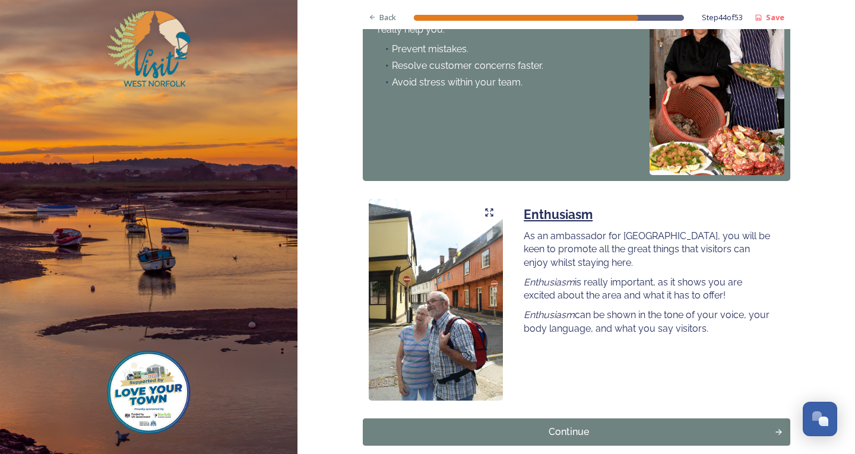
scroll to position [1011, 0]
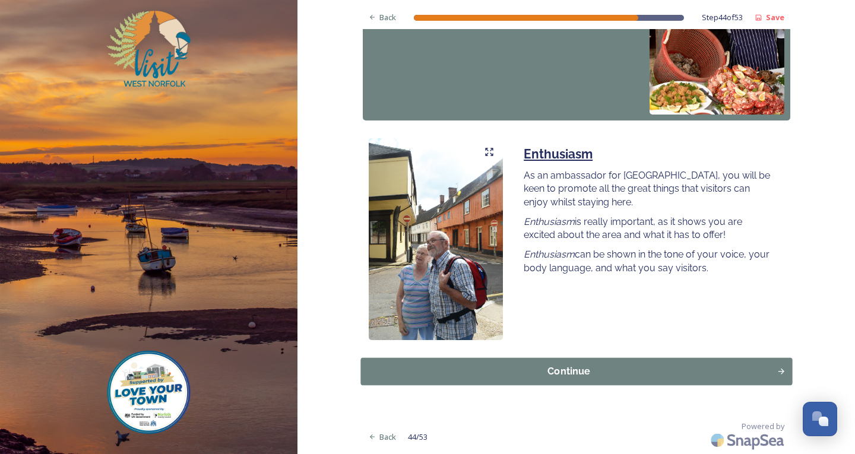
click at [522, 373] on div "Continue" at bounding box center [568, 371] width 403 height 14
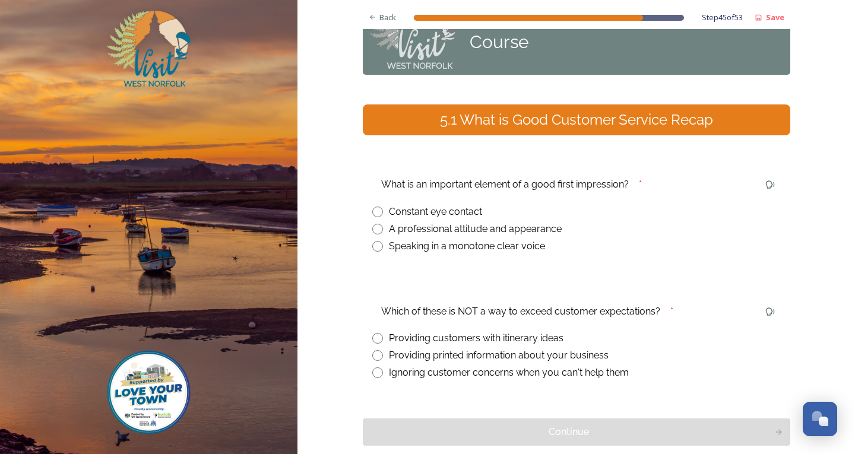
scroll to position [0, 0]
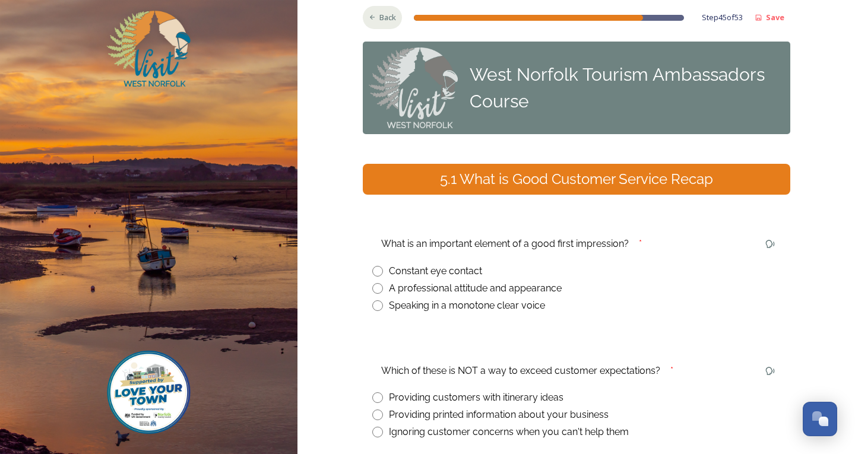
click at [382, 19] on span "Back" at bounding box center [388, 17] width 17 height 11
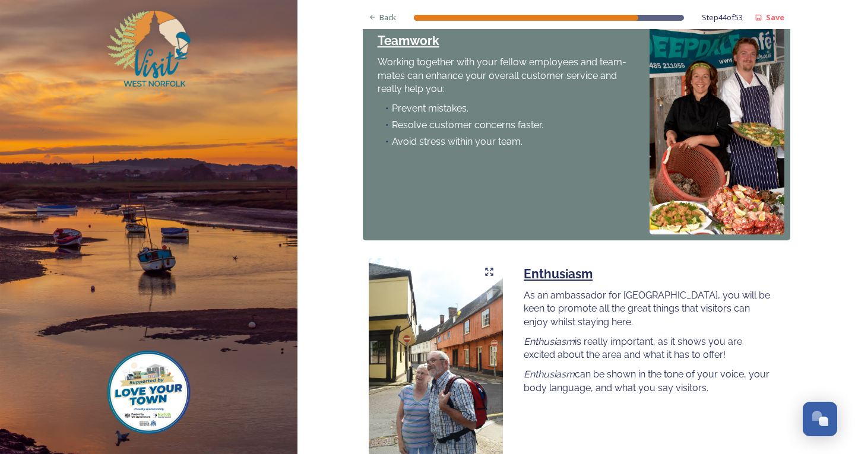
scroll to position [1011, 0]
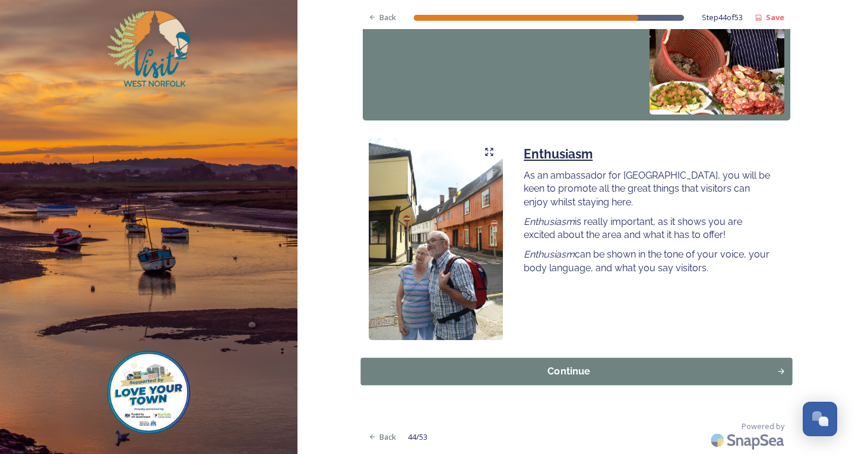
click at [582, 375] on div "Continue" at bounding box center [568, 371] width 403 height 14
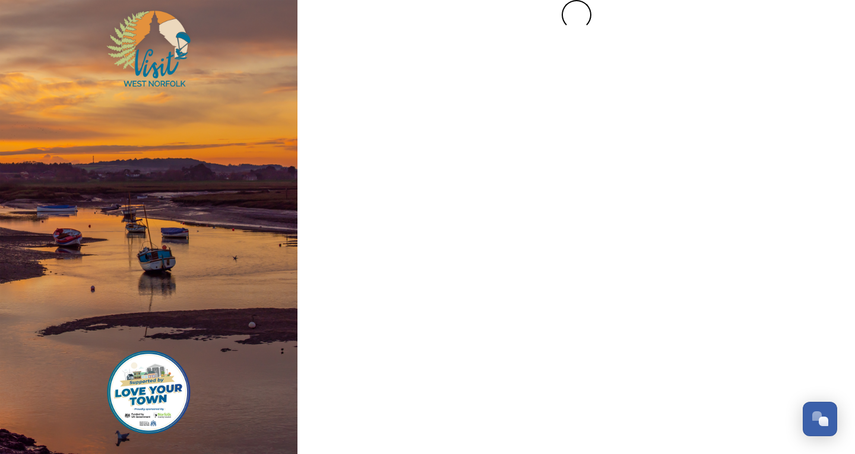
scroll to position [0, 0]
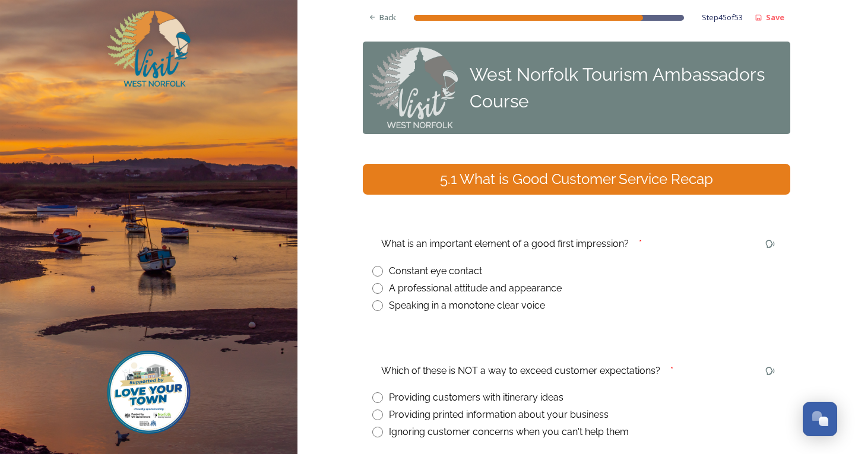
click at [377, 287] on input "radio" at bounding box center [377, 288] width 11 height 11
radio input "true"
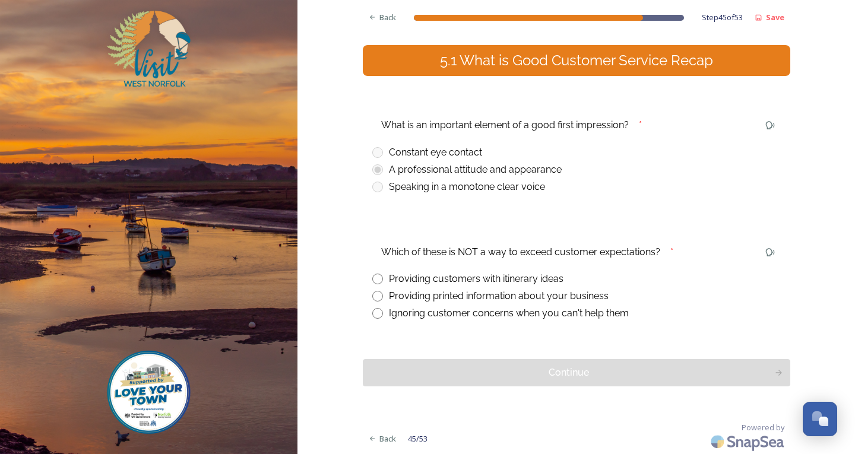
click at [372, 316] on input "radio" at bounding box center [377, 313] width 11 height 11
radio input "true"
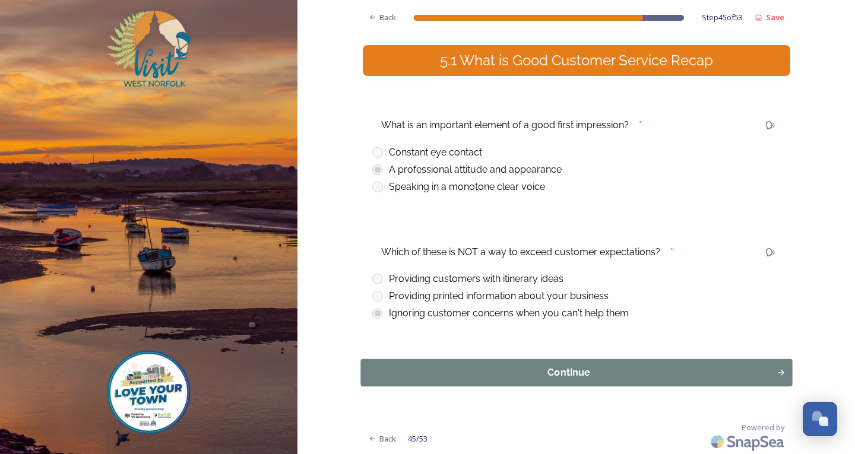
click at [426, 375] on div "Continue" at bounding box center [568, 373] width 403 height 14
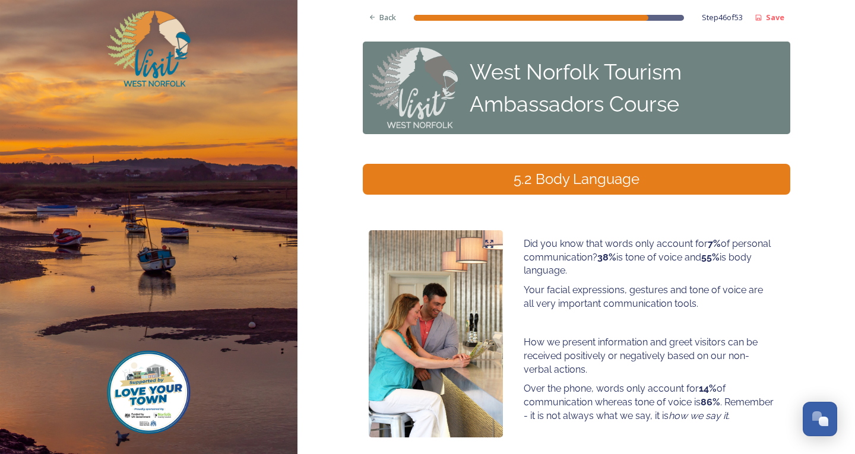
scroll to position [97, 0]
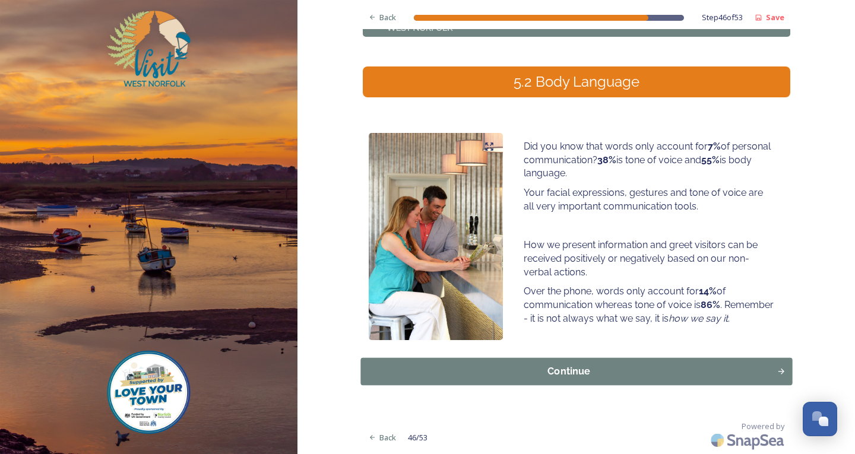
click at [604, 362] on button "Continue" at bounding box center [577, 371] width 432 height 27
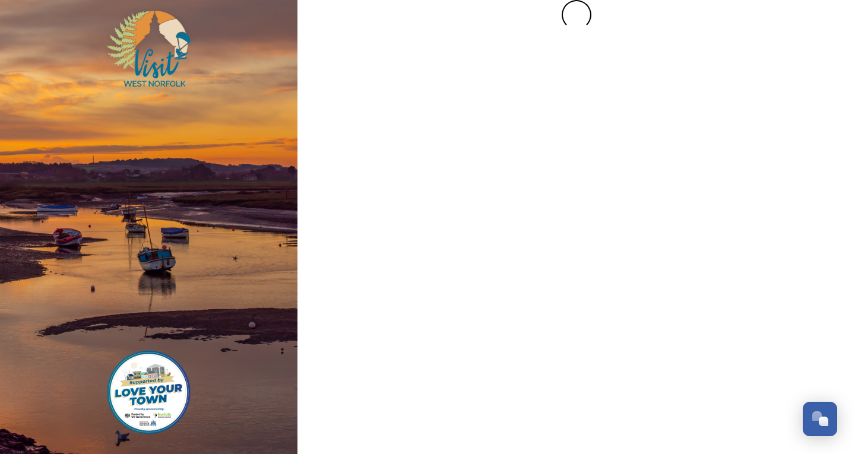
scroll to position [0, 0]
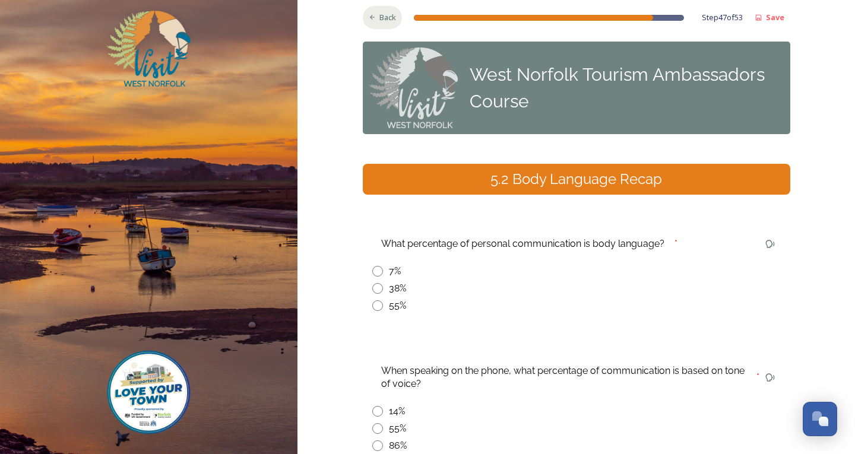
click at [369, 21] on icon at bounding box center [373, 18] width 8 height 8
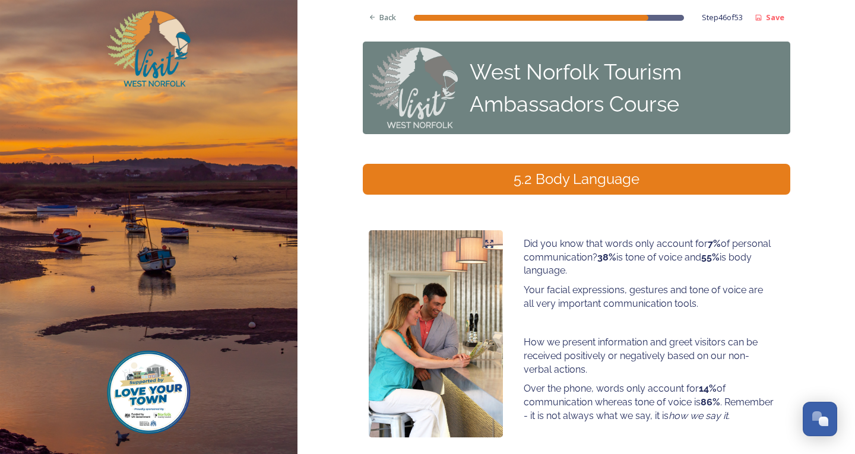
scroll to position [97, 0]
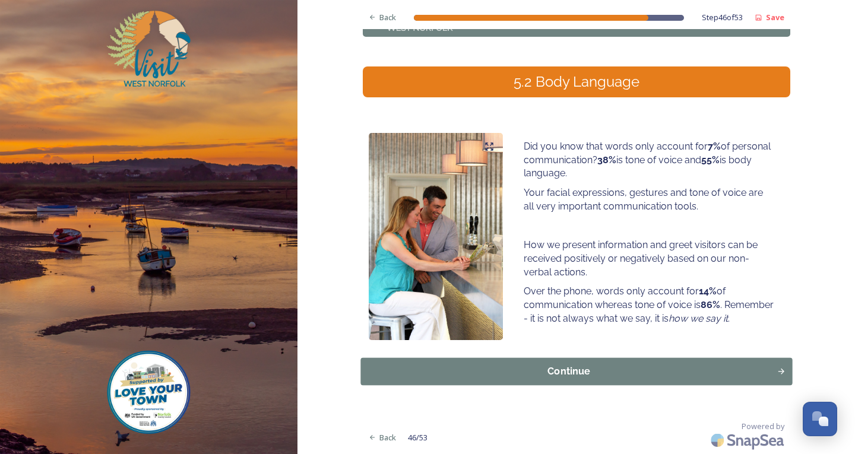
click at [533, 385] on button "Continue" at bounding box center [577, 371] width 432 height 27
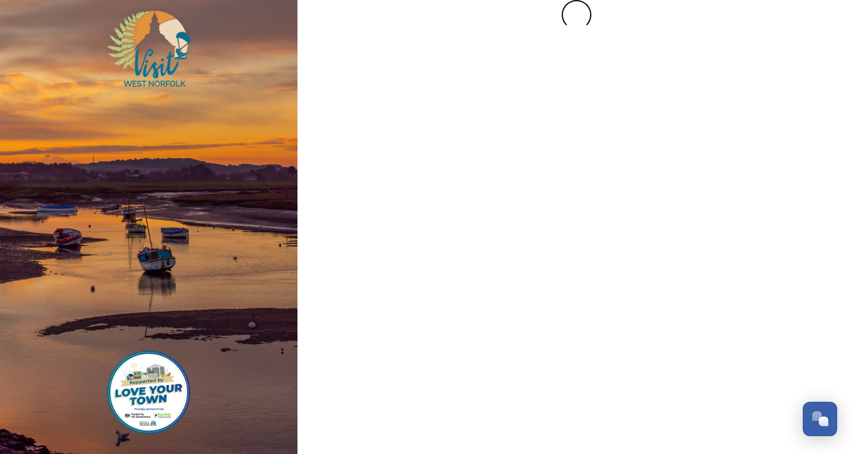
scroll to position [0, 0]
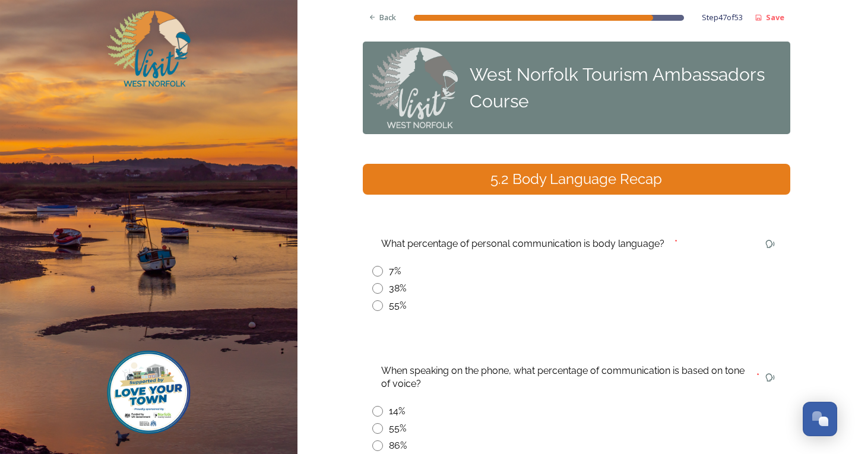
click at [372, 271] on input "radio" at bounding box center [377, 271] width 11 height 11
radio input "true"
click at [380, 15] on span "Back" at bounding box center [388, 17] width 17 height 11
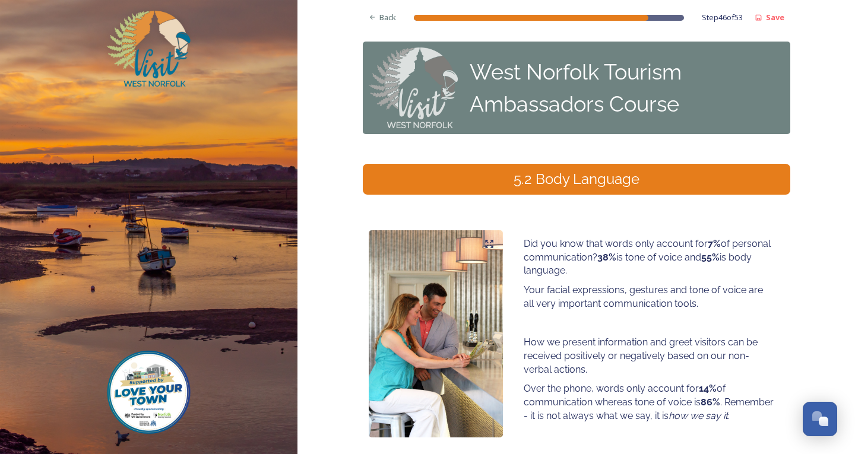
scroll to position [97, 0]
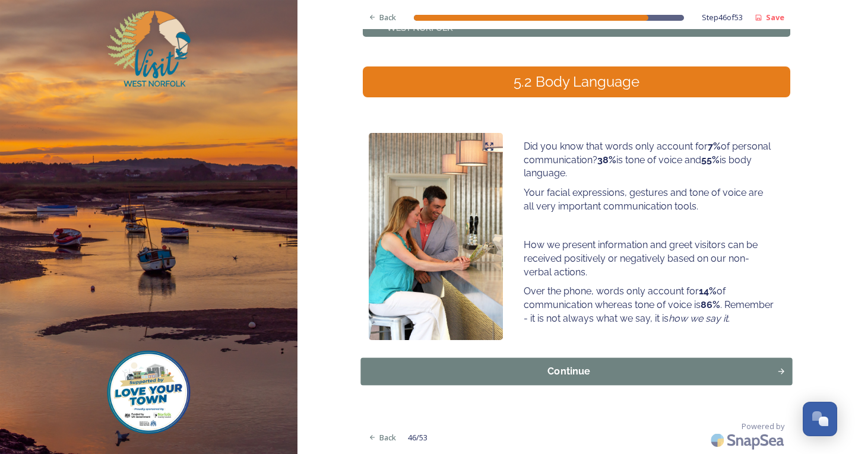
click at [683, 369] on div "Continue" at bounding box center [568, 372] width 403 height 14
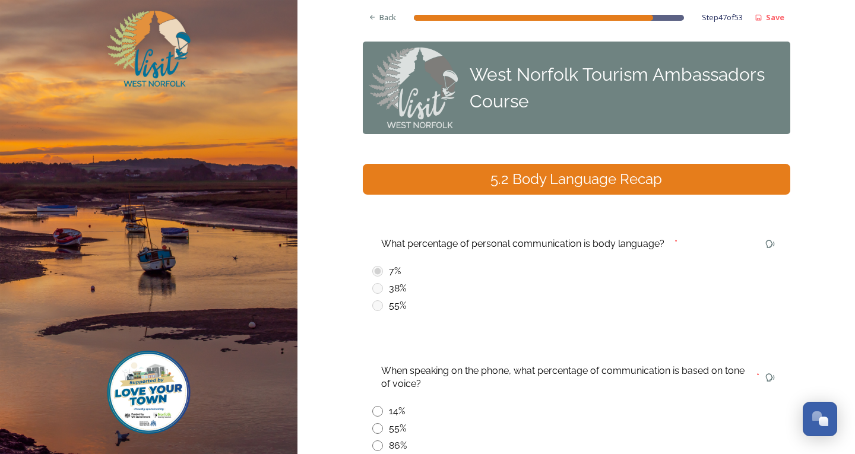
scroll to position [119, 0]
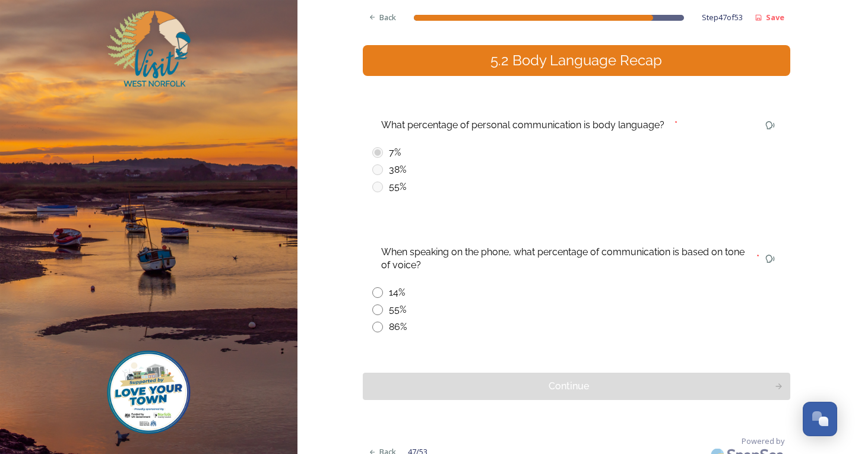
click at [366, 330] on div "When speaking on the phone, what percentage of communication is based on tone o…" at bounding box center [577, 288] width 428 height 110
click at [373, 330] on input "radio" at bounding box center [377, 327] width 11 height 11
radio input "true"
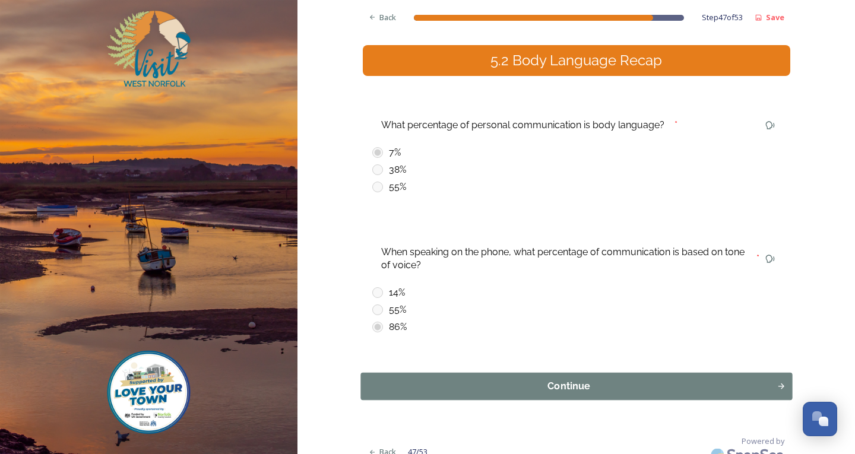
click at [412, 394] on button "Continue" at bounding box center [577, 386] width 432 height 27
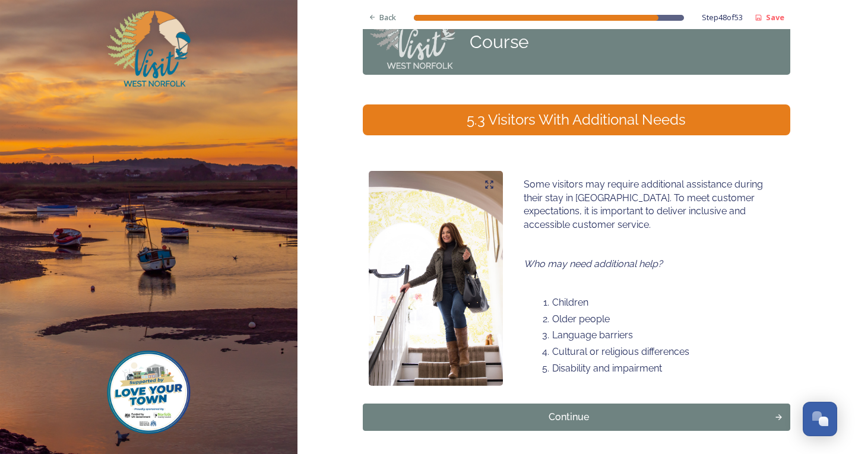
scroll to position [105, 0]
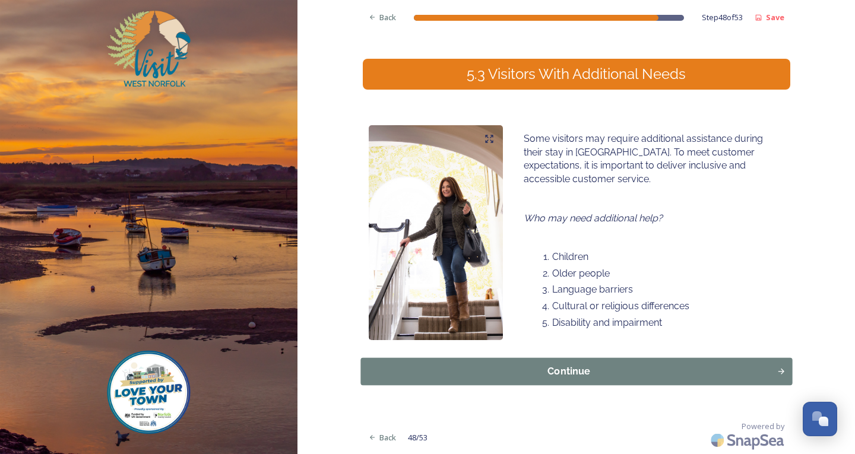
click at [470, 371] on div "Continue" at bounding box center [568, 372] width 403 height 14
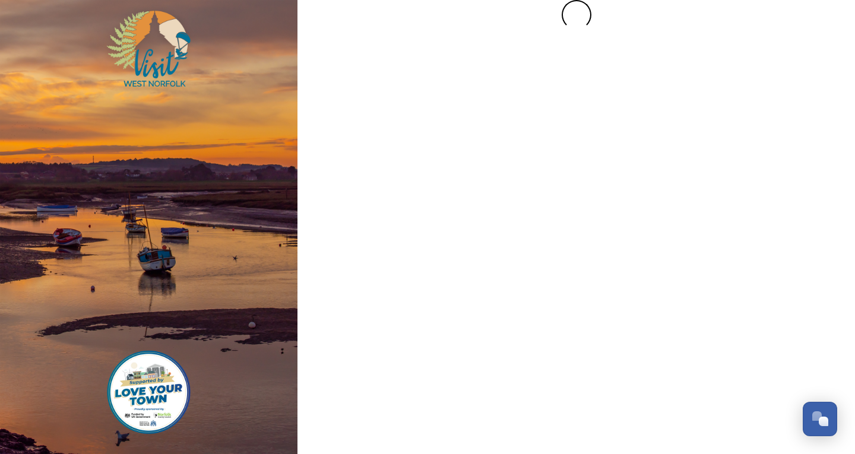
scroll to position [0, 0]
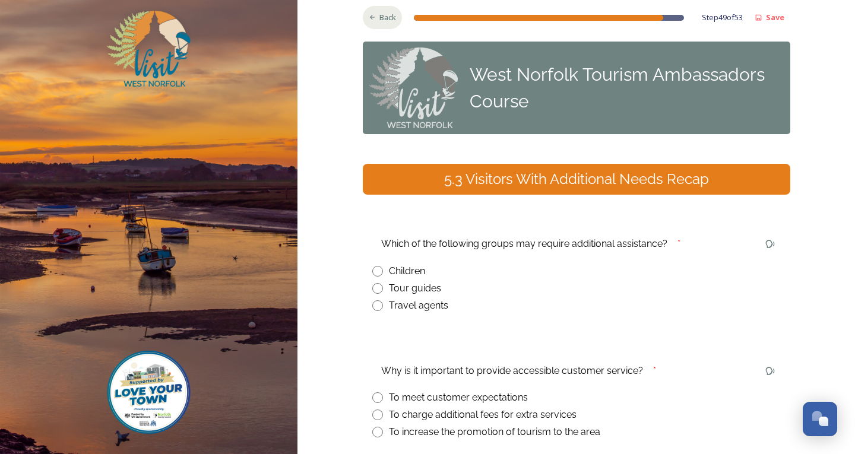
click at [371, 29] on div "Back" at bounding box center [383, 17] width 40 height 23
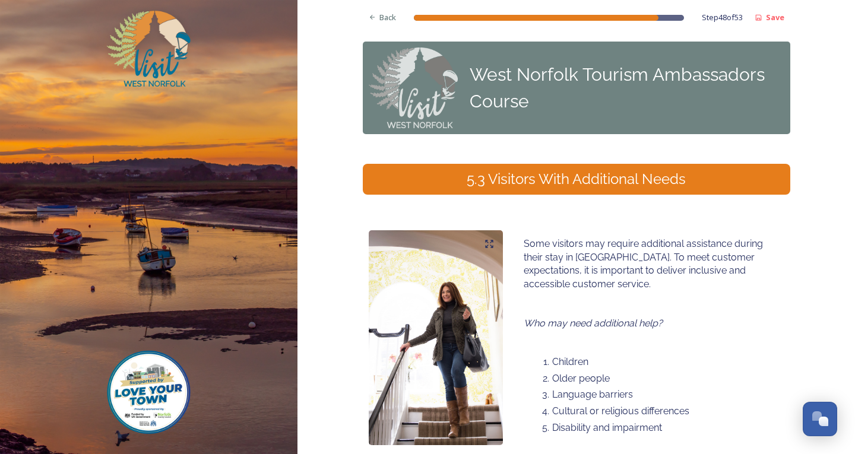
scroll to position [105, 0]
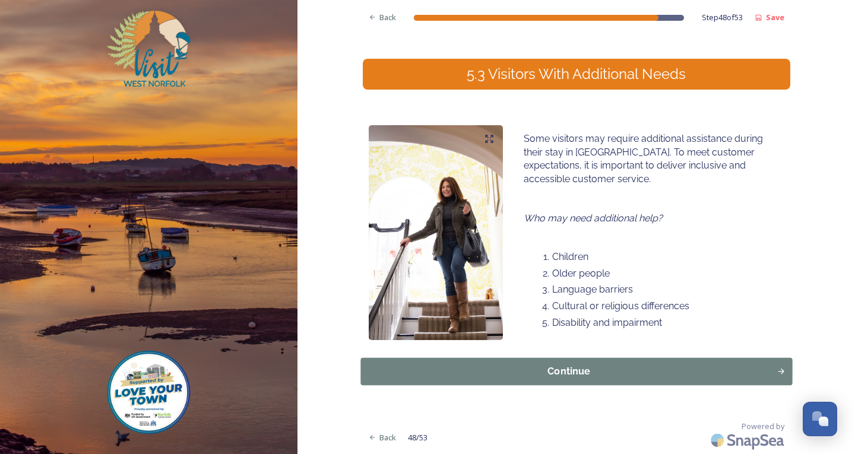
click at [530, 378] on div "Continue" at bounding box center [568, 372] width 403 height 14
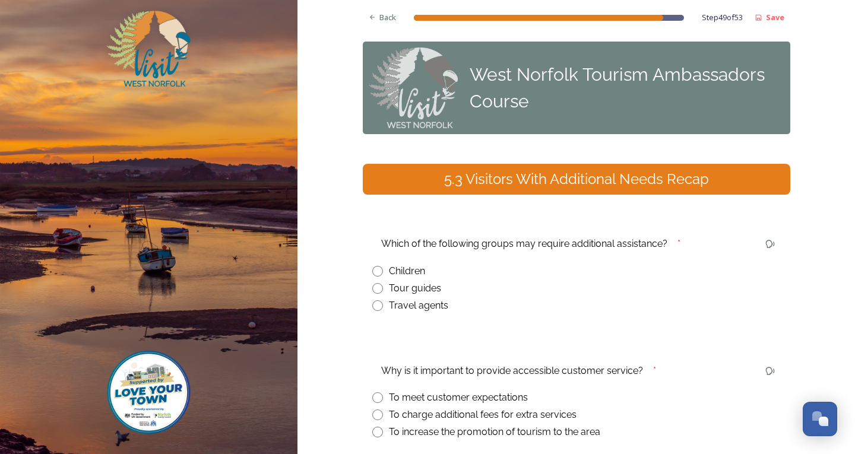
click at [373, 271] on input "radio" at bounding box center [377, 271] width 11 height 11
radio input "true"
click at [393, 23] on div "Back" at bounding box center [383, 17] width 40 height 23
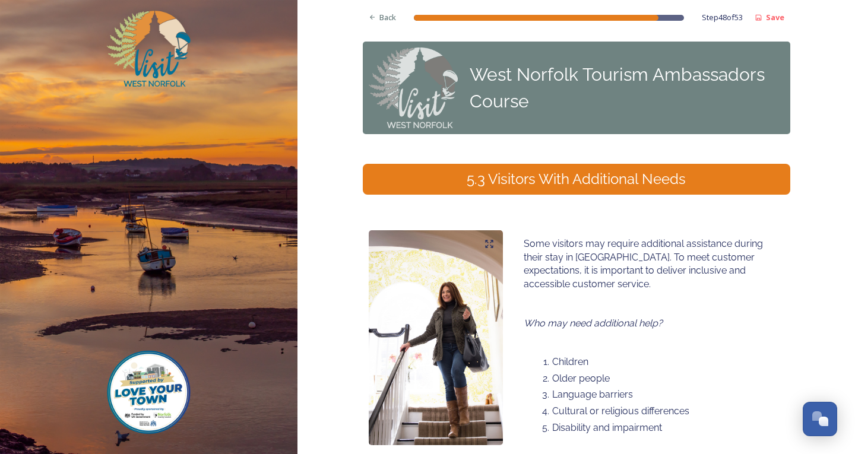
scroll to position [105, 0]
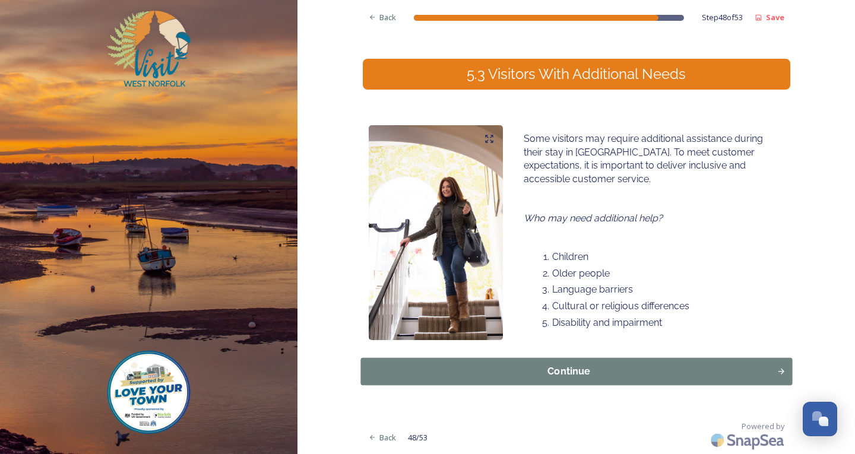
click at [602, 370] on div "Continue" at bounding box center [568, 372] width 403 height 14
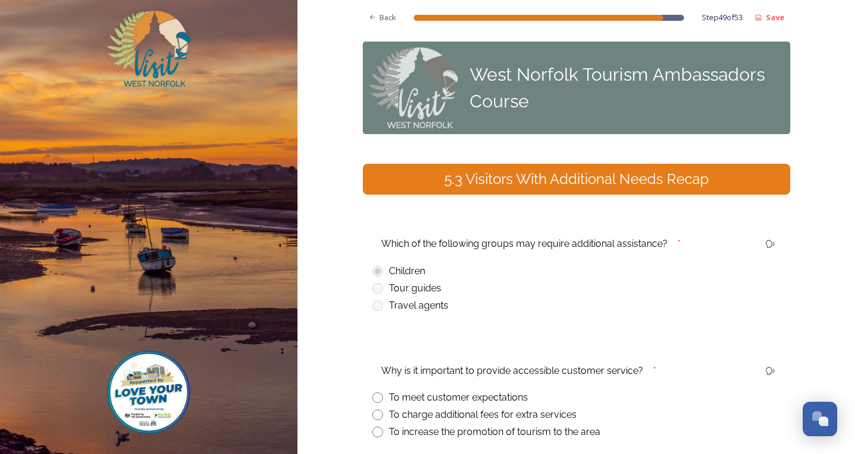
scroll to position [59, 0]
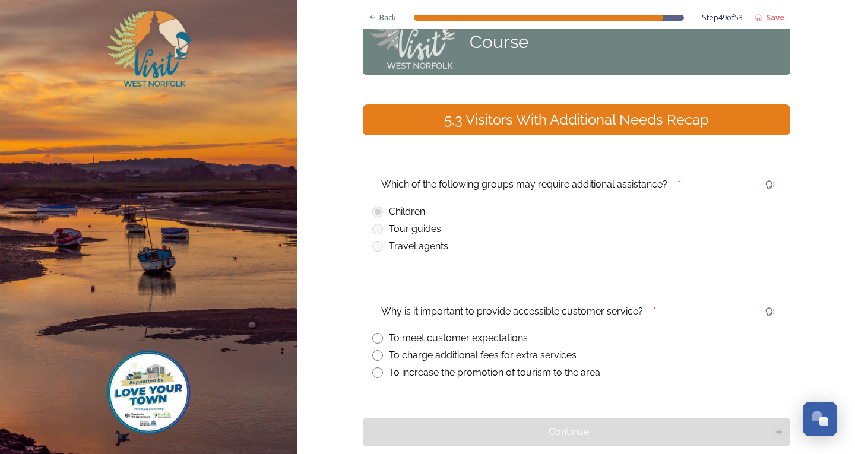
click at [372, 339] on input "radio" at bounding box center [377, 338] width 11 height 11
radio input "true"
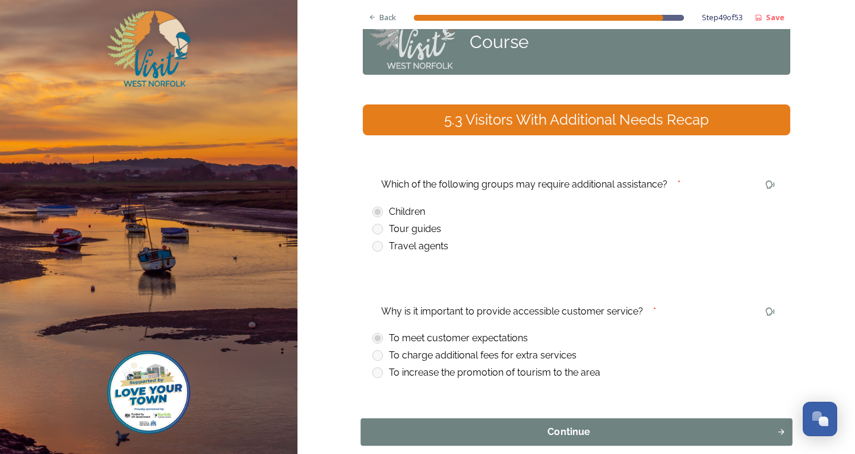
click at [421, 421] on button "Continue" at bounding box center [577, 432] width 432 height 27
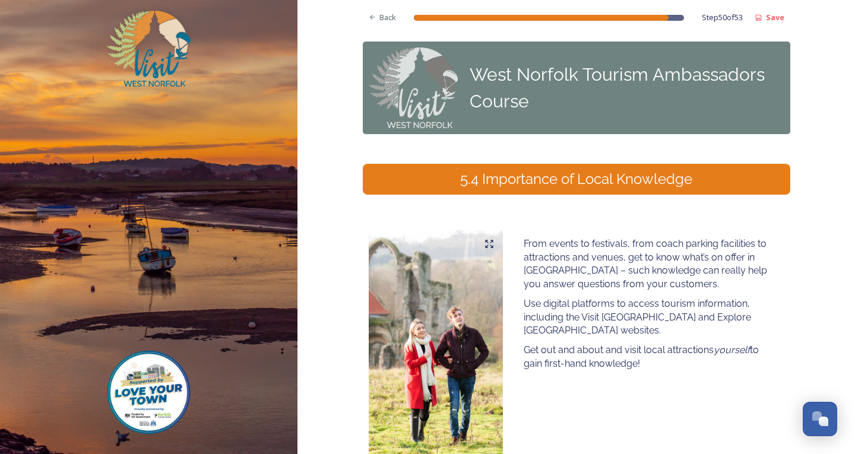
scroll to position [122, 0]
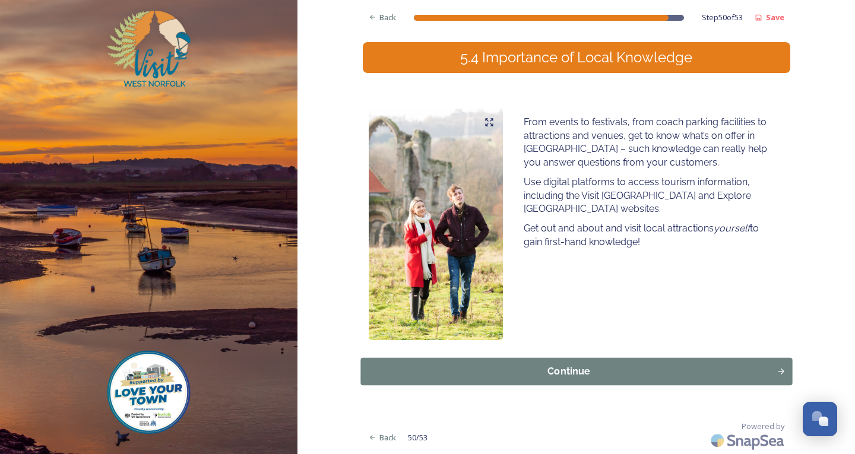
click at [459, 377] on div "Continue" at bounding box center [568, 372] width 403 height 14
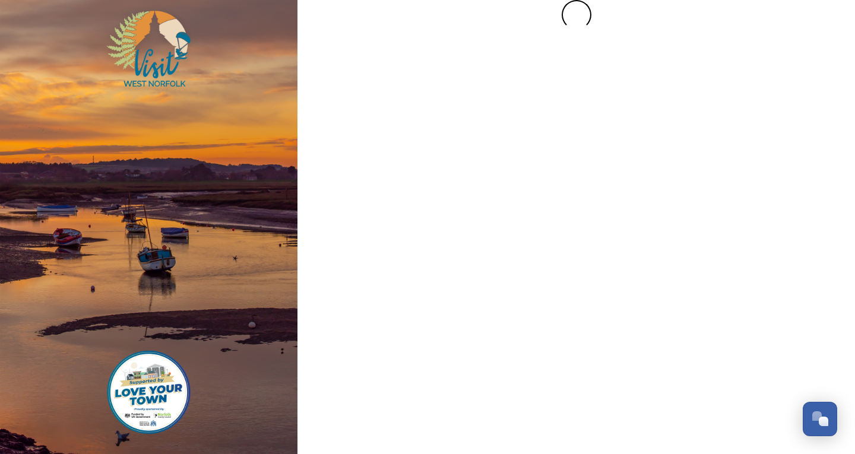
scroll to position [0, 0]
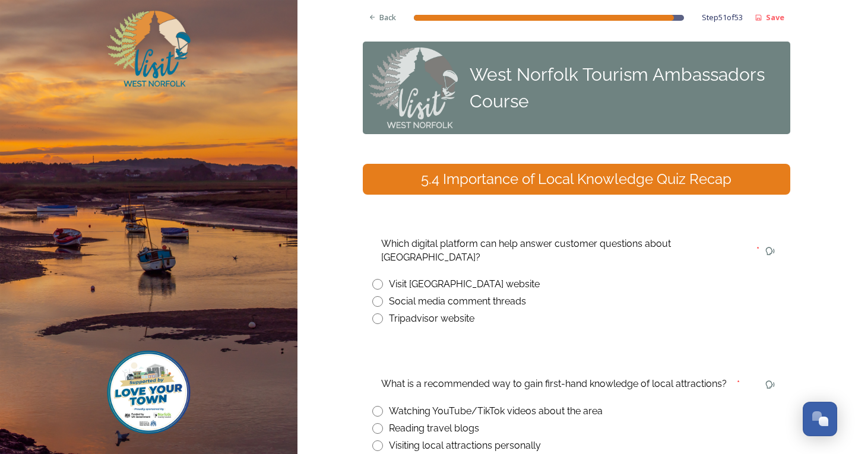
click at [372, 279] on input "radio" at bounding box center [377, 284] width 11 height 11
radio input "true"
click at [373, 441] on input "radio" at bounding box center [377, 446] width 11 height 11
radio input "true"
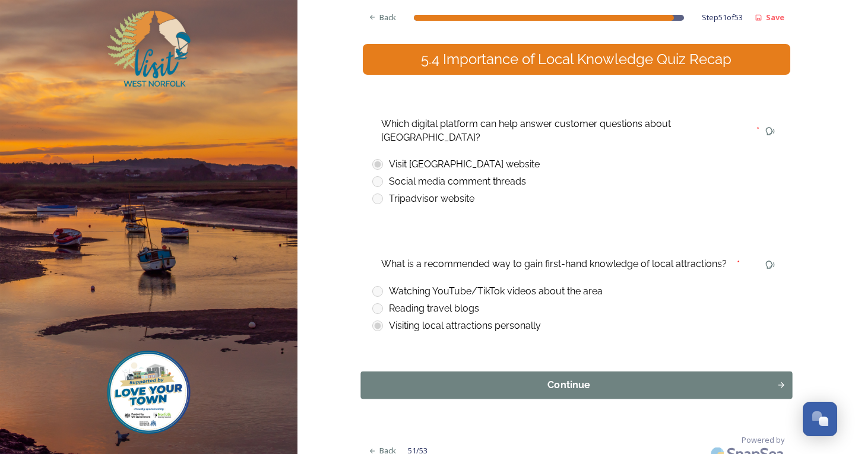
click at [435, 378] on div "Continue" at bounding box center [568, 385] width 403 height 14
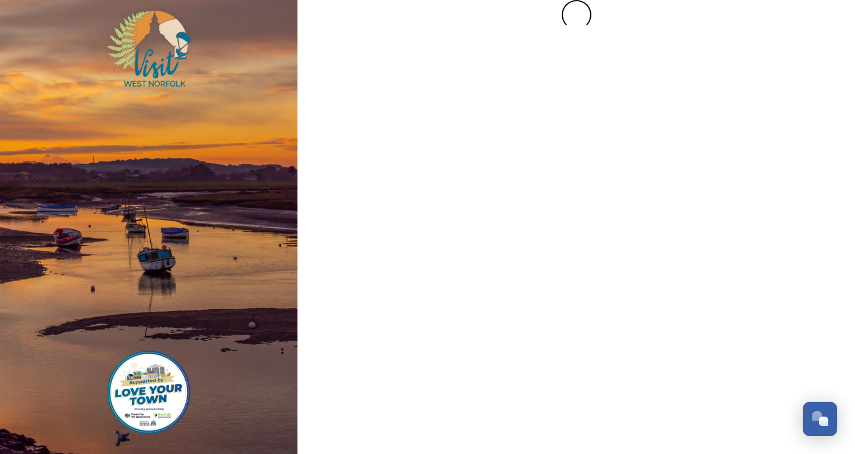
scroll to position [0, 0]
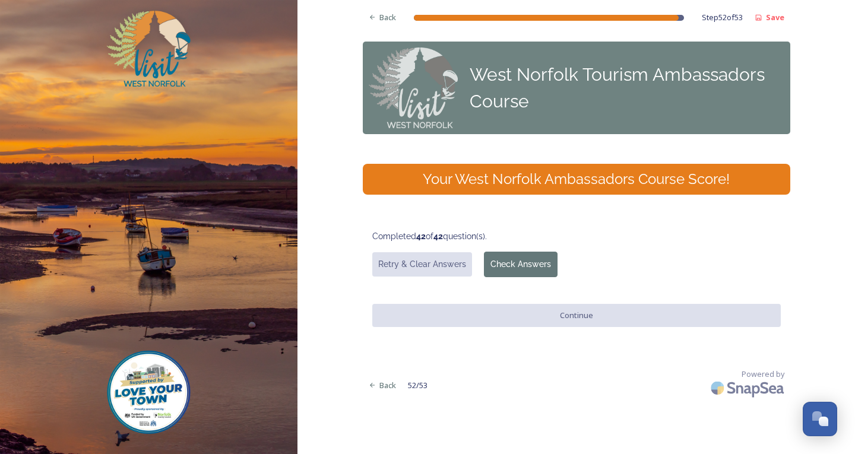
click at [511, 267] on button "Check Answers" at bounding box center [521, 265] width 74 height 26
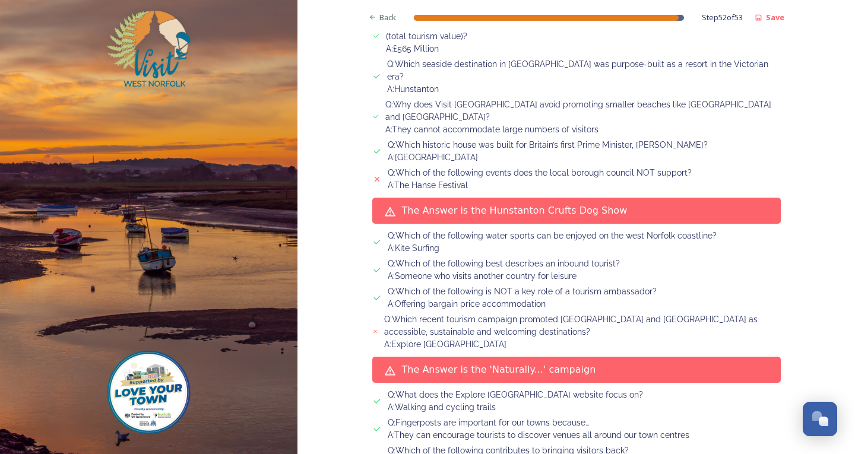
scroll to position [1474, 0]
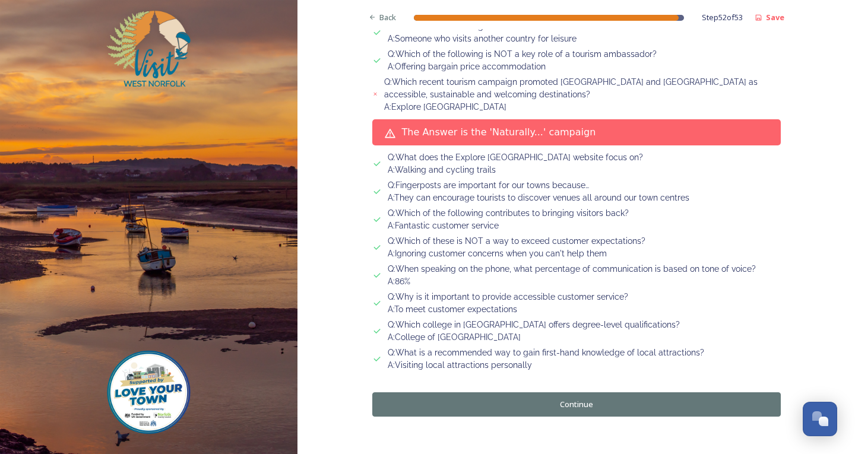
click at [498, 393] on button "Continue" at bounding box center [576, 405] width 409 height 24
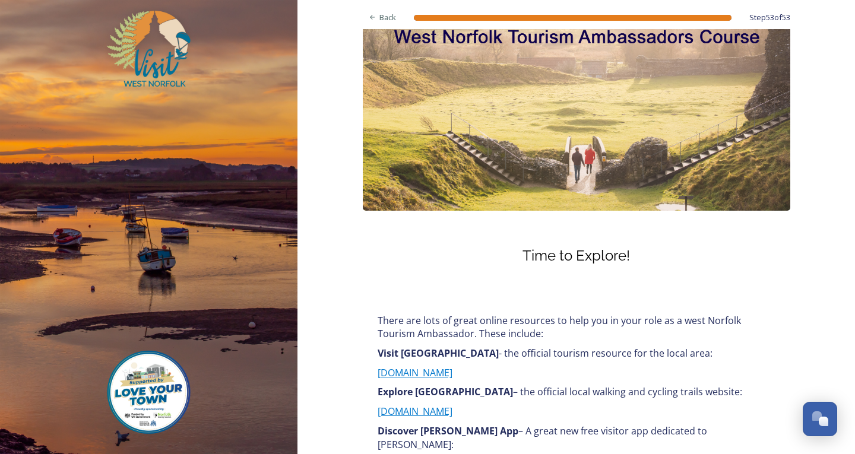
scroll to position [0, 0]
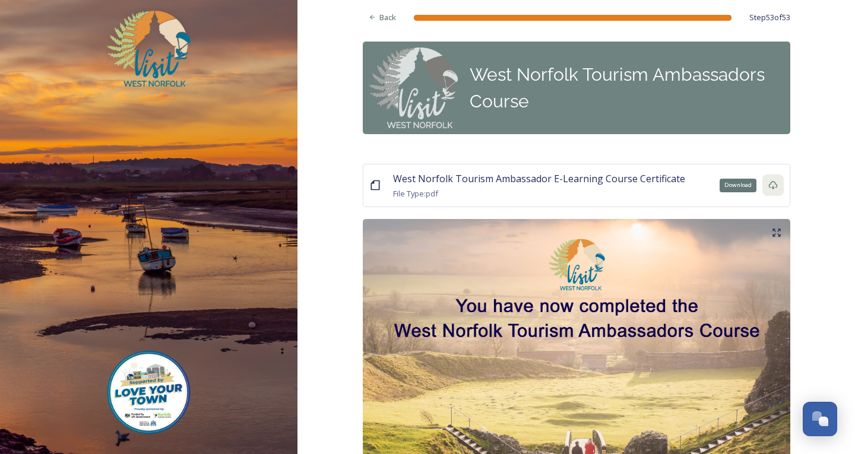
click at [769, 191] on div "Download" at bounding box center [773, 185] width 21 height 21
click at [769, 190] on icon at bounding box center [774, 186] width 10 height 10
